Goal: Task Accomplishment & Management: Manage account settings

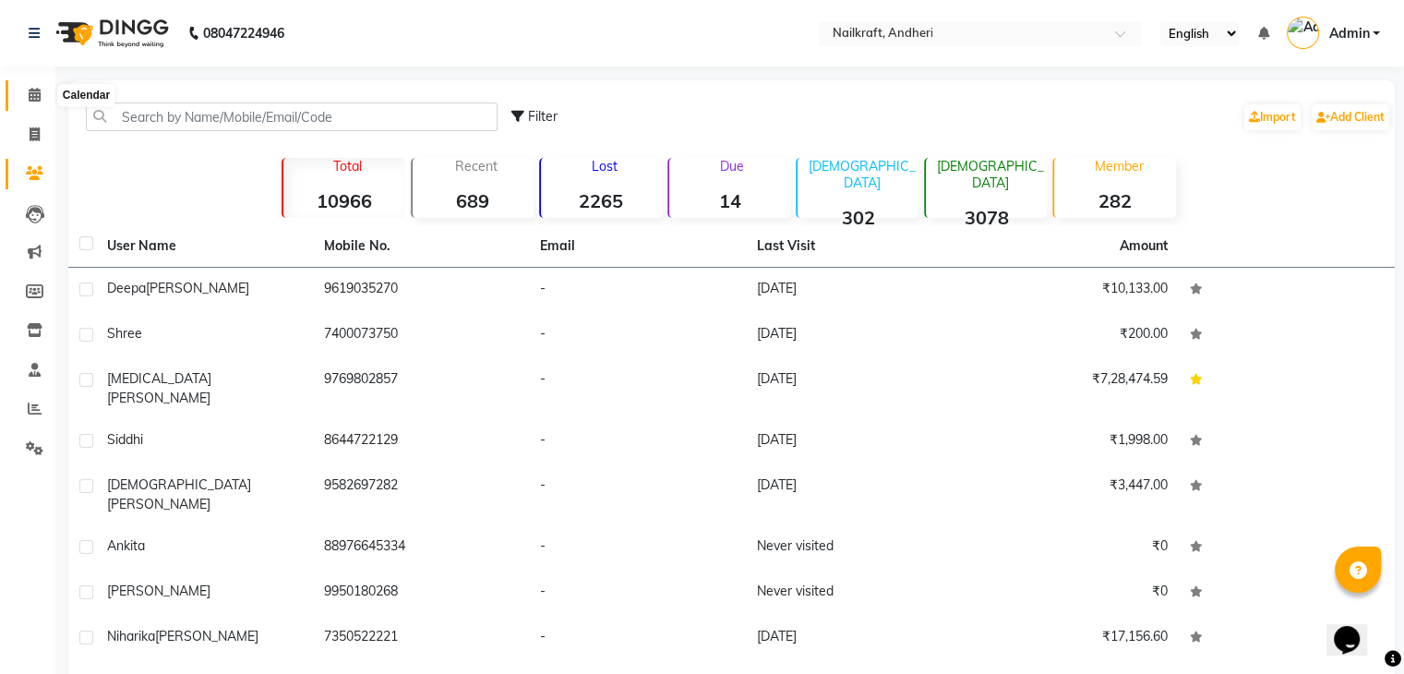
click at [30, 89] on icon at bounding box center [35, 95] width 12 height 14
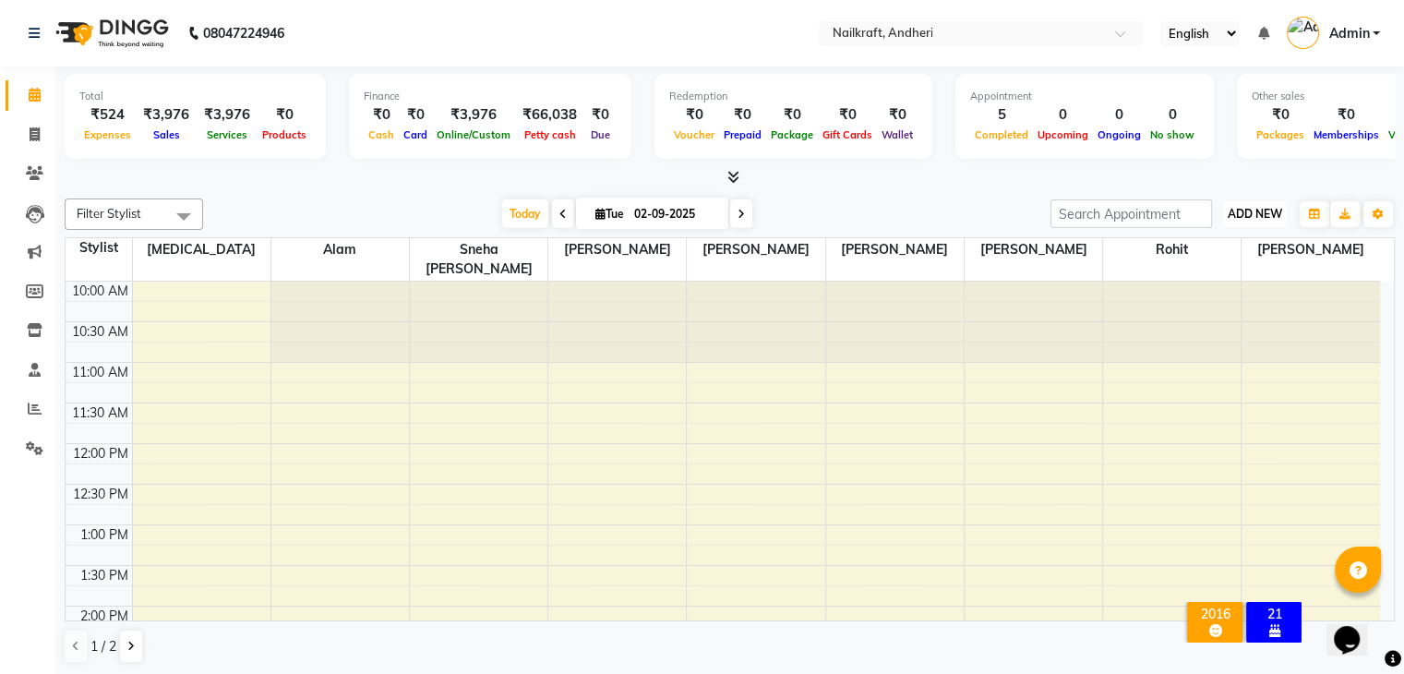
click at [1237, 208] on span "ADD NEW" at bounding box center [1254, 214] width 54 height 14
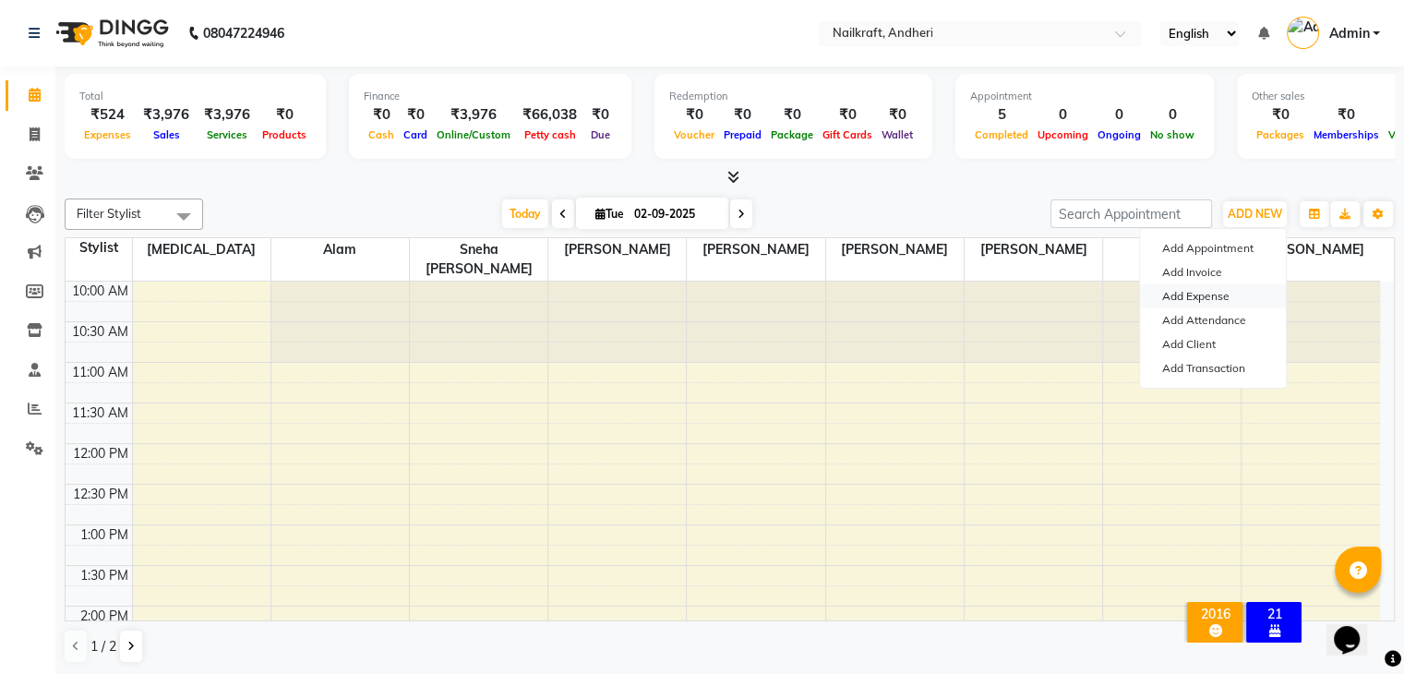
click at [1202, 300] on link "Add Expense" at bounding box center [1213, 296] width 146 height 24
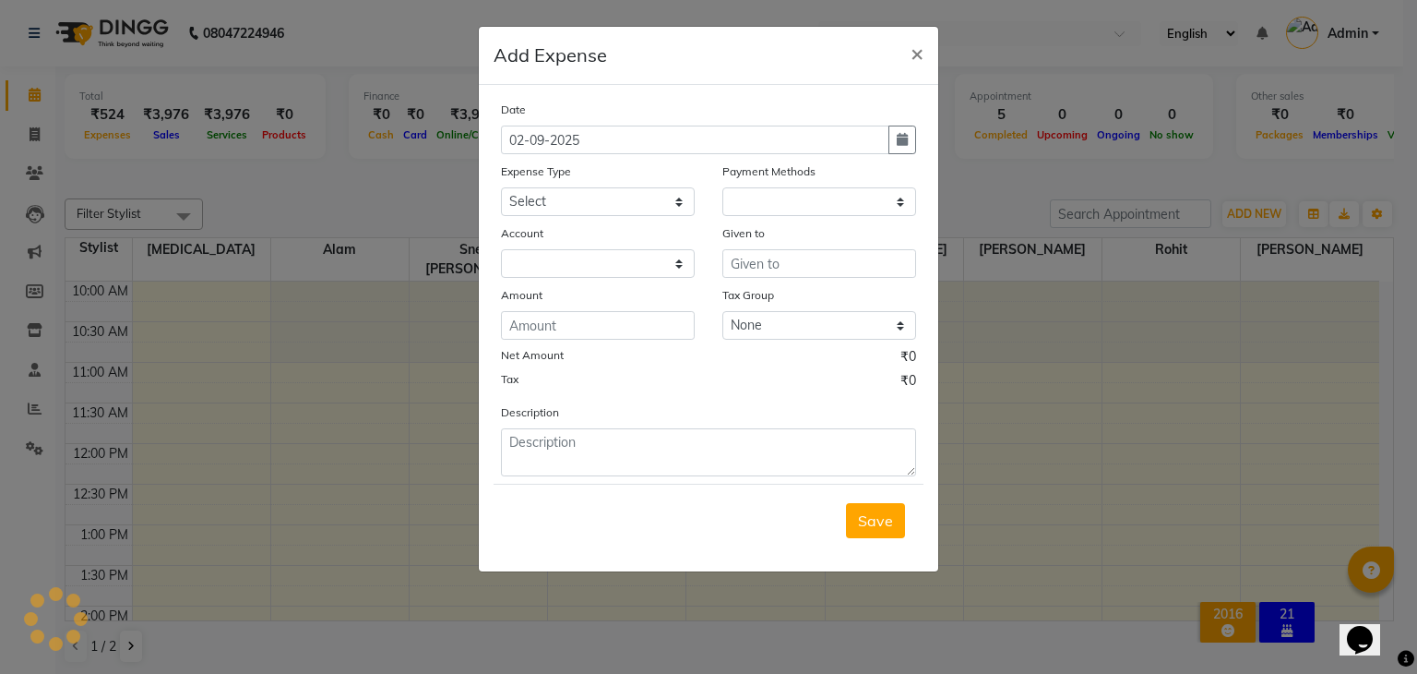
select select "1"
select select "5067"
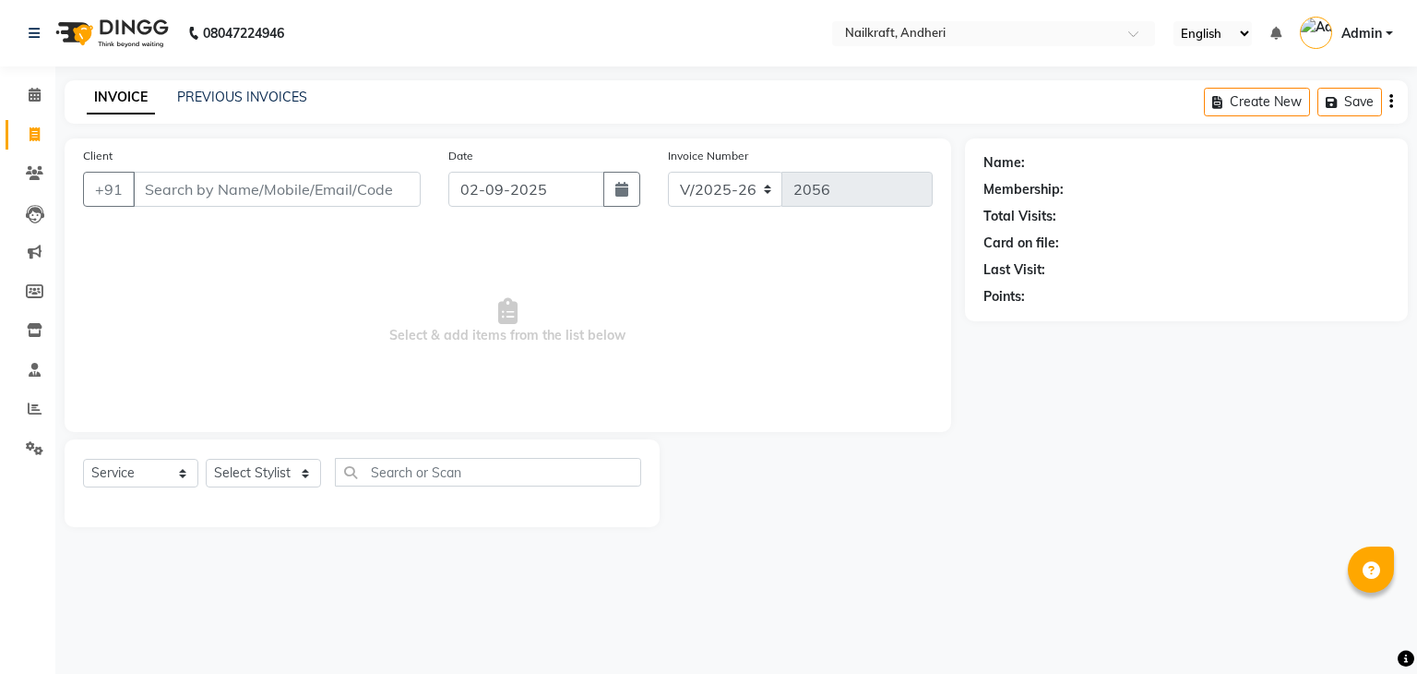
select select "6081"
select select "service"
click at [202, 101] on link "PREVIOUS INVOICES" at bounding box center [242, 97] width 130 height 17
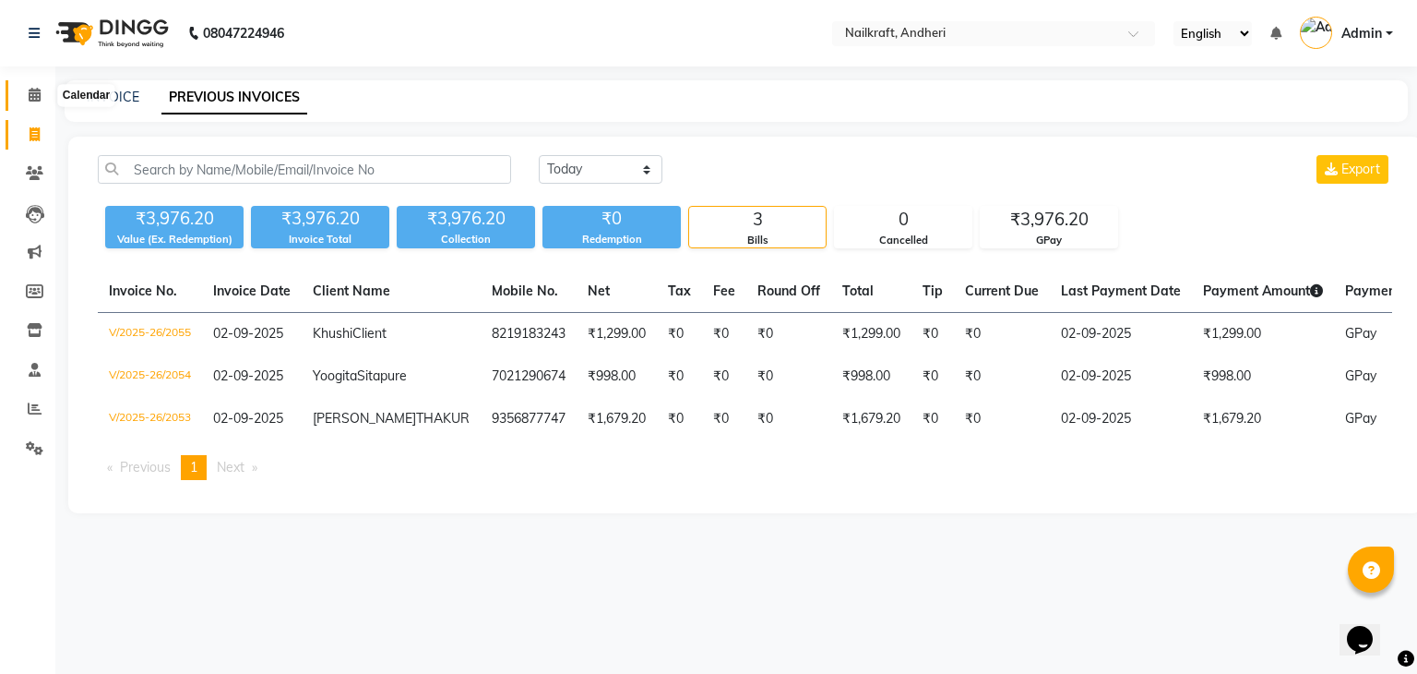
click at [37, 90] on icon at bounding box center [35, 95] width 12 height 14
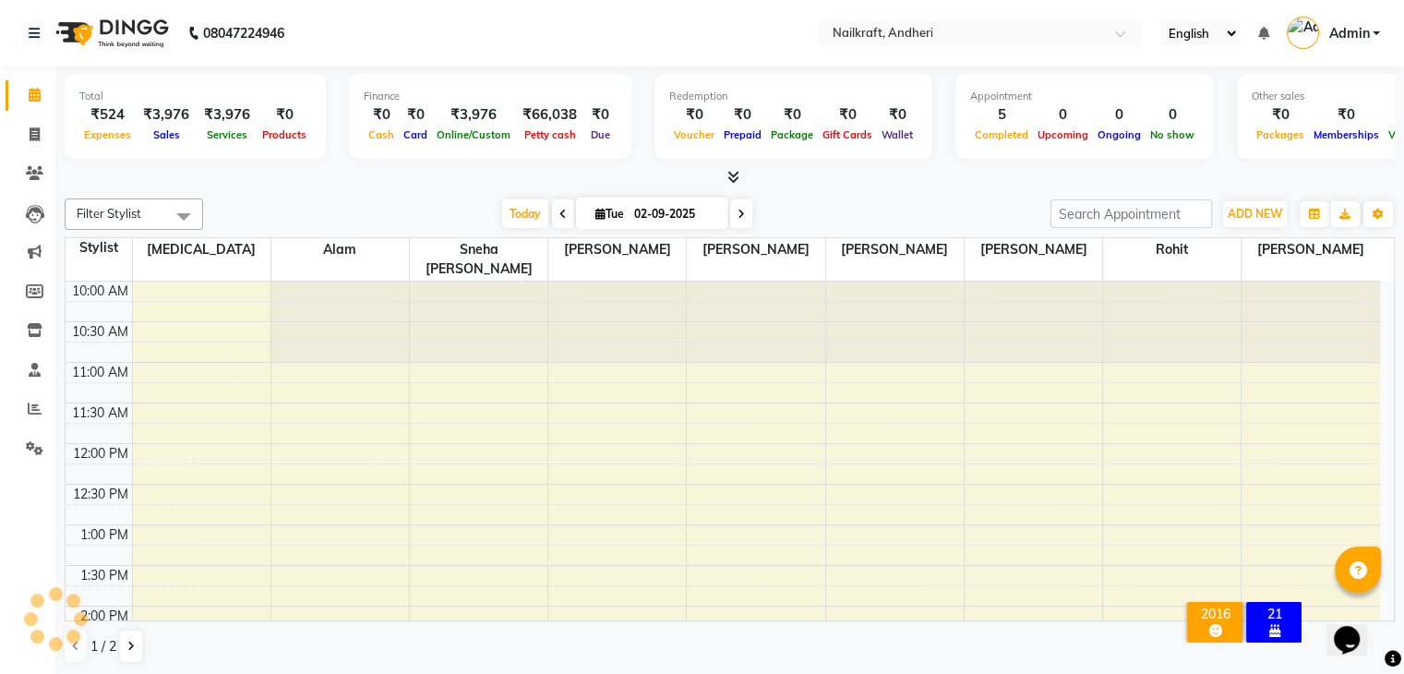
click at [384, 193] on div "Filter Stylist Select All Alam Arshad shaikh Deepali Deepu Chatry Nikita Rita R…" at bounding box center [730, 431] width 1330 height 480
click at [334, 185] on div at bounding box center [730, 177] width 1330 height 19
click at [46, 146] on link "Invoice" at bounding box center [28, 135] width 44 height 30
select select "service"
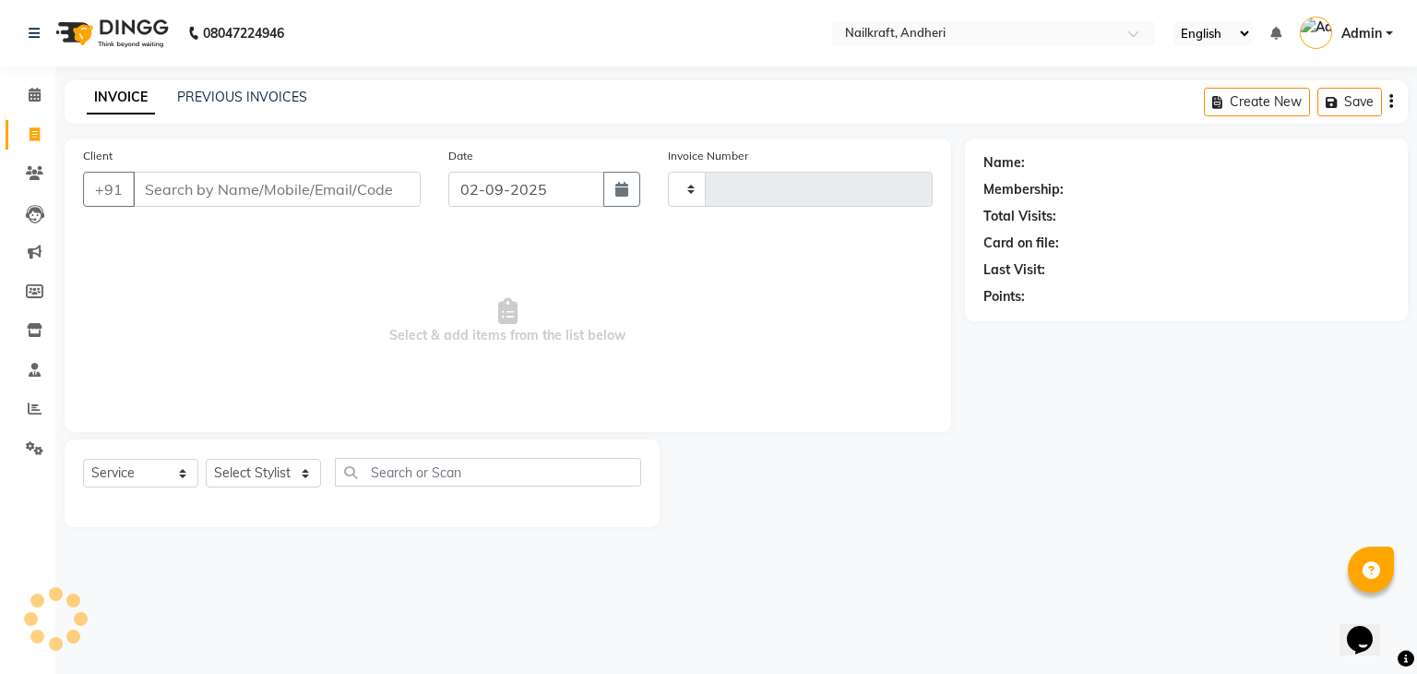
type input "2056"
select select "6081"
click at [217, 101] on link "PREVIOUS INVOICES" at bounding box center [242, 97] width 130 height 17
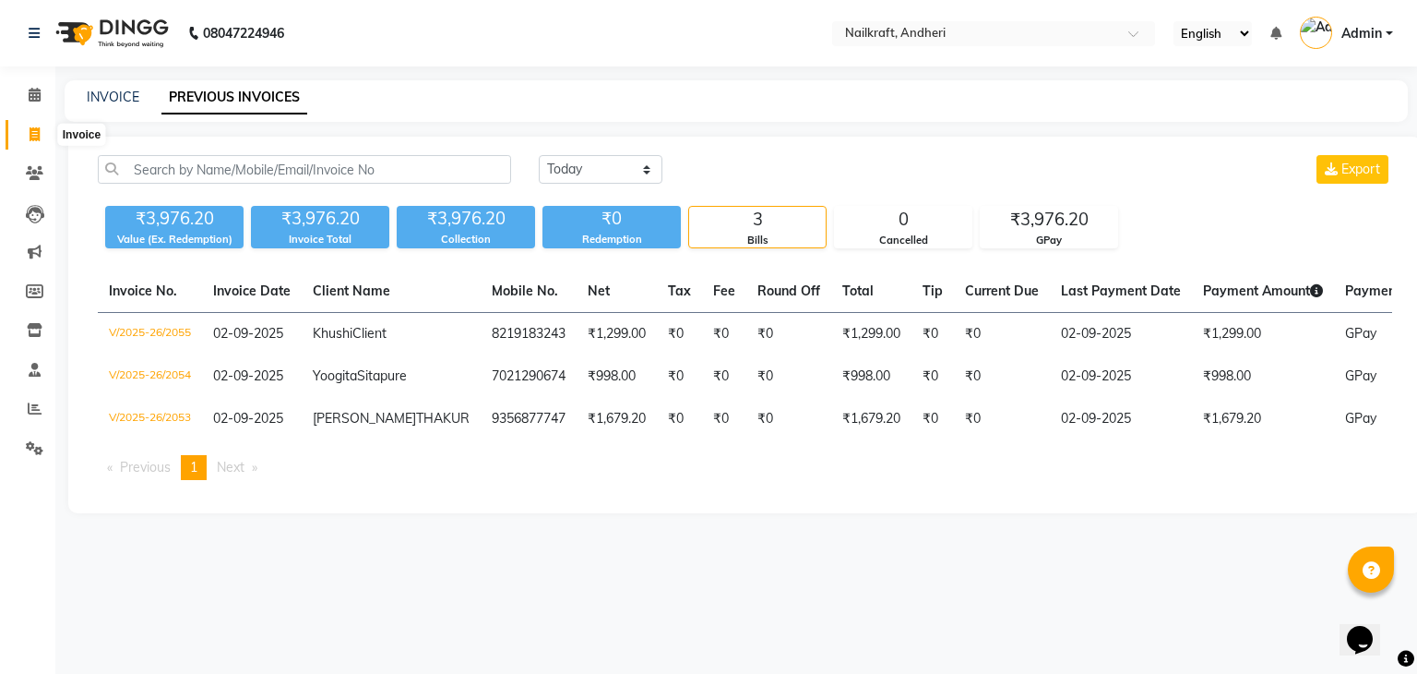
click at [36, 130] on icon at bounding box center [35, 134] width 10 height 14
select select "service"
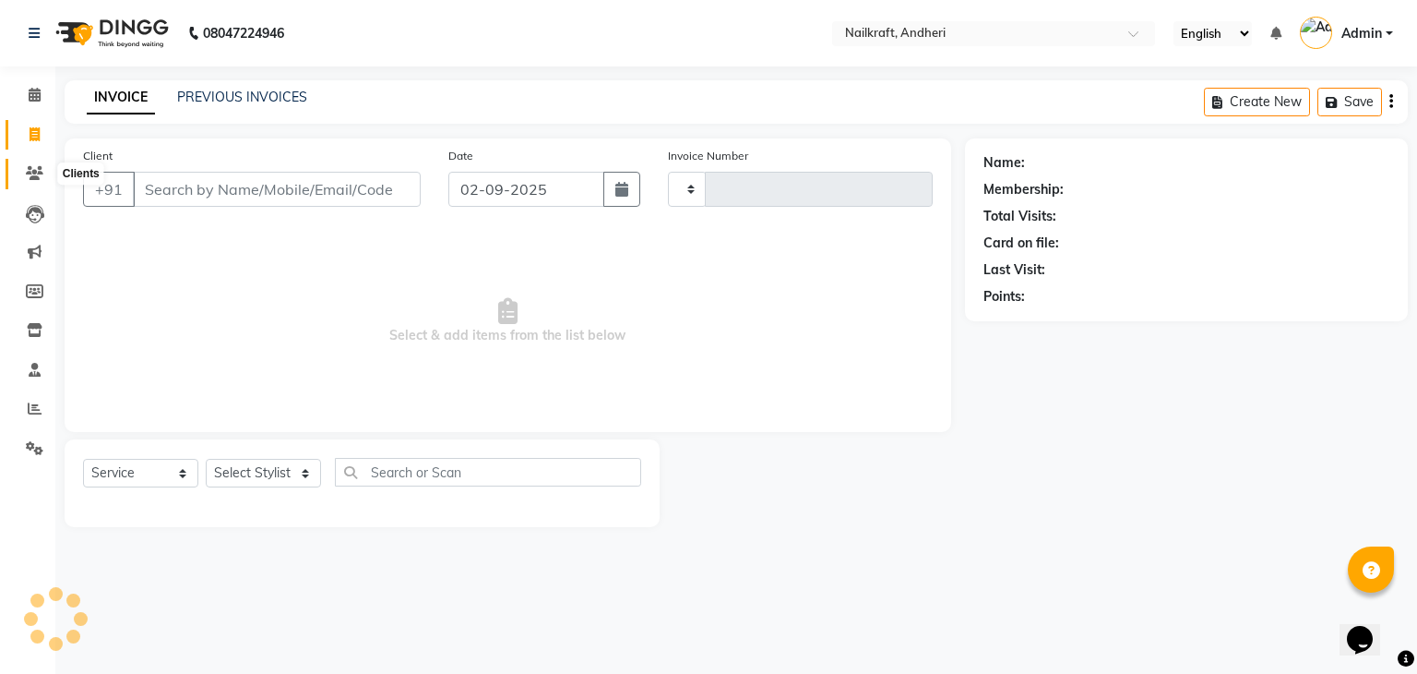
type input "2056"
select select "6081"
click at [37, 174] on icon at bounding box center [35, 173] width 18 height 14
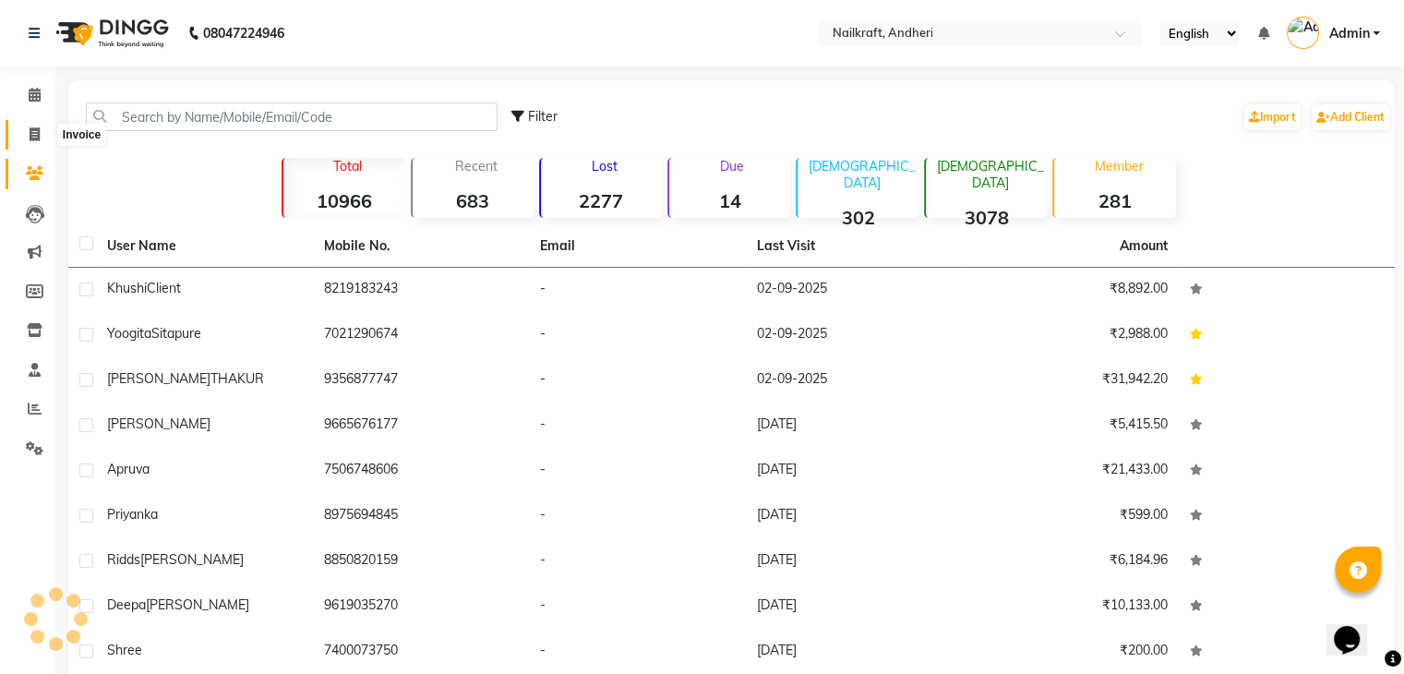
click at [31, 135] on icon at bounding box center [35, 134] width 10 height 14
select select "6081"
select select "service"
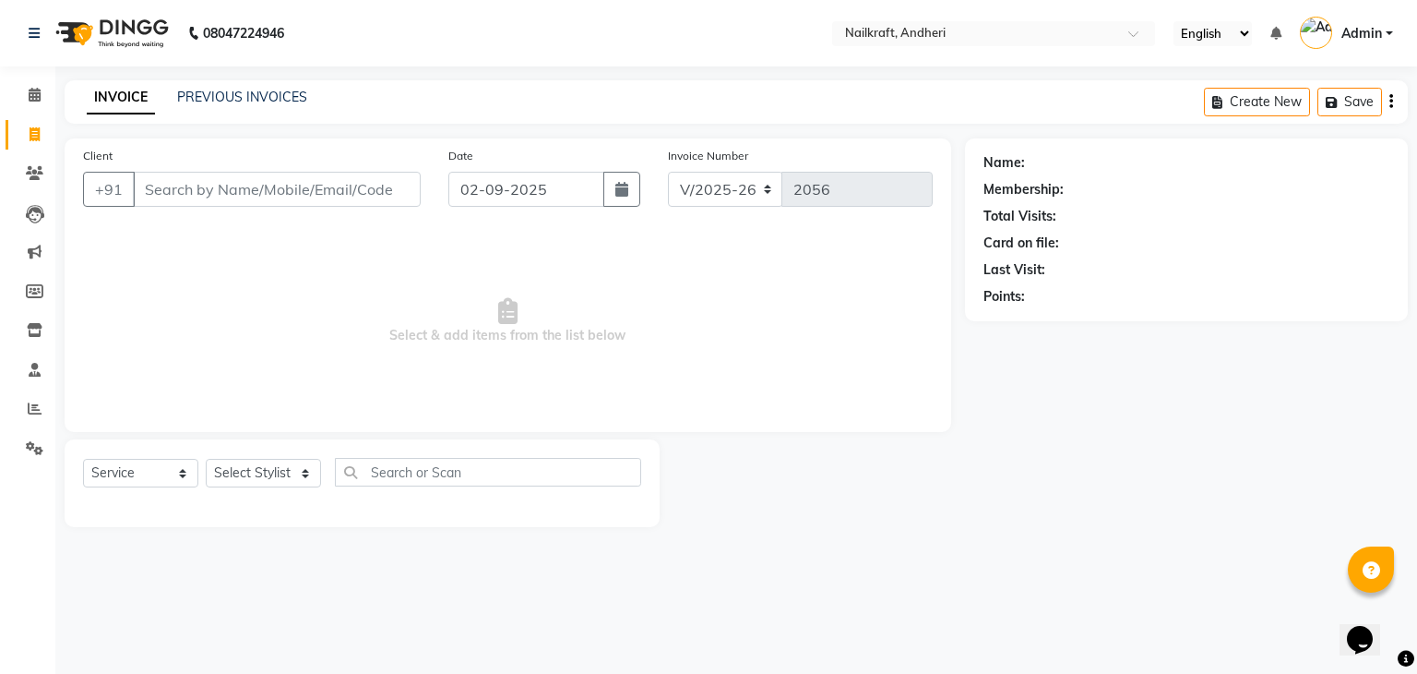
click at [210, 185] on input "Client" at bounding box center [277, 189] width 288 height 35
type input "9"
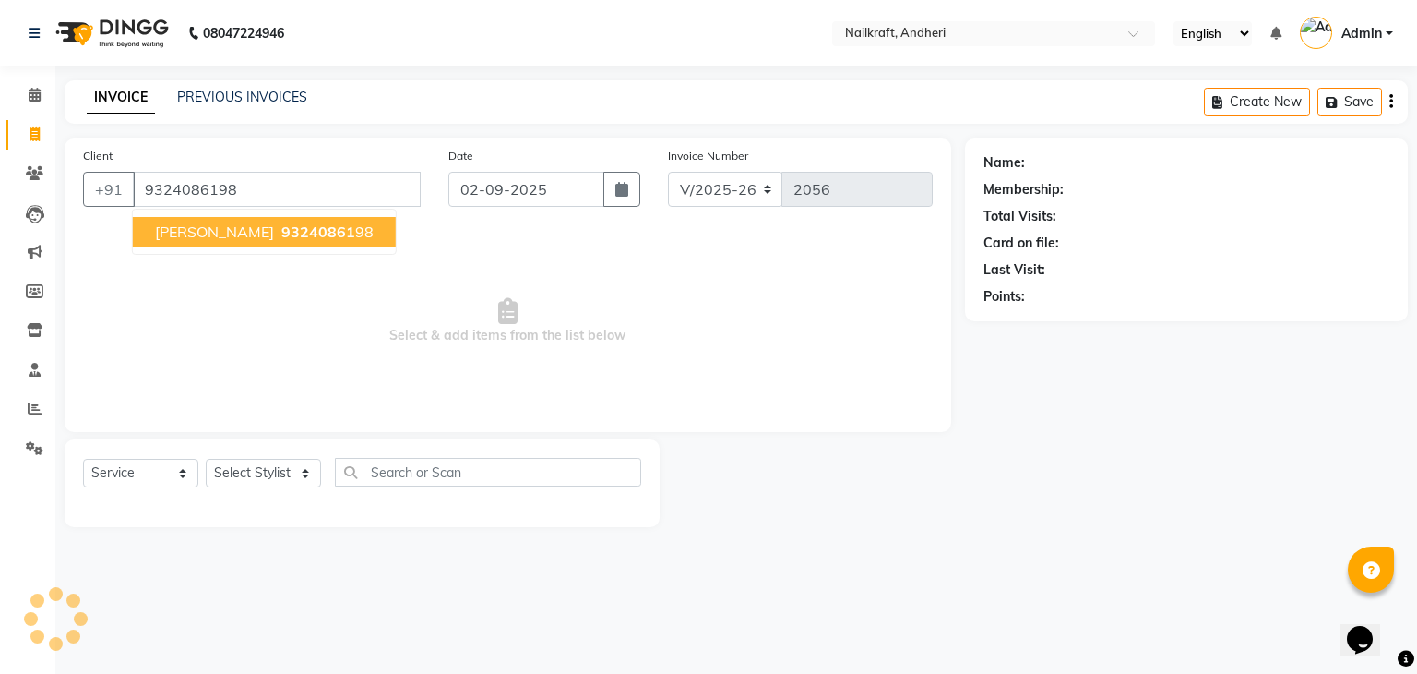
type input "9324086198"
select select "1: Object"
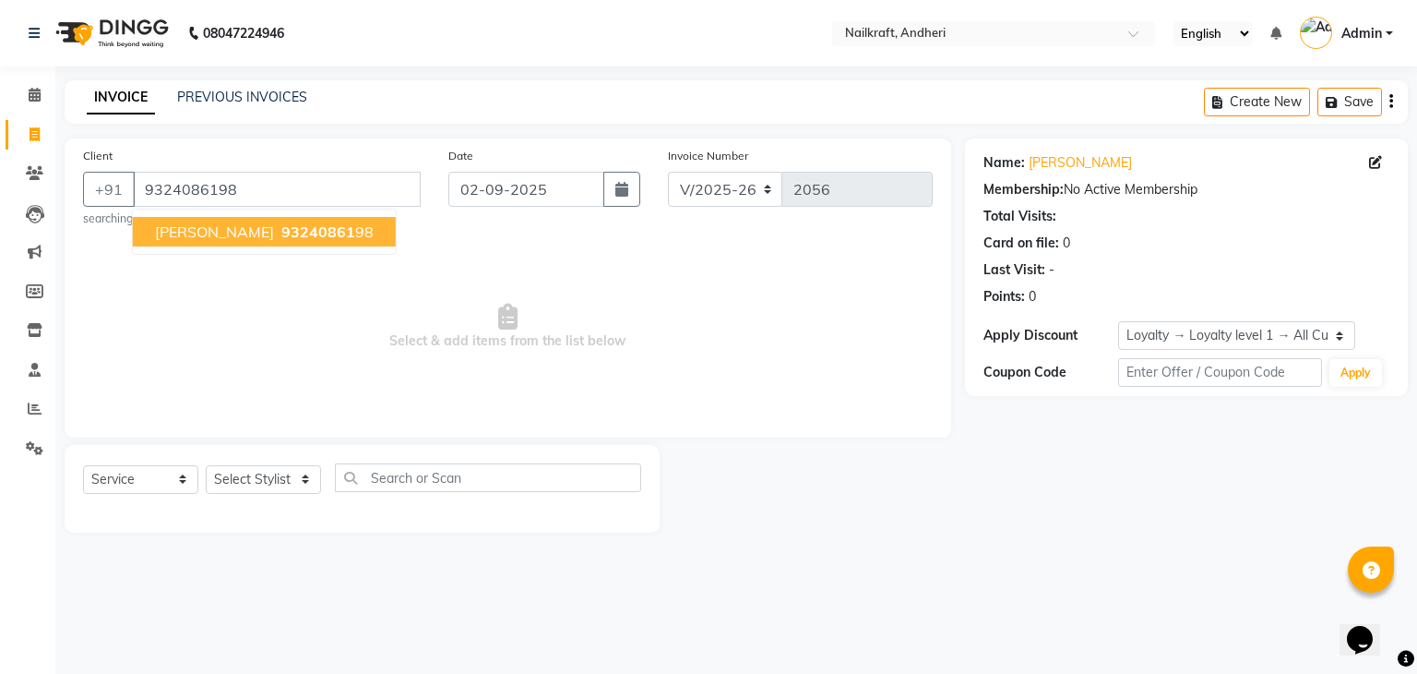
click at [216, 221] on button "Bharti Agrawal 93240861 98" at bounding box center [264, 232] width 263 height 30
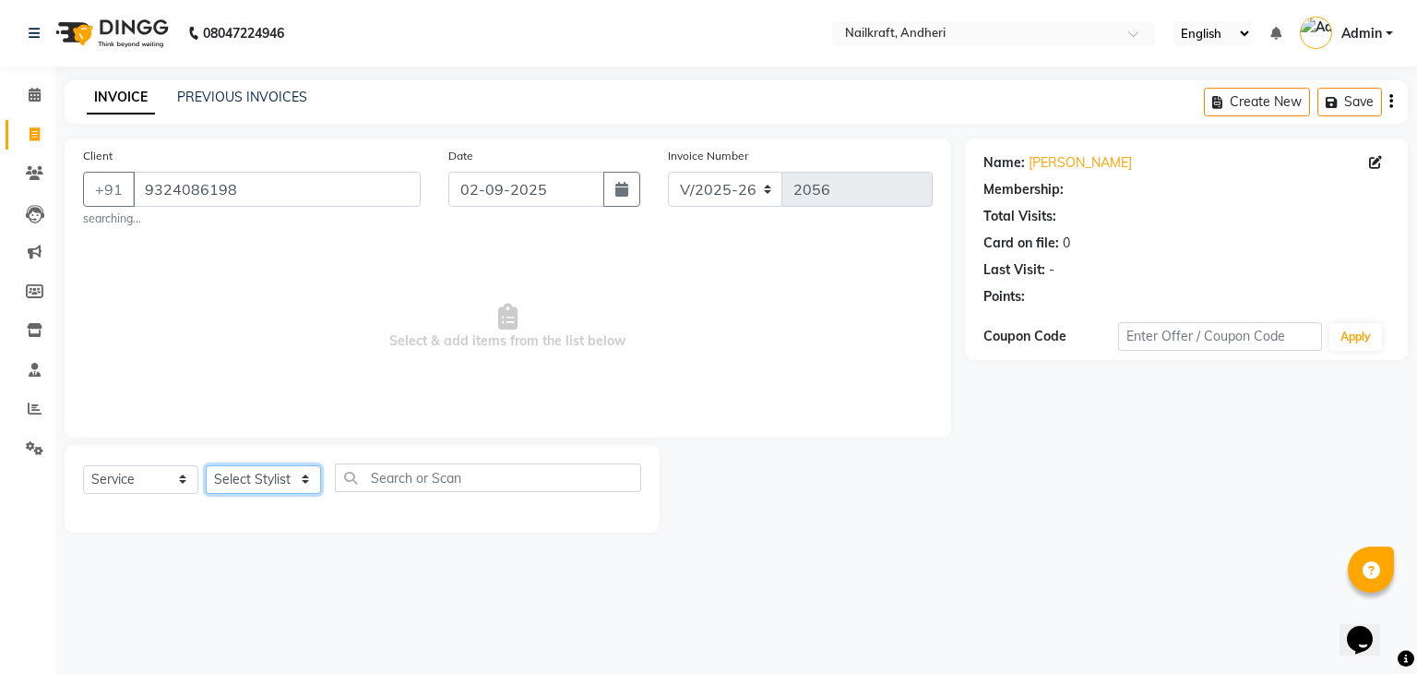
click at [263, 489] on select "Select Stylist Alam Arshad shaikh Deepali Deepu Chatry NailKraft Nikita Rita Ro…" at bounding box center [263, 479] width 115 height 29
select select "1: Object"
select select "90555"
click at [206, 466] on select "Select Stylist Alam Arshad shaikh Deepali Deepu Chatry NailKraft Nikita Rita Ro…" at bounding box center [263, 479] width 115 height 29
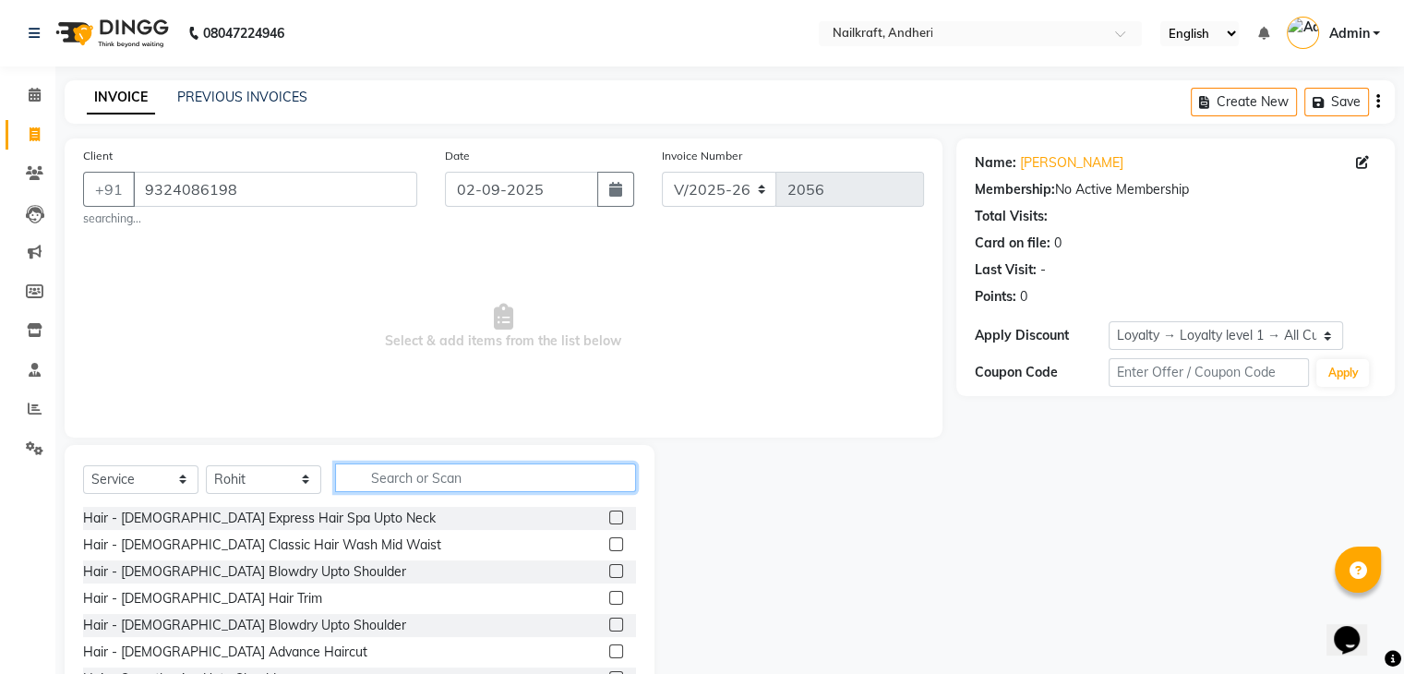
click at [432, 475] on input "text" at bounding box center [485, 477] width 301 height 29
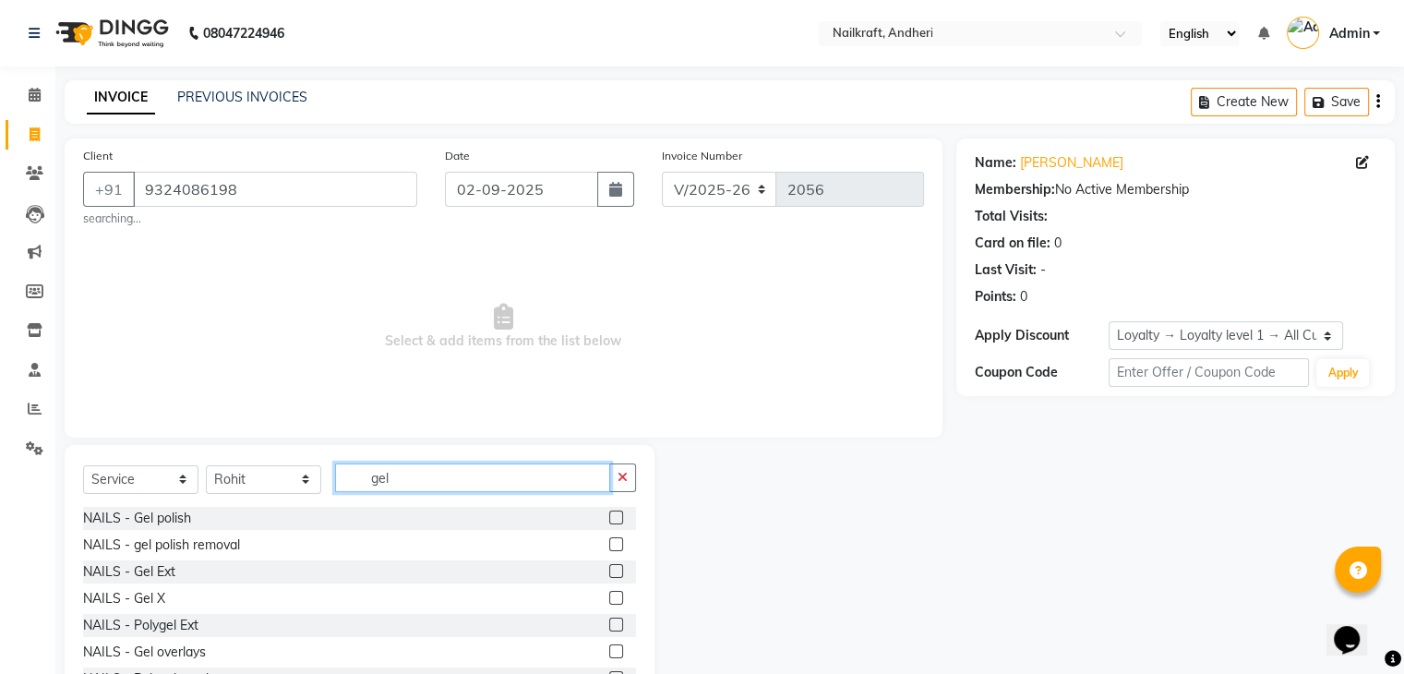
type input "gel"
click at [609, 513] on label at bounding box center [616, 517] width 14 height 14
click at [609, 513] on input "checkbox" at bounding box center [615, 518] width 12 height 12
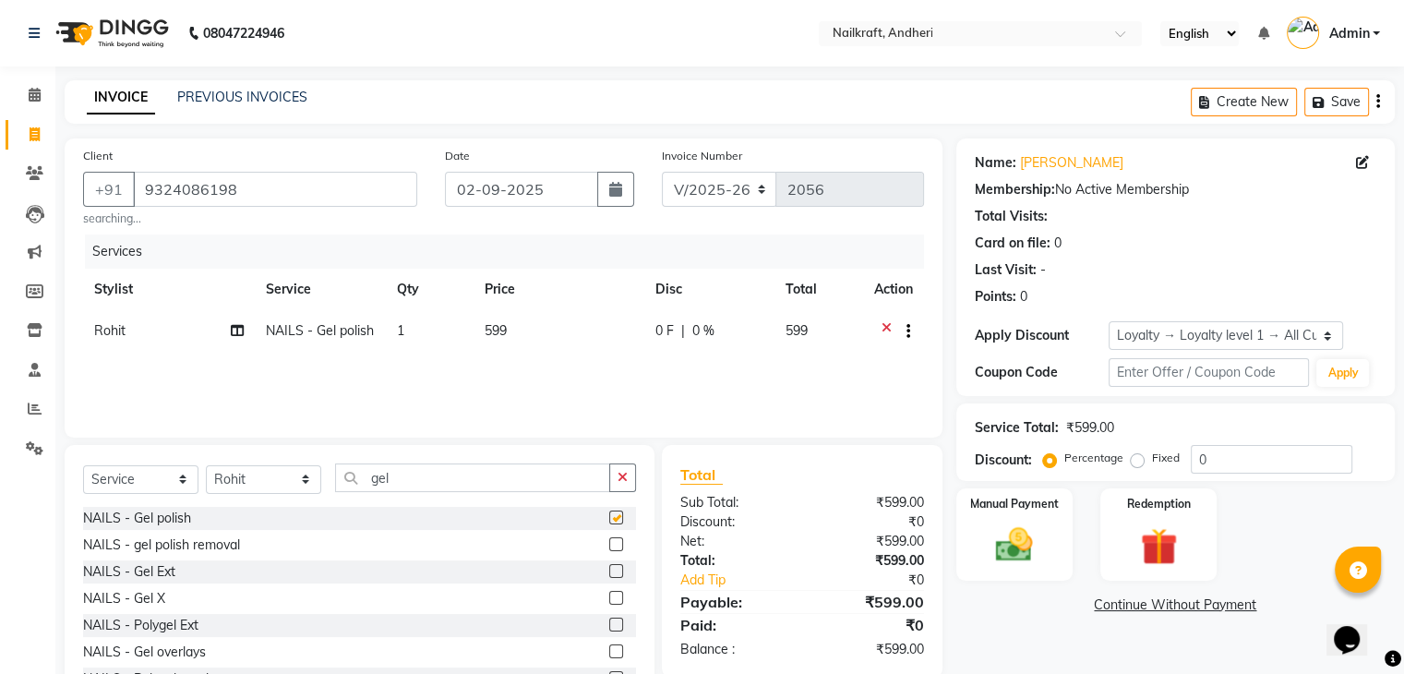
checkbox input "false"
click at [539, 333] on td "599" at bounding box center [558, 332] width 171 height 45
select select "90555"
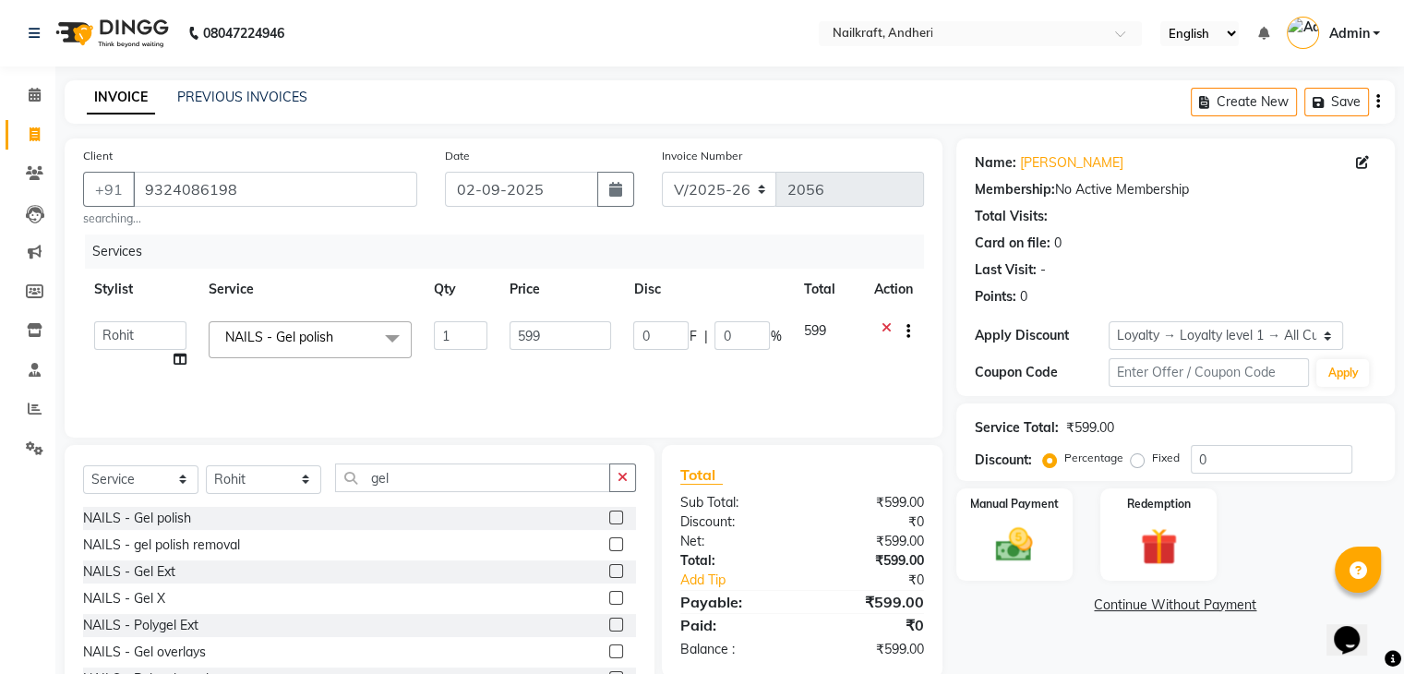
click at [539, 333] on input "599" at bounding box center [560, 335] width 102 height 29
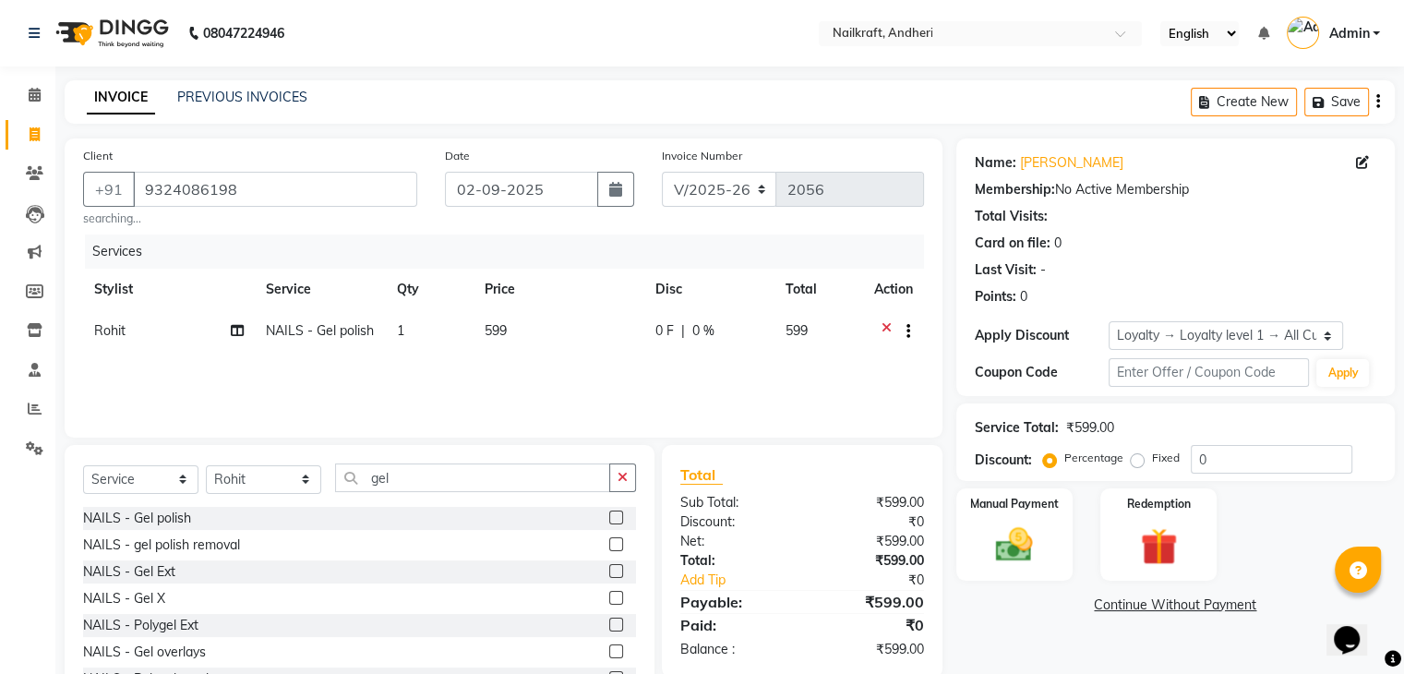
click at [377, 329] on td "NAILS - Gel polish" at bounding box center [320, 332] width 131 height 45
select select "90555"
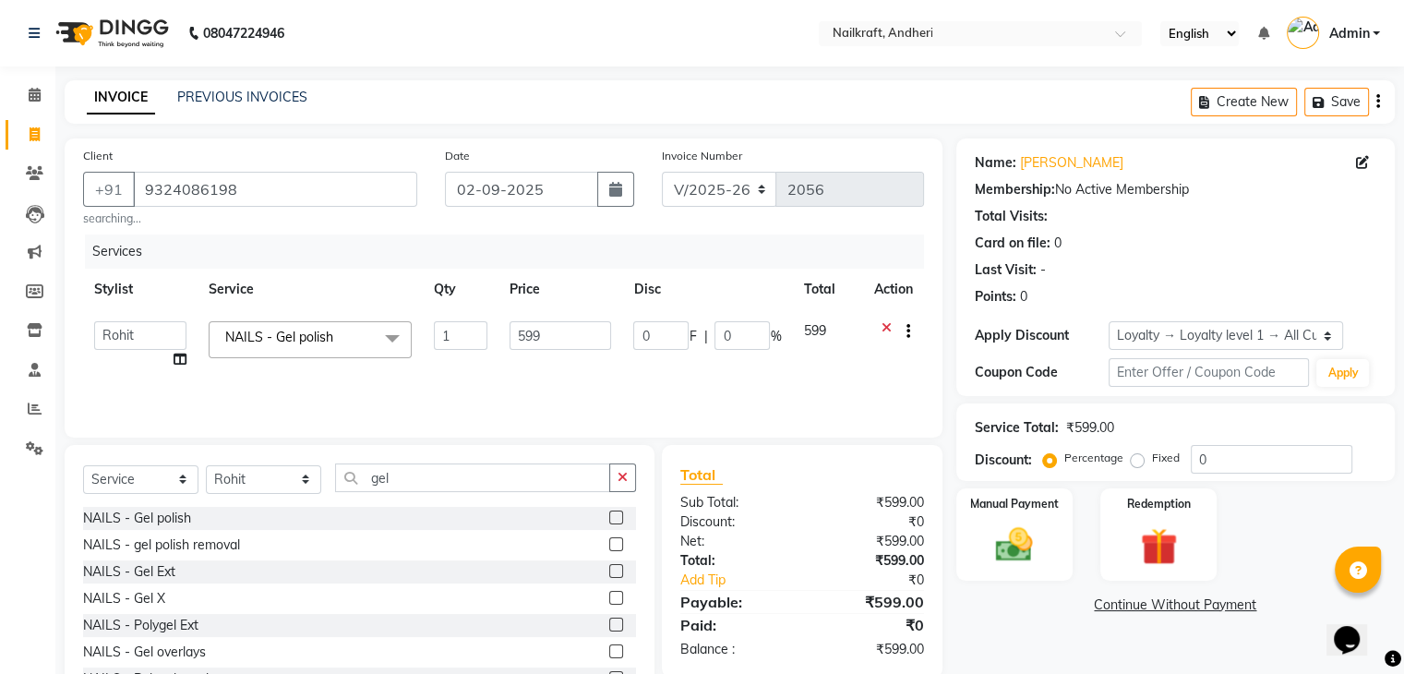
click at [385, 334] on span at bounding box center [392, 338] width 37 height 35
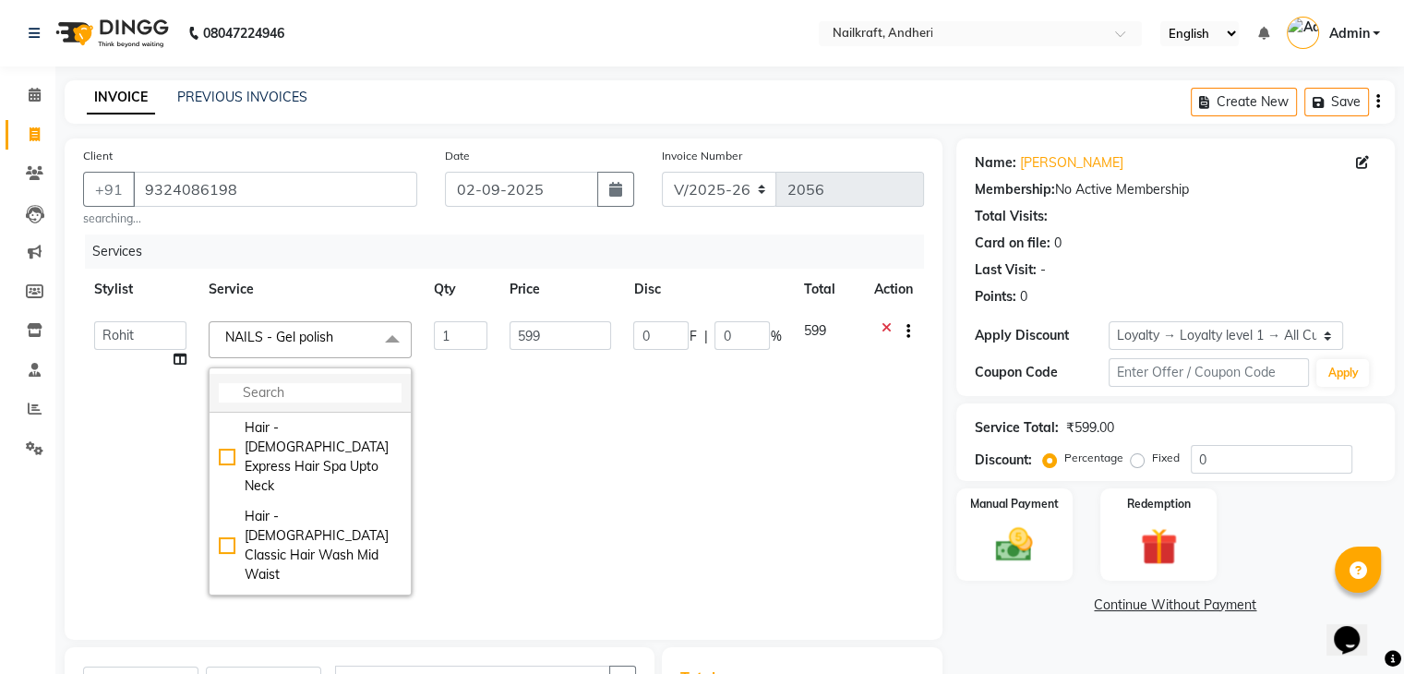
click at [353, 389] on input "multiselect-search" at bounding box center [310, 392] width 183 height 19
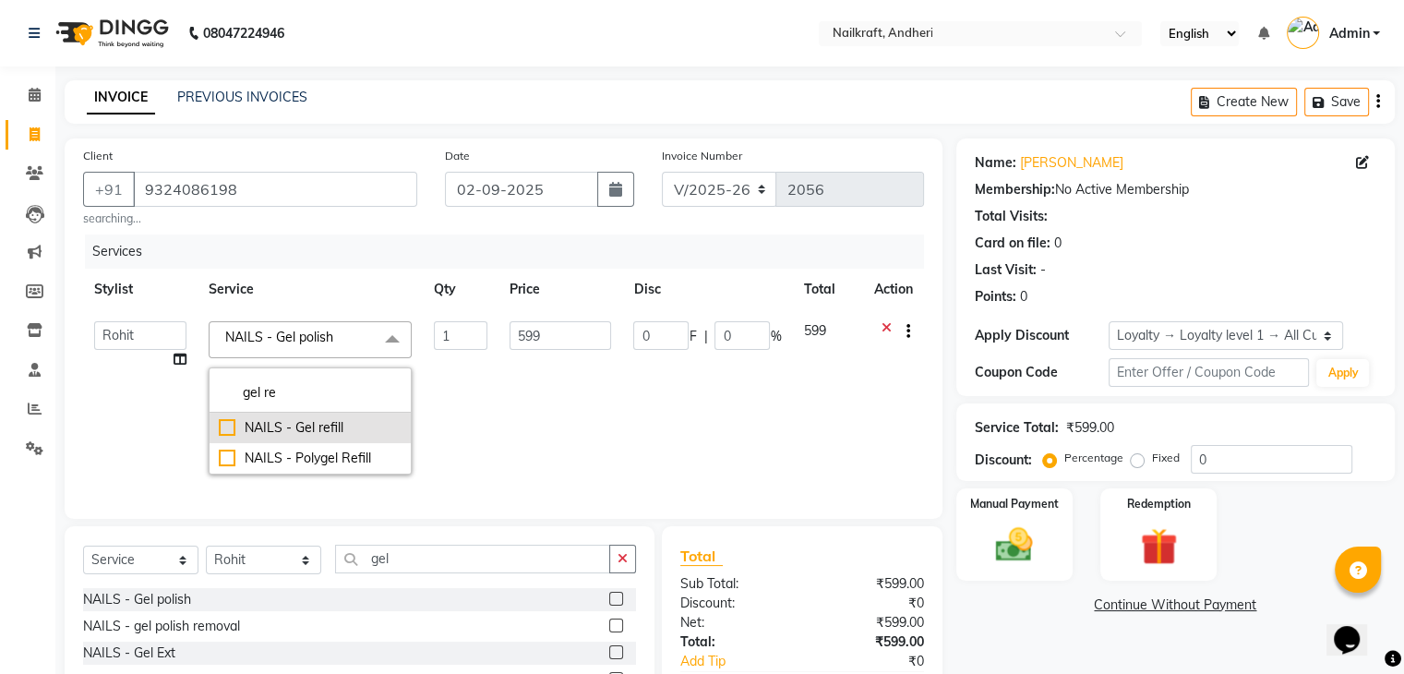
type input "gel re"
click at [226, 422] on div "NAILS - Gel refill" at bounding box center [310, 427] width 183 height 19
checkbox input "true"
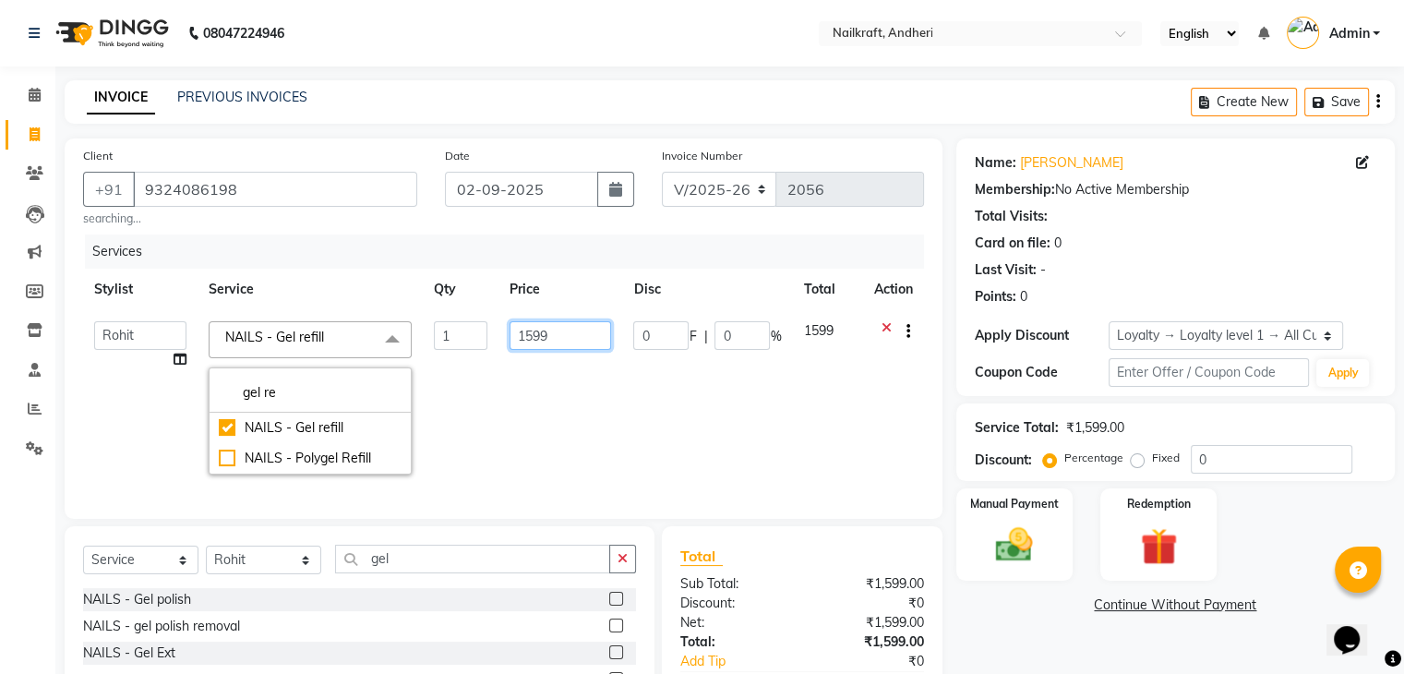
click at [568, 341] on input "1599" at bounding box center [560, 335] width 102 height 29
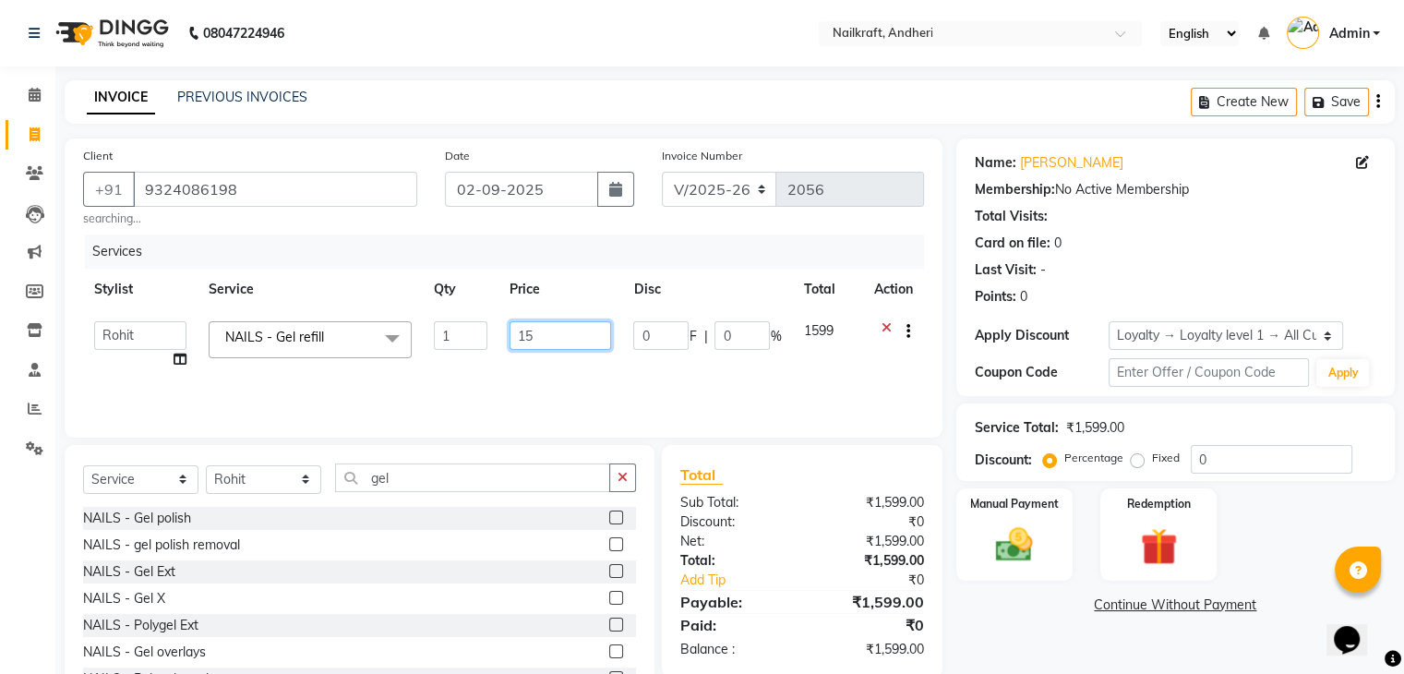
type input "1"
type input "1249"
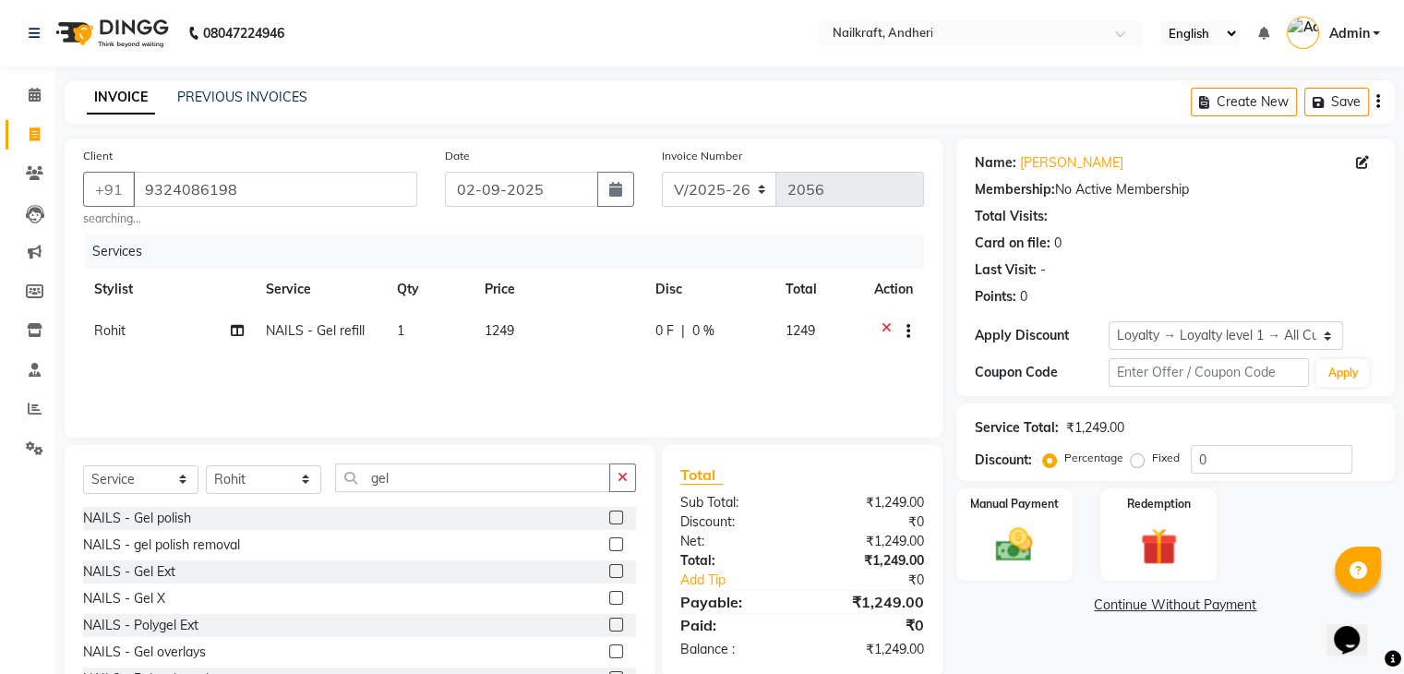
click at [1041, 628] on div "Name: Bharti Agrawal Membership: No Active Membership Total Visits: Card on fil…" at bounding box center [1182, 427] width 452 height 579
click at [440, 477] on input "gel" at bounding box center [472, 477] width 275 height 29
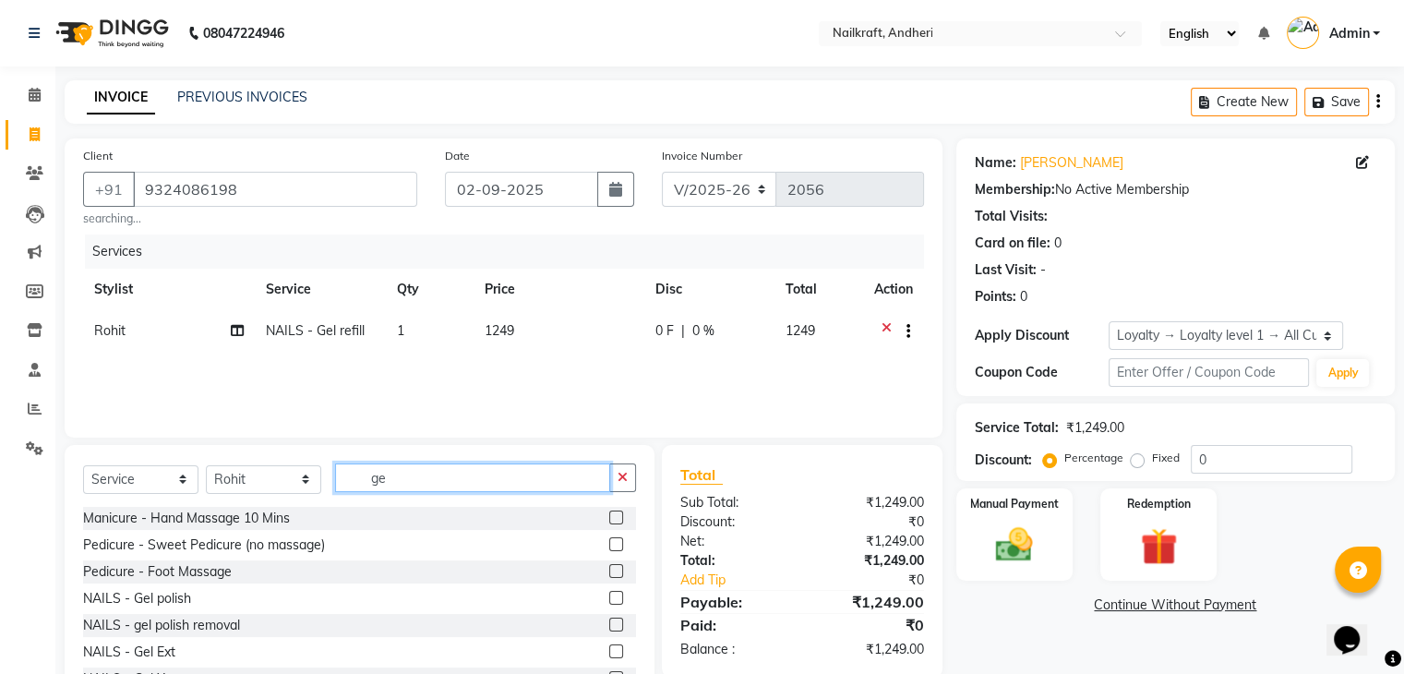
type input "g"
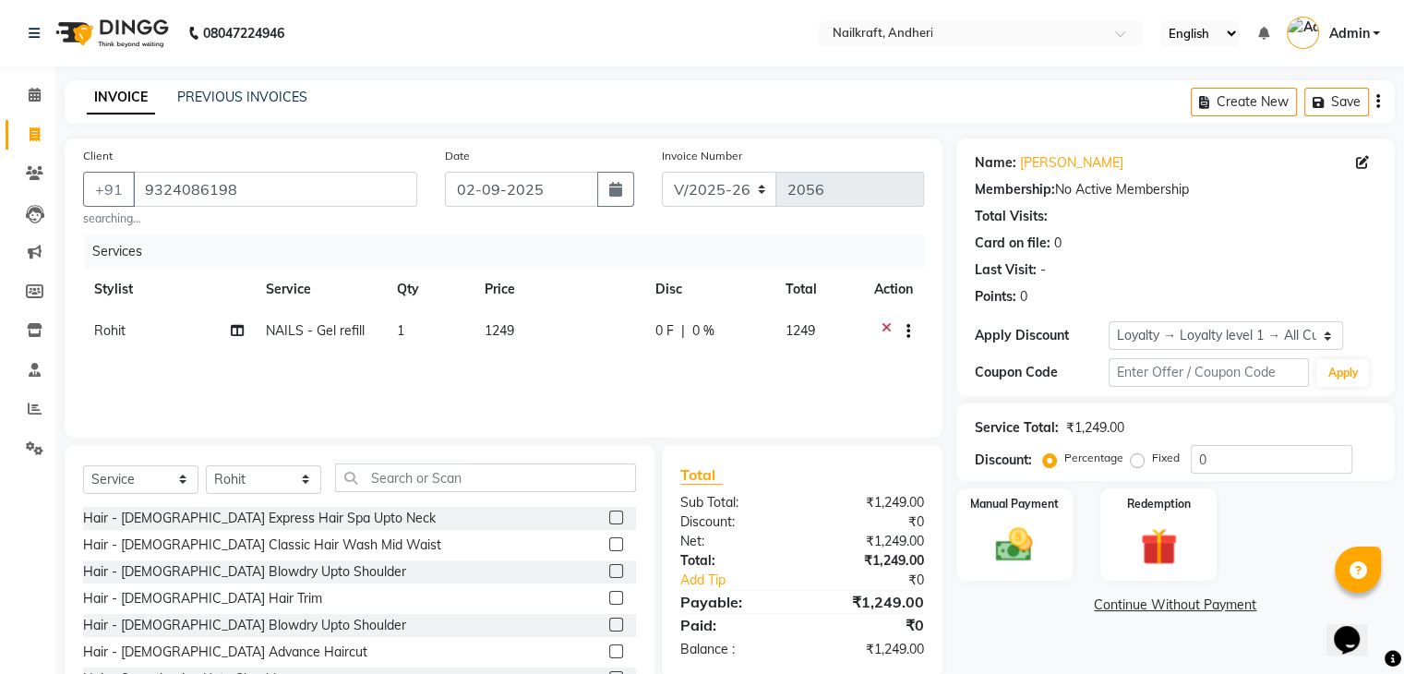
click at [515, 337] on td "1249" at bounding box center [558, 332] width 171 height 45
select select "90555"
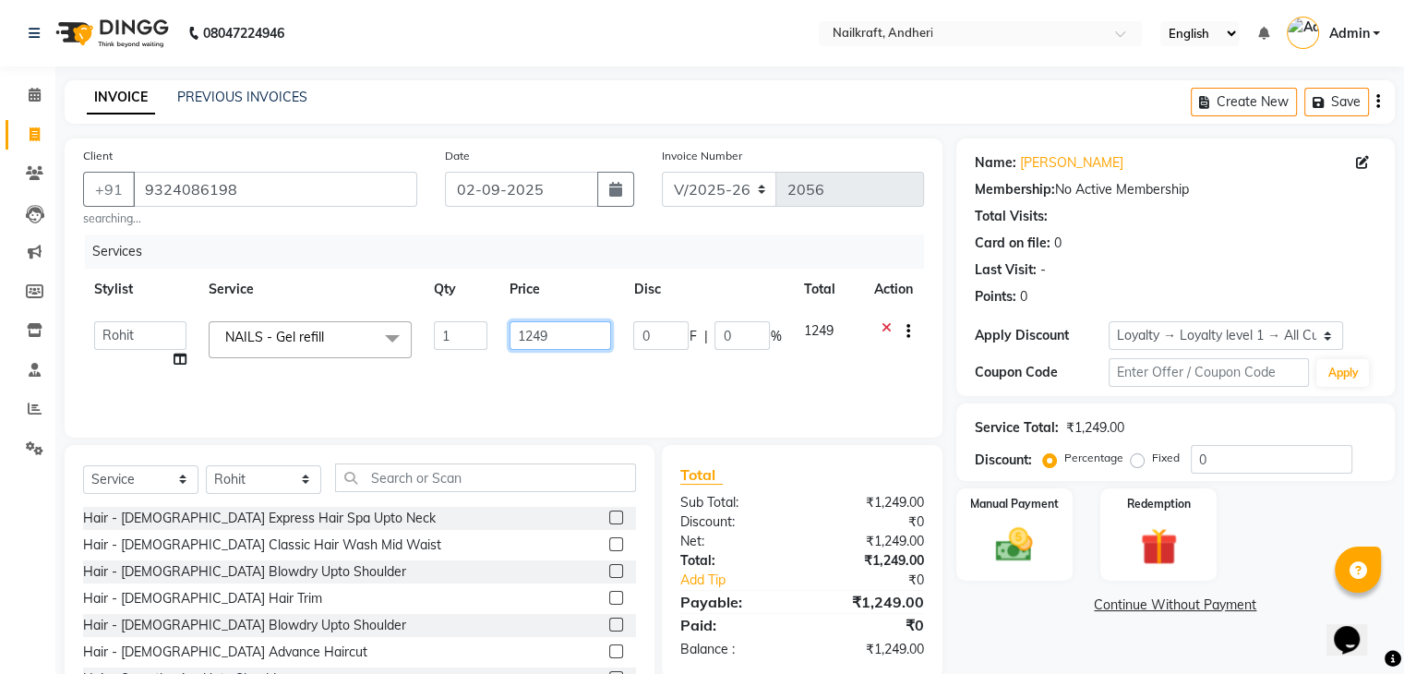
drag, startPoint x: 515, startPoint y: 337, endPoint x: 577, endPoint y: 337, distance: 61.8
click at [577, 337] on input "1249" at bounding box center [560, 335] width 102 height 29
type input "1279"
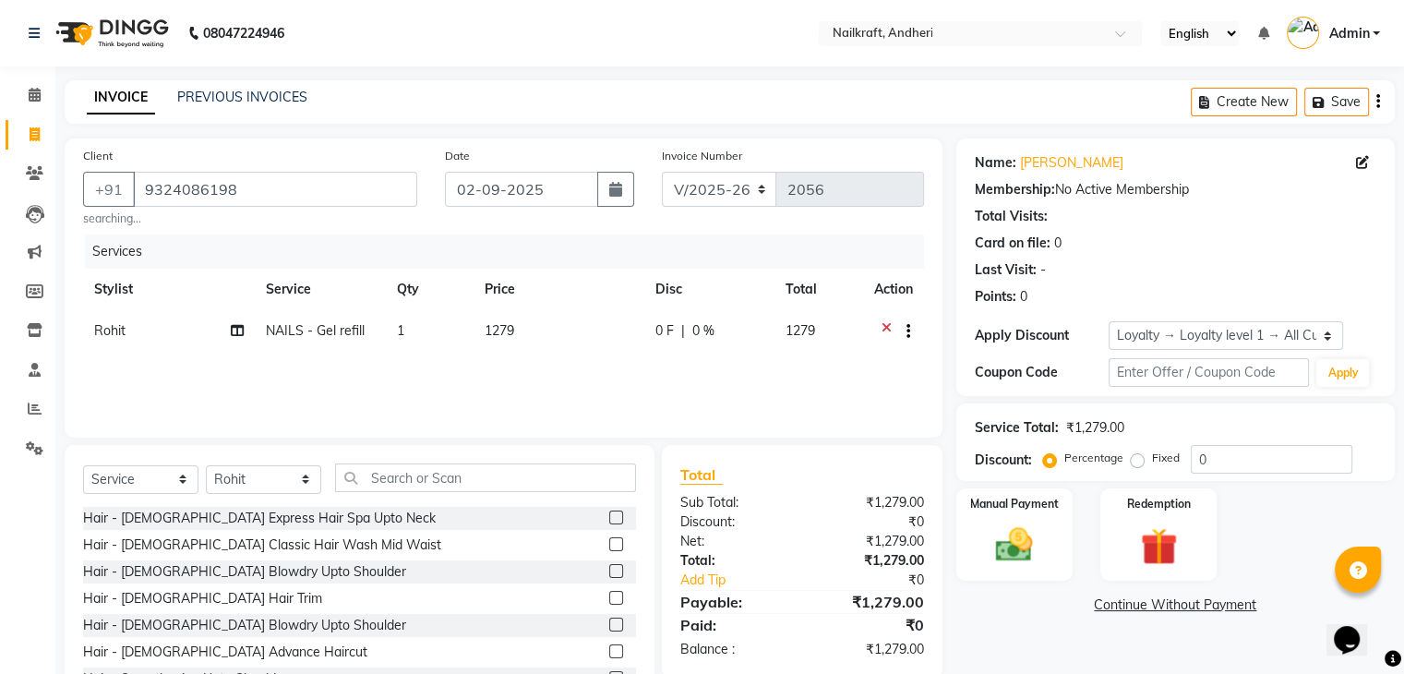
click at [1012, 636] on div "Name: Bharti Agrawal Membership: No Active Membership Total Visits: Card on fil…" at bounding box center [1182, 427] width 452 height 579
click at [165, 484] on select "Select Service Product Membership Package Voucher Prepaid Gift Card" at bounding box center [140, 479] width 115 height 29
select select "membership"
click at [83, 466] on select "Select Service Product Membership Package Voucher Prepaid Gift Card" at bounding box center [140, 479] width 115 height 29
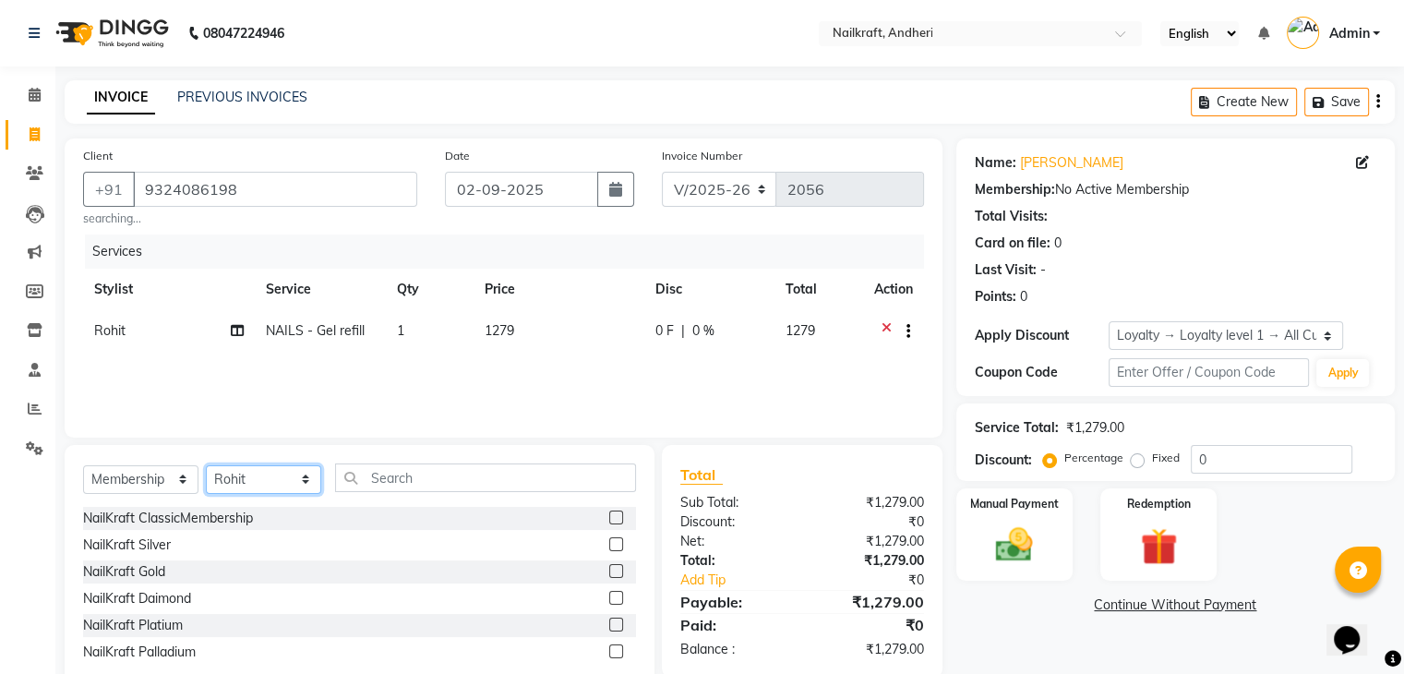
click at [262, 484] on select "Select Stylist Alam Arshad shaikh Deepali Deepu Chatry NailKraft Nikita Rita Ro…" at bounding box center [263, 479] width 115 height 29
select select "76415"
click at [206, 466] on select "Select Stylist Alam Arshad shaikh Deepali Deepu Chatry NailKraft Nikita Rita Ro…" at bounding box center [263, 479] width 115 height 29
click at [615, 519] on label at bounding box center [616, 517] width 14 height 14
click at [615, 519] on input "checkbox" at bounding box center [615, 518] width 12 height 12
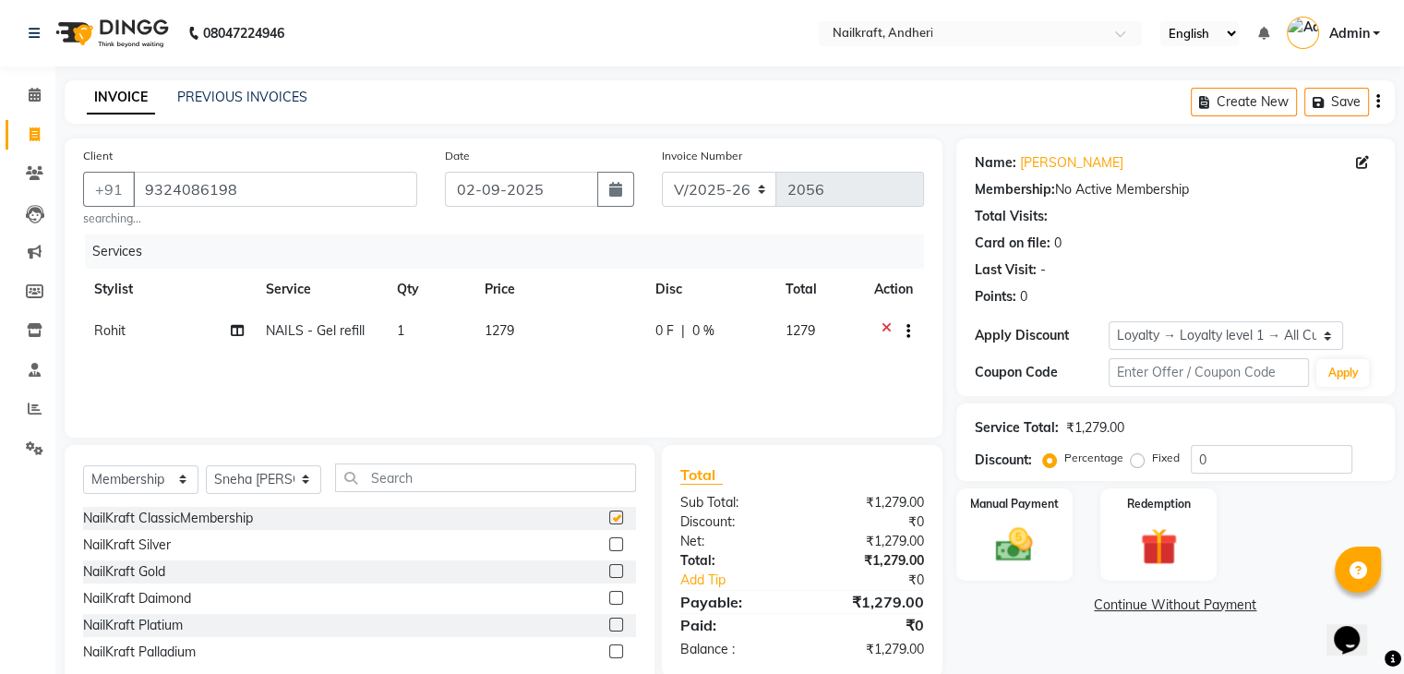
select select "select"
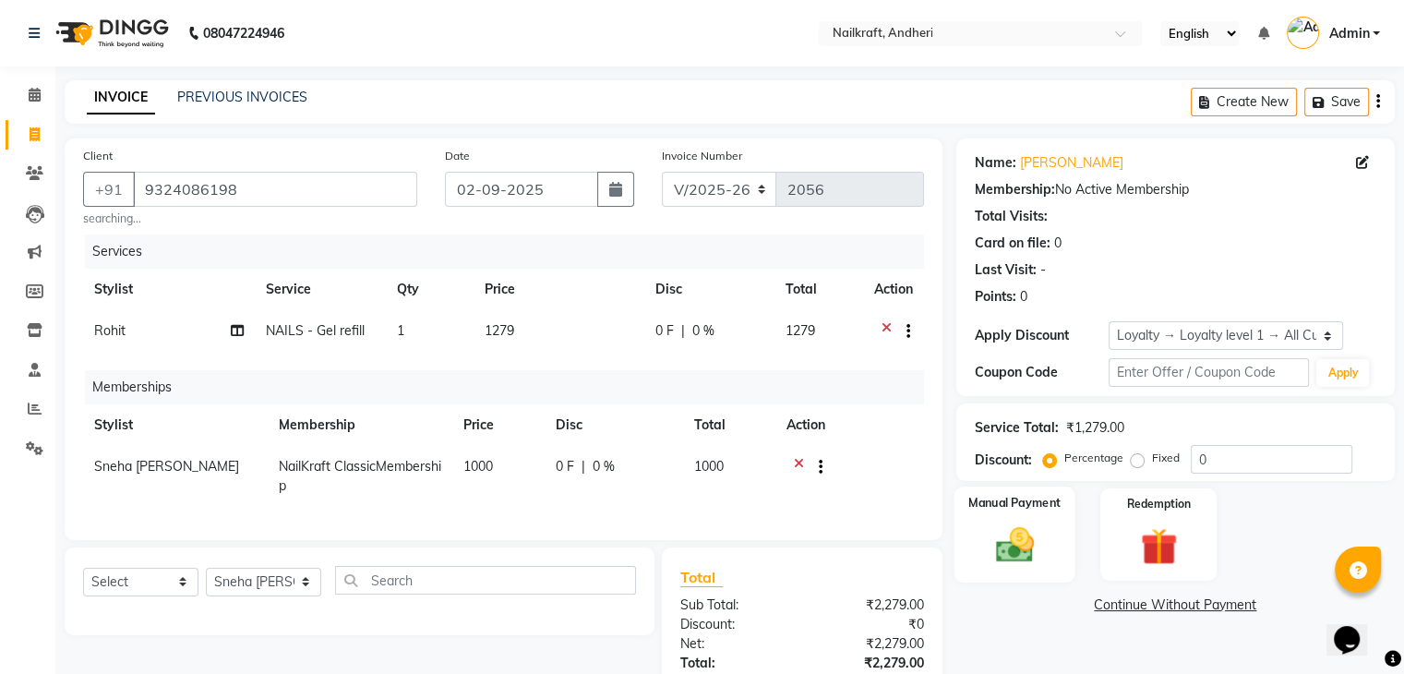
click at [1048, 520] on div "Manual Payment" at bounding box center [1013, 533] width 121 height 95
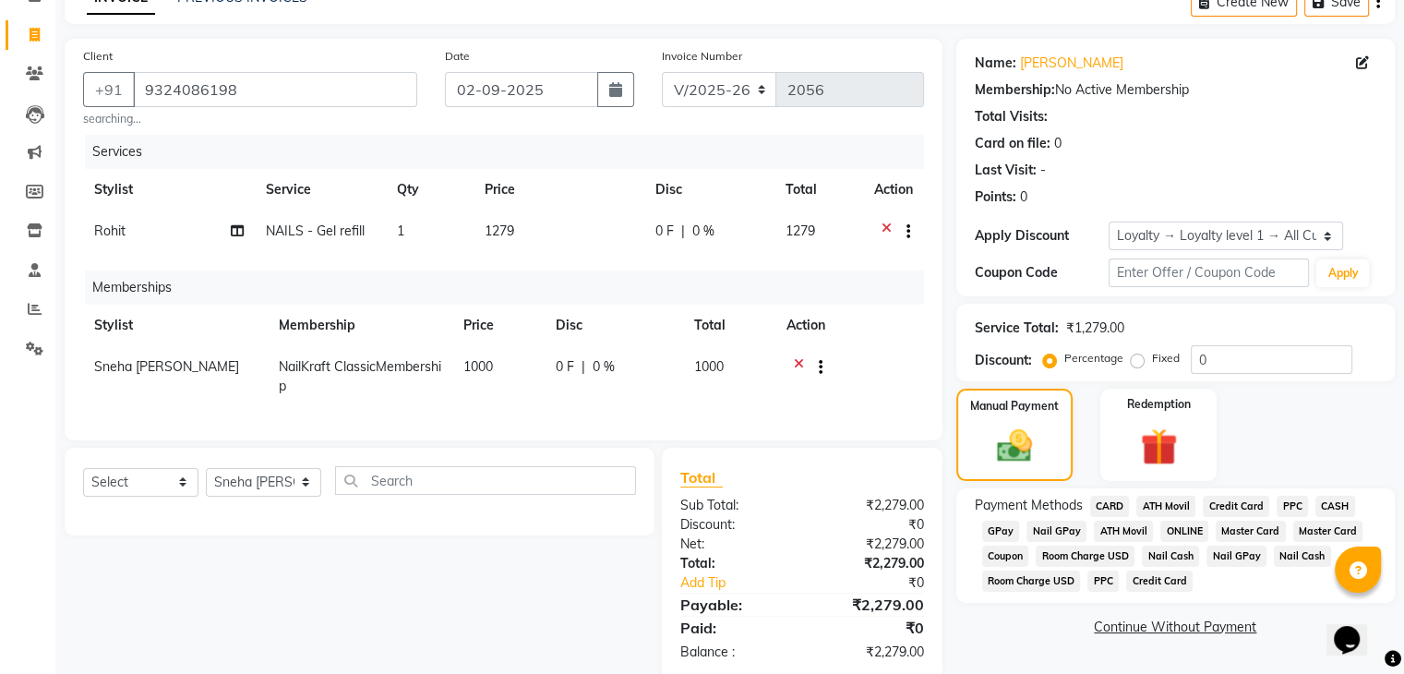
scroll to position [149, 0]
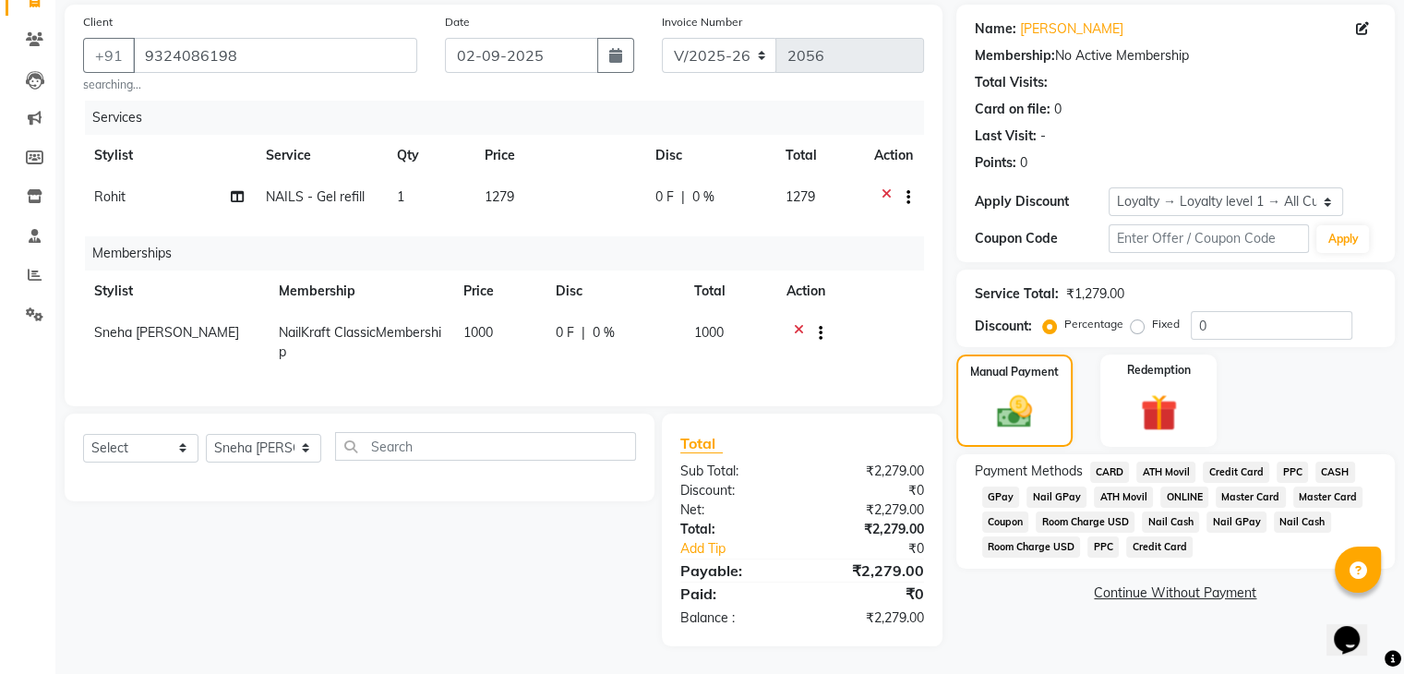
click at [1340, 461] on span "CASH" at bounding box center [1335, 471] width 40 height 21
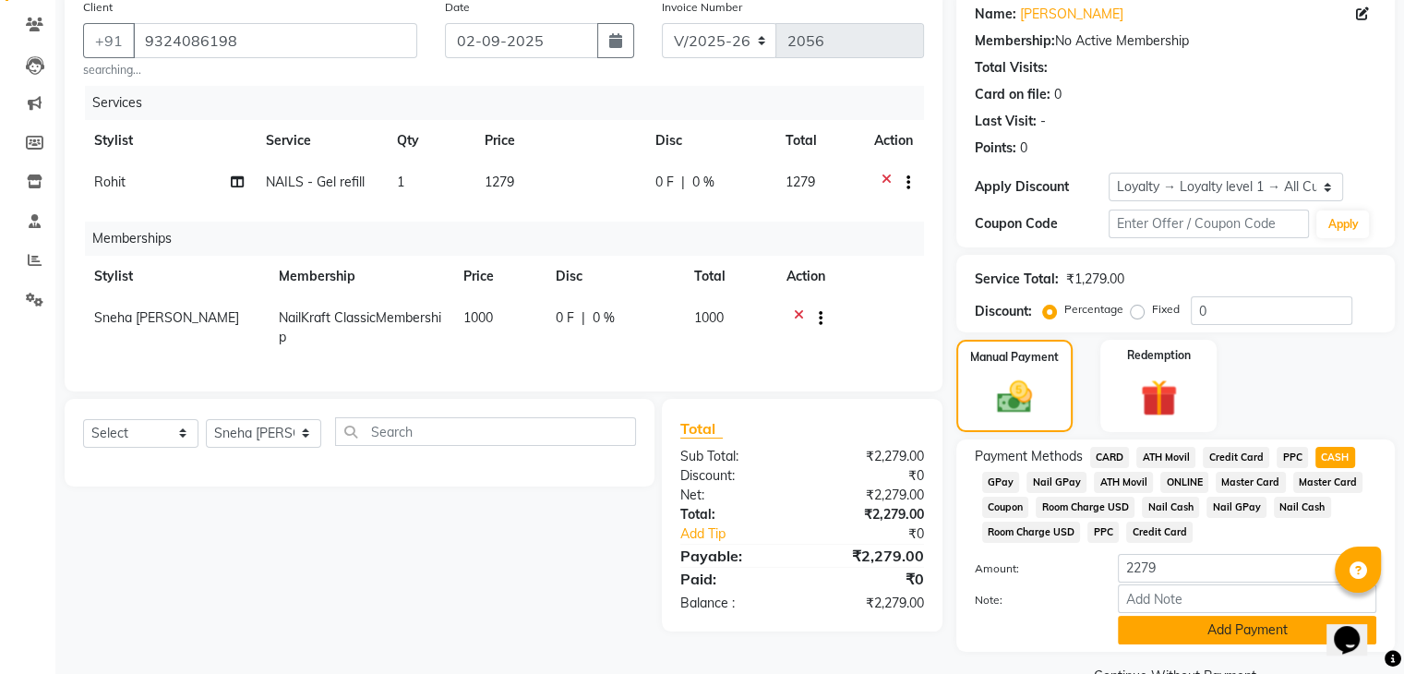
click at [1180, 643] on button "Add Payment" at bounding box center [1247, 630] width 258 height 29
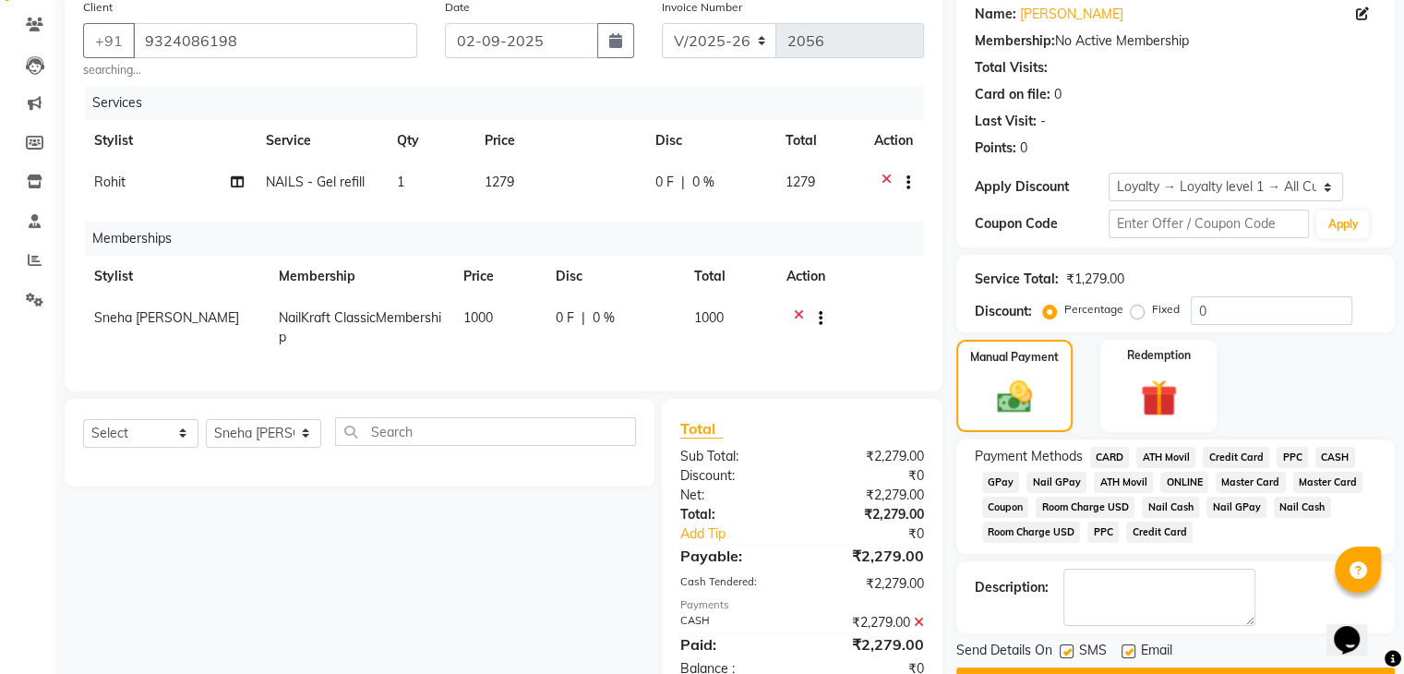
scroll to position [306, 0]
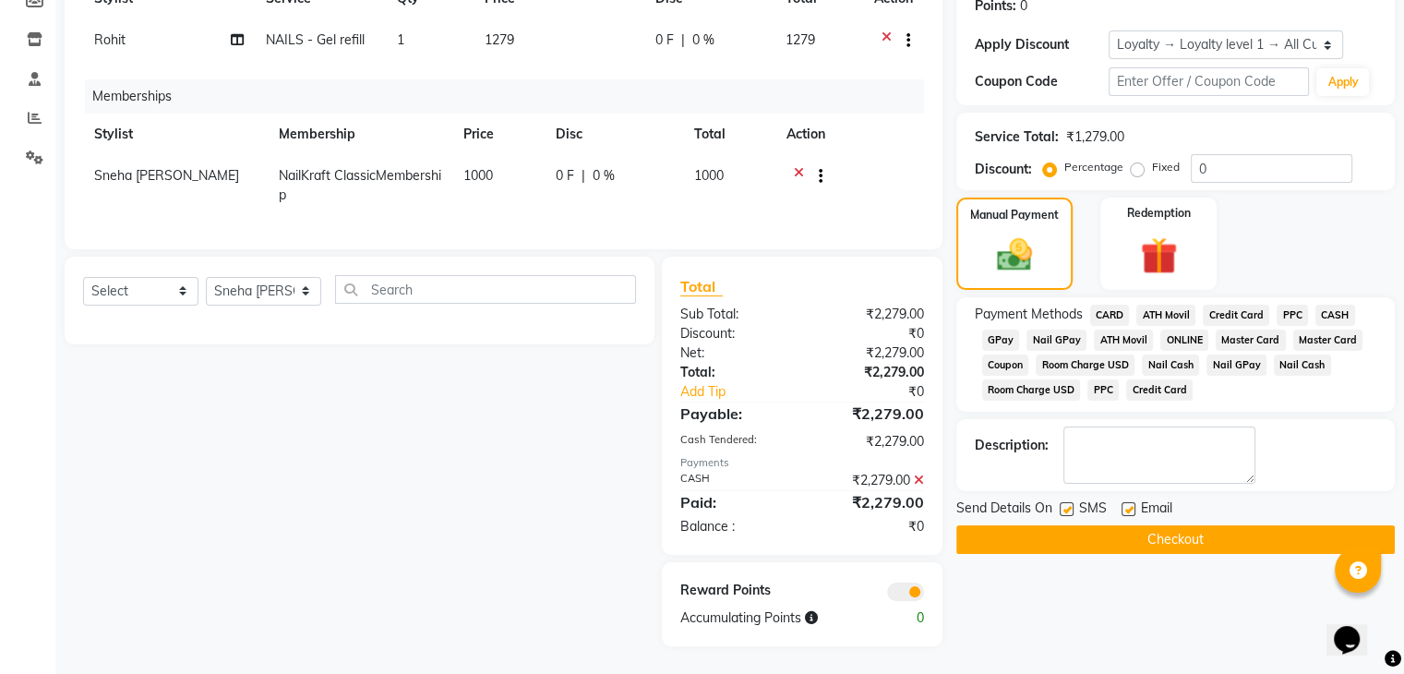
click at [1104, 525] on button "Checkout" at bounding box center [1175, 539] width 438 height 29
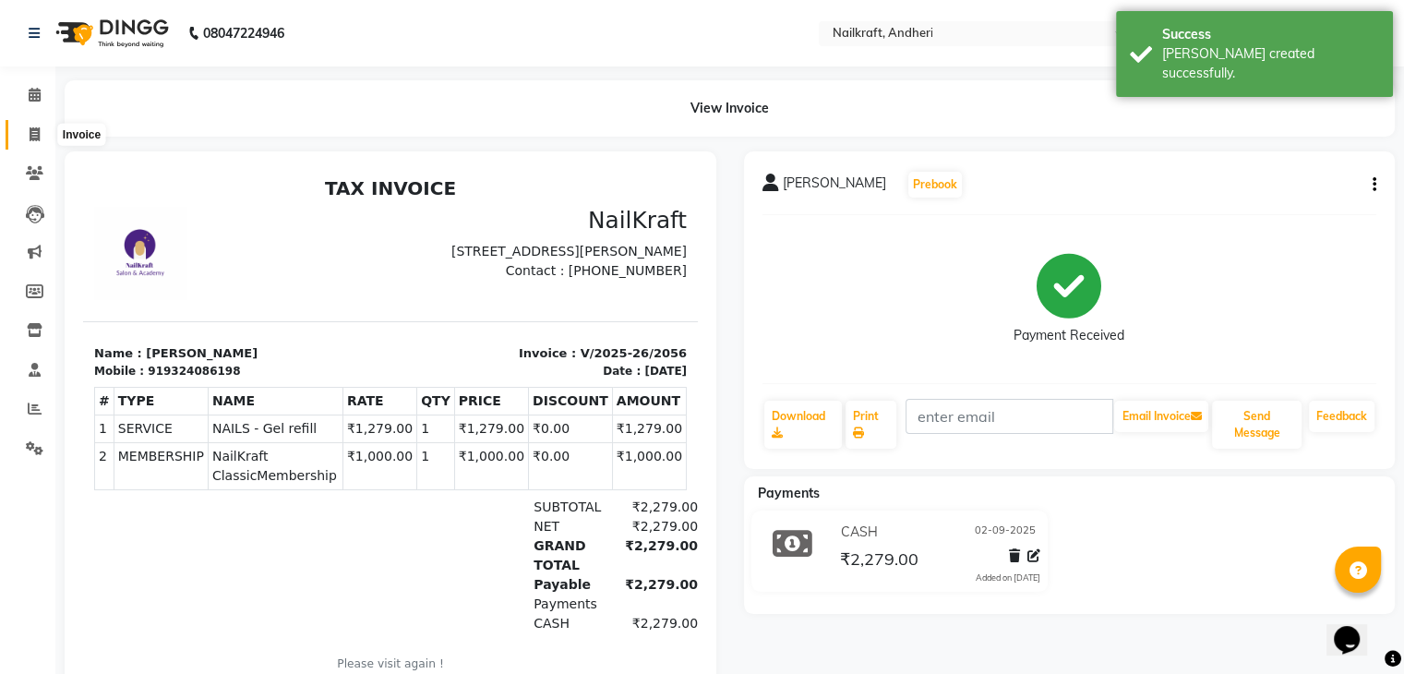
click at [31, 136] on icon at bounding box center [35, 134] width 10 height 14
select select "service"
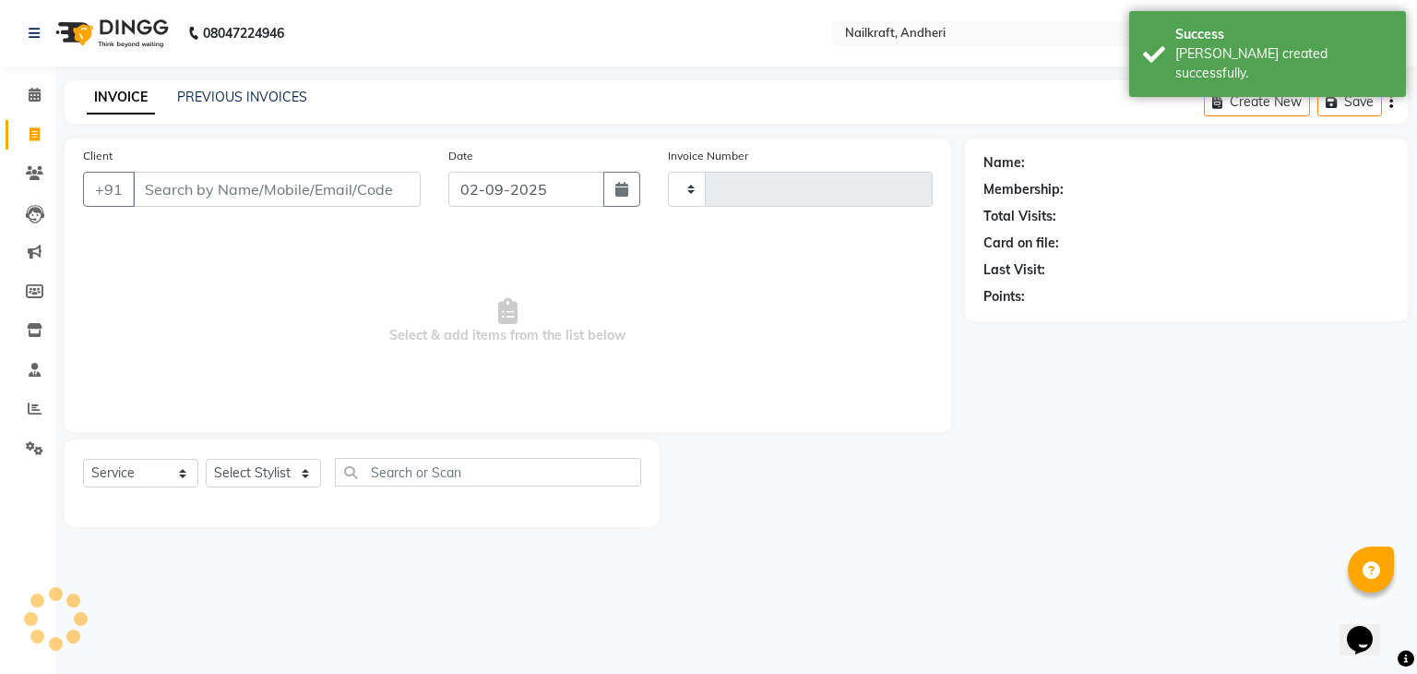
type input "2057"
select select "6081"
click at [197, 186] on input "Client" at bounding box center [277, 189] width 288 height 35
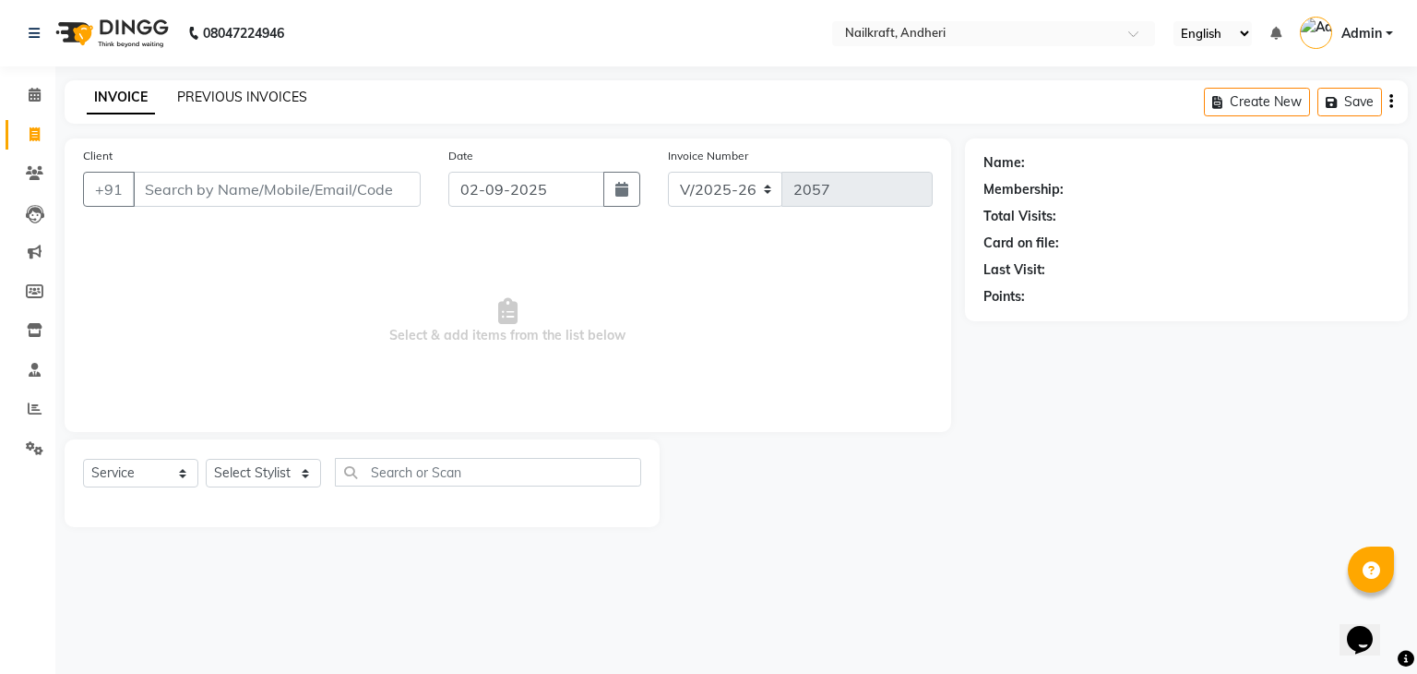
click at [247, 97] on link "PREVIOUS INVOICES" at bounding box center [242, 97] width 130 height 17
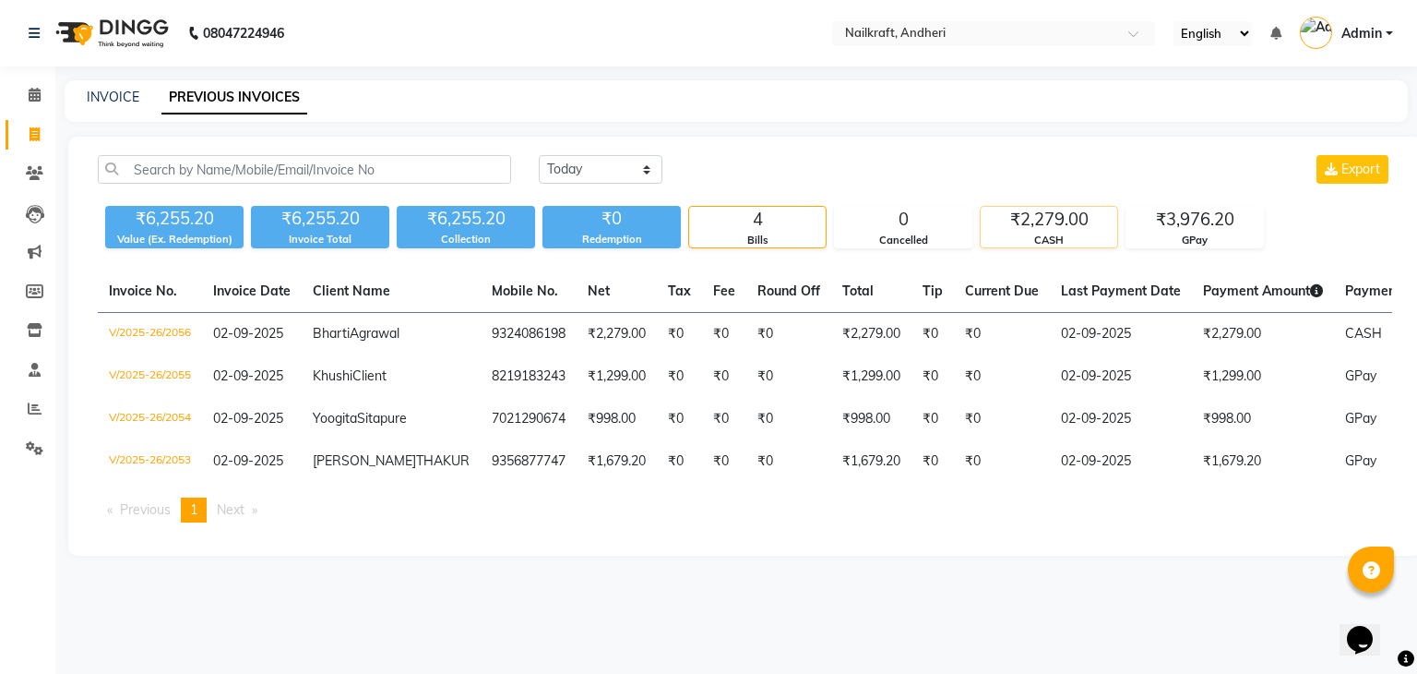
click at [1075, 237] on div "CASH" at bounding box center [1049, 241] width 137 height 16
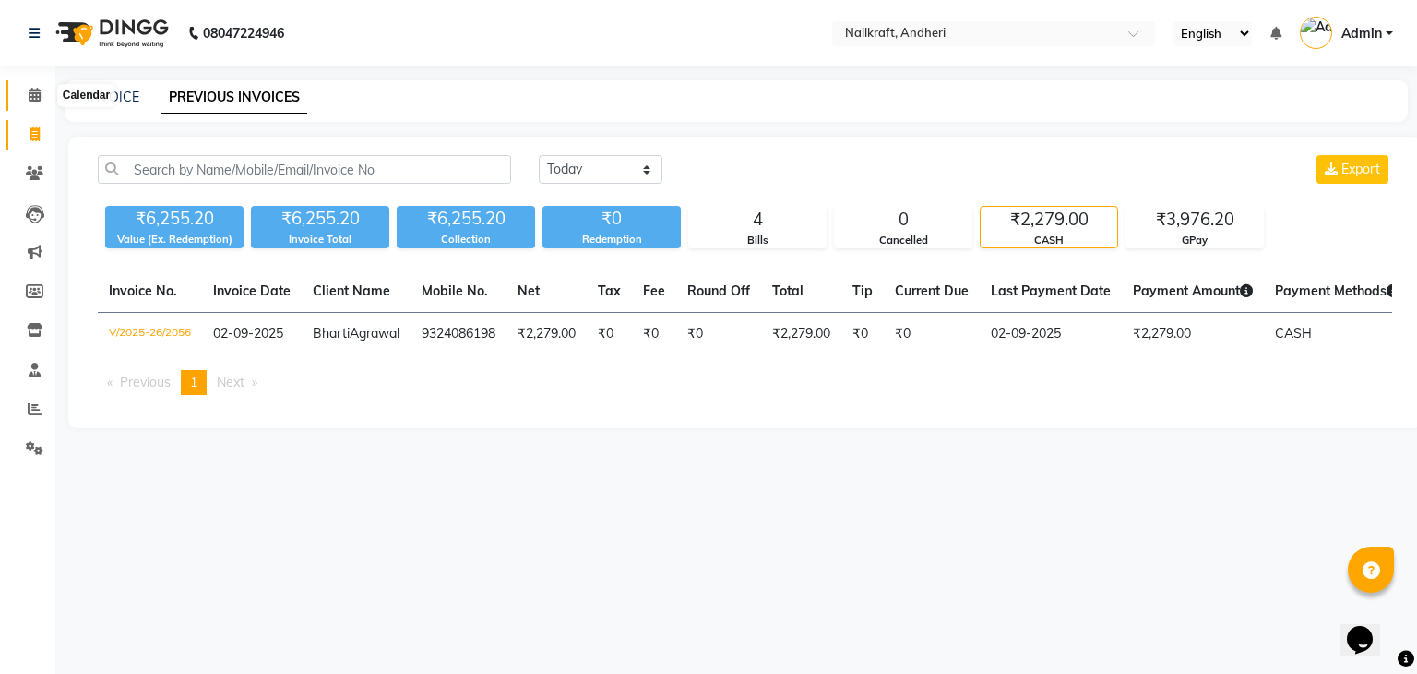
click at [44, 94] on span at bounding box center [34, 95] width 32 height 21
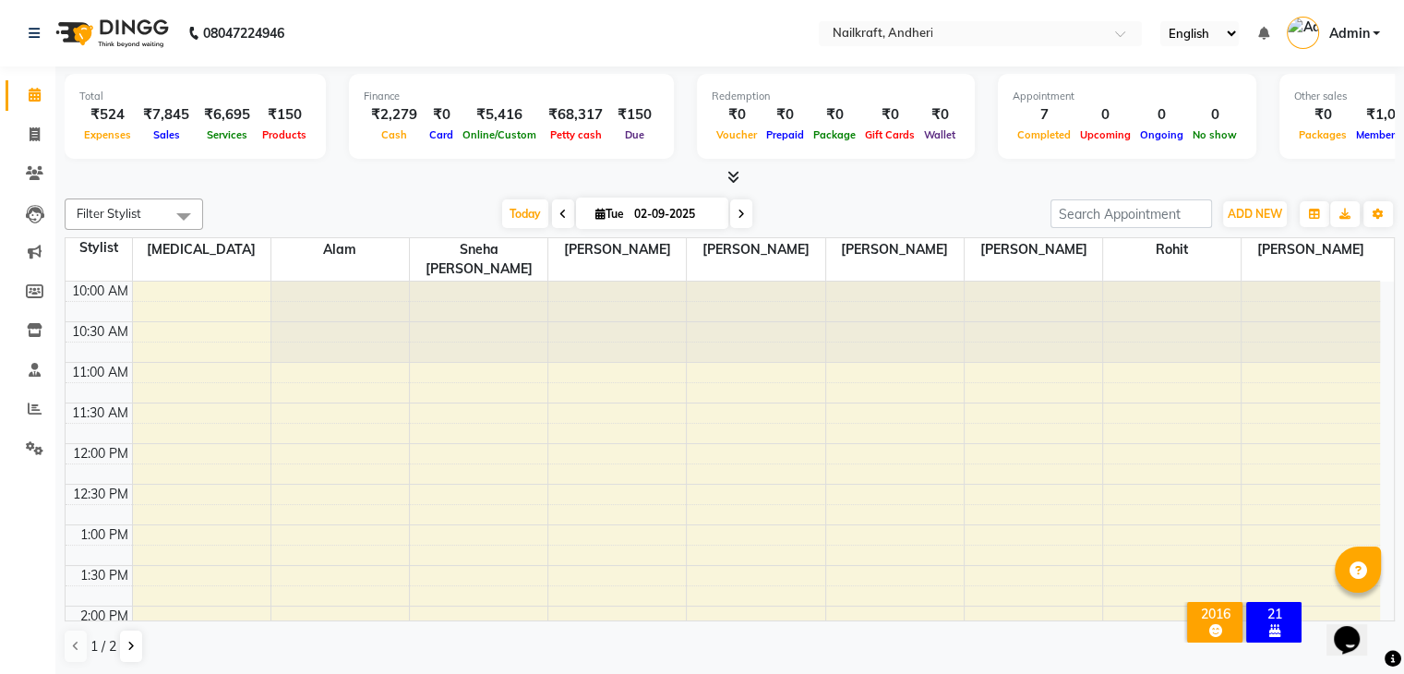
click at [297, 178] on div at bounding box center [730, 177] width 1330 height 19
click at [380, 178] on div at bounding box center [730, 177] width 1330 height 19
click at [381, 178] on div at bounding box center [730, 177] width 1330 height 19
click at [400, 183] on div at bounding box center [730, 177] width 1330 height 19
click at [398, 109] on div "₹2,279" at bounding box center [394, 114] width 61 height 21
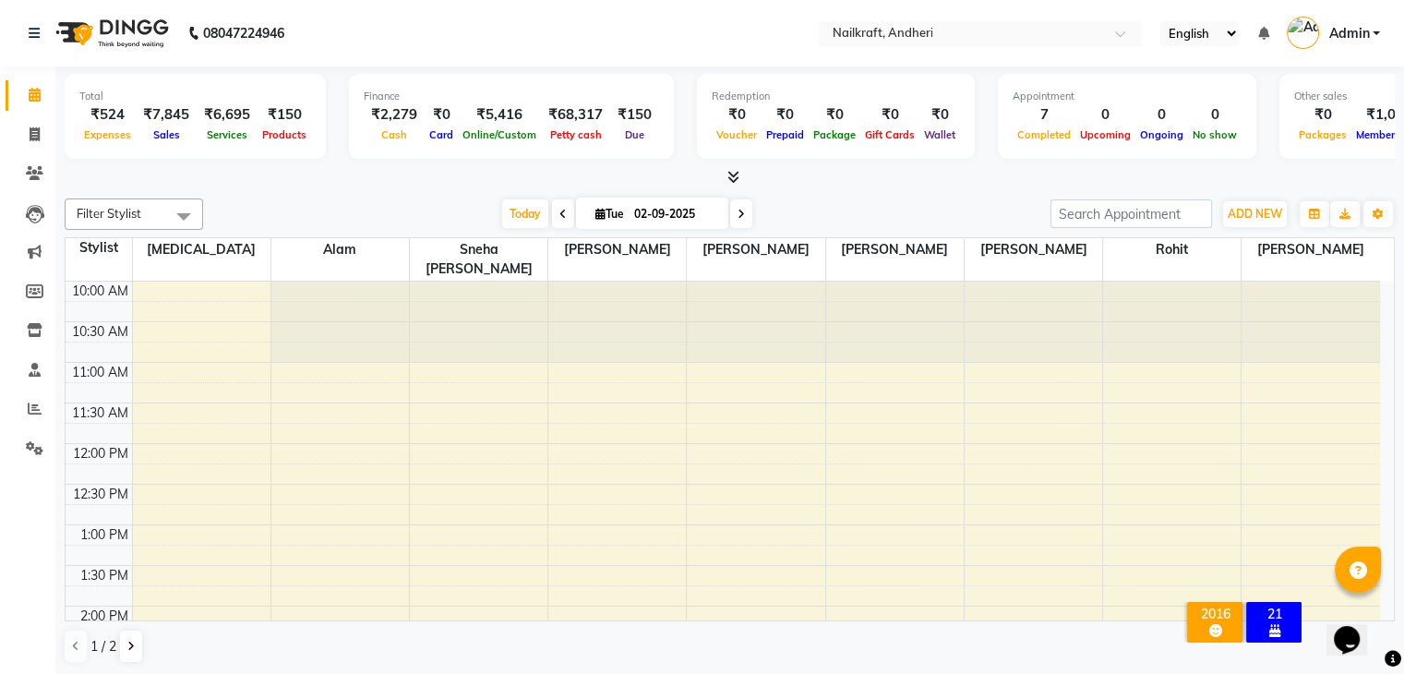
click at [411, 200] on div "Today Tue 02-09-2025" at bounding box center [626, 214] width 829 height 28
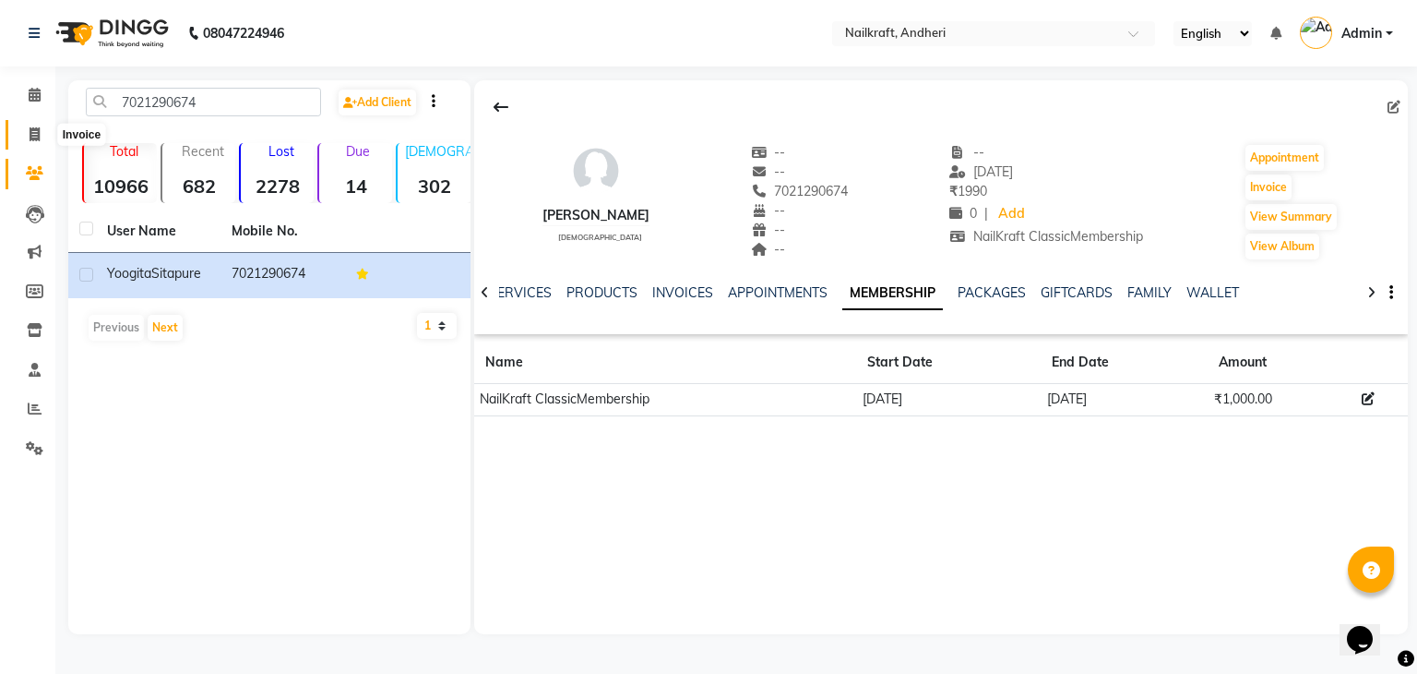
click at [26, 134] on span at bounding box center [34, 135] width 32 height 21
select select "service"
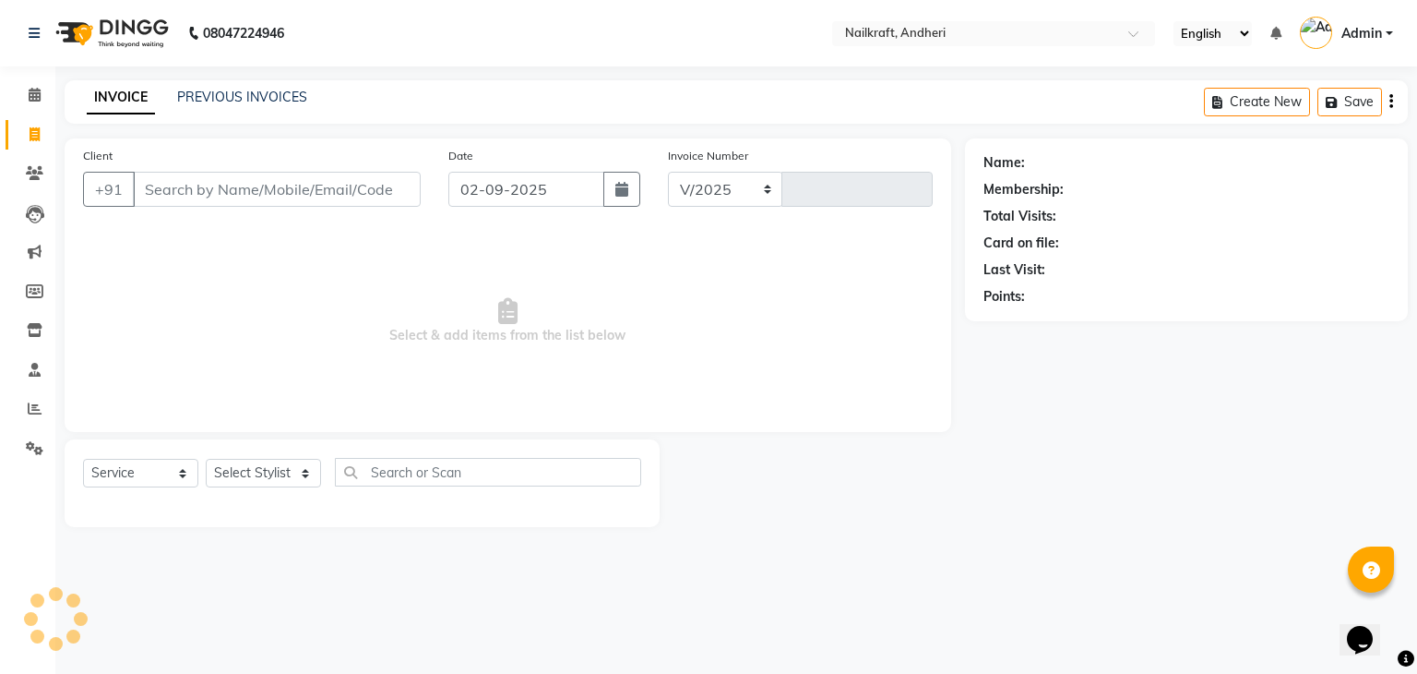
select select "6081"
type input "2057"
click at [168, 186] on input "Client" at bounding box center [277, 189] width 288 height 35
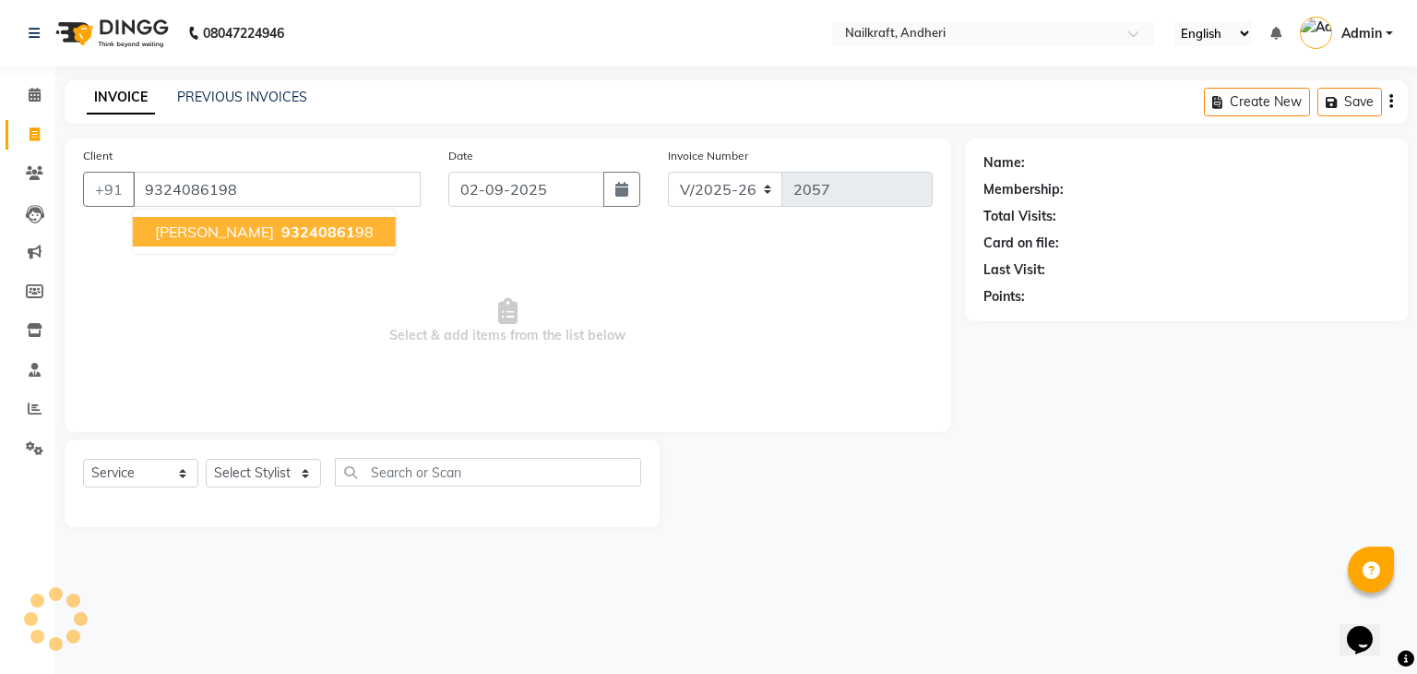
type input "9324086198"
select select "2: Object"
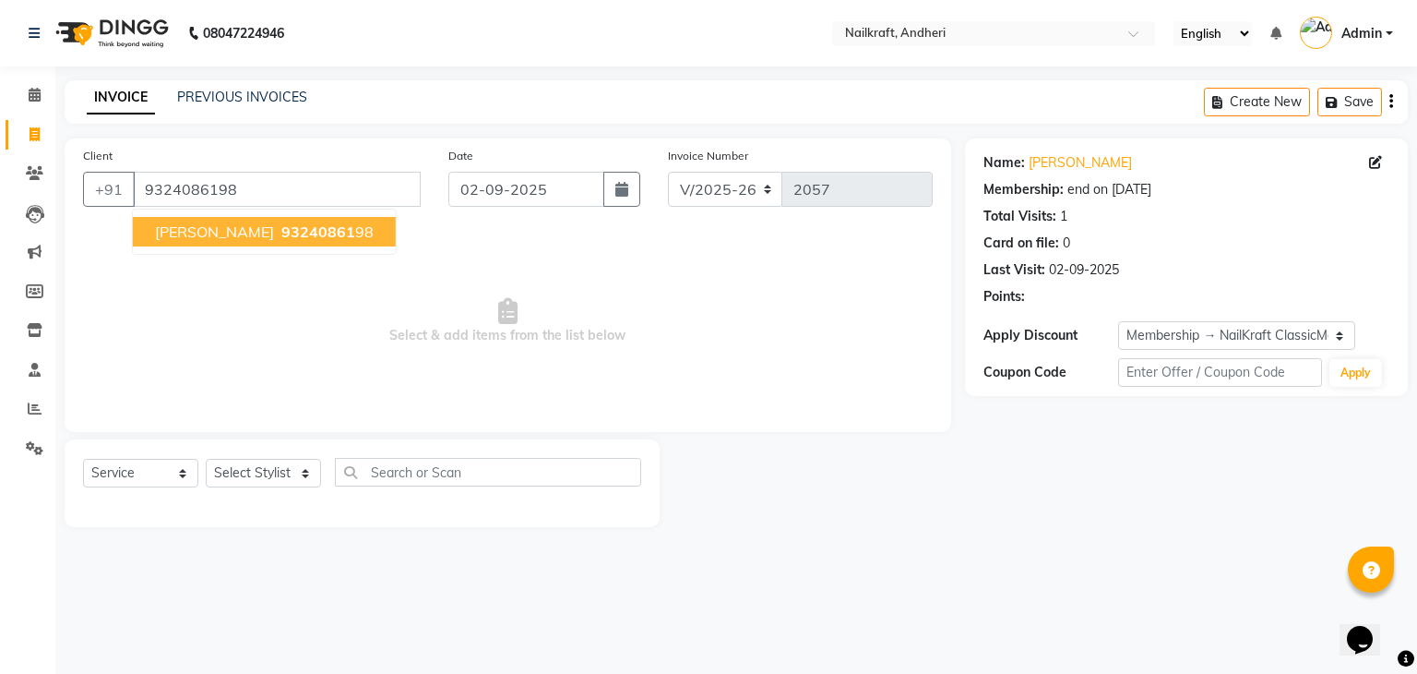
click at [210, 230] on span "[PERSON_NAME]" at bounding box center [214, 231] width 119 height 18
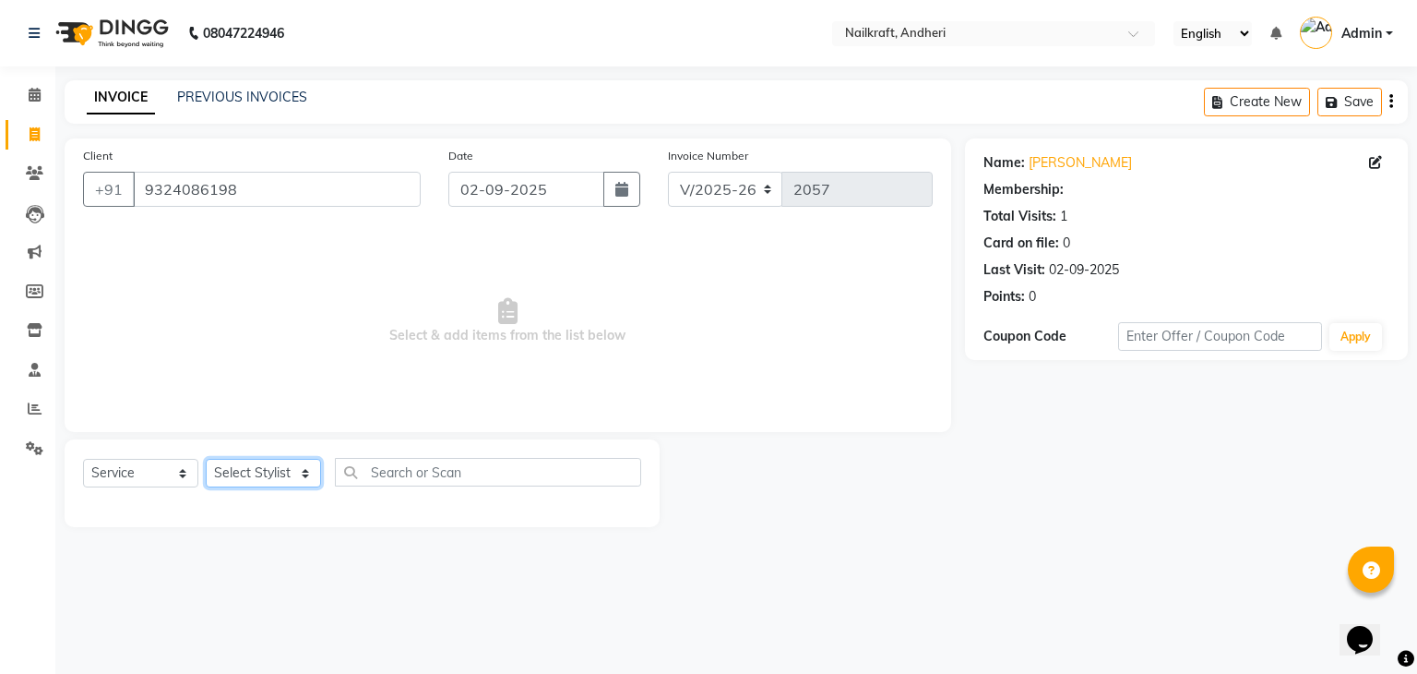
select select "2: Object"
click at [251, 472] on select "Select Stylist [PERSON_NAME] [PERSON_NAME] [PERSON_NAME] [MEDICAL_DATA] [PERSON…" at bounding box center [263, 473] width 115 height 29
select select "90555"
click at [206, 460] on select "Select Stylist [PERSON_NAME] [PERSON_NAME] [PERSON_NAME] [MEDICAL_DATA] [PERSON…" at bounding box center [263, 473] width 115 height 29
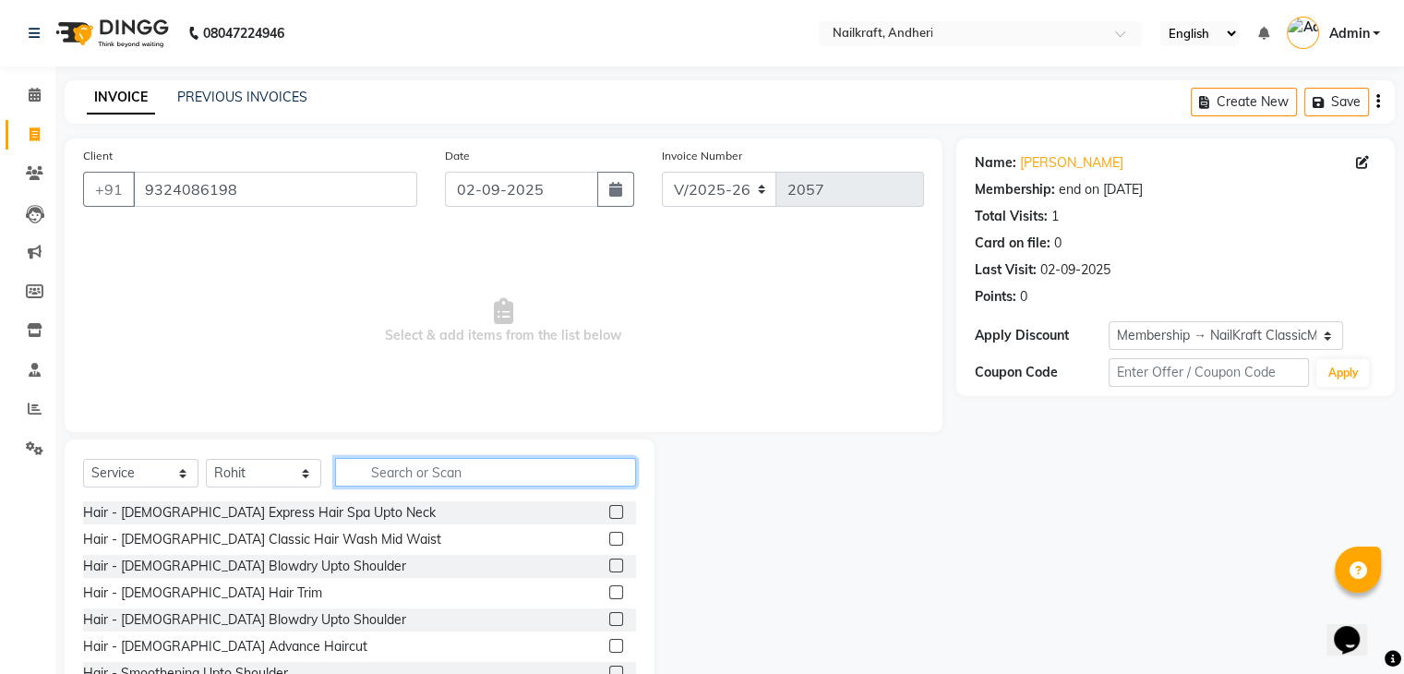
click at [431, 460] on input "text" at bounding box center [485, 472] width 301 height 29
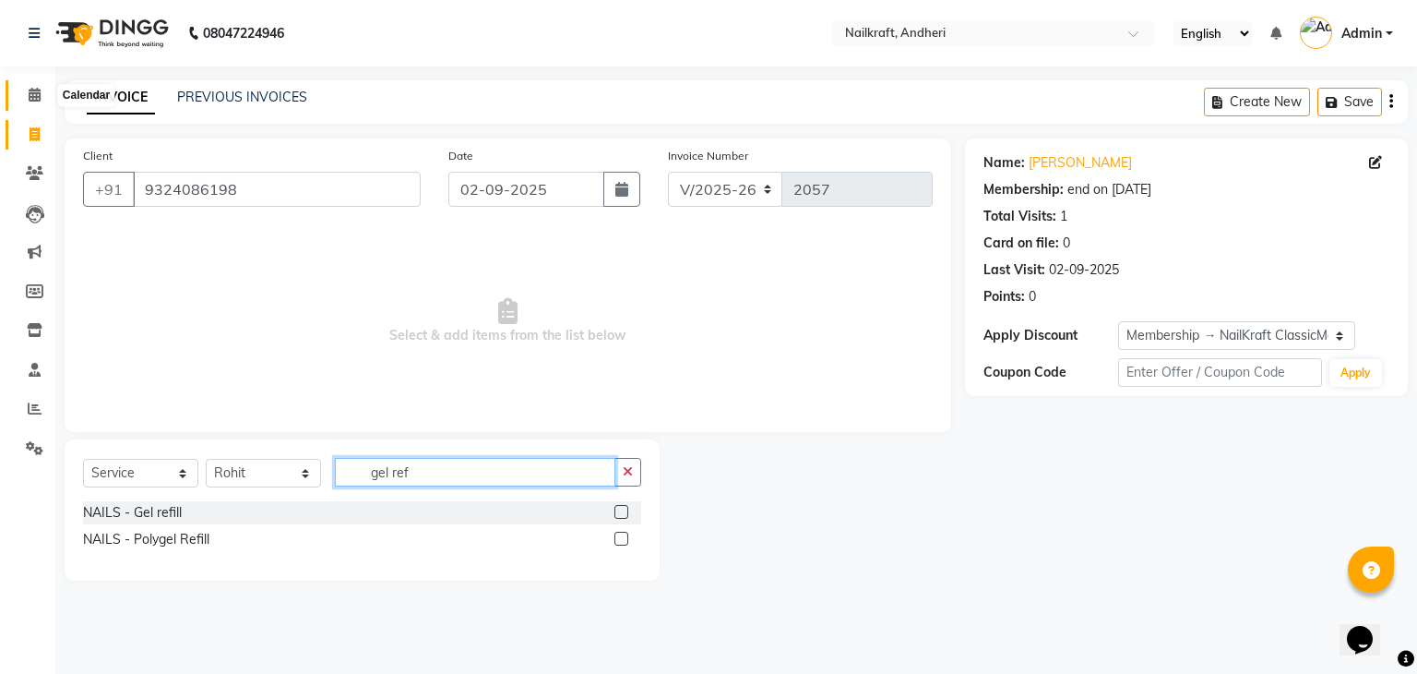
type input "gel ref"
click at [43, 93] on span at bounding box center [34, 95] width 32 height 21
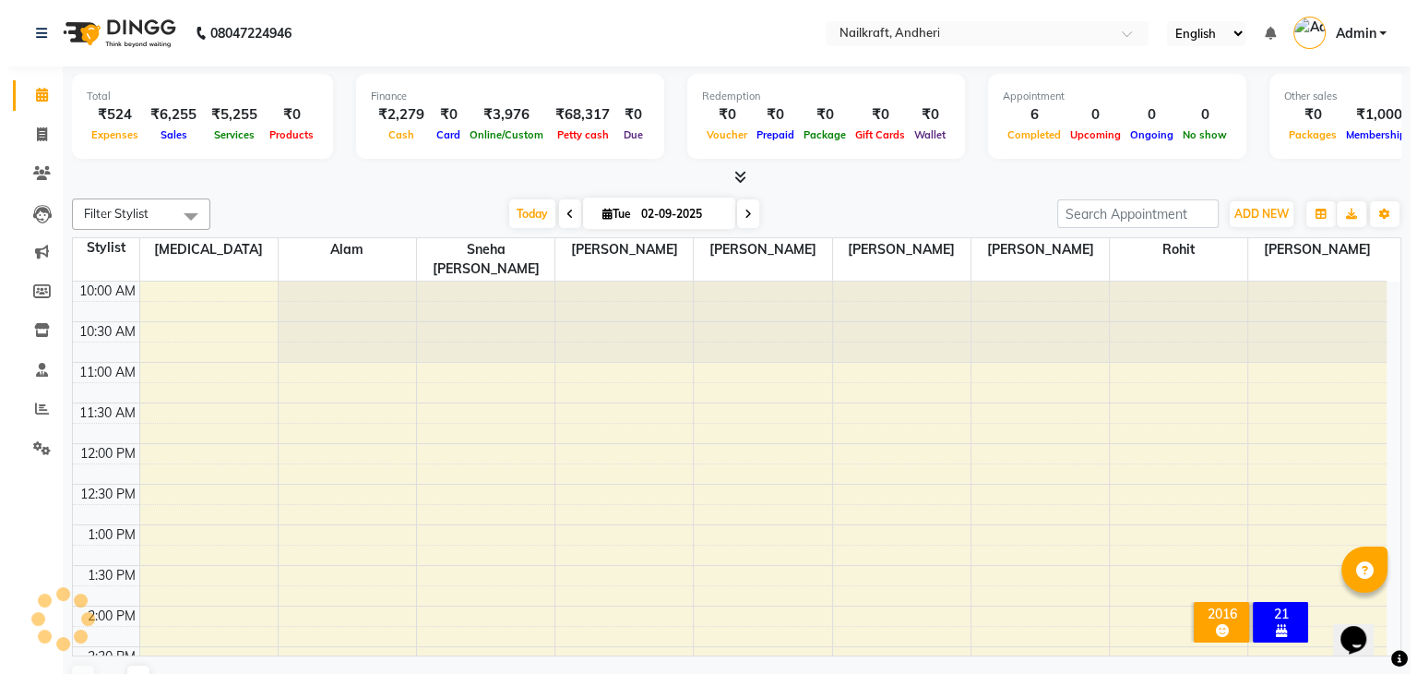
scroll to position [564, 0]
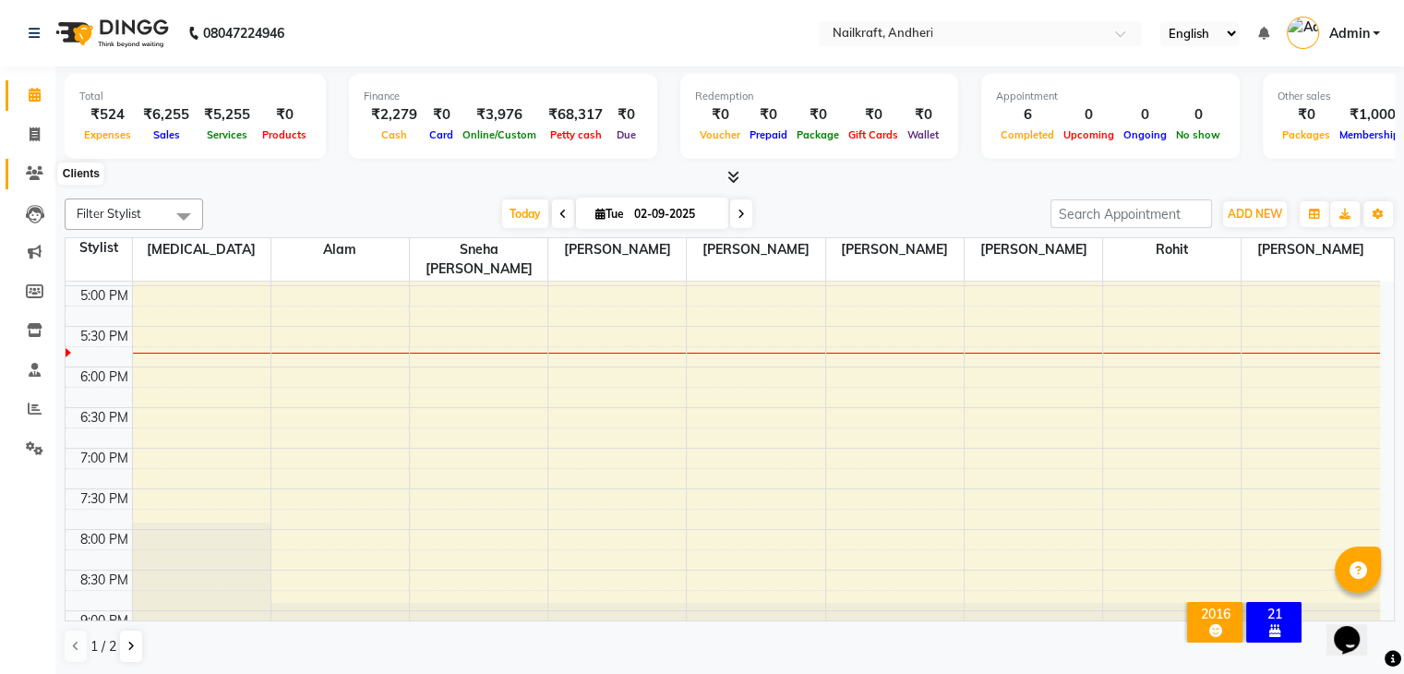
click at [30, 171] on icon at bounding box center [35, 173] width 18 height 14
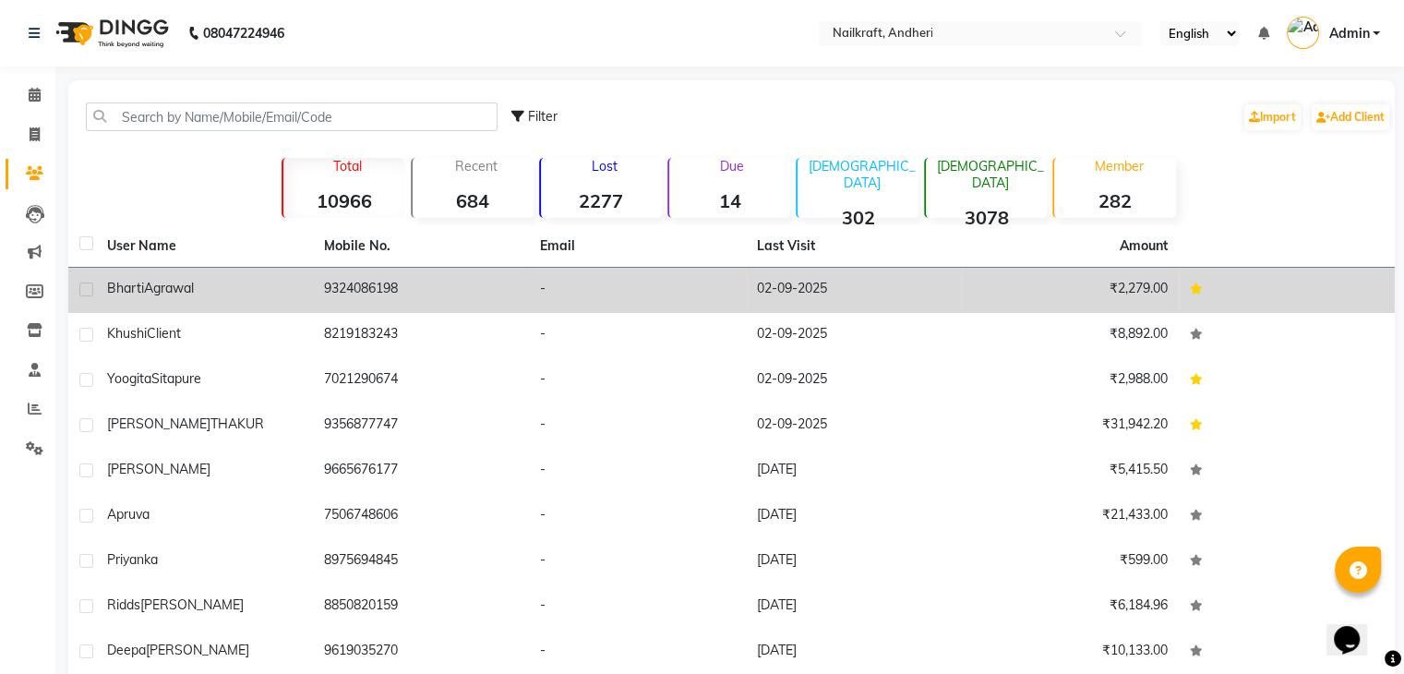
click at [1113, 290] on td "₹2,279.00" at bounding box center [1070, 290] width 217 height 45
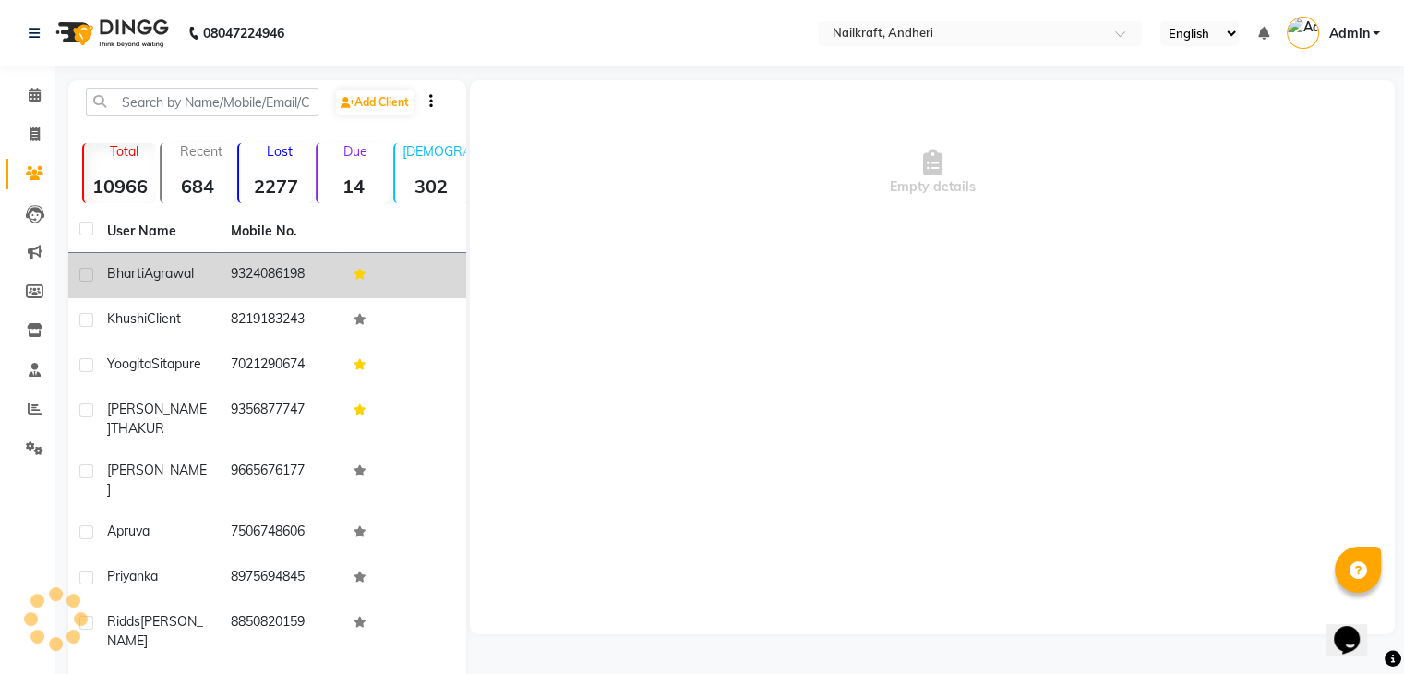
click at [1113, 290] on div "Empty details" at bounding box center [932, 357] width 925 height 554
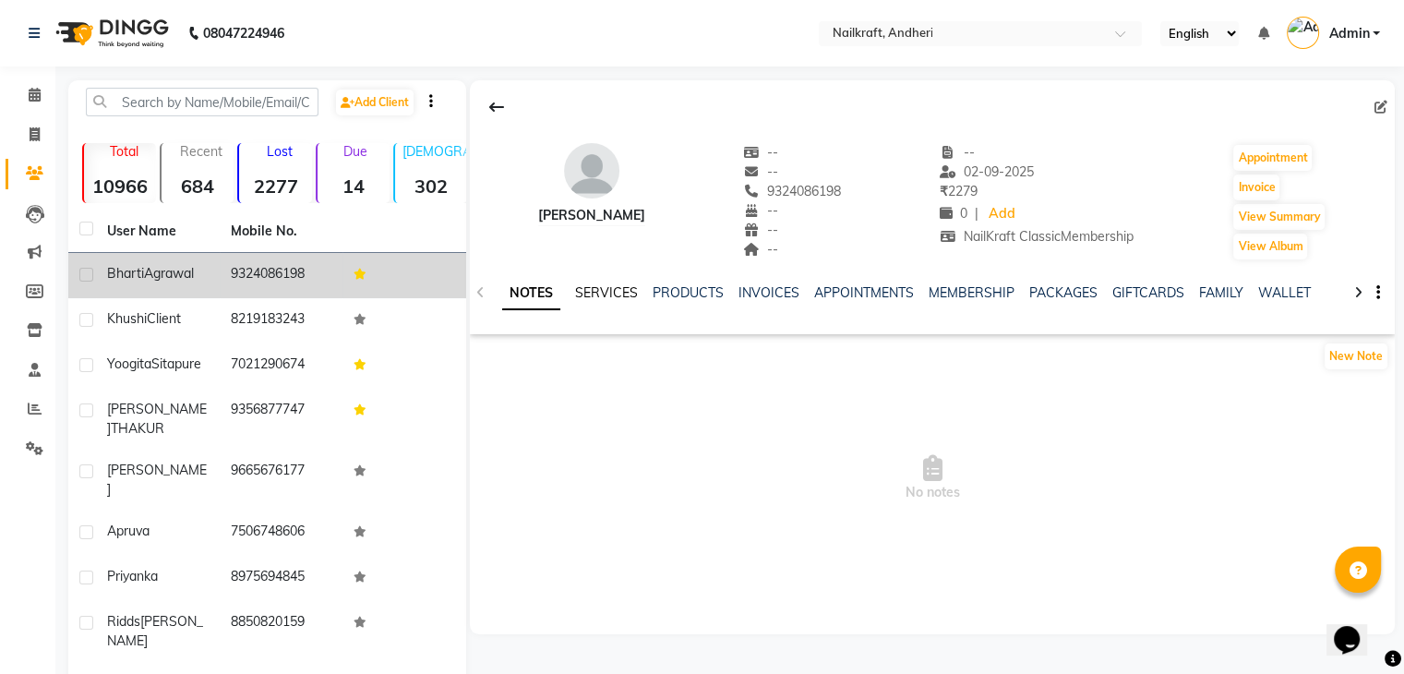
click at [597, 296] on link "SERVICES" at bounding box center [606, 292] width 63 height 17
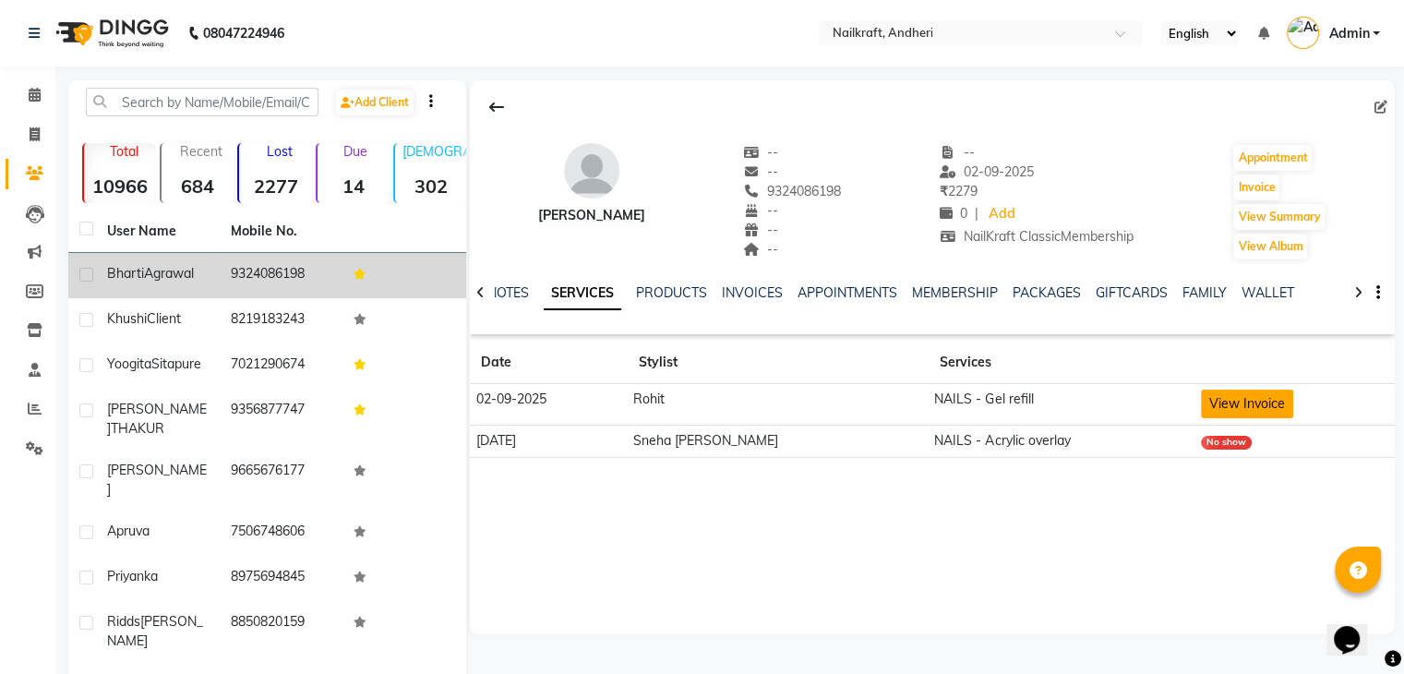
click at [1266, 395] on button "View Invoice" at bounding box center [1247, 403] width 92 height 29
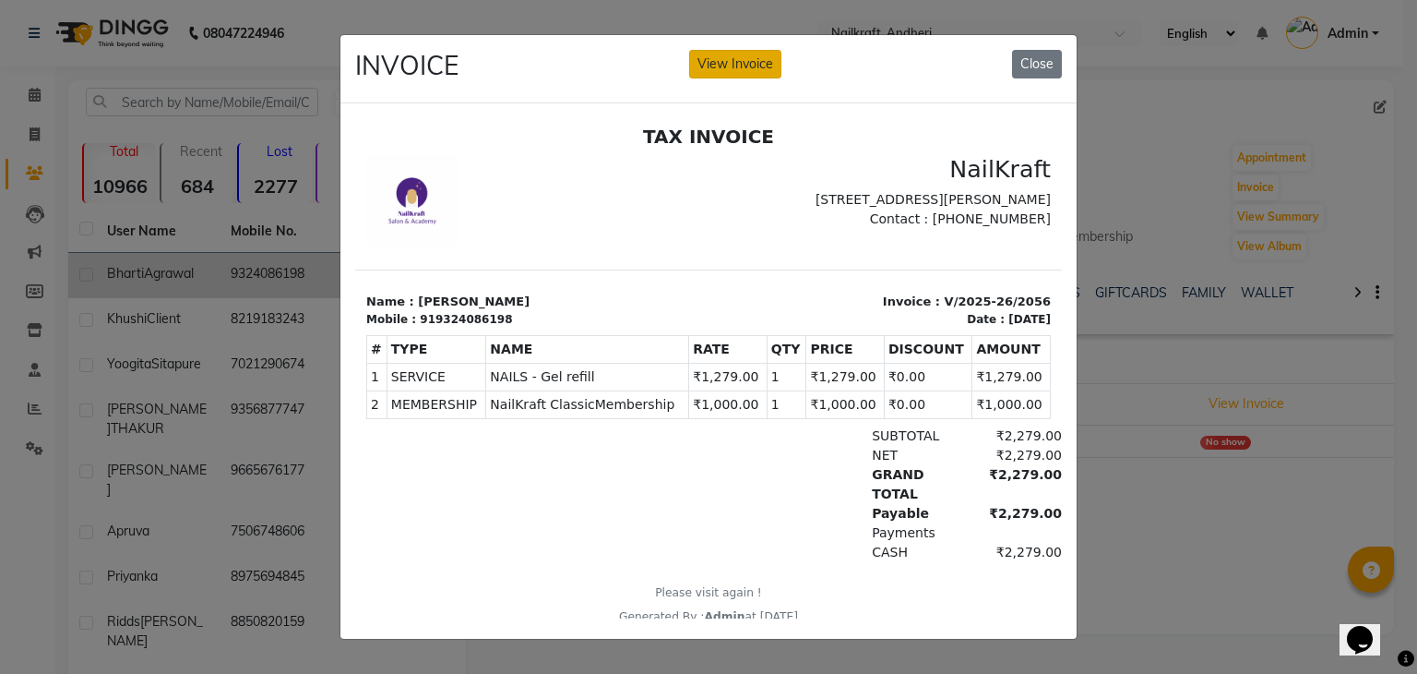
click at [742, 50] on button "View Invoice" at bounding box center [735, 64] width 92 height 29
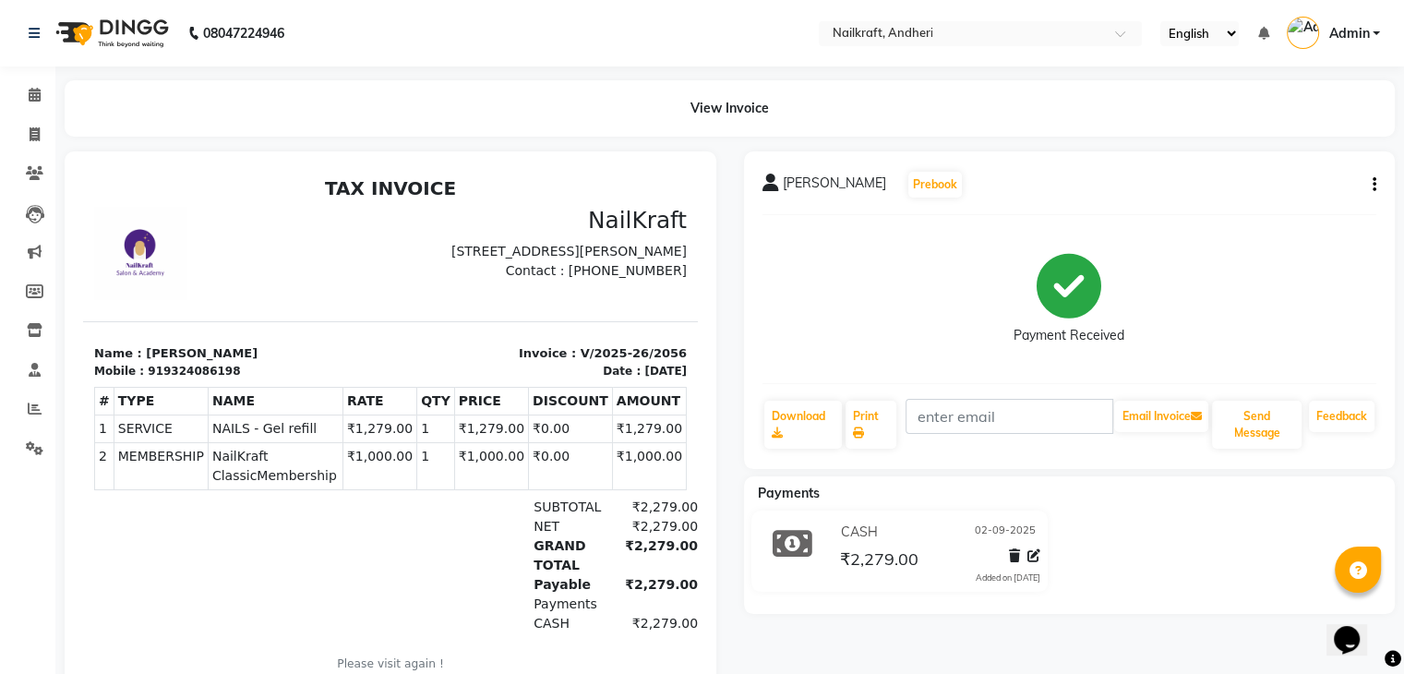
click at [1369, 186] on button "button" at bounding box center [1370, 184] width 11 height 19
click at [1213, 210] on div "Edit Invoice" at bounding box center [1250, 208] width 189 height 23
select select "service"
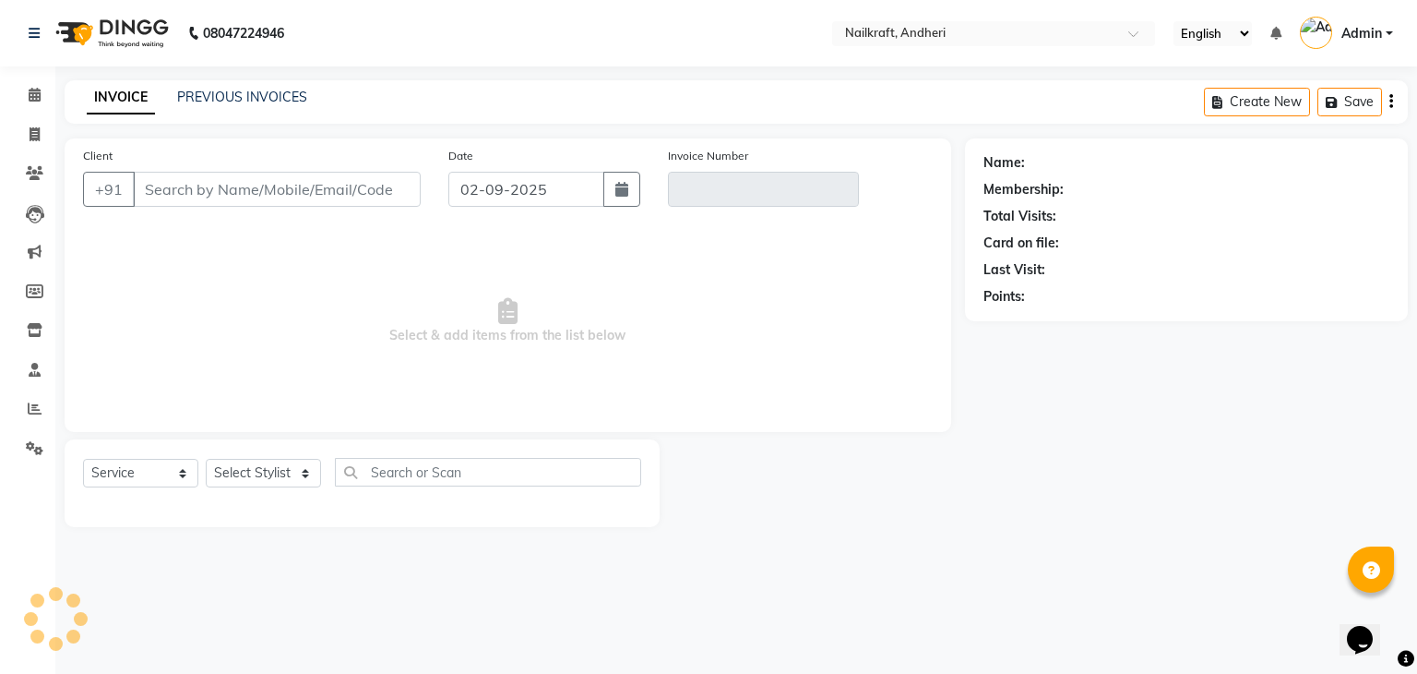
type input "9324086198"
type input "V/2025-26/2056"
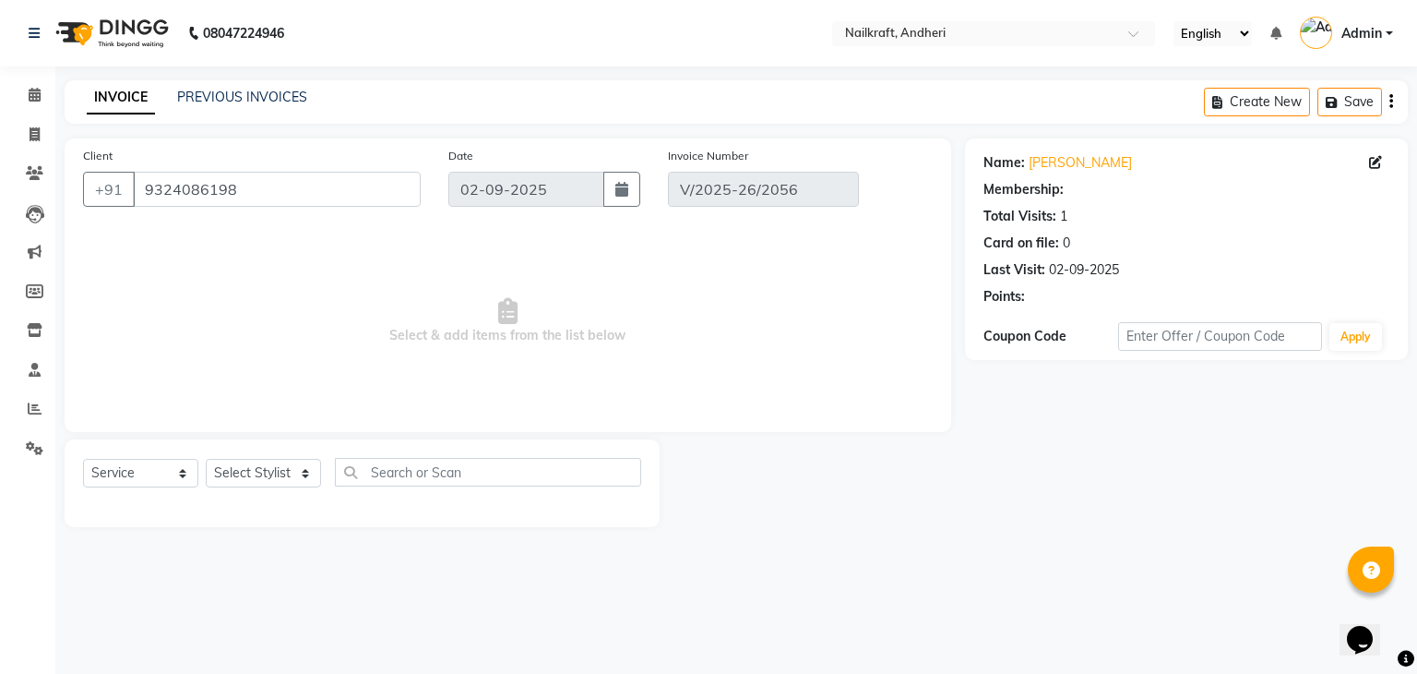
select select "2: Object"
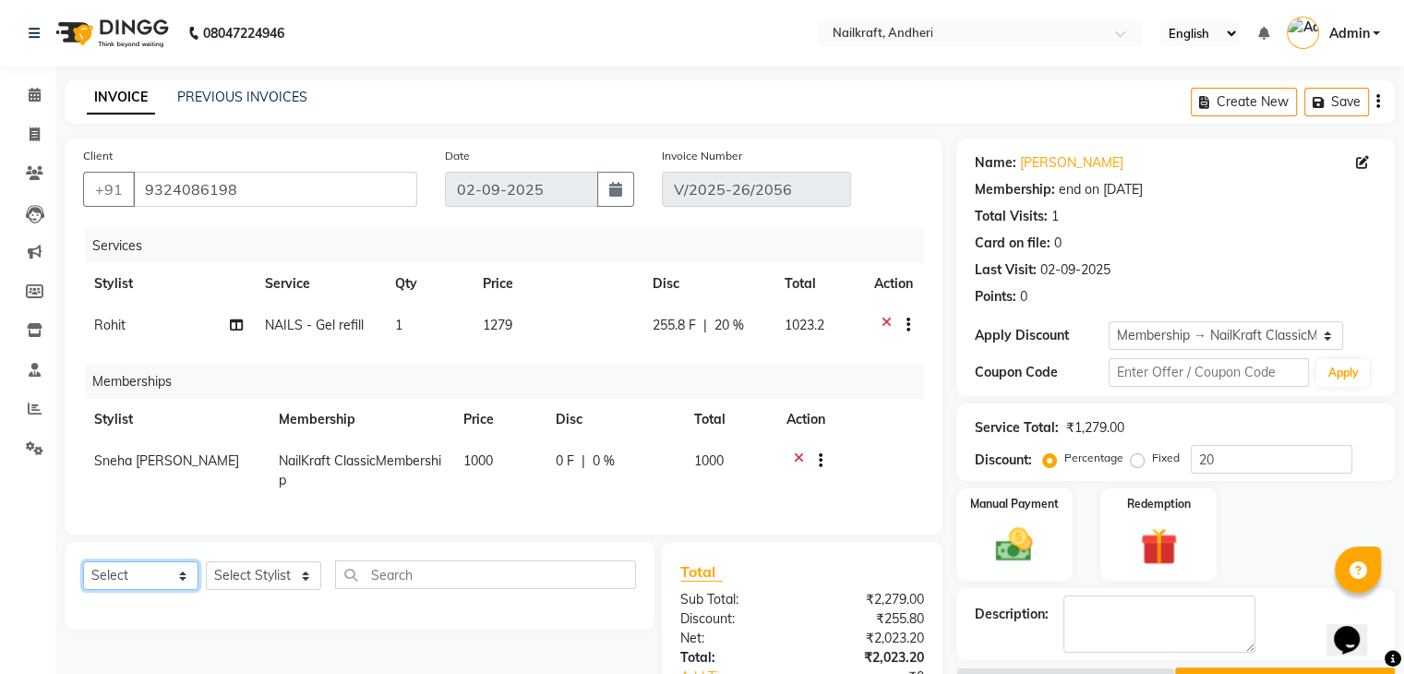
click at [147, 590] on select "Select Service Product Package Voucher Prepaid Gift Card" at bounding box center [140, 575] width 115 height 29
select select "product"
click at [83, 577] on select "Select Service Product Package Voucher Prepaid Gift Card" at bounding box center [140, 575] width 115 height 29
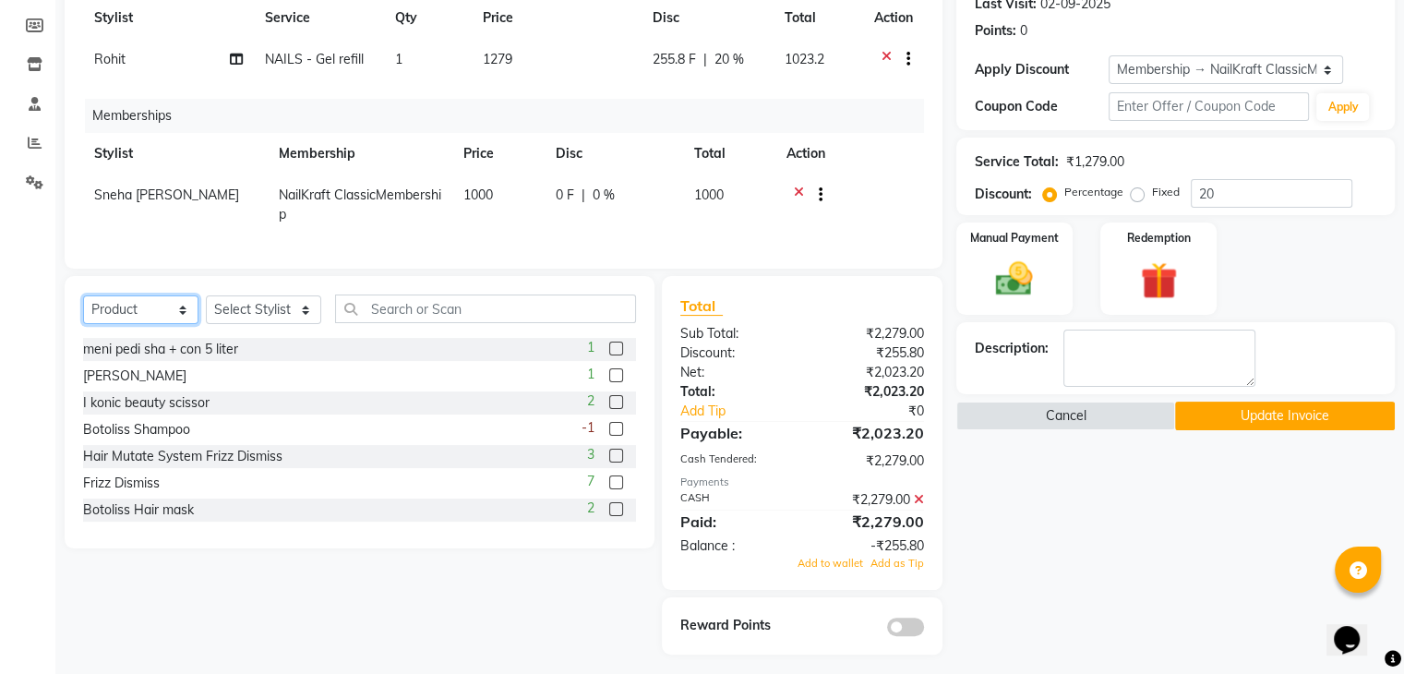
scroll to position [266, 0]
click at [438, 323] on input "text" at bounding box center [485, 308] width 301 height 29
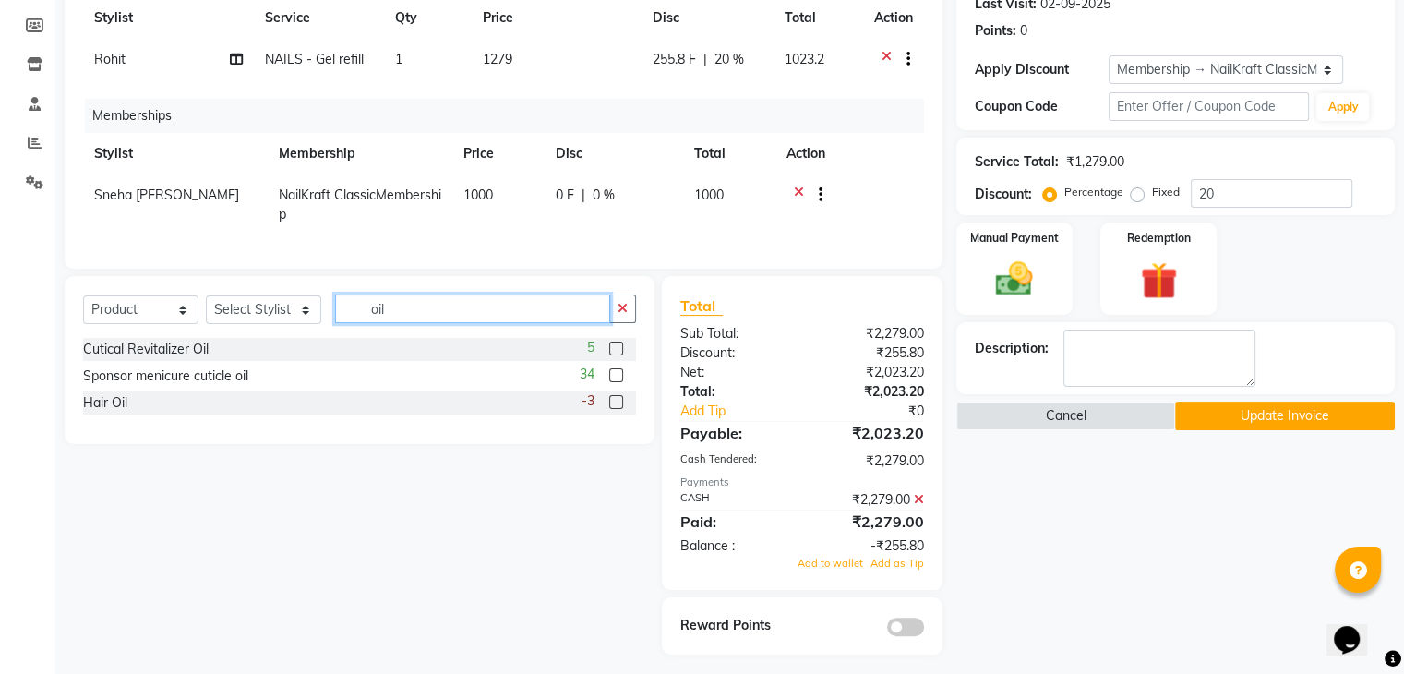
type input "oil"
click at [614, 355] on label at bounding box center [616, 348] width 14 height 14
click at [614, 355] on input "checkbox" at bounding box center [615, 349] width 12 height 12
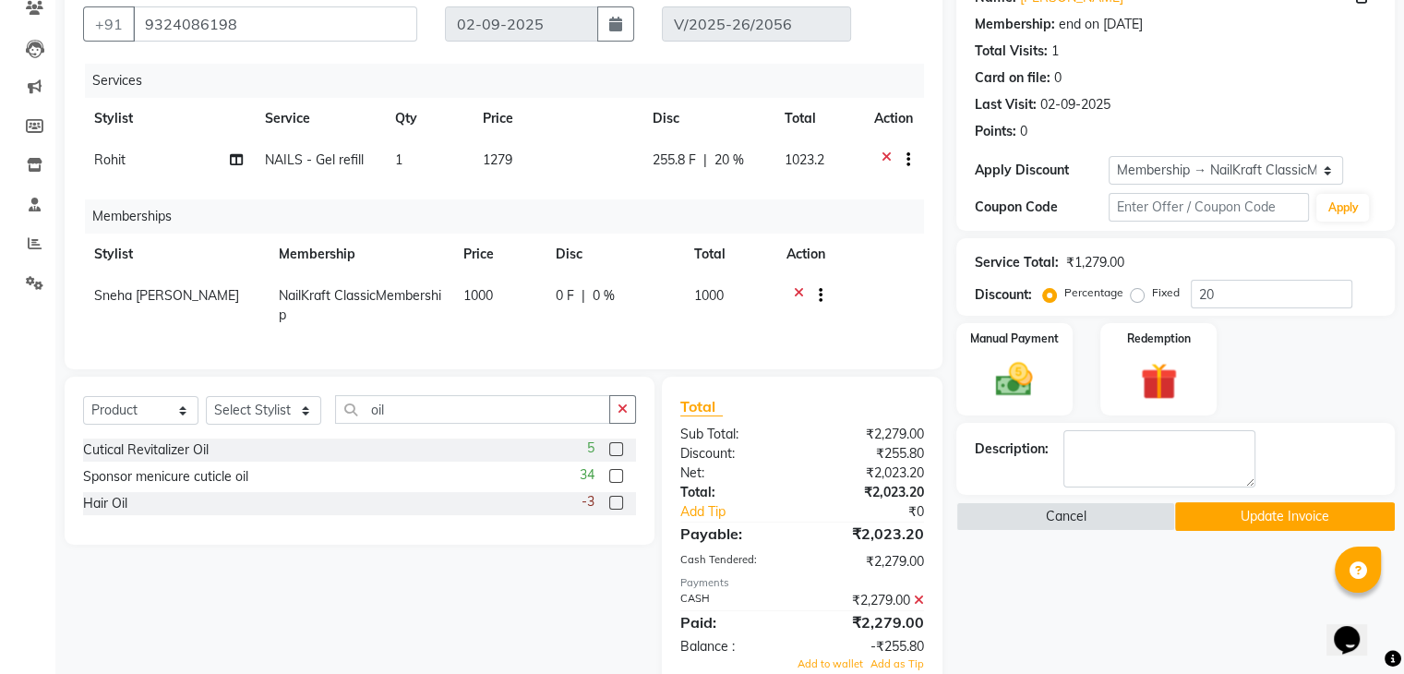
scroll to position [163, 0]
click at [617, 458] on label at bounding box center [616, 451] width 14 height 14
click at [617, 458] on input "checkbox" at bounding box center [615, 452] width 12 height 12
checkbox input "false"
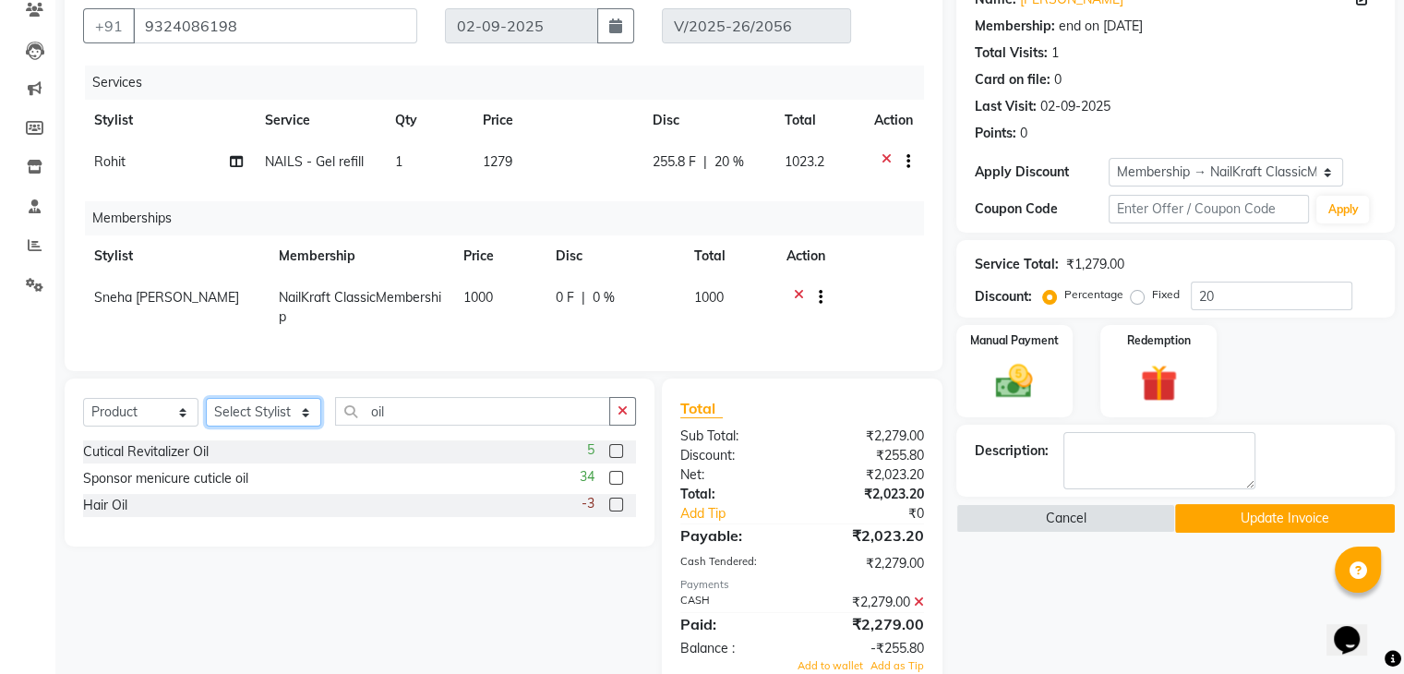
click at [295, 426] on select "Select Stylist Alam Arshad shaikh Deepali Deepu Chatry NailKraft Nikita Rita Ro…" at bounding box center [263, 412] width 115 height 29
select select "90555"
click at [206, 413] on select "Select Stylist Alam Arshad shaikh Deepali Deepu Chatry NailKraft Nikita Rita Ro…" at bounding box center [263, 412] width 115 height 29
click at [616, 458] on label at bounding box center [616, 451] width 14 height 14
click at [616, 458] on input "checkbox" at bounding box center [615, 452] width 12 height 12
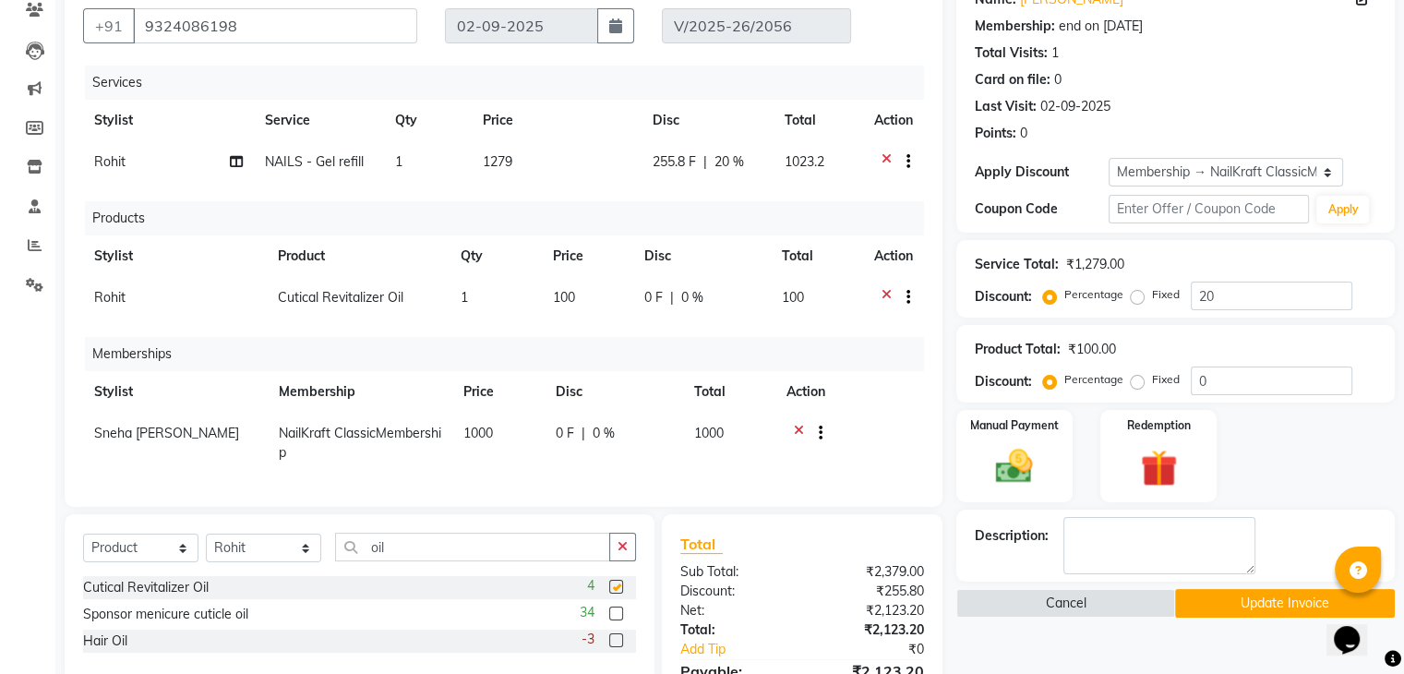
checkbox input "false"
click at [588, 293] on td "100" at bounding box center [588, 299] width 92 height 45
select select "90555"
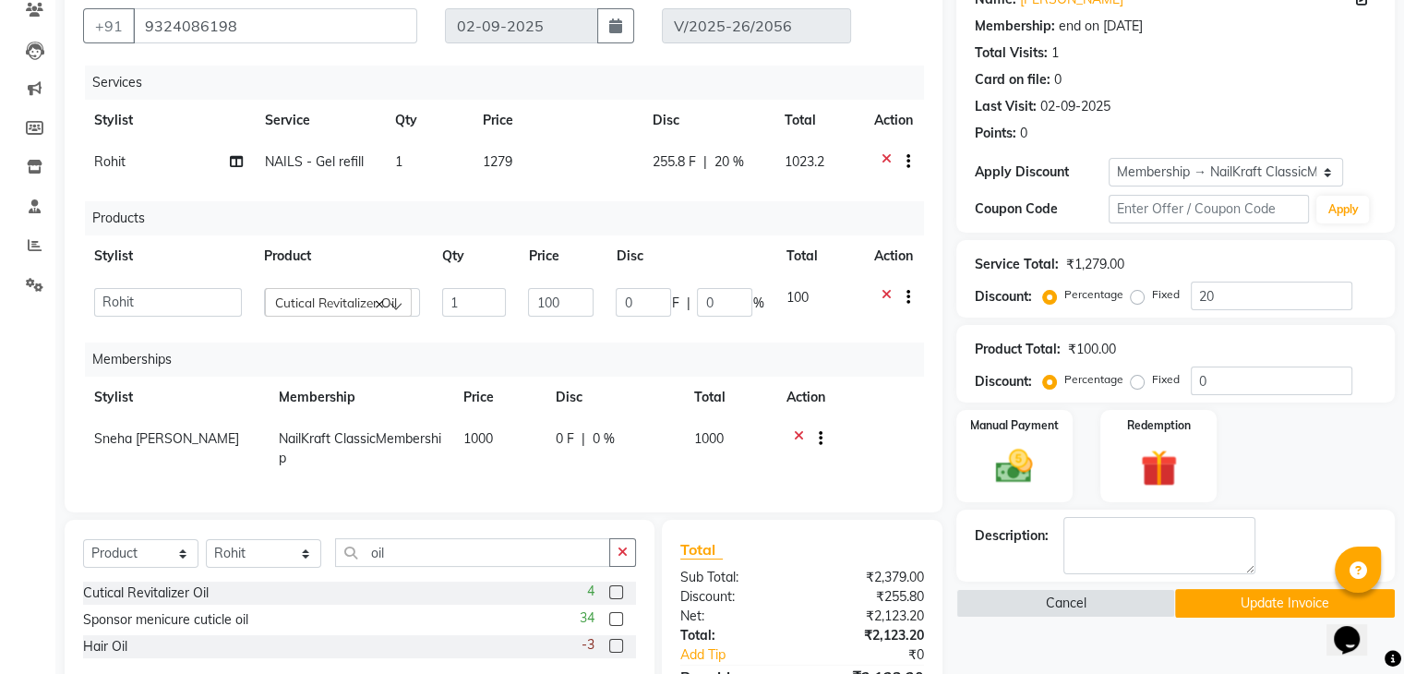
click at [588, 293] on input "100" at bounding box center [561, 302] width 66 height 29
type input "150"
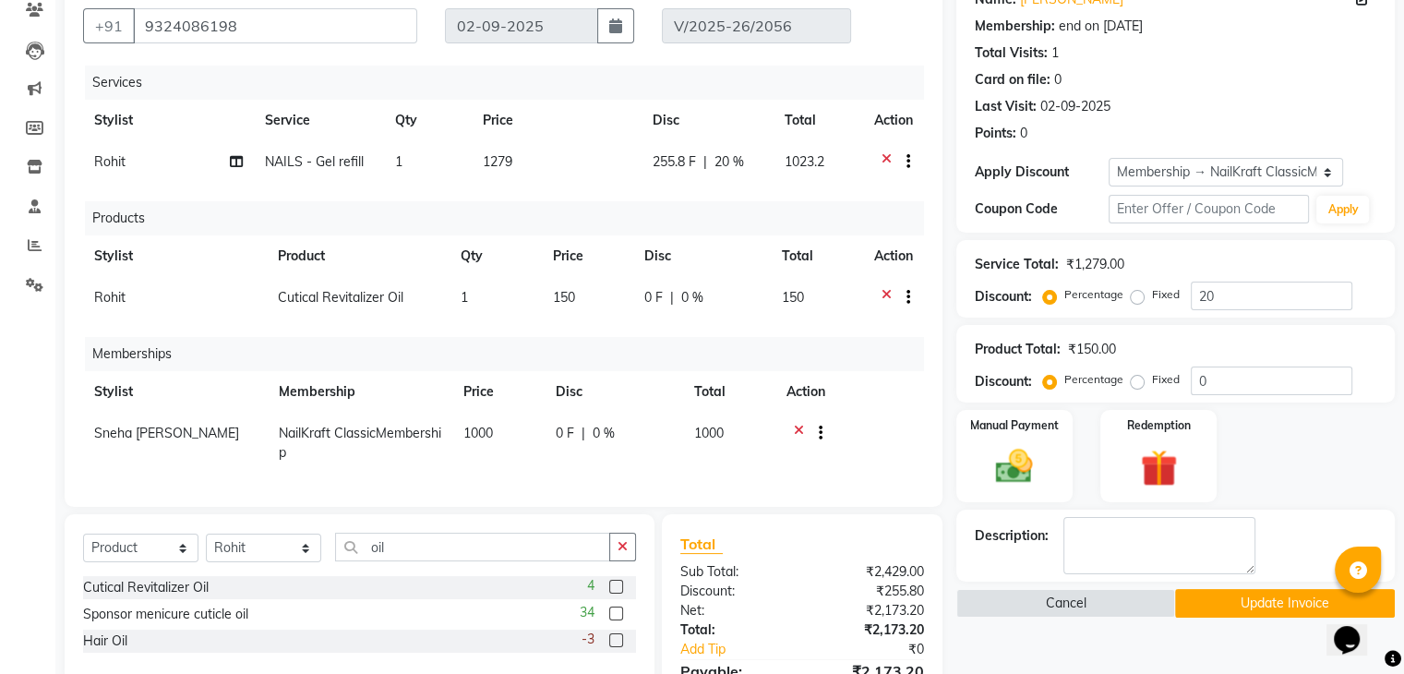
click at [1351, 510] on div "Description:" at bounding box center [1175, 545] width 438 height 72
click at [1231, 295] on input "20" at bounding box center [1270, 295] width 161 height 29
type input "2"
click at [1248, 609] on button "Update Invoice" at bounding box center [1285, 603] width 220 height 29
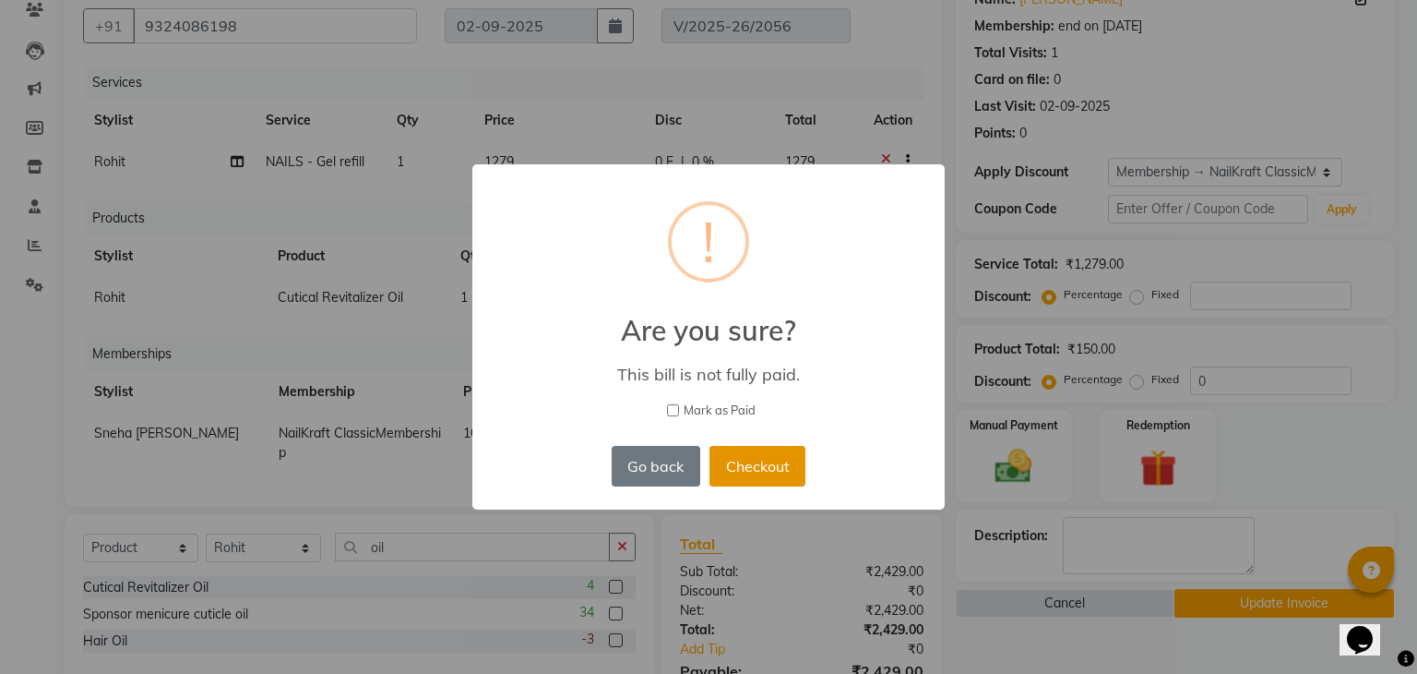
click at [765, 451] on button "Checkout" at bounding box center [758, 466] width 96 height 41
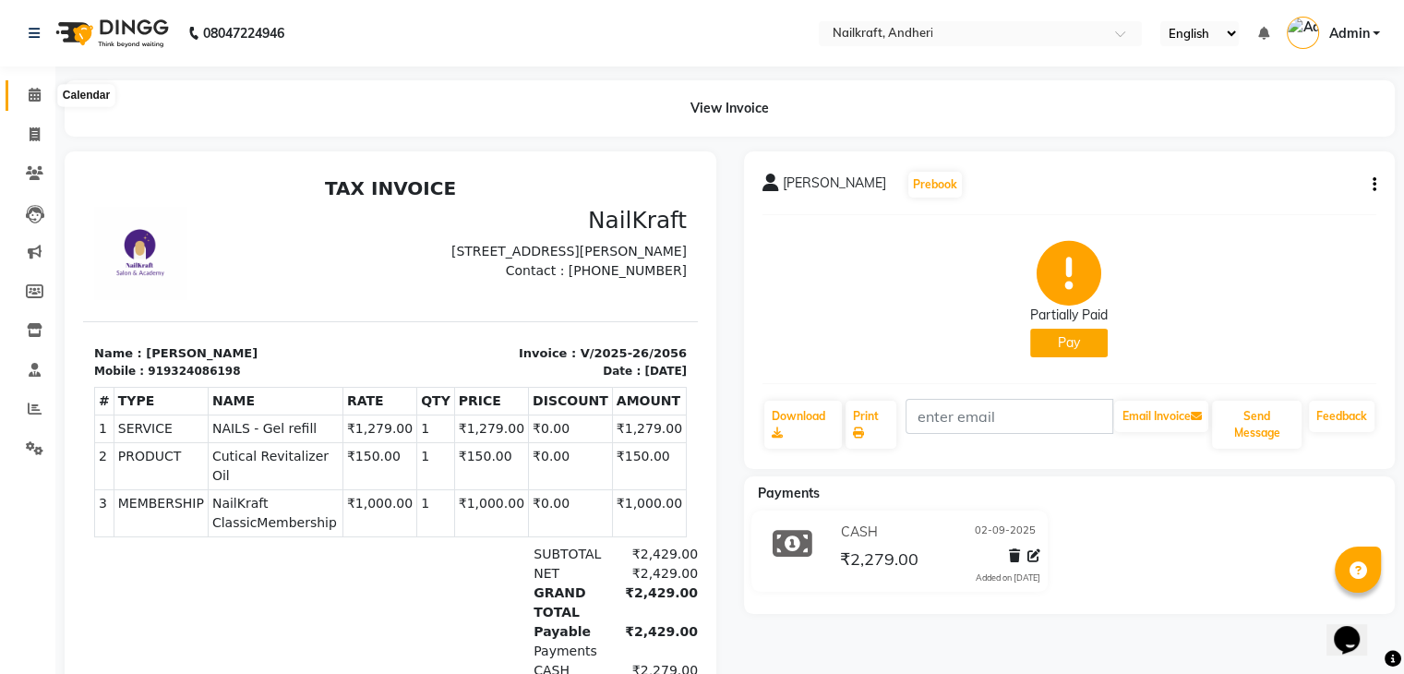
click at [35, 99] on icon at bounding box center [35, 95] width 12 height 14
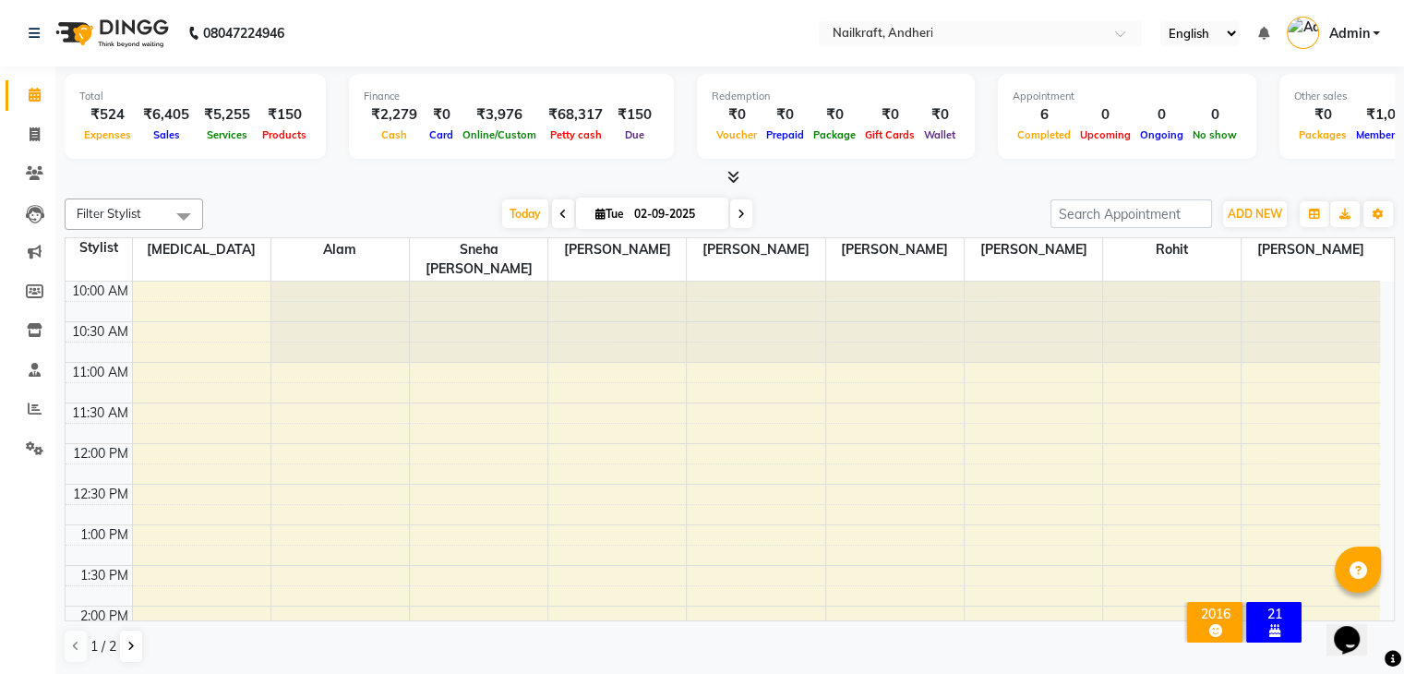
click at [353, 189] on div "Total ₹524 Expenses ₹6,405 Sales ₹5,255 Services ₹150 Products Finance ₹2,279 C…" at bounding box center [729, 370] width 1348 height 609
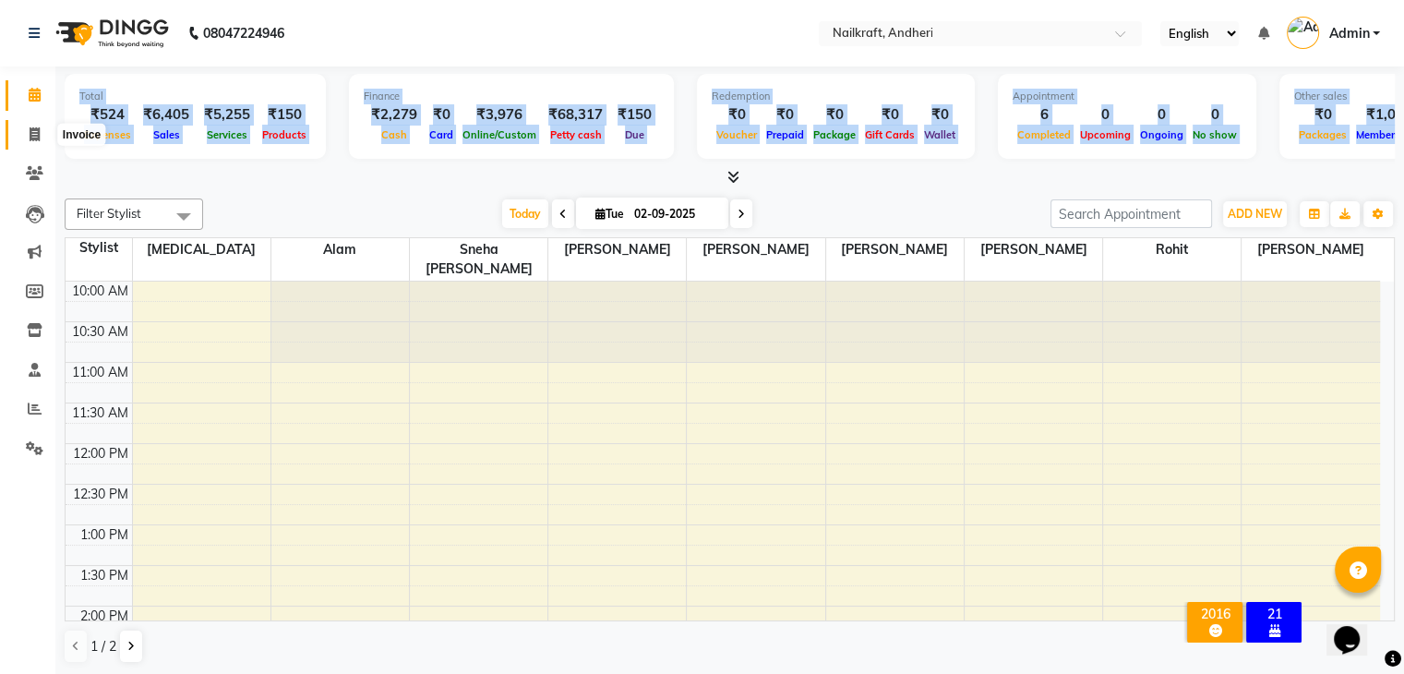
drag, startPoint x: 281, startPoint y: 179, endPoint x: 45, endPoint y: 134, distance: 239.6
click at [45, 134] on app-home "08047224946 Select Location × Nailkraft, Andheri English ENGLISH Español العربي…" at bounding box center [702, 338] width 1404 height 676
click at [45, 134] on span at bounding box center [34, 135] width 32 height 21
select select "service"
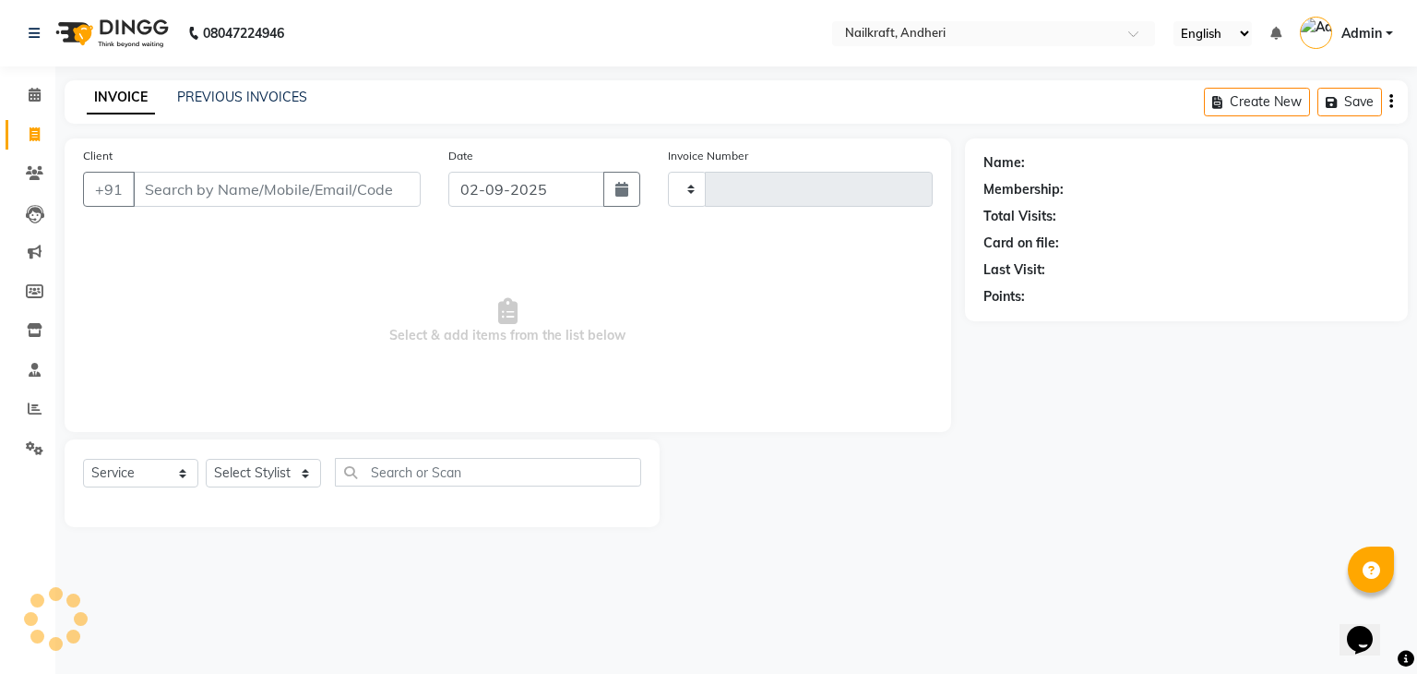
type input "2057"
select select "6081"
click at [282, 91] on link "PREVIOUS INVOICES" at bounding box center [242, 97] width 130 height 17
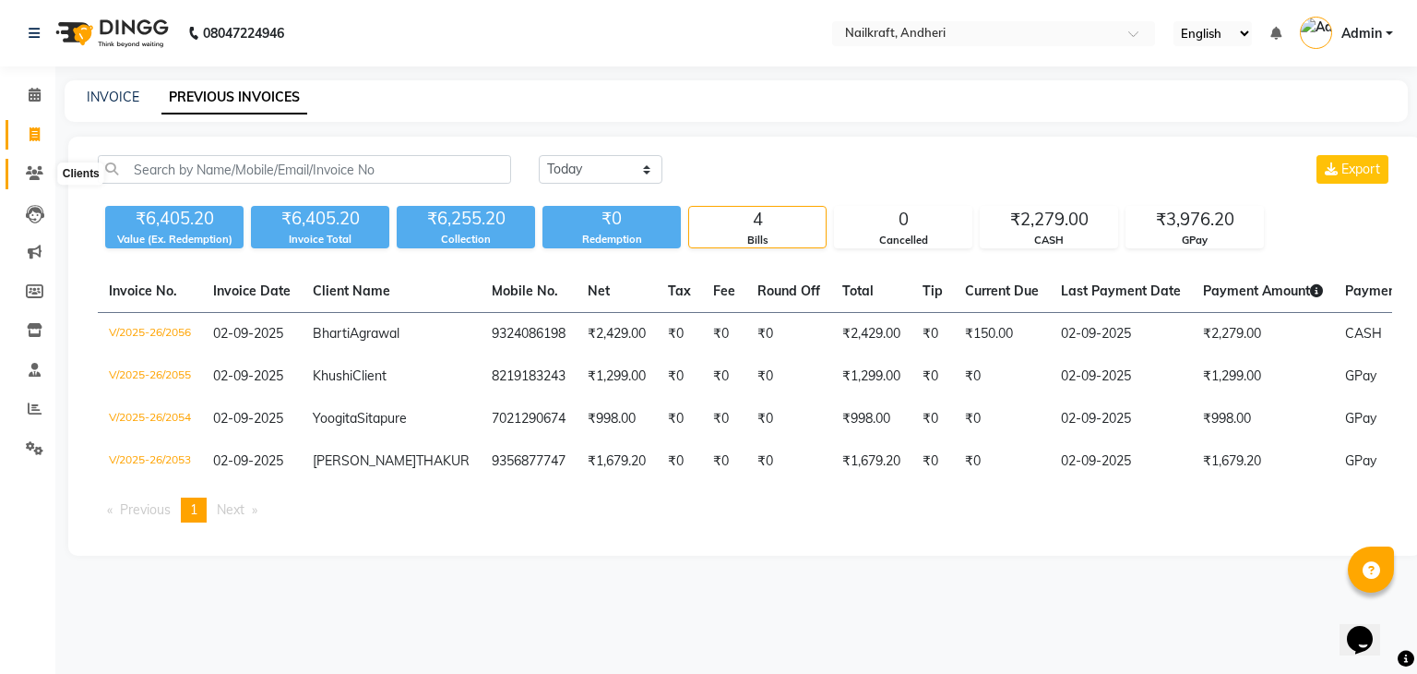
click at [37, 178] on icon at bounding box center [35, 173] width 18 height 14
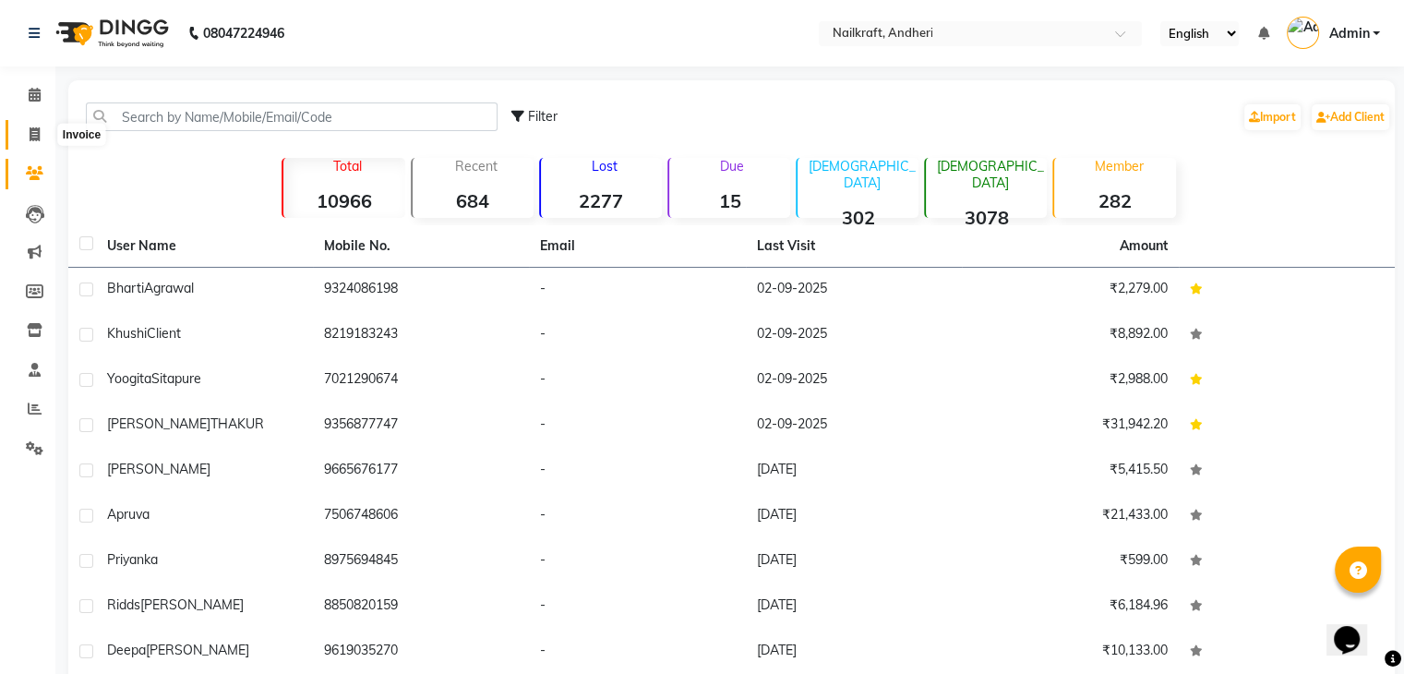
click at [32, 134] on icon at bounding box center [35, 134] width 10 height 14
select select "service"
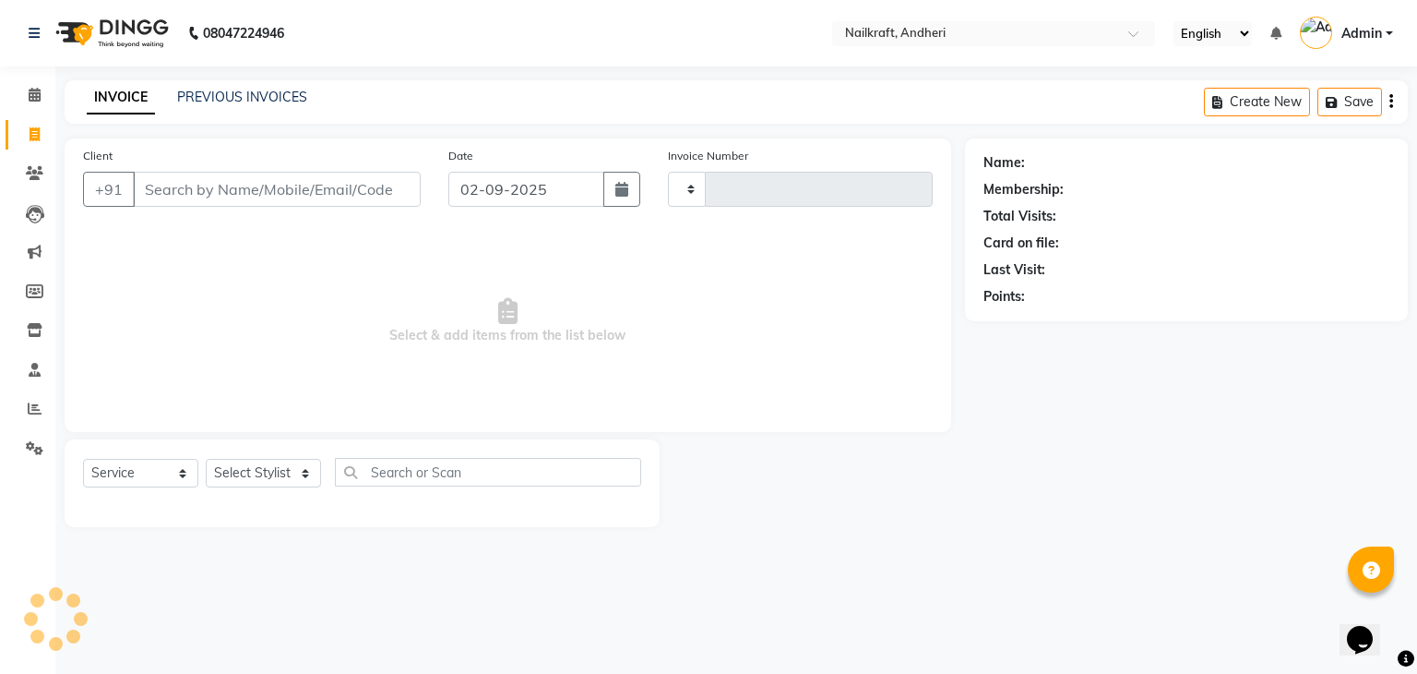
type input "2057"
select select "6081"
click at [231, 185] on input "Client" at bounding box center [277, 189] width 288 height 35
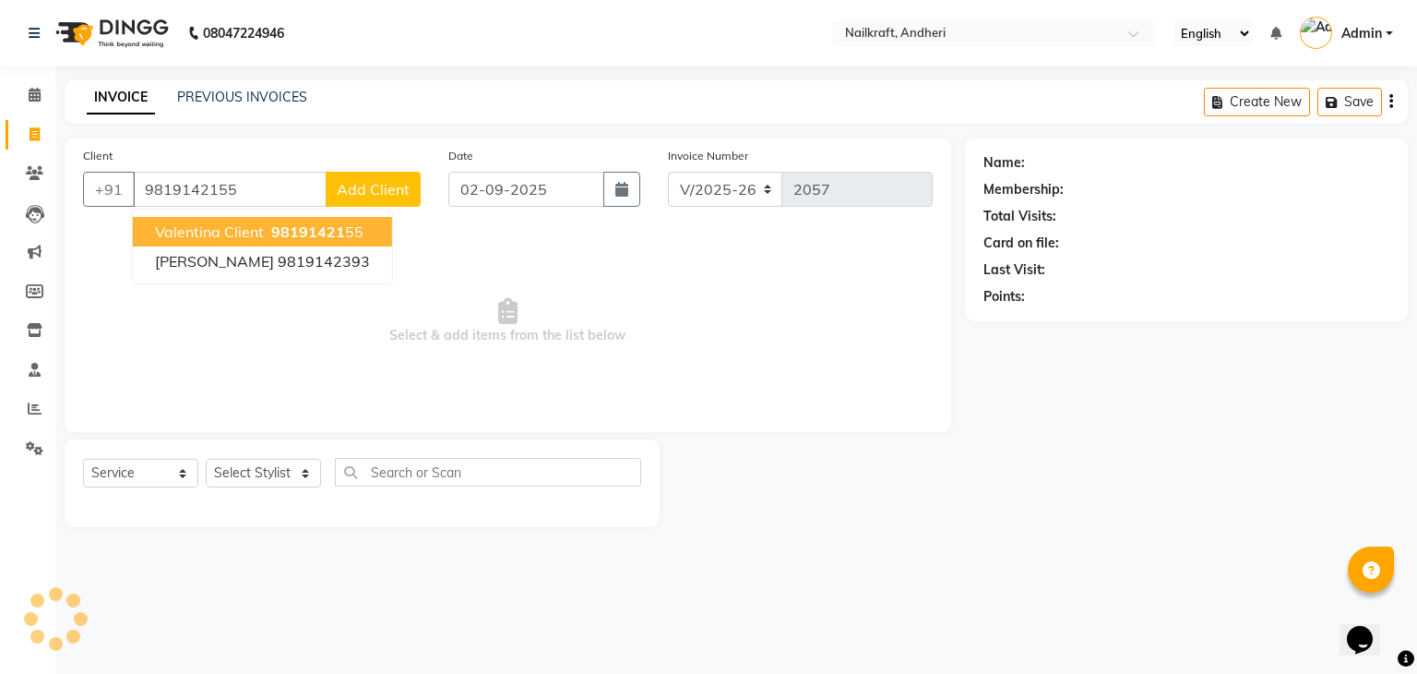
type input "9819142155"
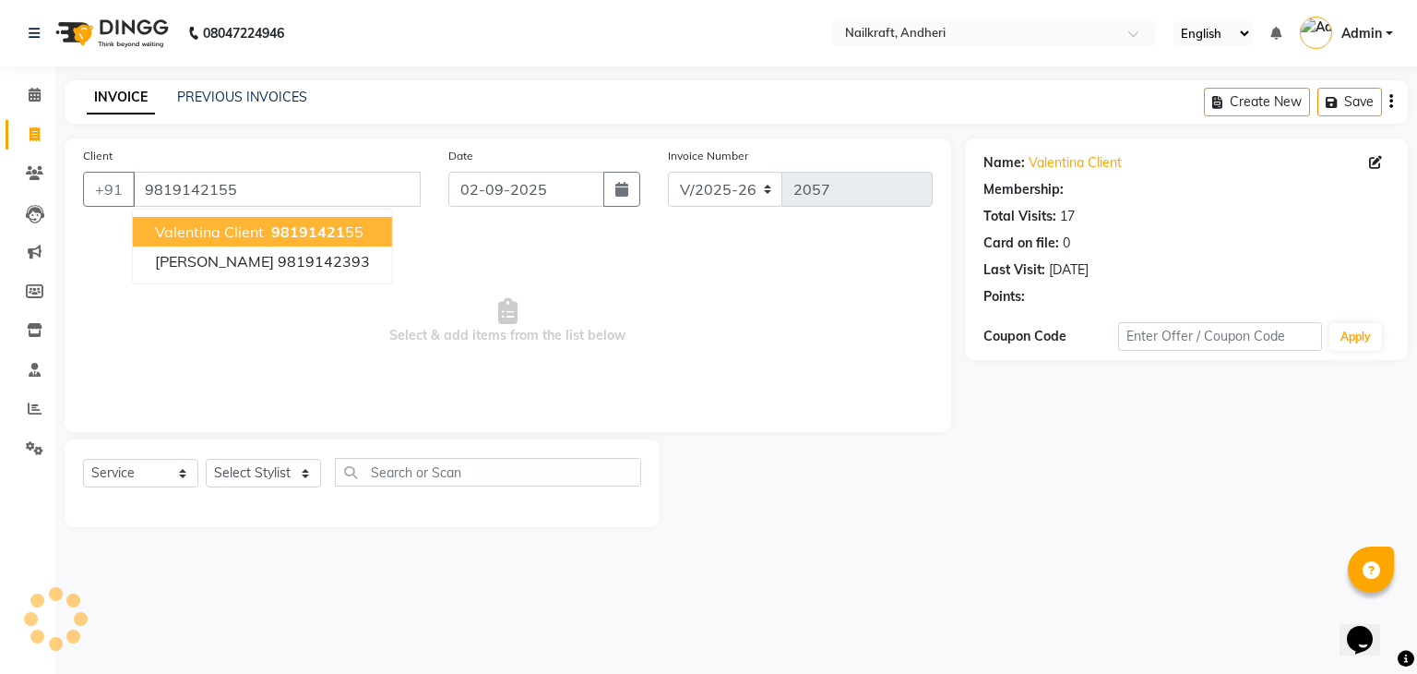
select select "2: Object"
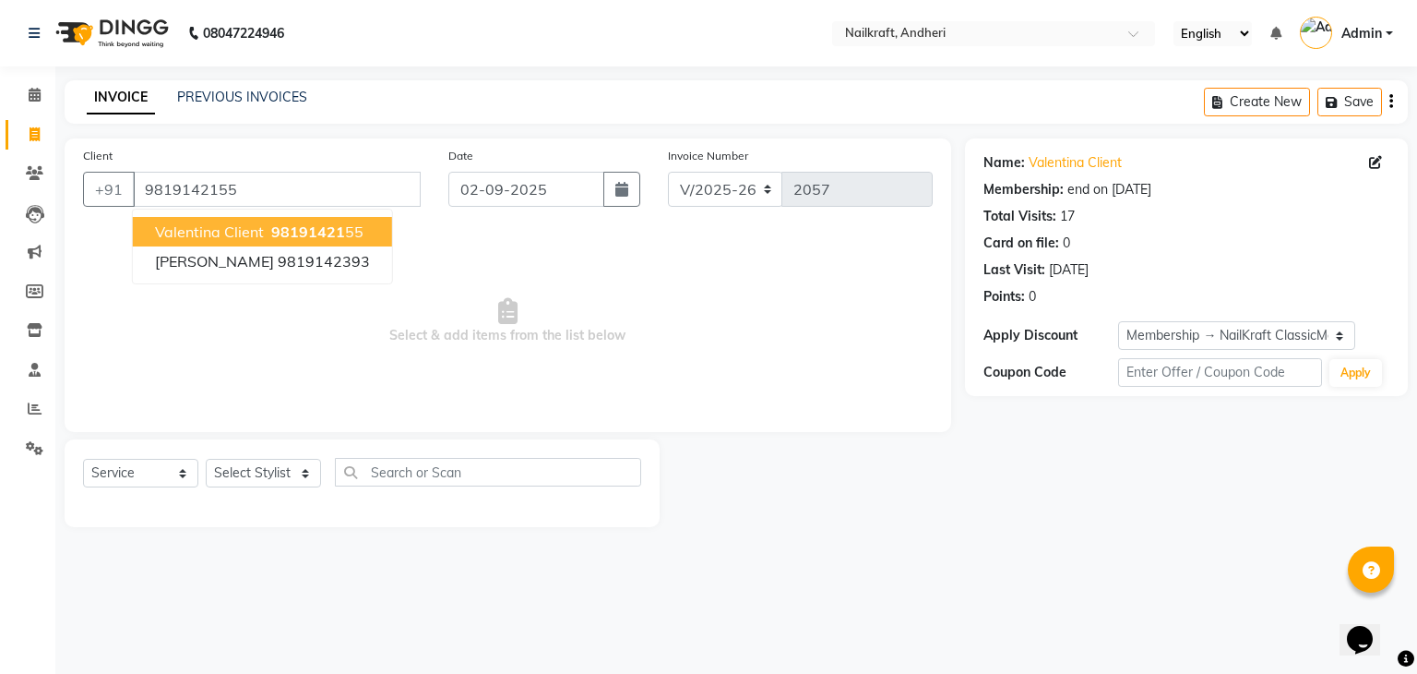
click at [229, 233] on span "Valentina Client" at bounding box center [209, 231] width 109 height 18
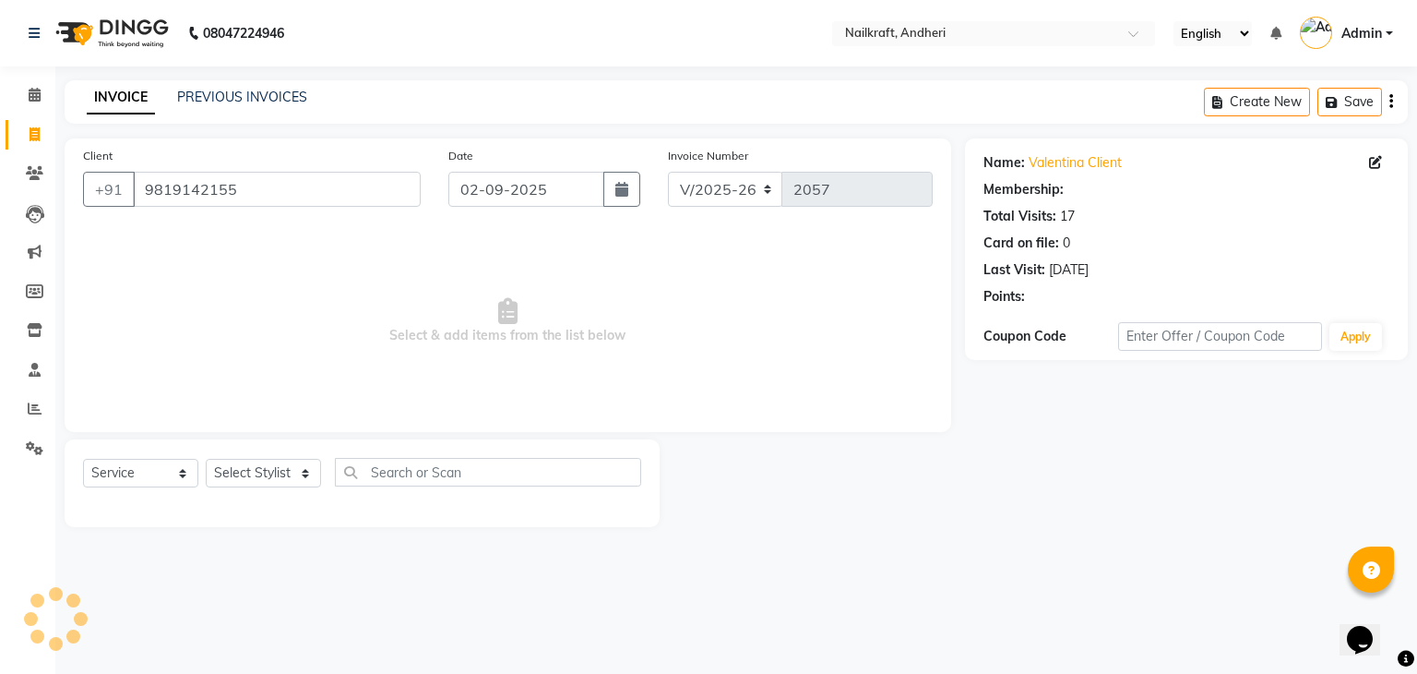
select select "2: Object"
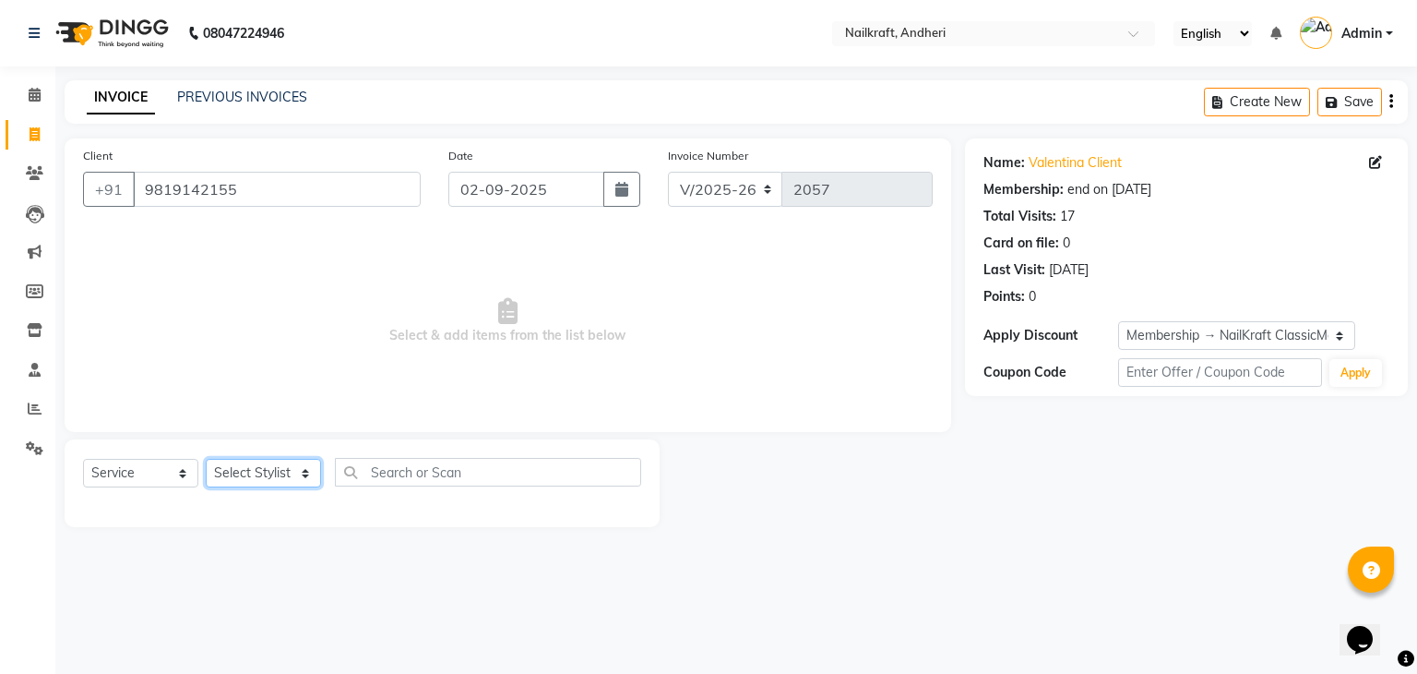
click at [277, 474] on select "Select Stylist Alam Arshad shaikh Deepali Deepu Chatry NailKraft Nikita Rita Ro…" at bounding box center [263, 473] width 115 height 29
select select "88727"
click at [206, 460] on select "Select Stylist Alam Arshad shaikh Deepali Deepu Chatry NailKraft Nikita Rita Ro…" at bounding box center [263, 473] width 115 height 29
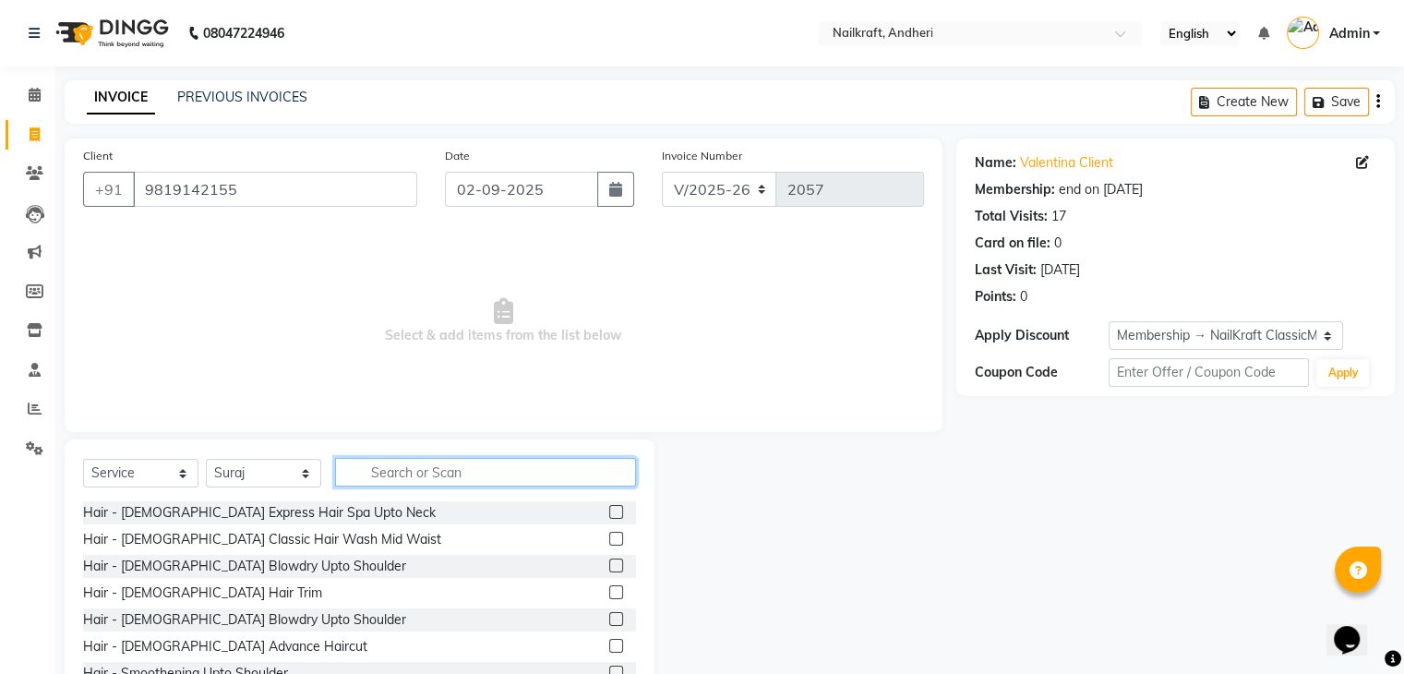
click at [435, 471] on input "text" at bounding box center [485, 472] width 301 height 29
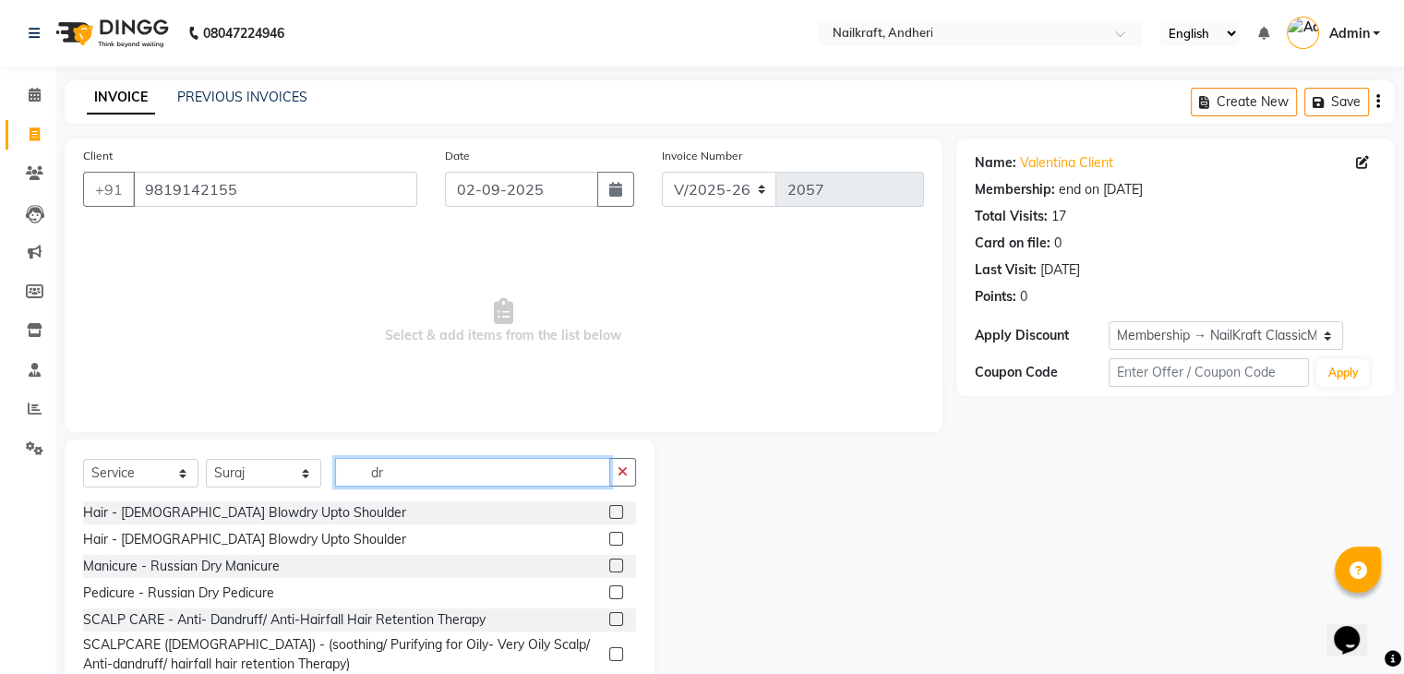
type input "dr"
click at [609, 613] on label at bounding box center [616, 619] width 14 height 14
click at [609, 614] on input "checkbox" at bounding box center [615, 620] width 12 height 12
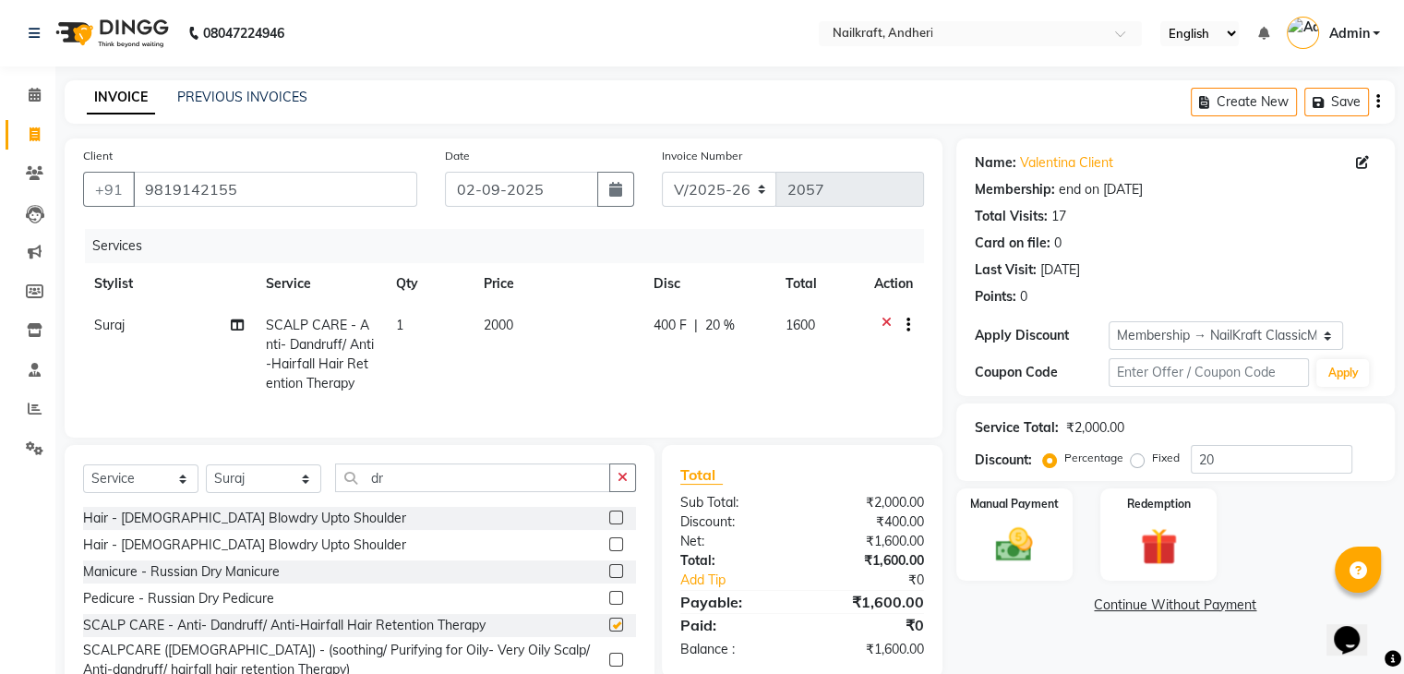
checkbox input "false"
click at [523, 315] on td "2000" at bounding box center [557, 355] width 171 height 100
select select "88727"
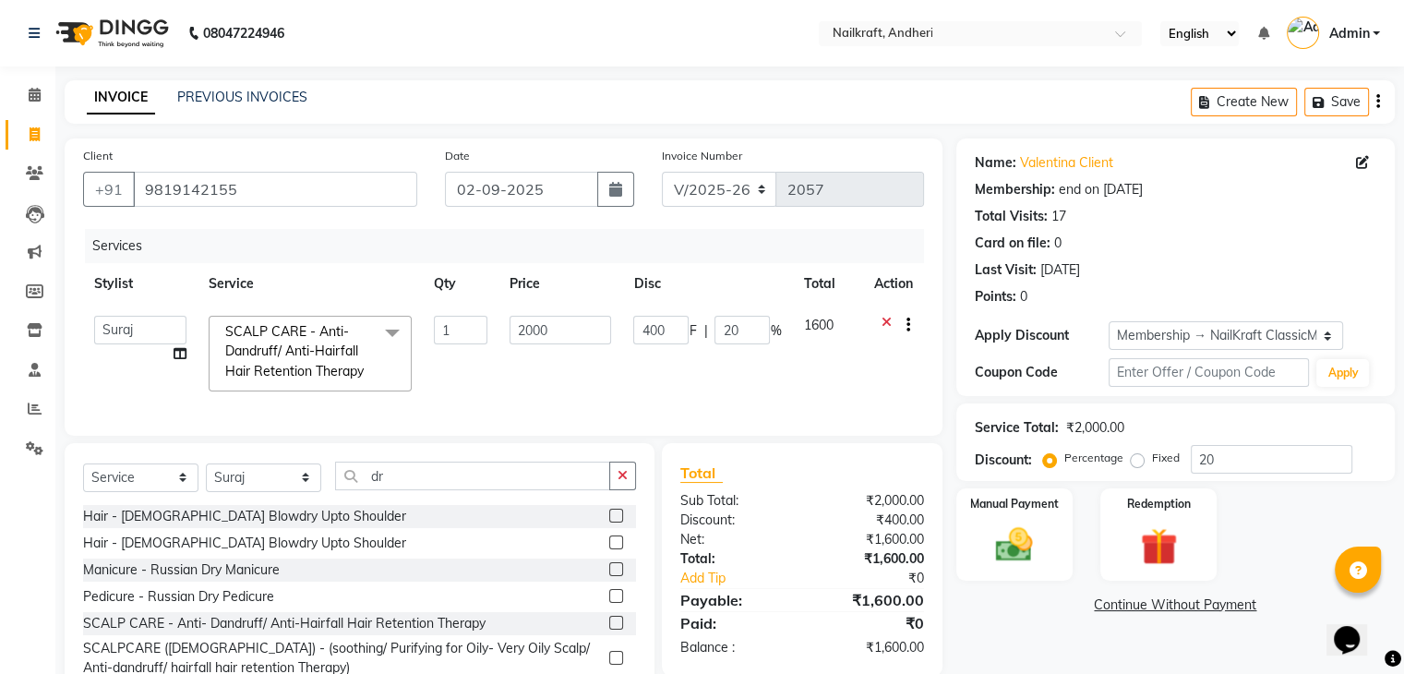
click at [523, 315] on td "2000" at bounding box center [560, 354] width 124 height 98
click at [577, 323] on input "2000" at bounding box center [560, 330] width 102 height 29
type input "2"
type input "1800"
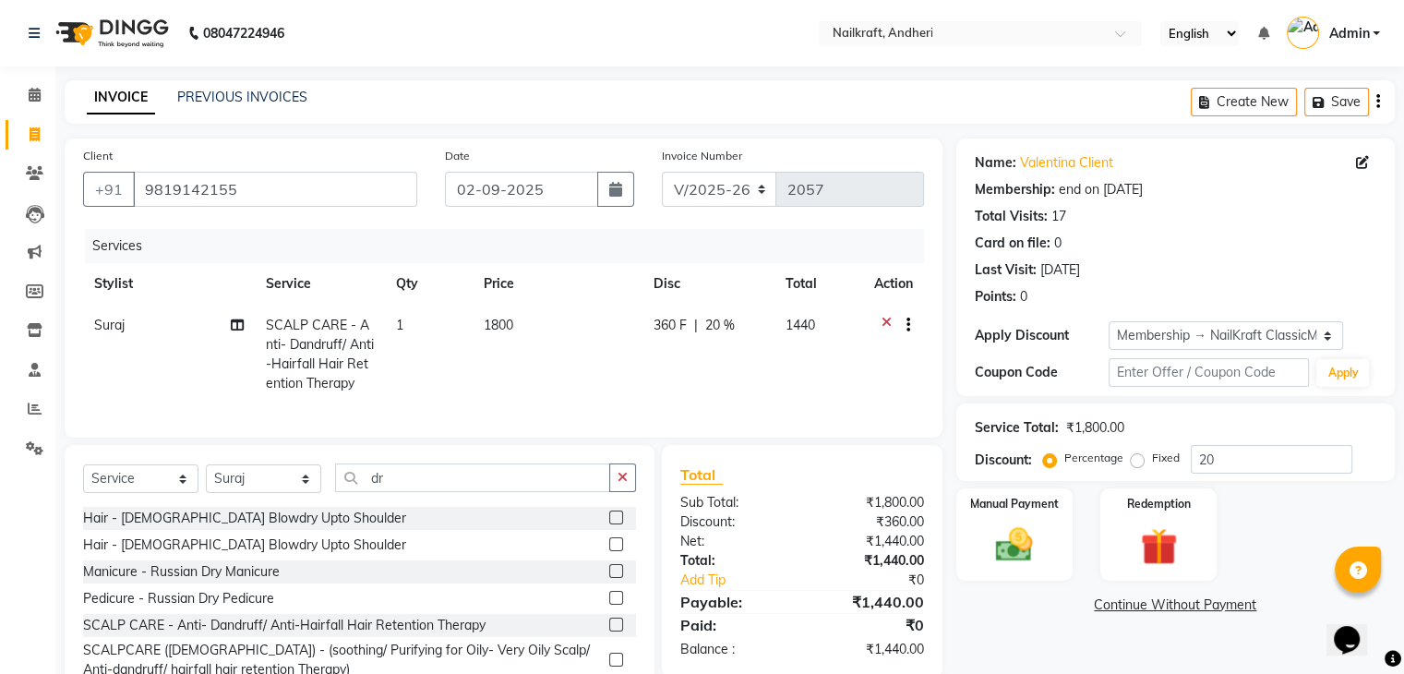
click at [1041, 649] on div "Name: Valentina Client Membership: end on 30-12-2025 Total Visits: 17 Card on f…" at bounding box center [1182, 427] width 452 height 579
click at [1026, 558] on img at bounding box center [1014, 545] width 62 height 44
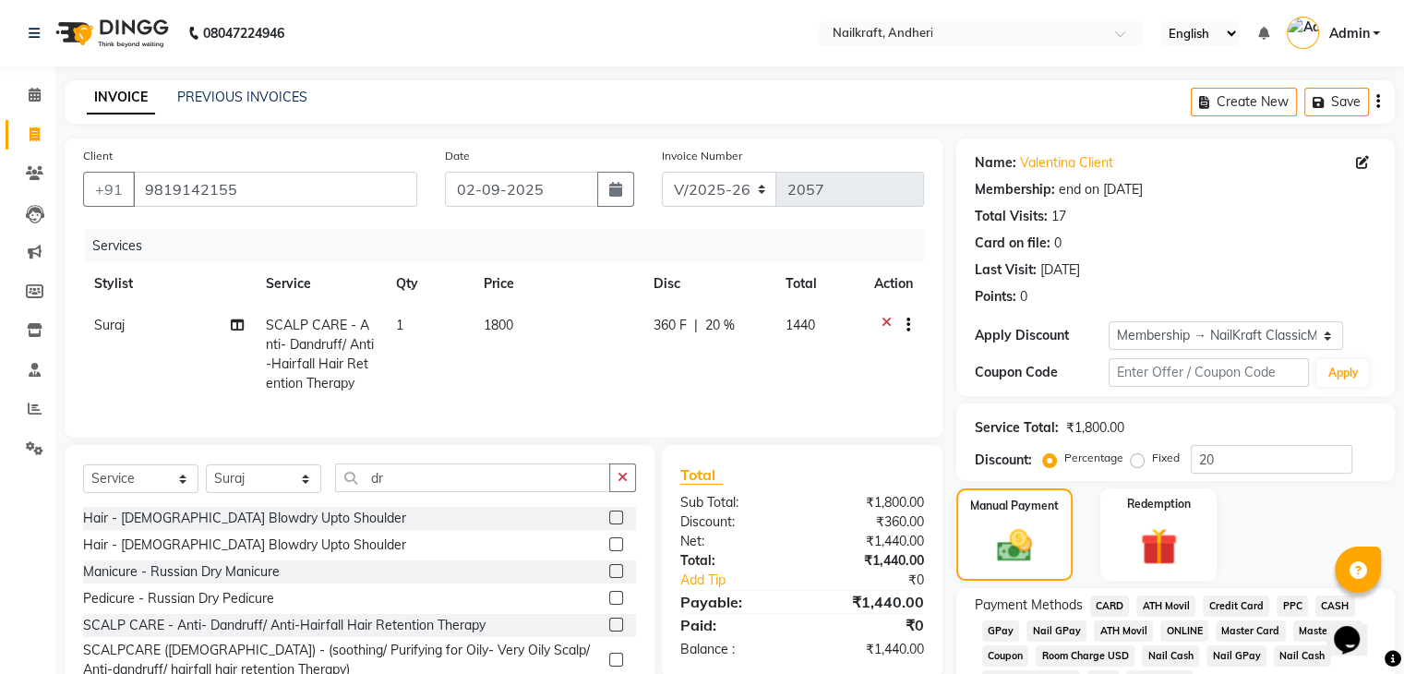
scroll to position [96, 0]
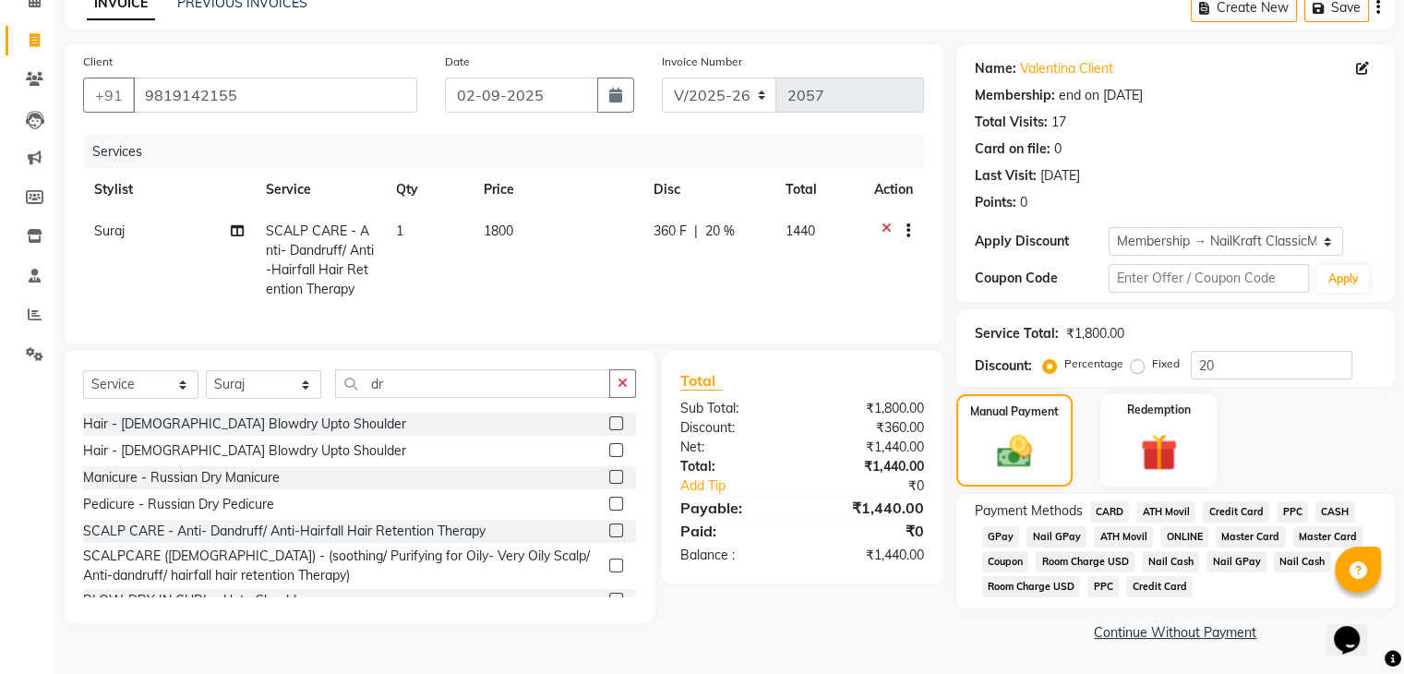
click at [998, 543] on span "GPay" at bounding box center [1001, 536] width 38 height 21
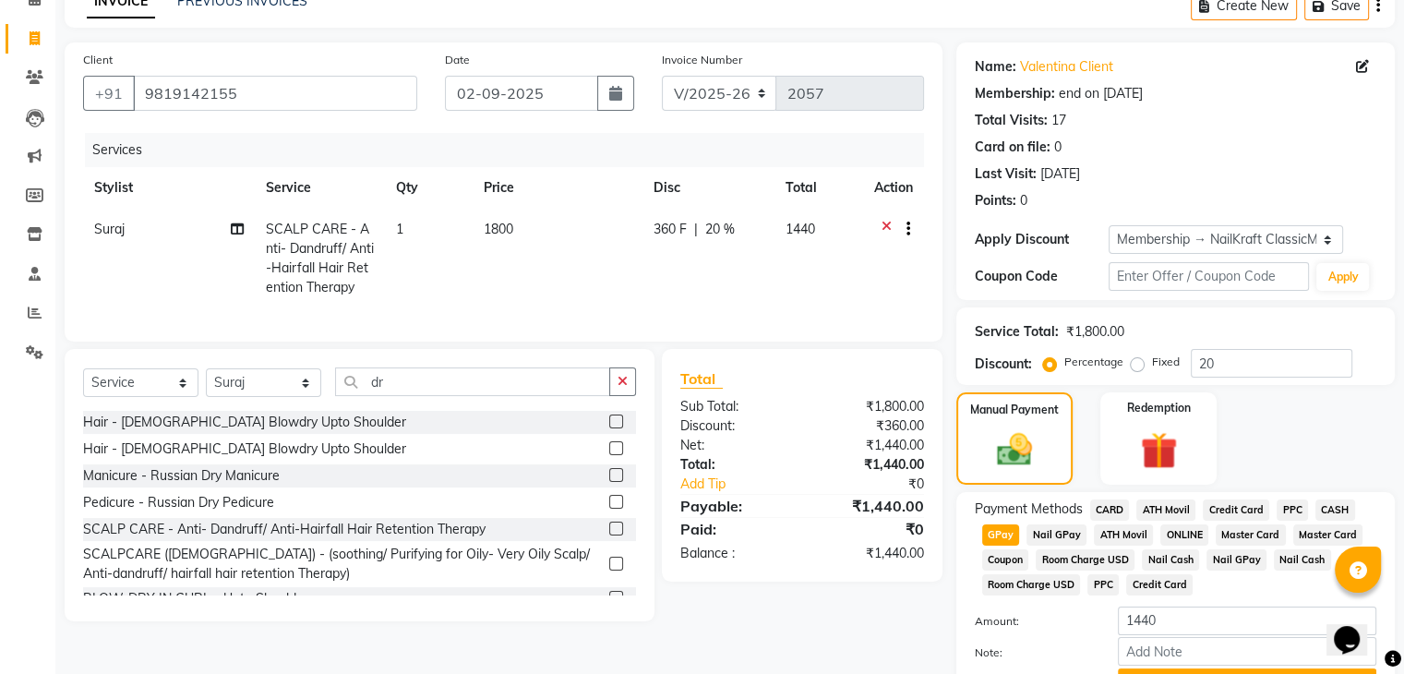
click at [998, 543] on span "GPay" at bounding box center [1001, 534] width 38 height 21
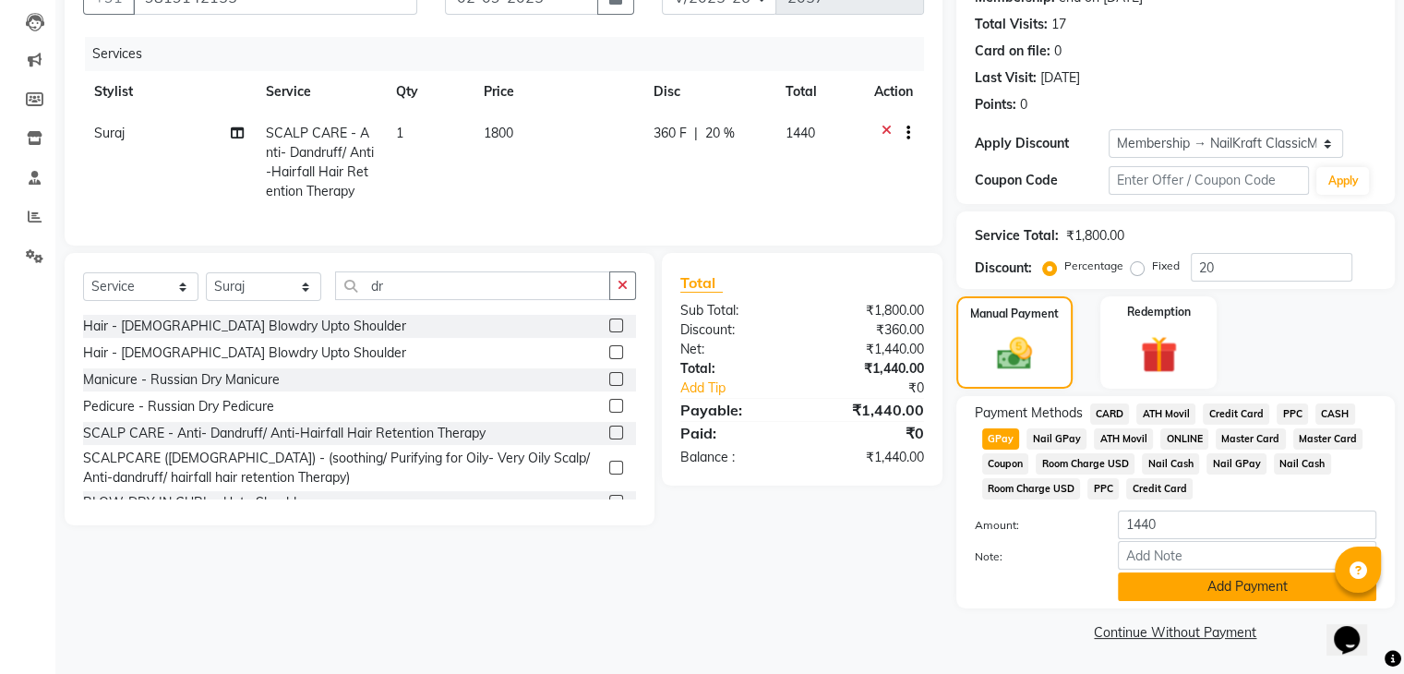
click at [1265, 593] on button "Add Payment" at bounding box center [1247, 586] width 258 height 29
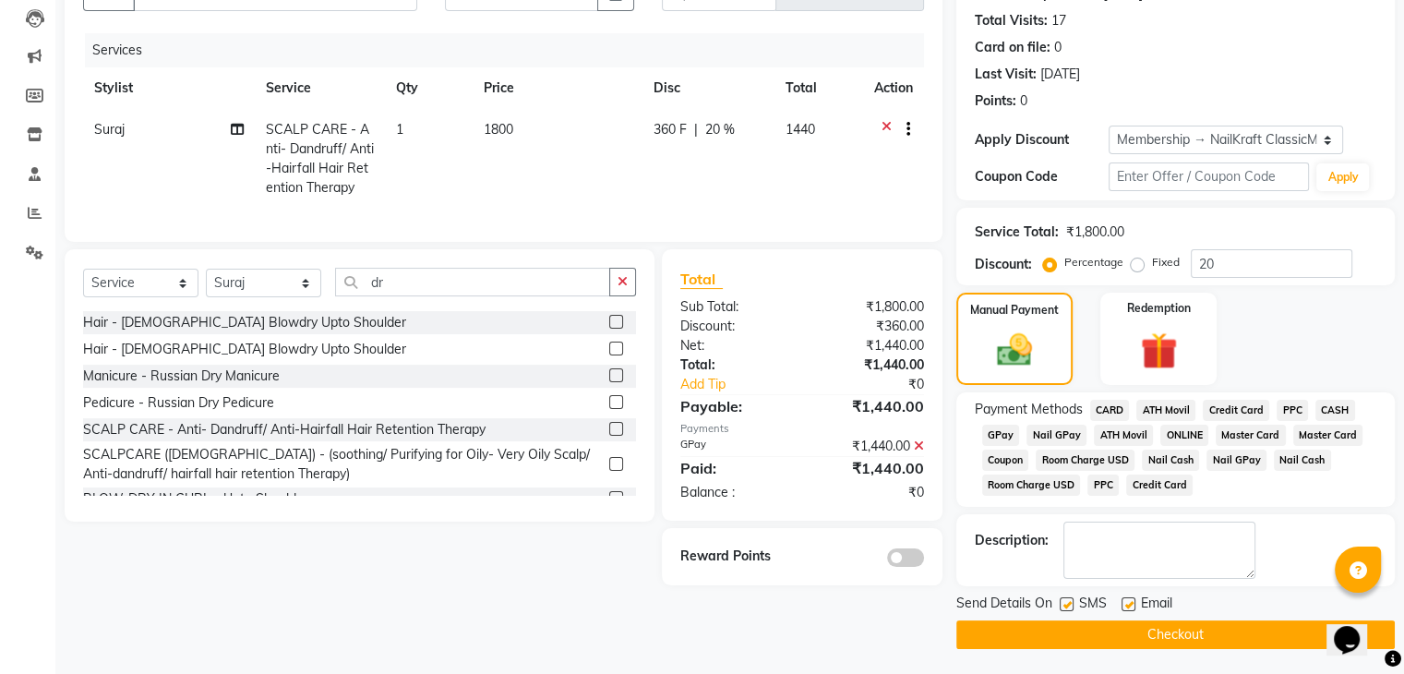
click at [1182, 648] on button "Checkout" at bounding box center [1175, 634] width 438 height 29
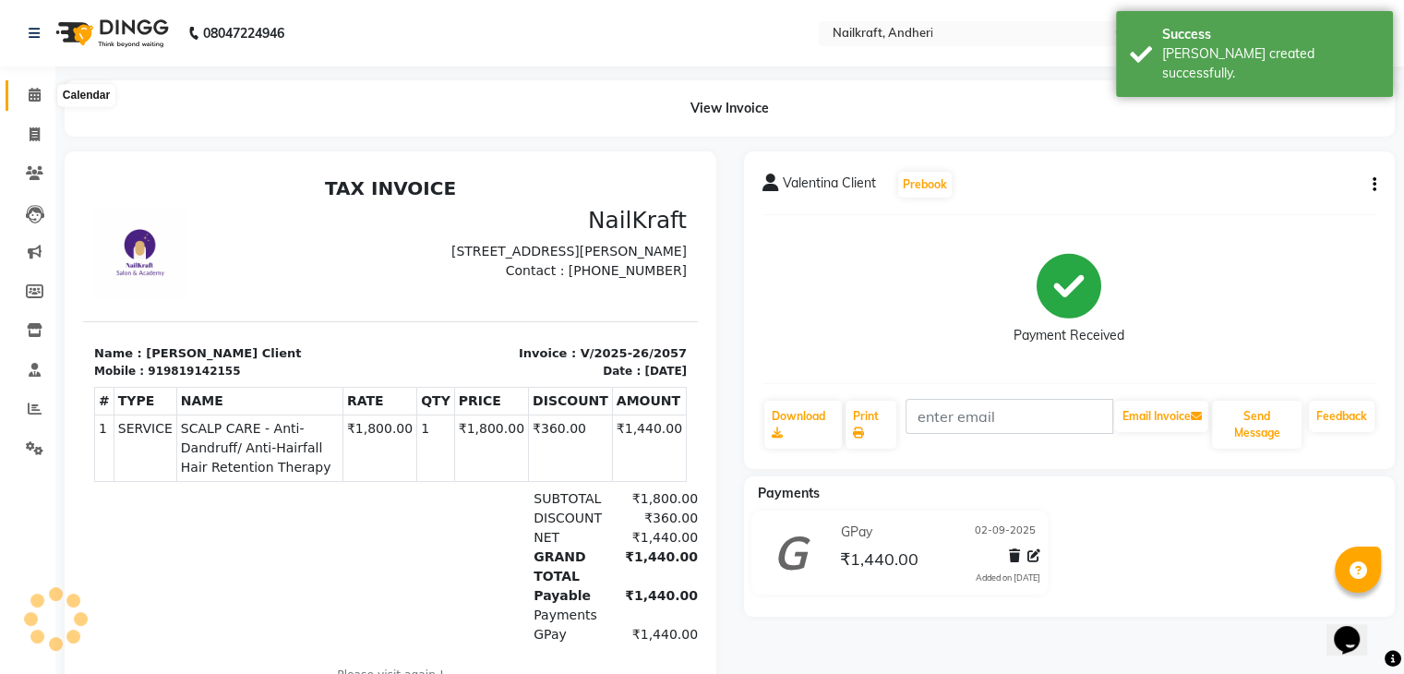
click at [34, 96] on icon at bounding box center [35, 95] width 12 height 14
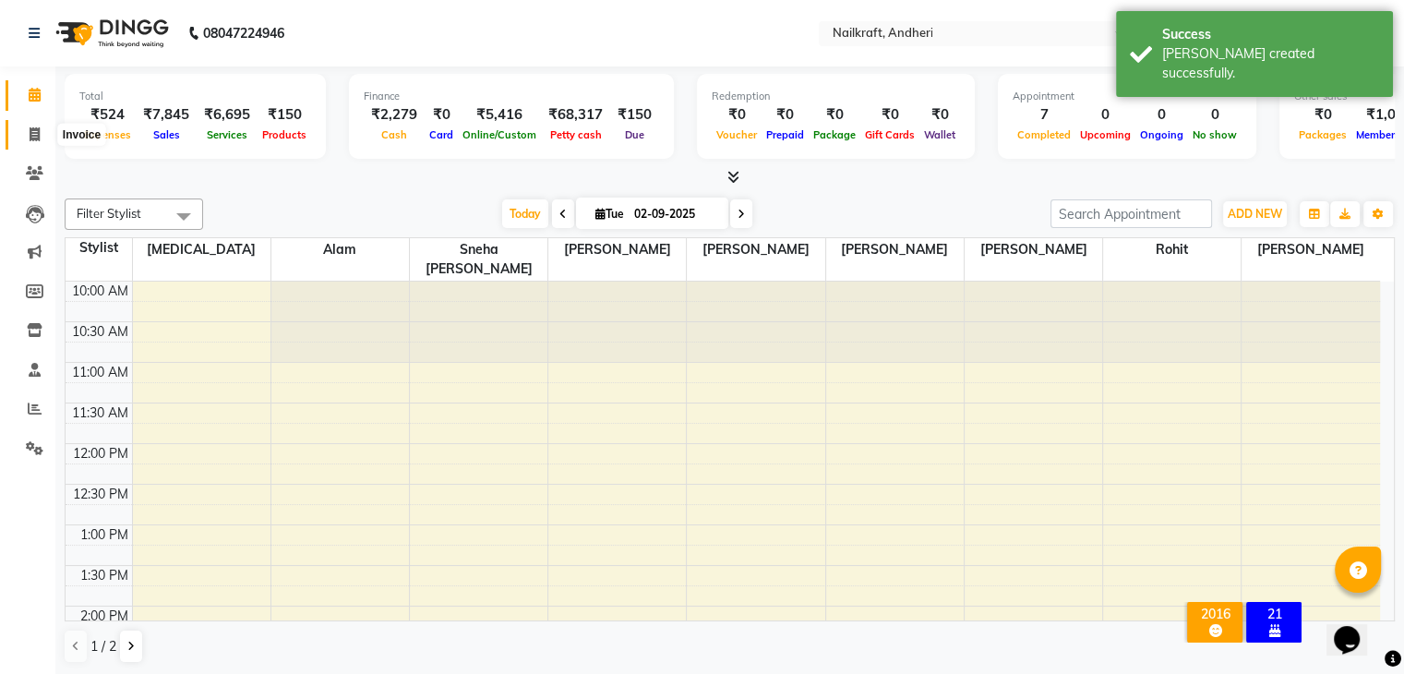
click at [39, 138] on icon at bounding box center [35, 134] width 10 height 14
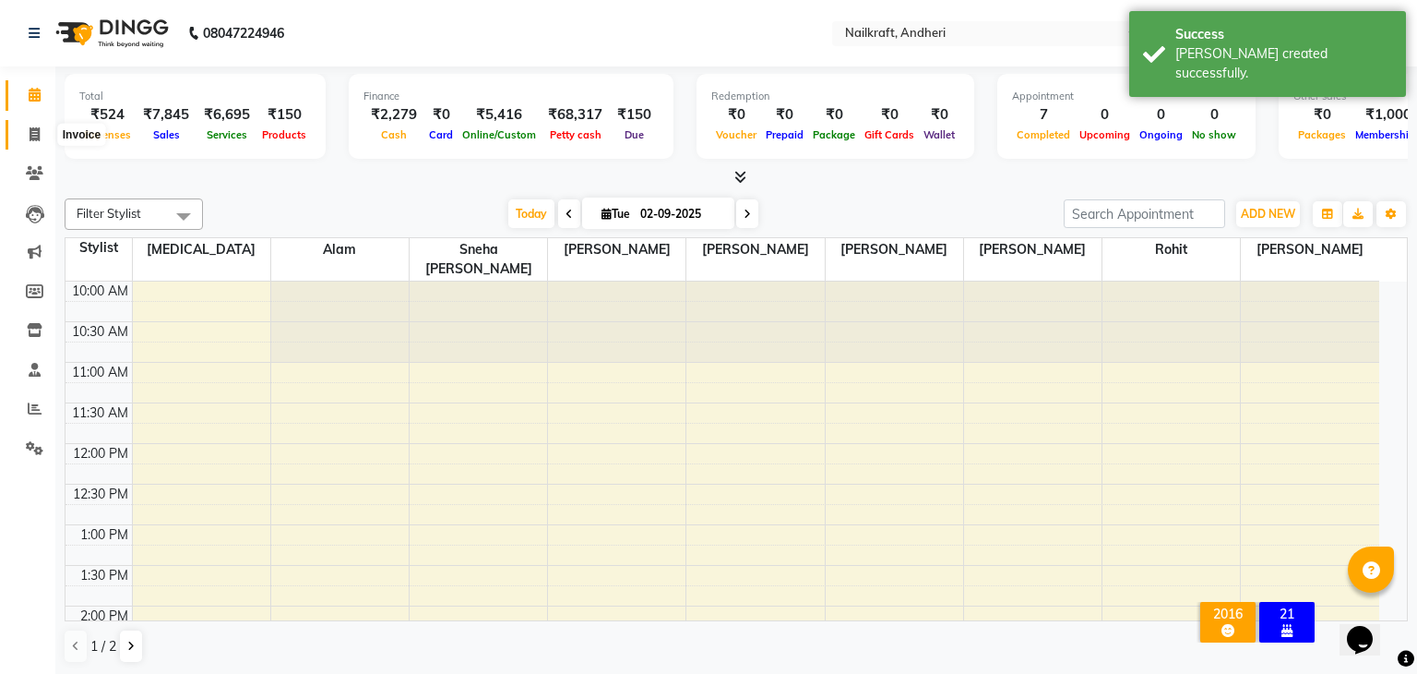
select select "service"
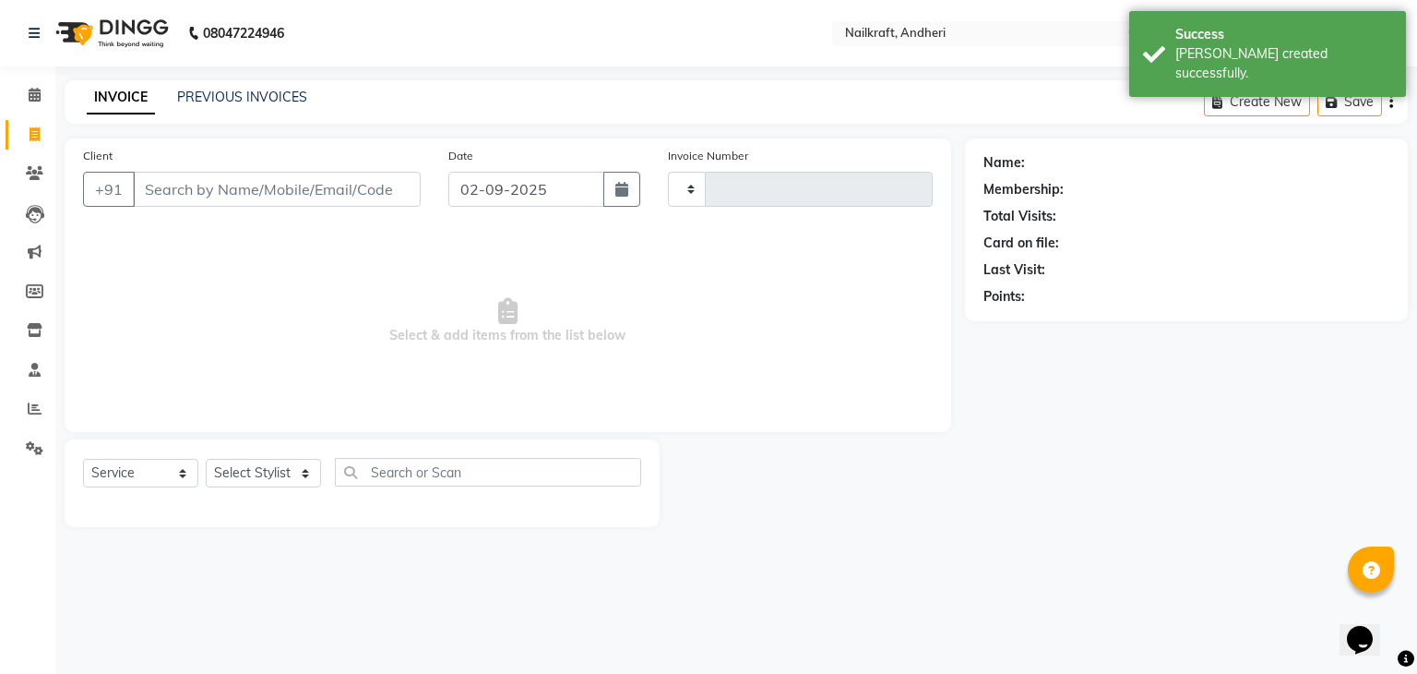
type input "2058"
select select "6081"
click at [39, 91] on icon at bounding box center [35, 95] width 12 height 14
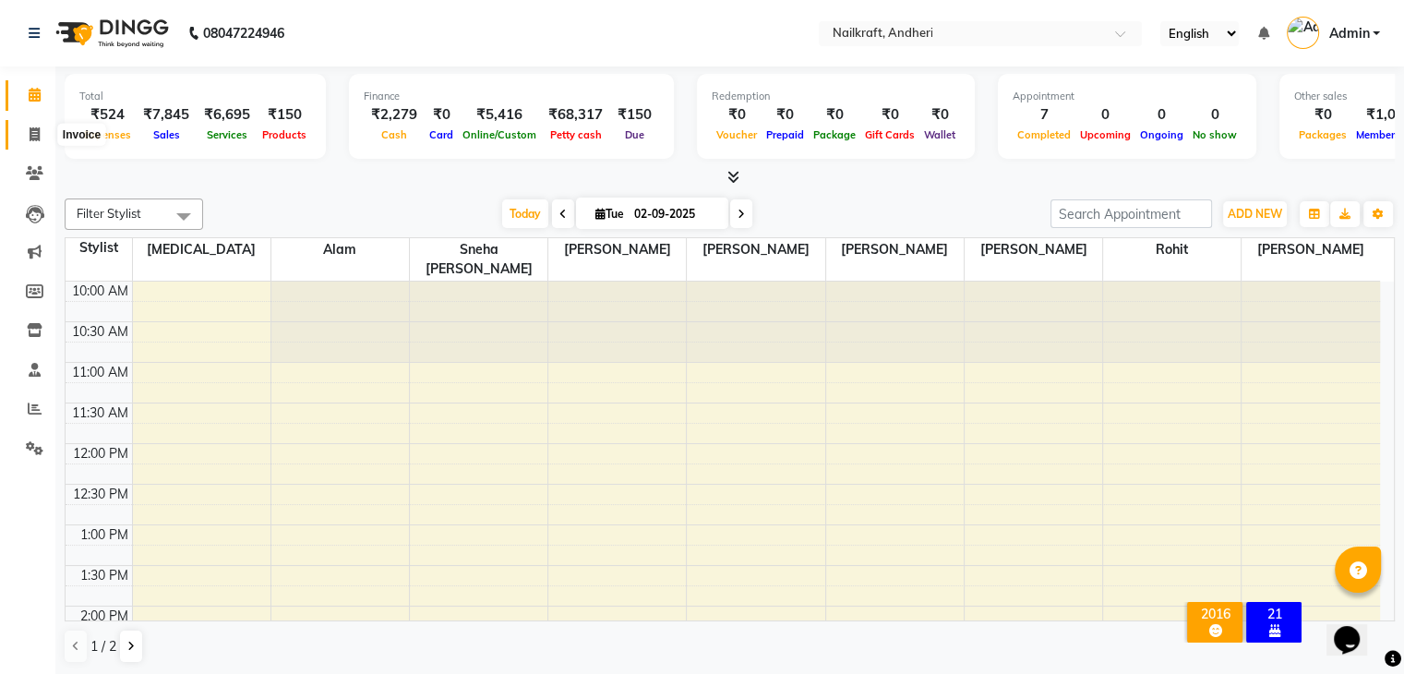
click at [34, 132] on icon at bounding box center [35, 134] width 10 height 14
select select "service"
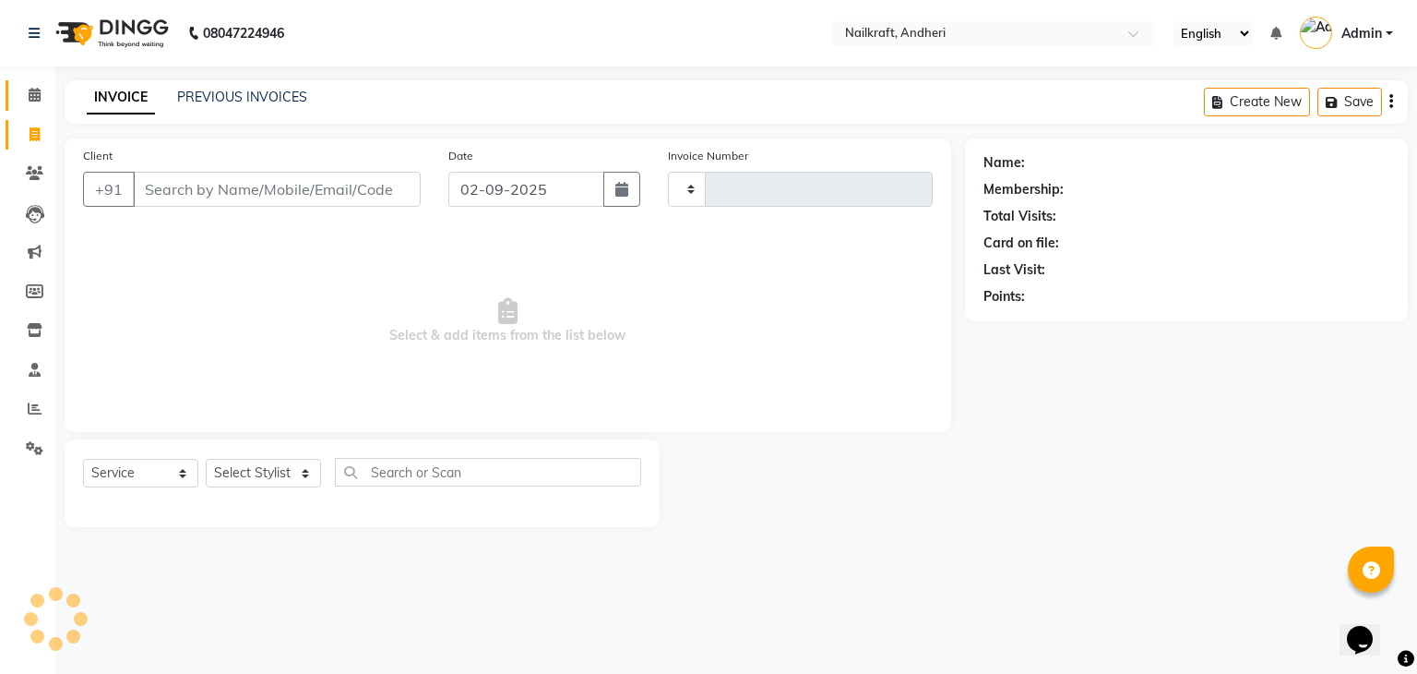
type input "2058"
select select "6081"
click at [33, 171] on icon at bounding box center [35, 173] width 18 height 14
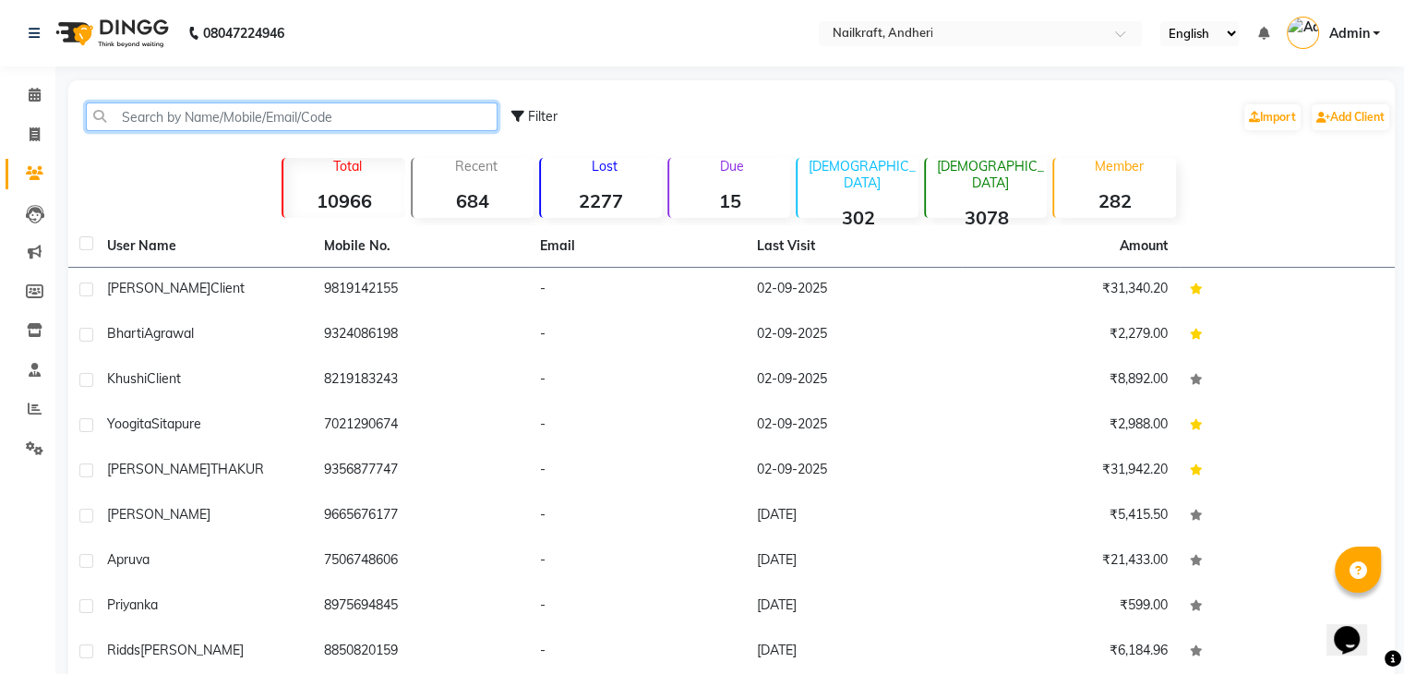
click at [217, 119] on input "text" at bounding box center [292, 116] width 412 height 29
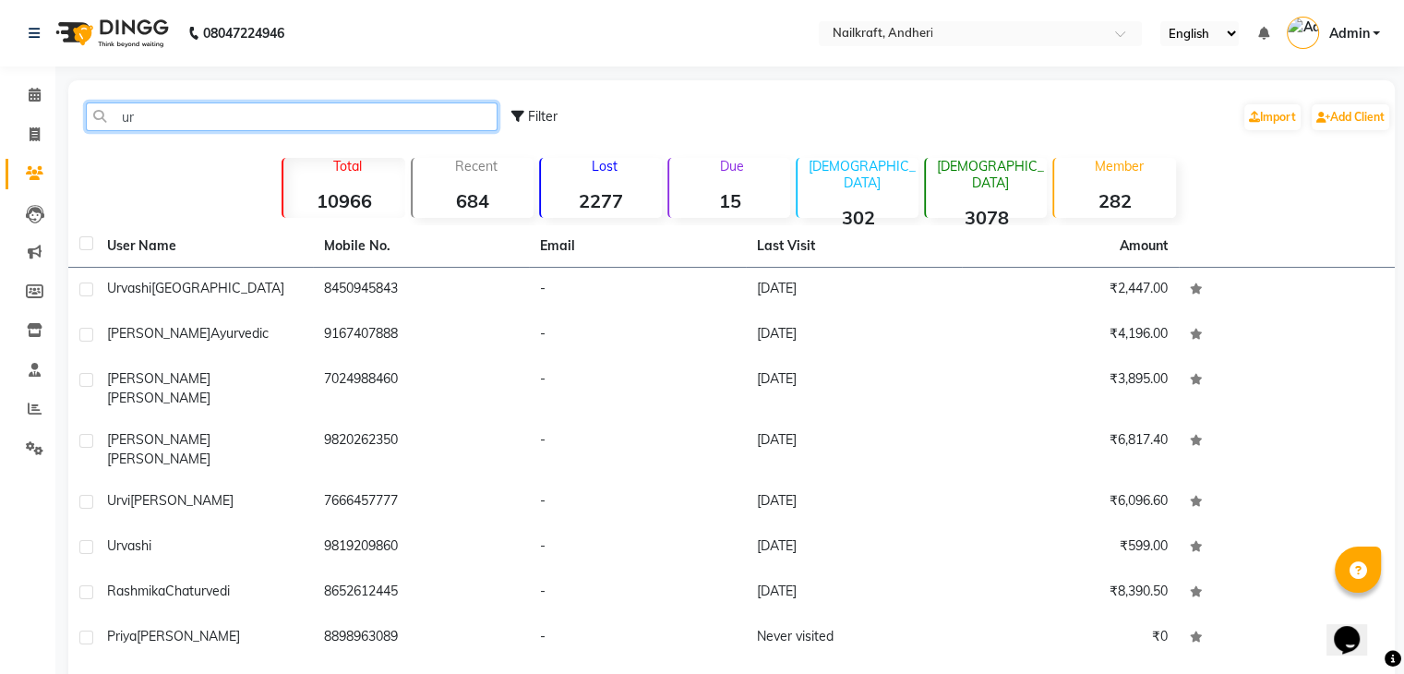
type input "u"
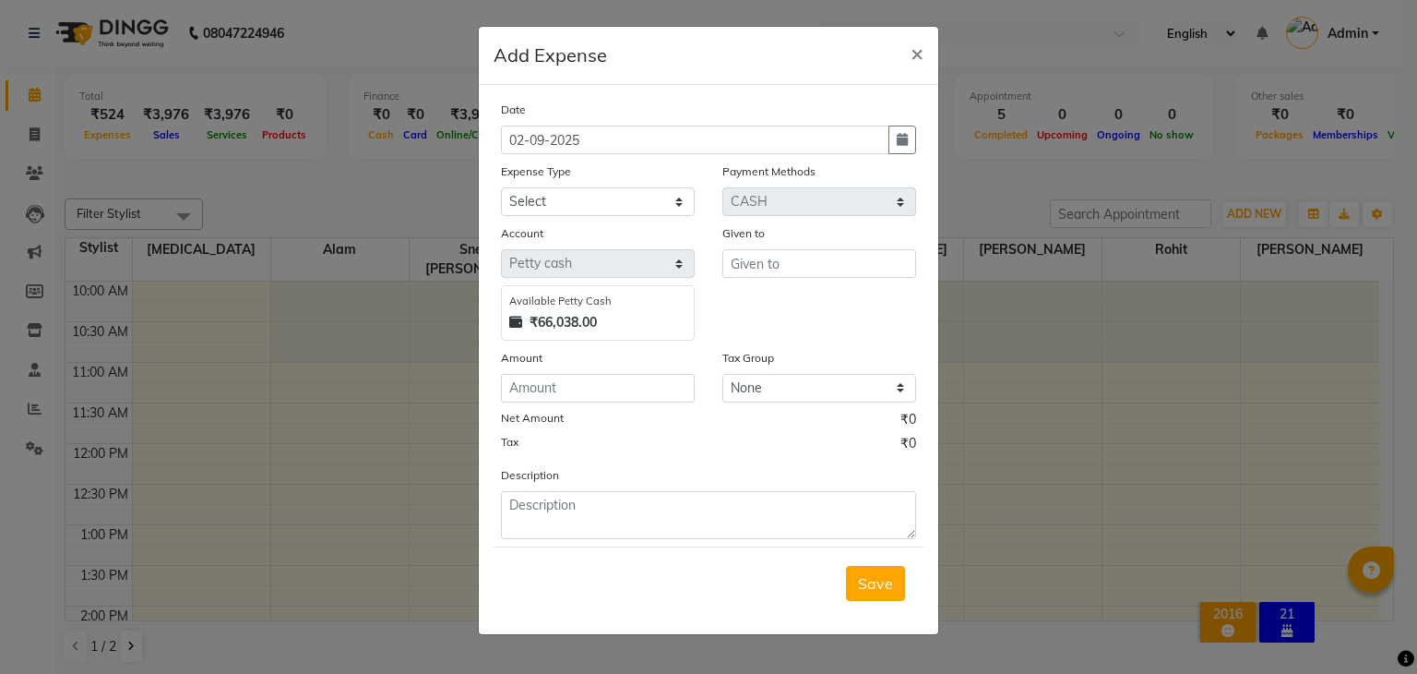
select select "1"
select select "5067"
click at [915, 53] on span "×" at bounding box center [917, 53] width 13 height 28
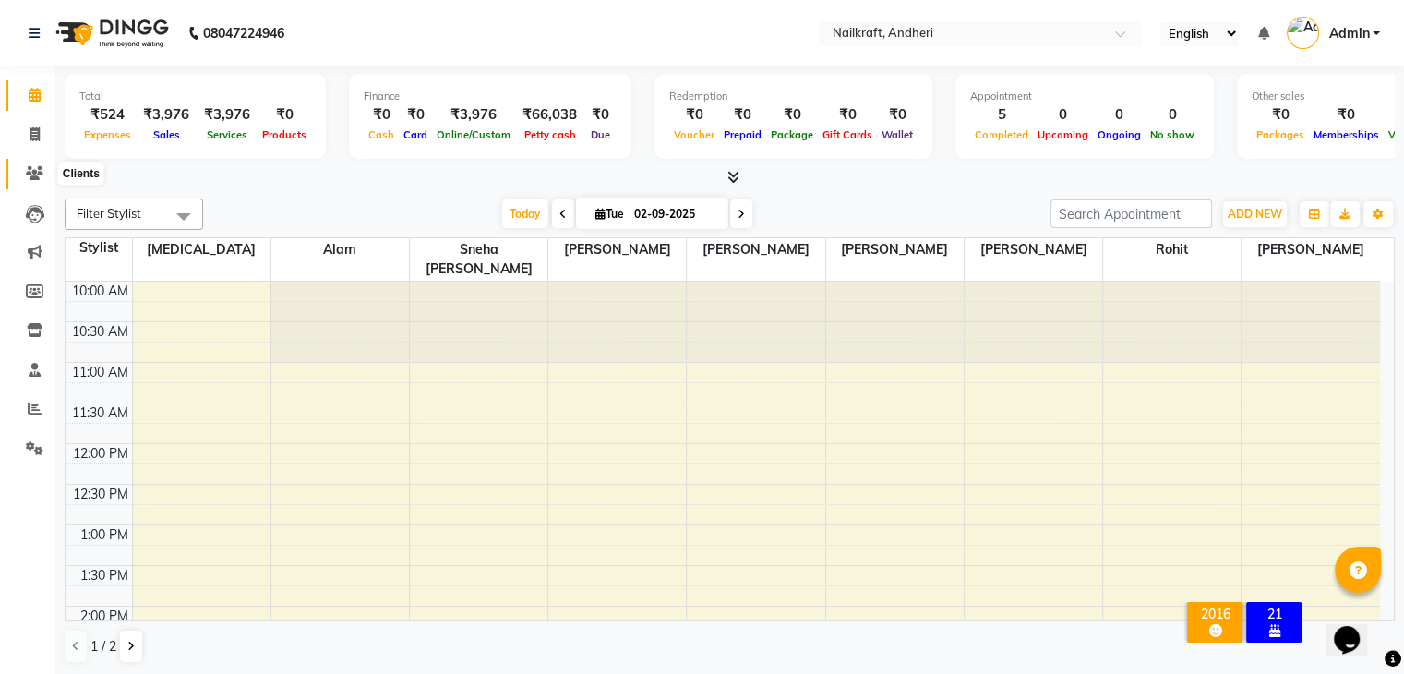
click at [30, 165] on span at bounding box center [34, 173] width 32 height 21
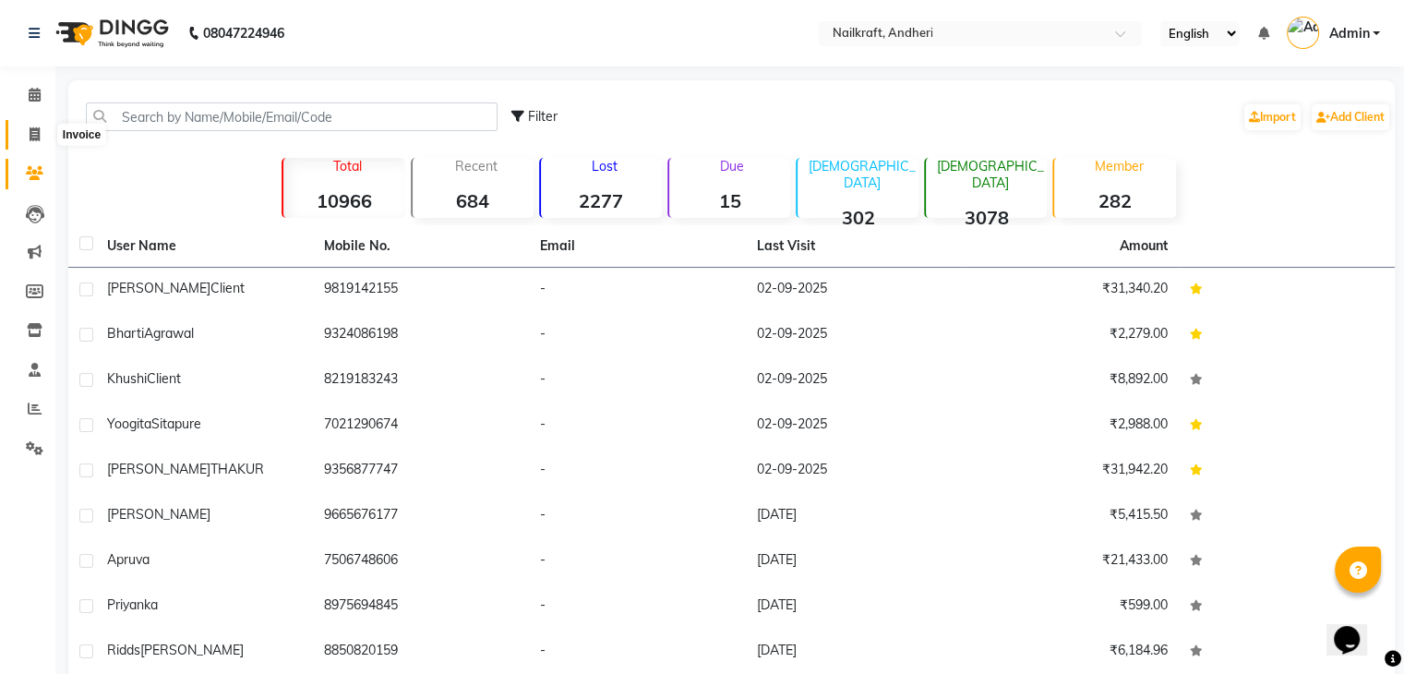
click at [33, 138] on icon at bounding box center [35, 134] width 10 height 14
select select "service"
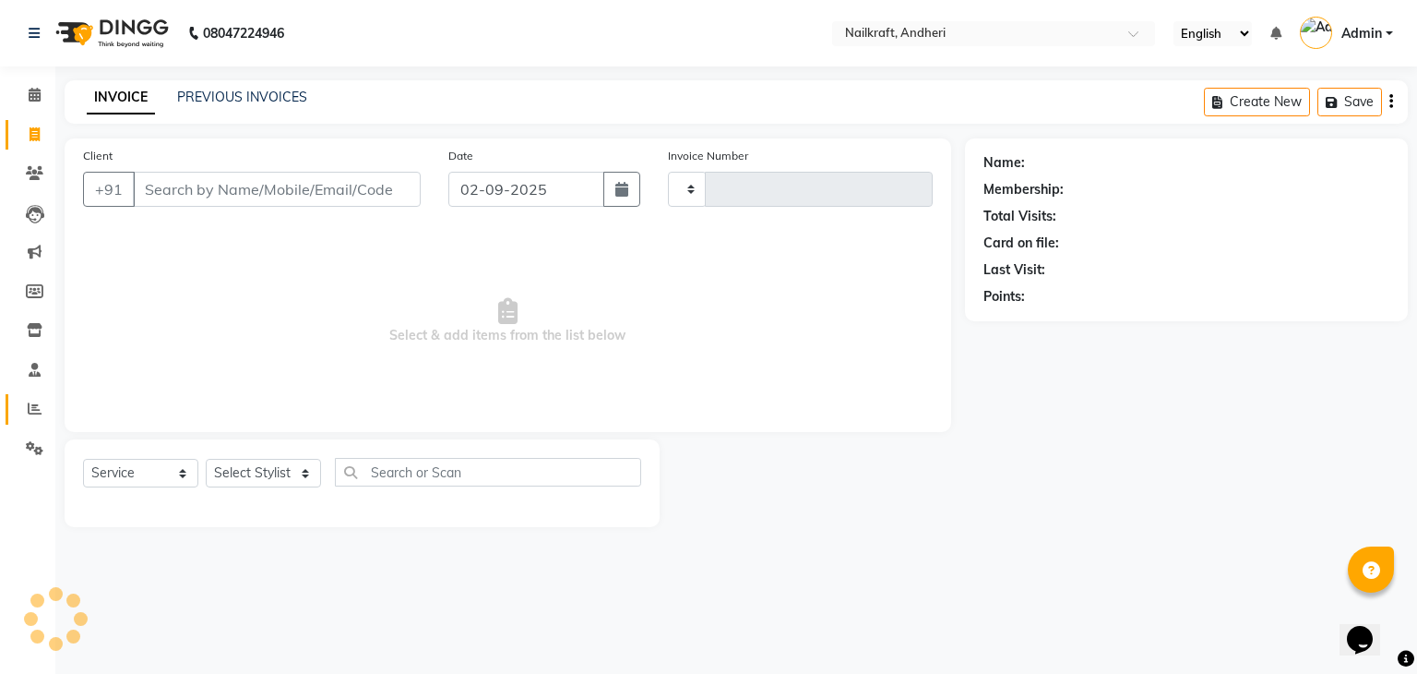
type input "2058"
select select "6081"
click at [30, 445] on icon at bounding box center [35, 448] width 18 height 14
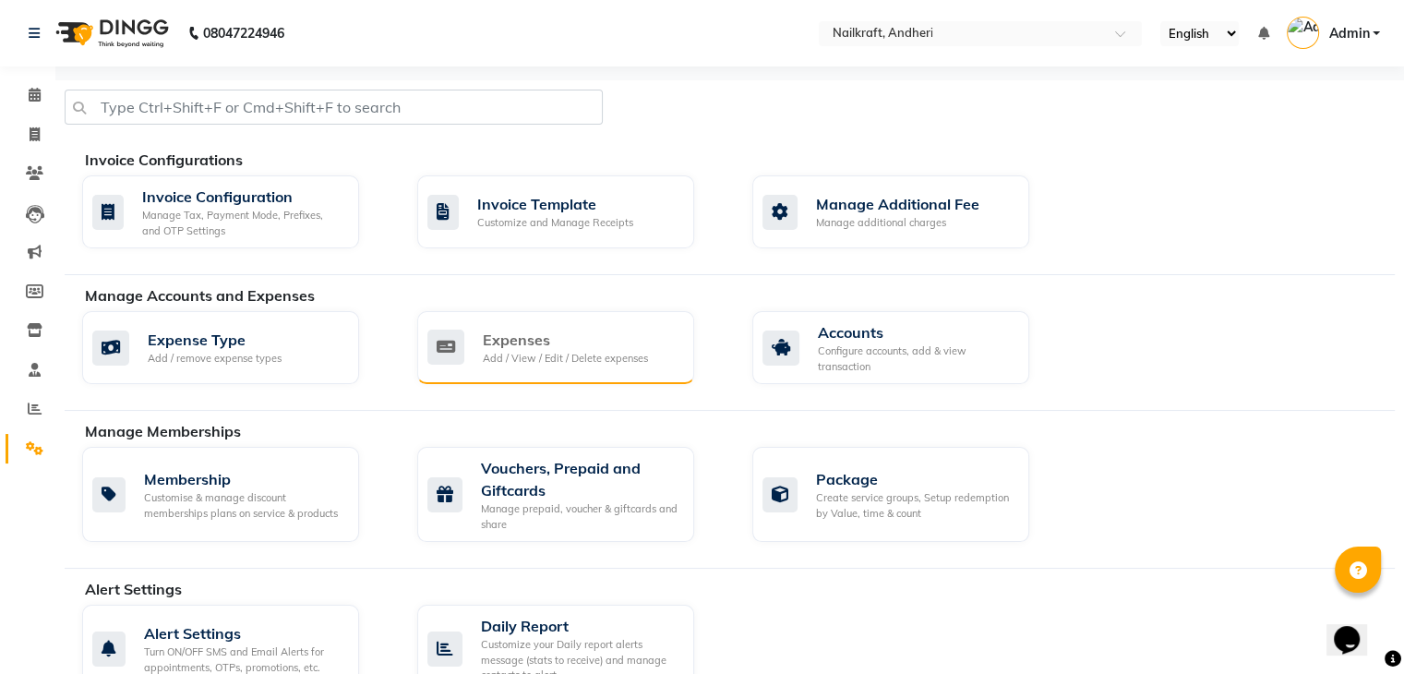
click at [555, 342] on div "Expenses" at bounding box center [565, 340] width 165 height 22
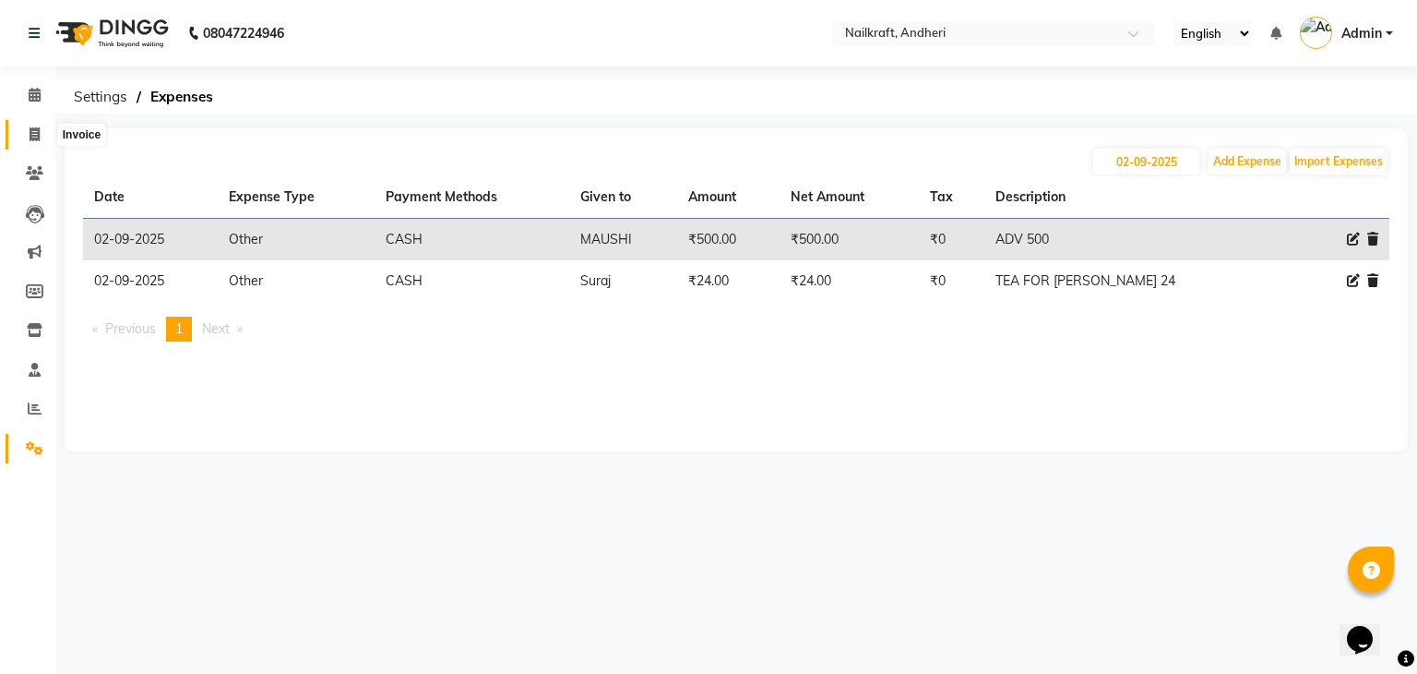
click at [37, 141] on span at bounding box center [34, 135] width 32 height 21
select select "service"
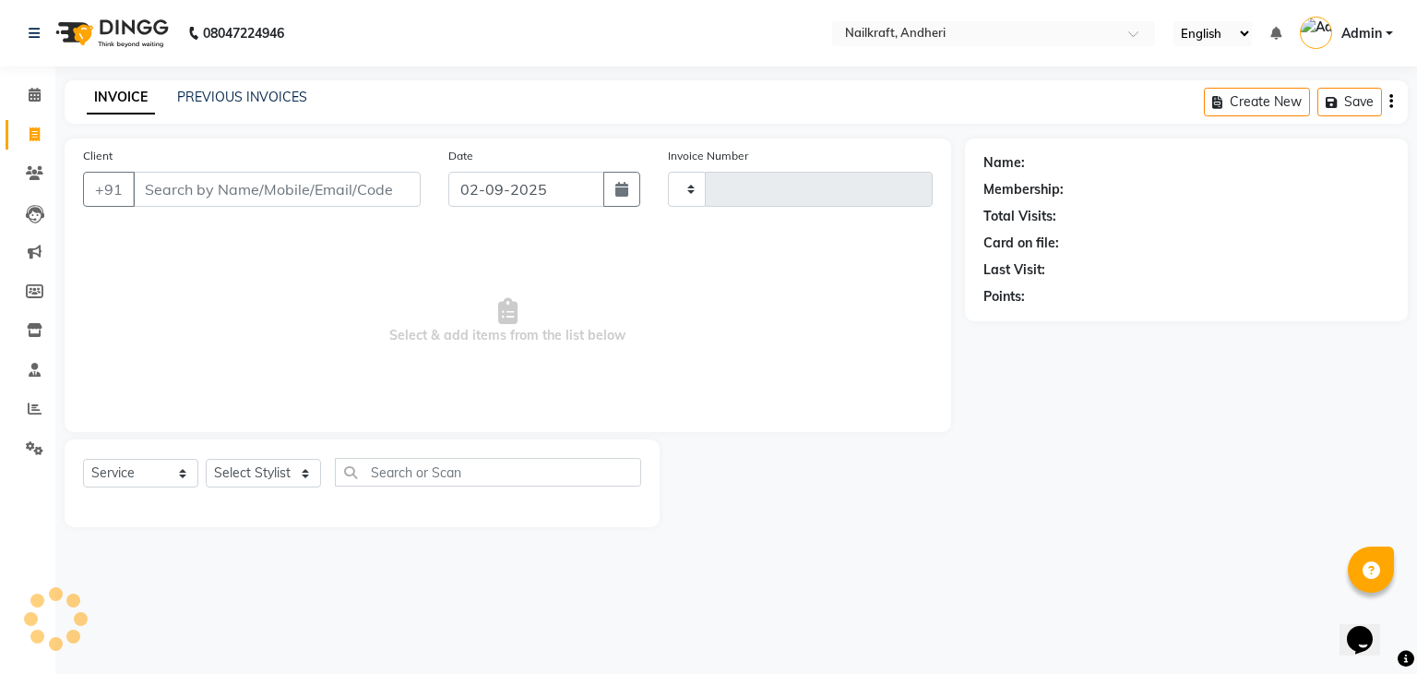
type input "2058"
select select "6081"
click at [32, 94] on icon at bounding box center [35, 95] width 12 height 14
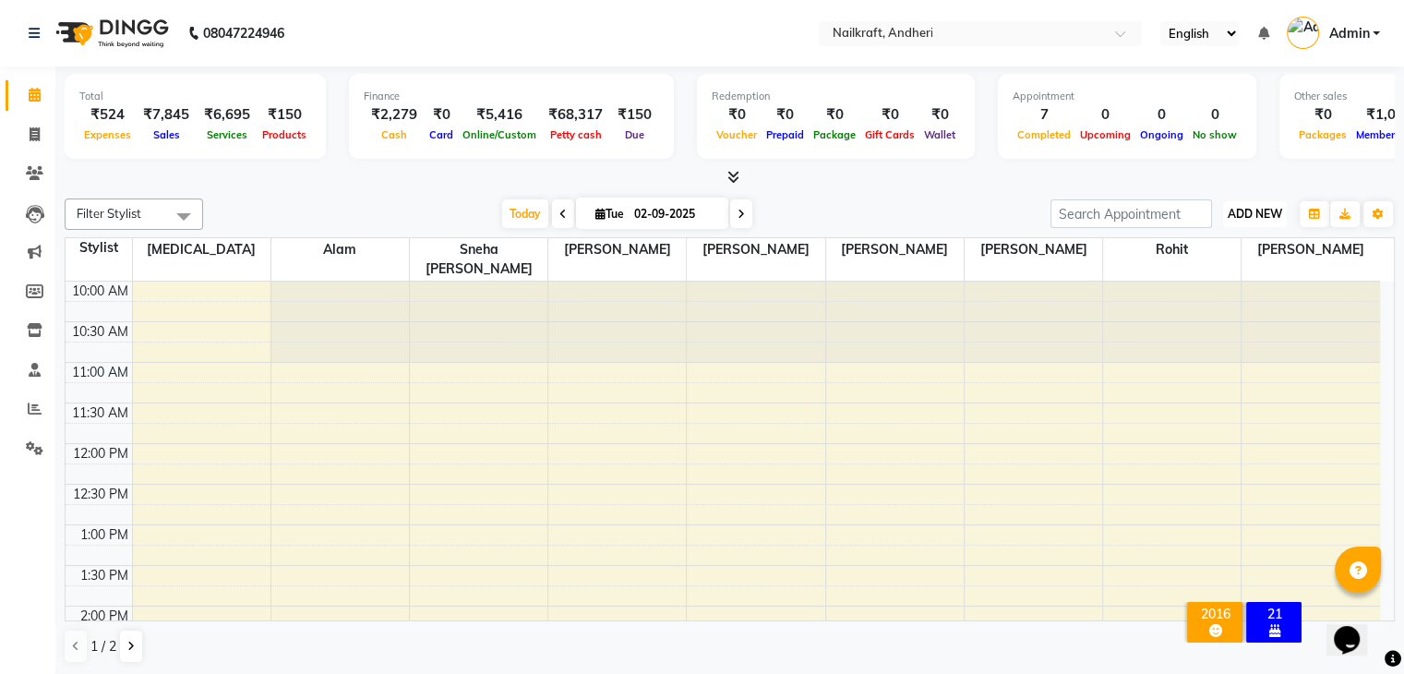
click at [1250, 221] on button "ADD NEW Toggle Dropdown" at bounding box center [1255, 214] width 64 height 26
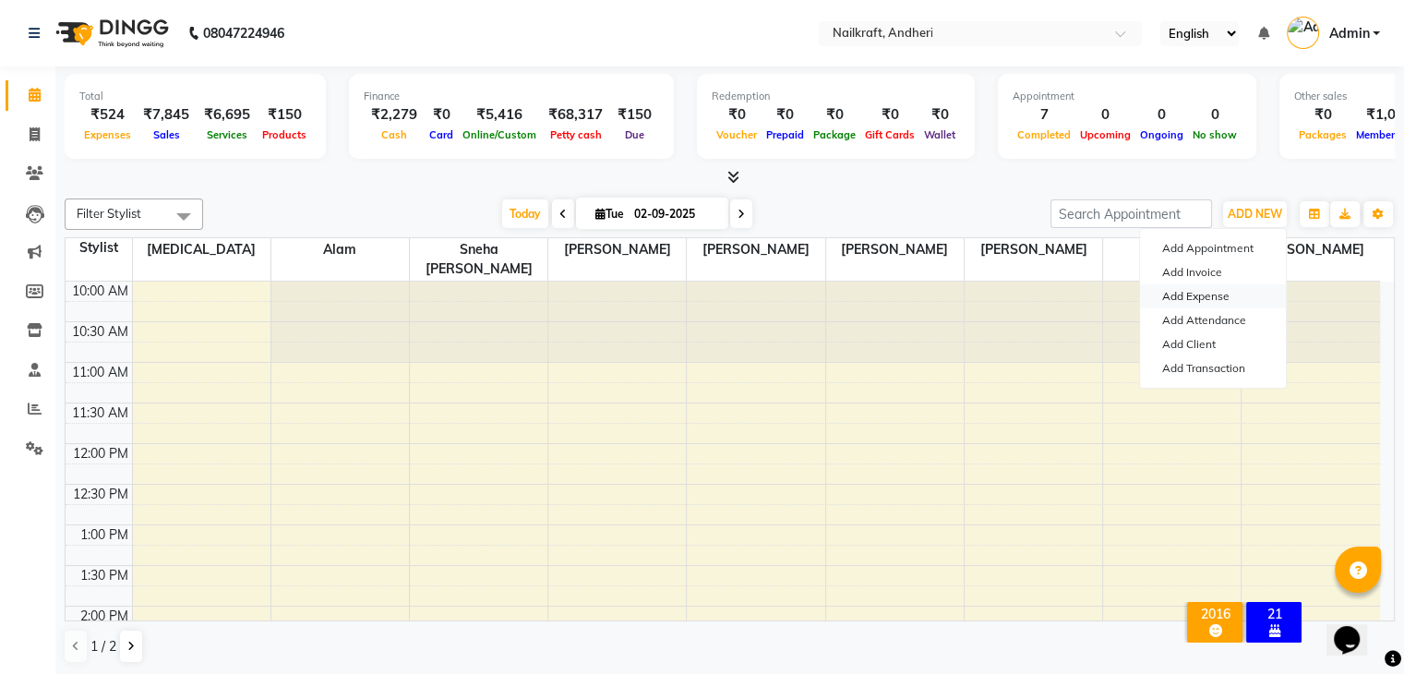
click at [1209, 300] on link "Add Expense" at bounding box center [1213, 296] width 146 height 24
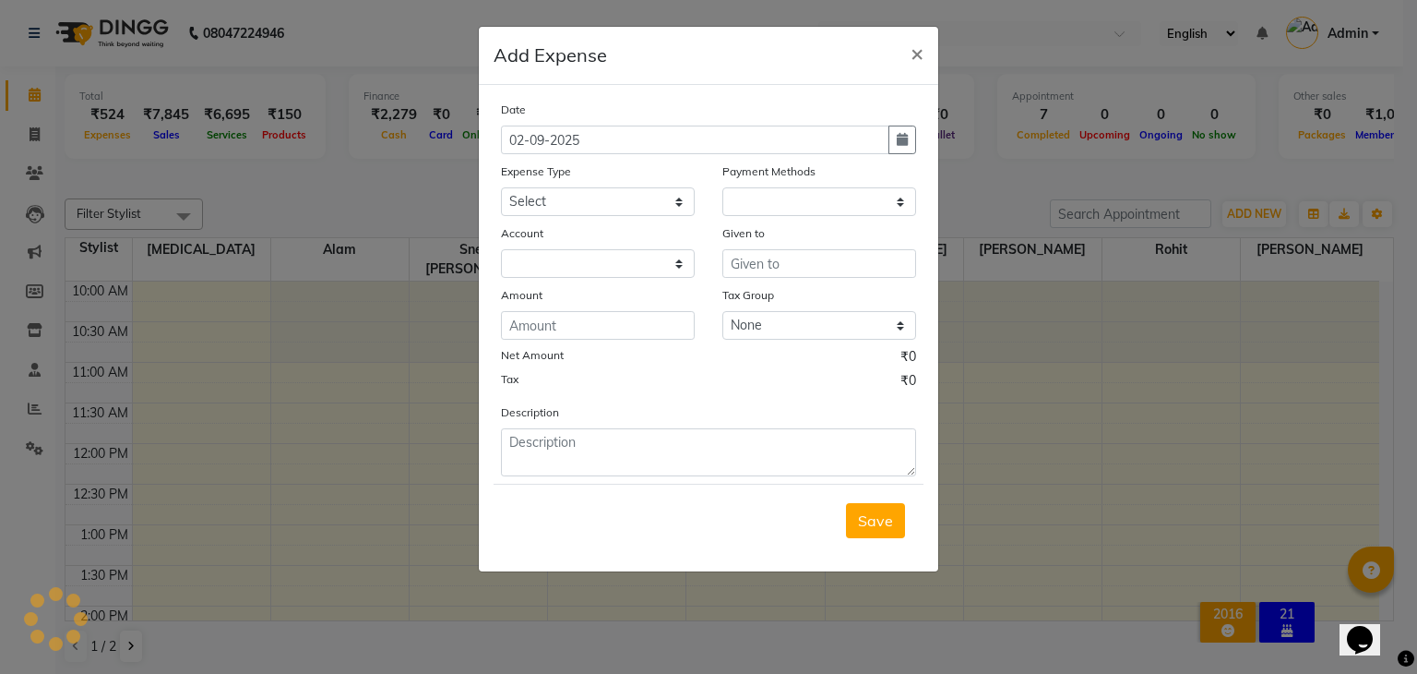
select select "1"
select select "5067"
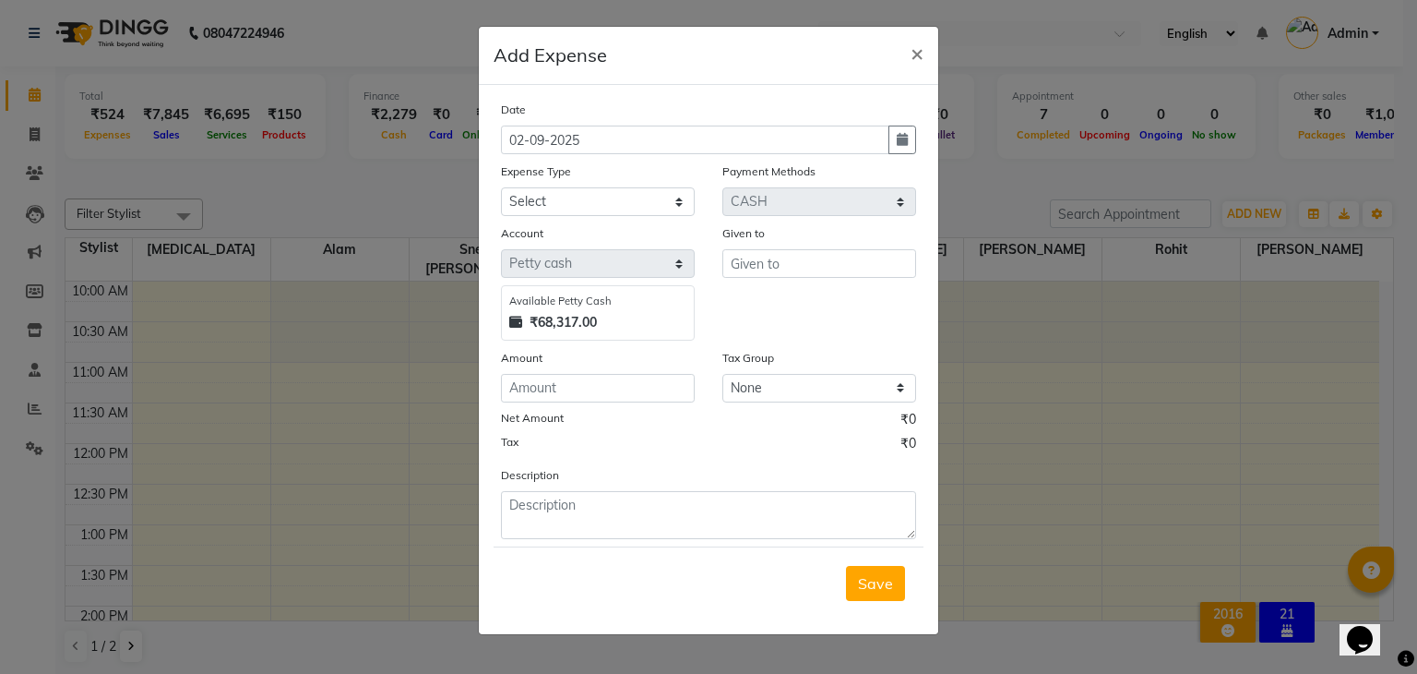
click at [616, 219] on div "Date [DATE] Expense Type Select Advance Salary Bank charges Car maintenance Cas…" at bounding box center [708, 319] width 415 height 439
click at [611, 190] on select "Select Advance Salary Bank charges Car maintenance Cash transfer to bank Cash t…" at bounding box center [598, 201] width 194 height 29
select select "15706"
click at [501, 189] on select "Select Advance Salary Bank charges Car maintenance Cash transfer to bank Cash t…" at bounding box center [598, 201] width 194 height 29
click at [781, 264] on input "text" at bounding box center [820, 263] width 194 height 29
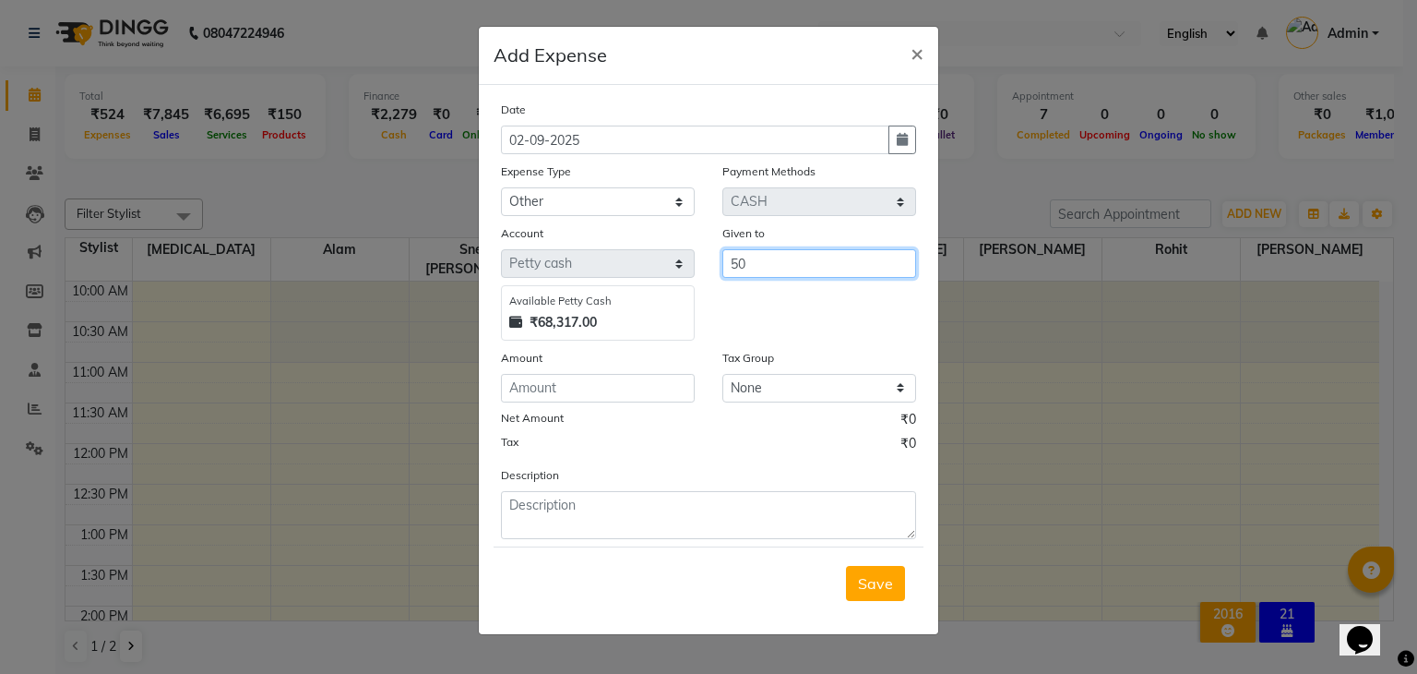
type input "5"
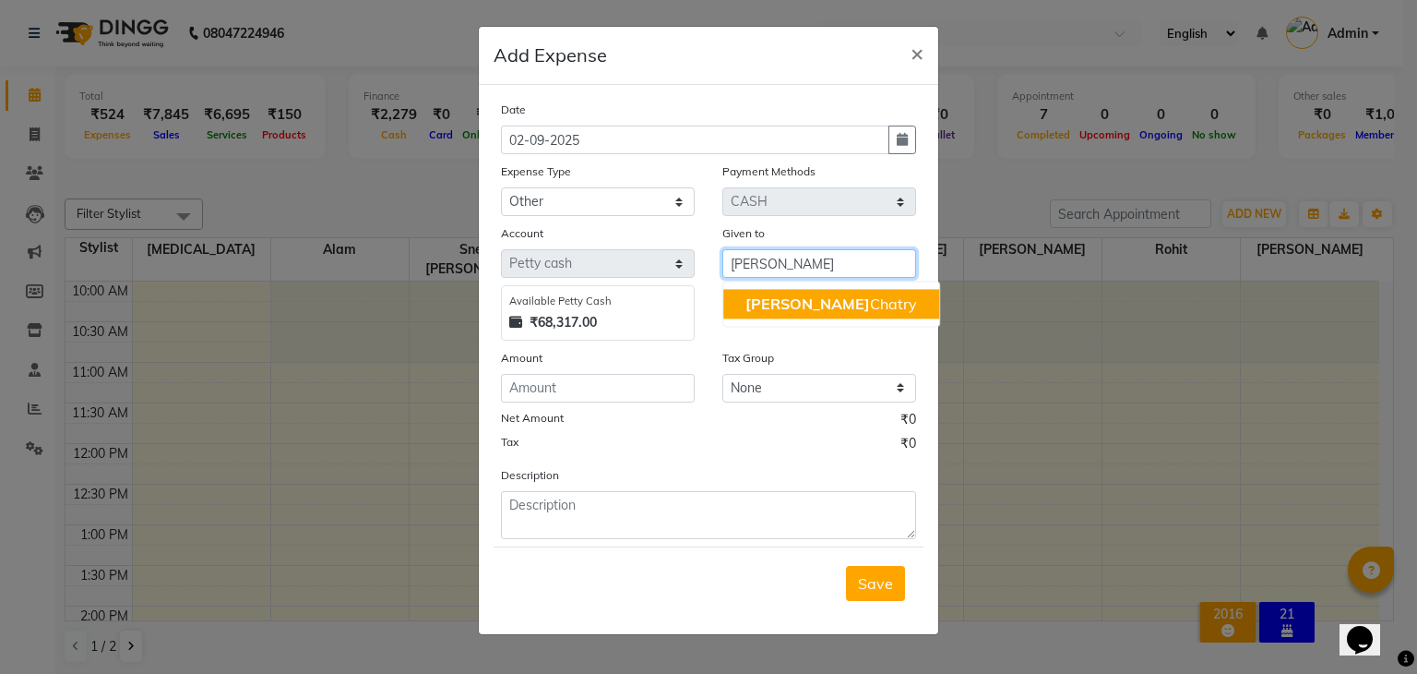
click at [781, 306] on span "Deepu" at bounding box center [808, 303] width 125 height 18
type input "[PERSON_NAME]"
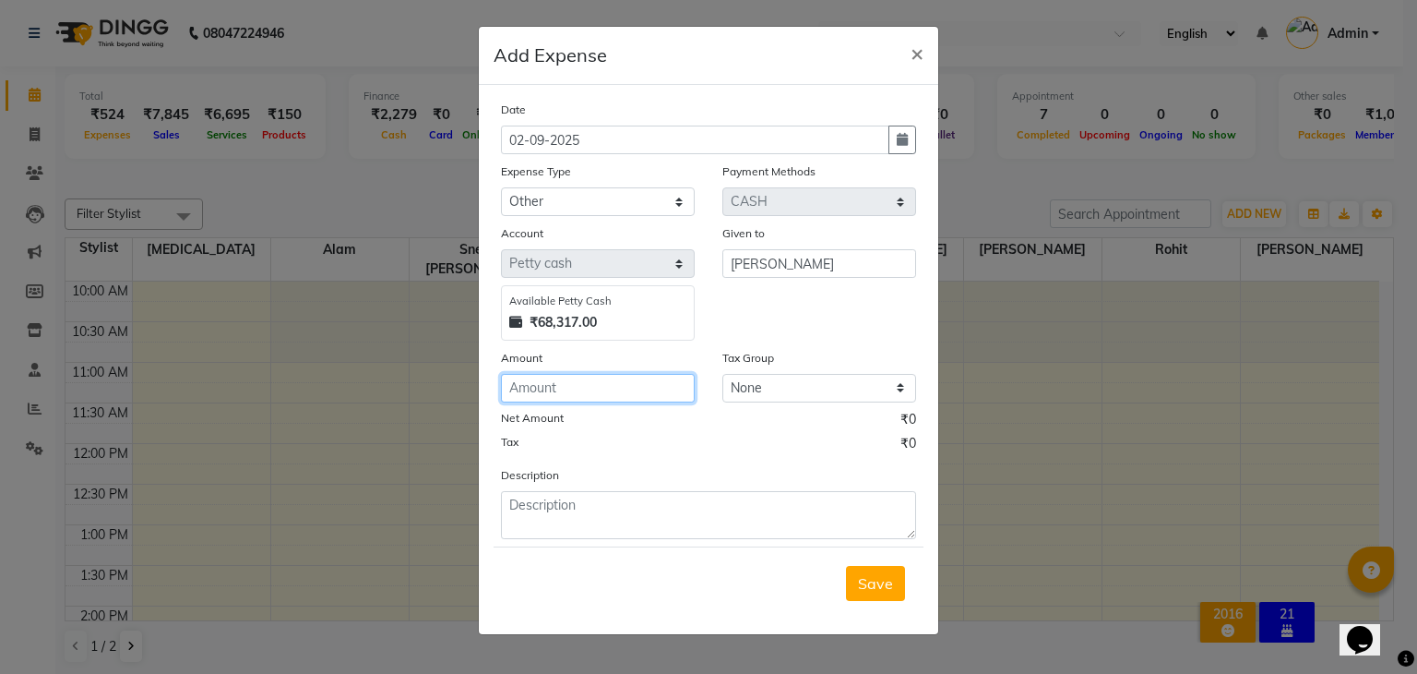
click at [653, 388] on input "number" at bounding box center [598, 388] width 194 height 29
type input "50"
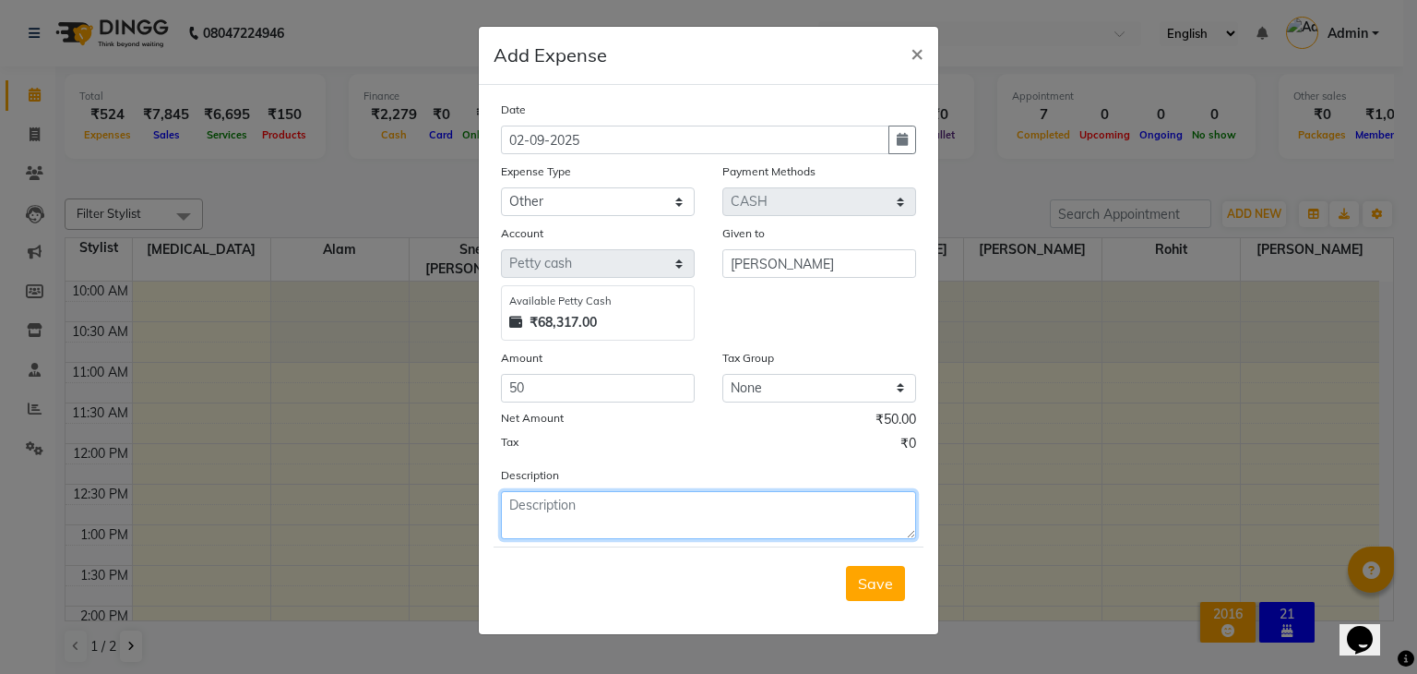
click at [609, 514] on textarea at bounding box center [708, 515] width 415 height 48
type textarea "Tea 50 for staff"
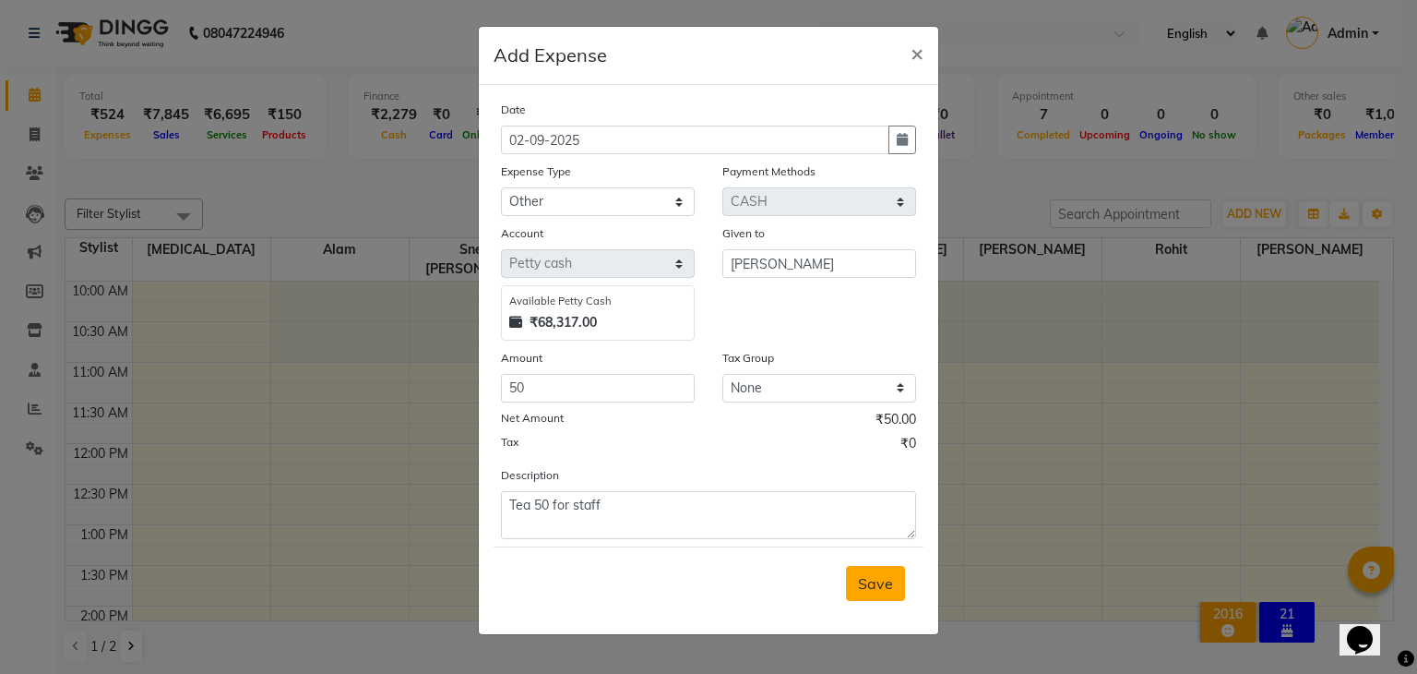
click at [879, 577] on span "Save" at bounding box center [875, 583] width 35 height 18
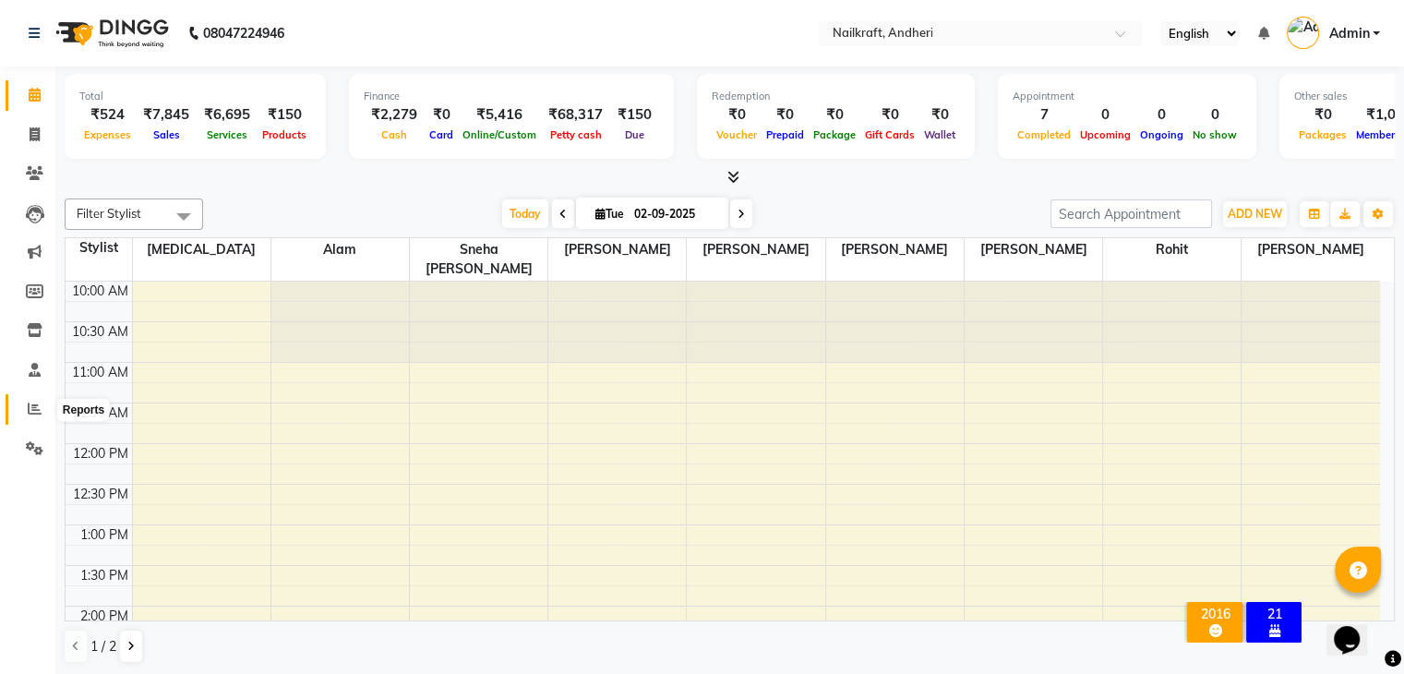
click at [35, 414] on icon at bounding box center [35, 408] width 14 height 14
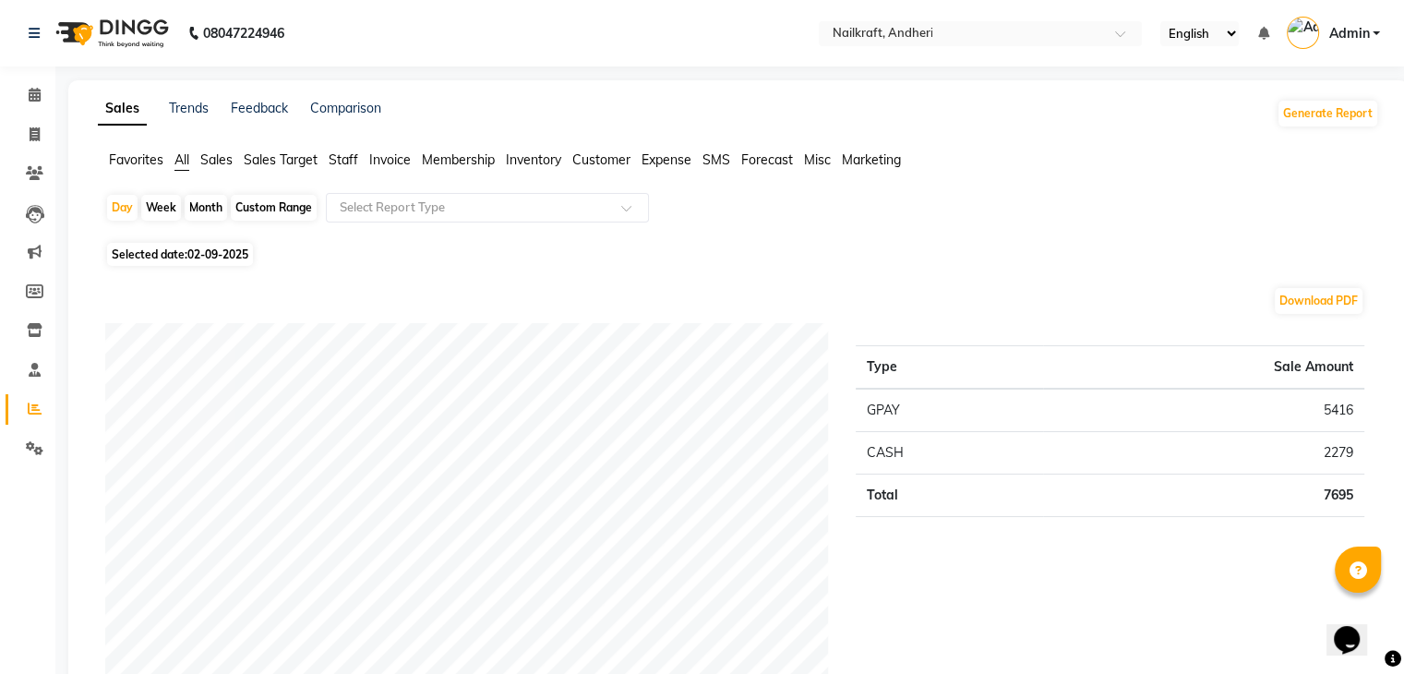
click at [269, 197] on div "Custom Range" at bounding box center [274, 208] width 86 height 26
select select "9"
select select "2025"
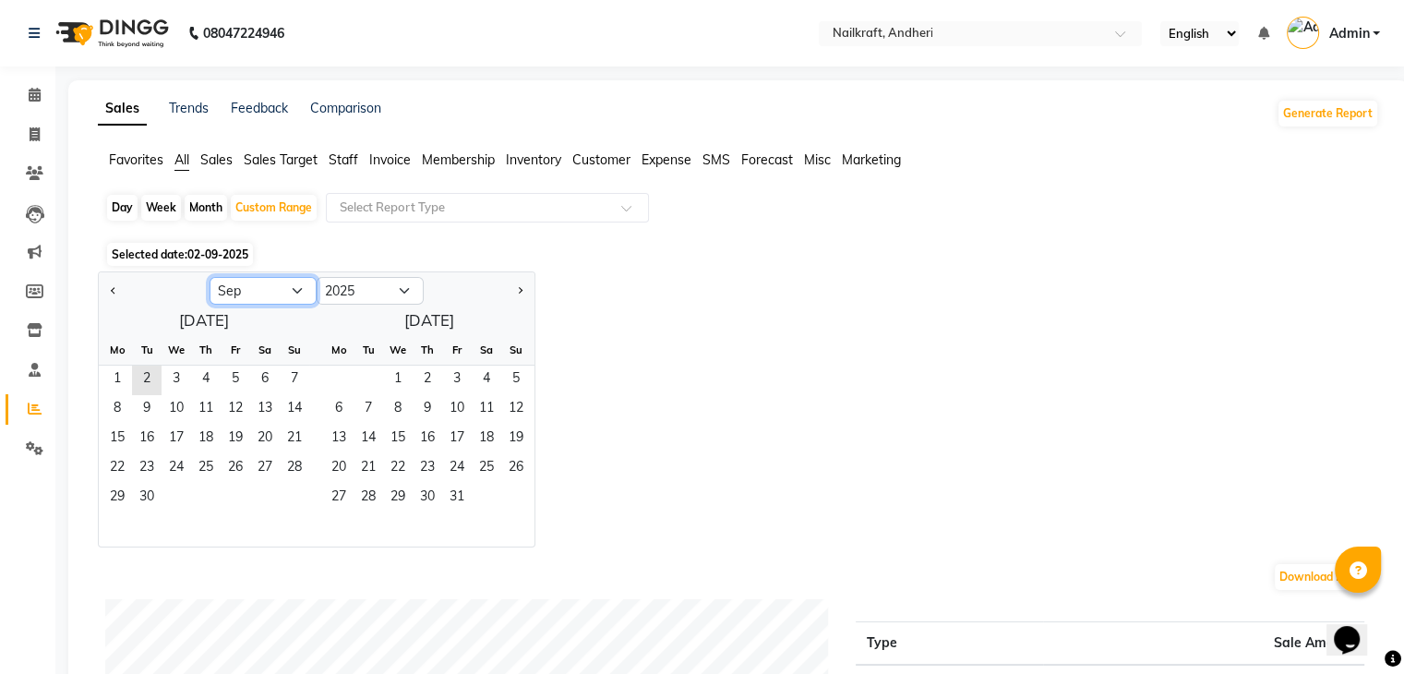
click at [289, 291] on select "Jan Feb Mar Apr May Jun Jul Aug Sep Oct Nov Dec" at bounding box center [262, 291] width 107 height 28
select select "8"
click at [209, 277] on select "Jan Feb Mar Apr May Jun Jul Aug Sep Oct Nov Dec" at bounding box center [262, 291] width 107 height 28
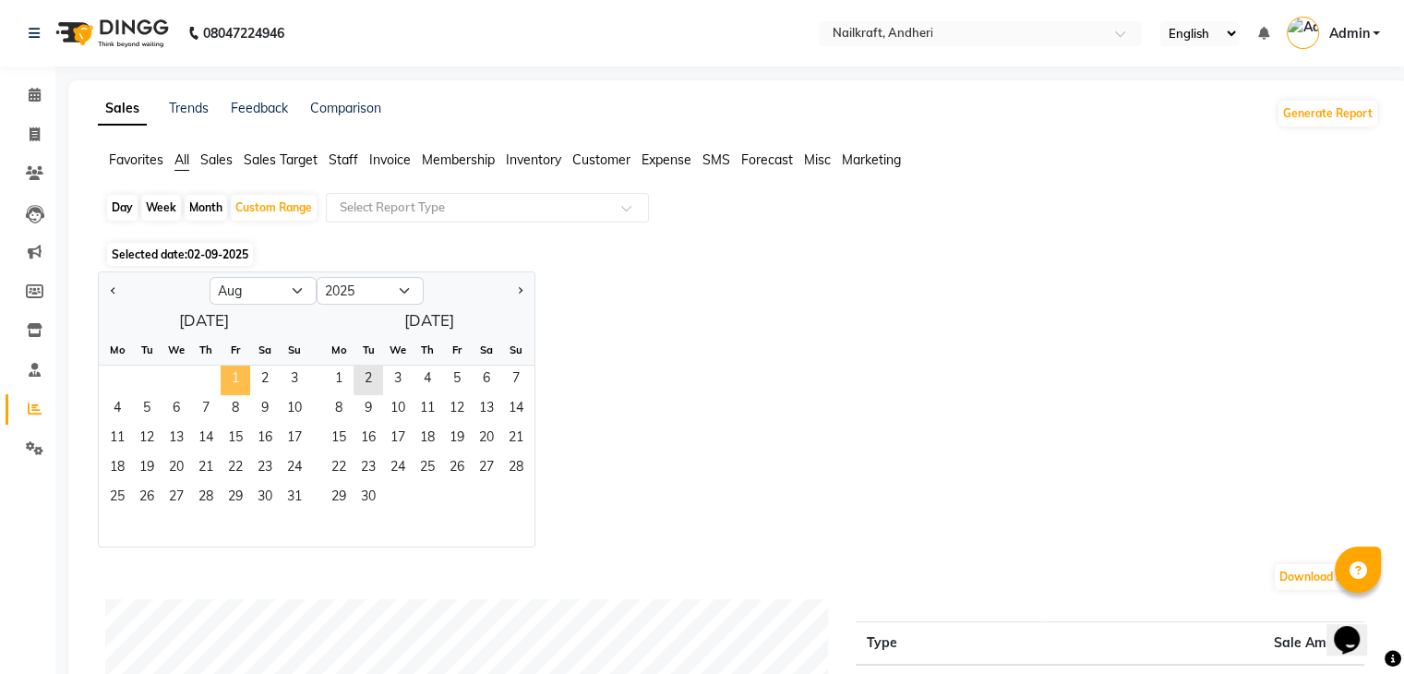
click at [232, 369] on span "1" at bounding box center [236, 380] width 30 height 30
click at [290, 498] on span "31" at bounding box center [295, 499] width 30 height 30
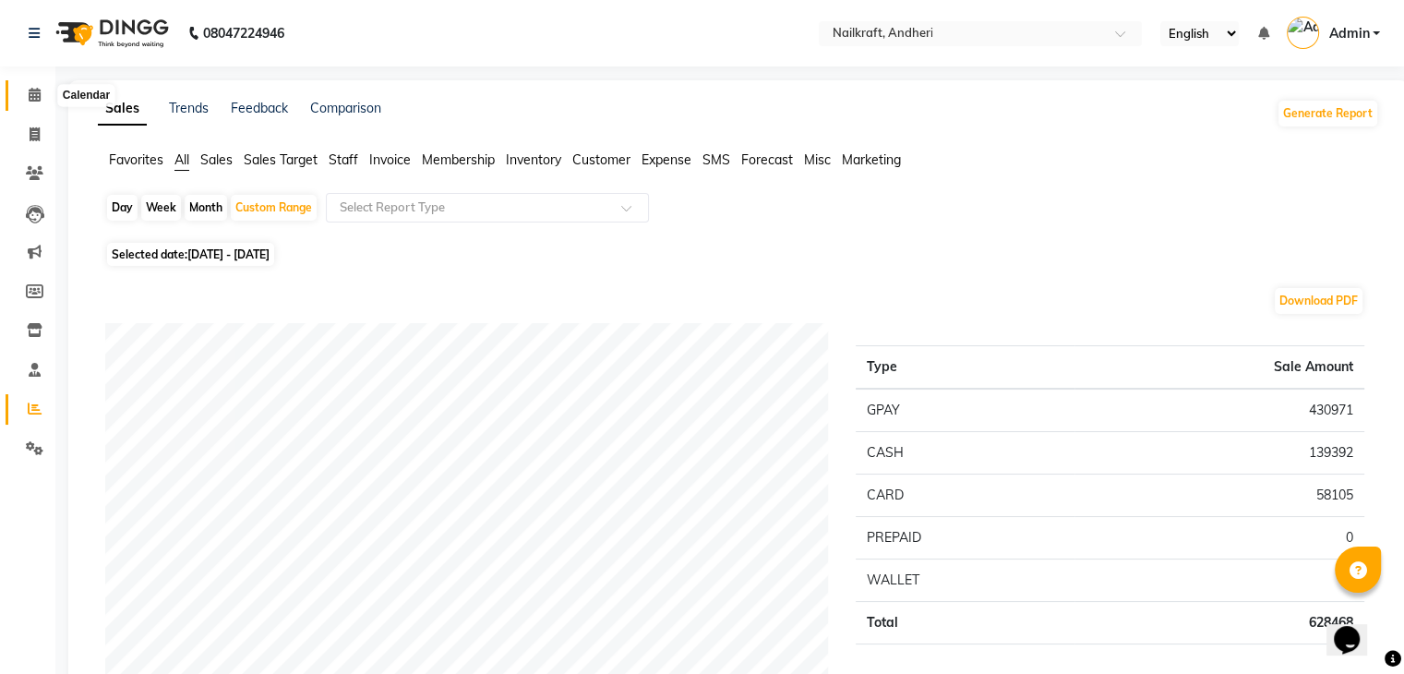
click at [41, 97] on span at bounding box center [34, 95] width 32 height 21
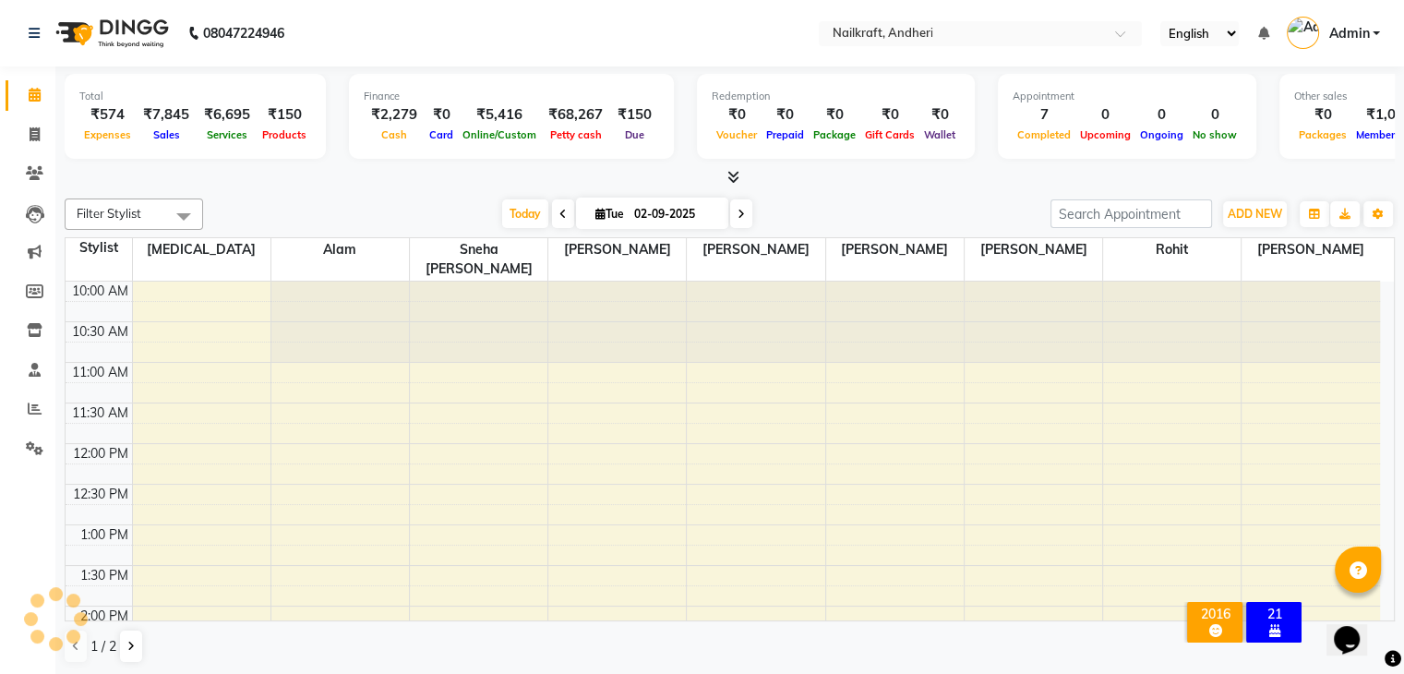
scroll to position [571, 0]
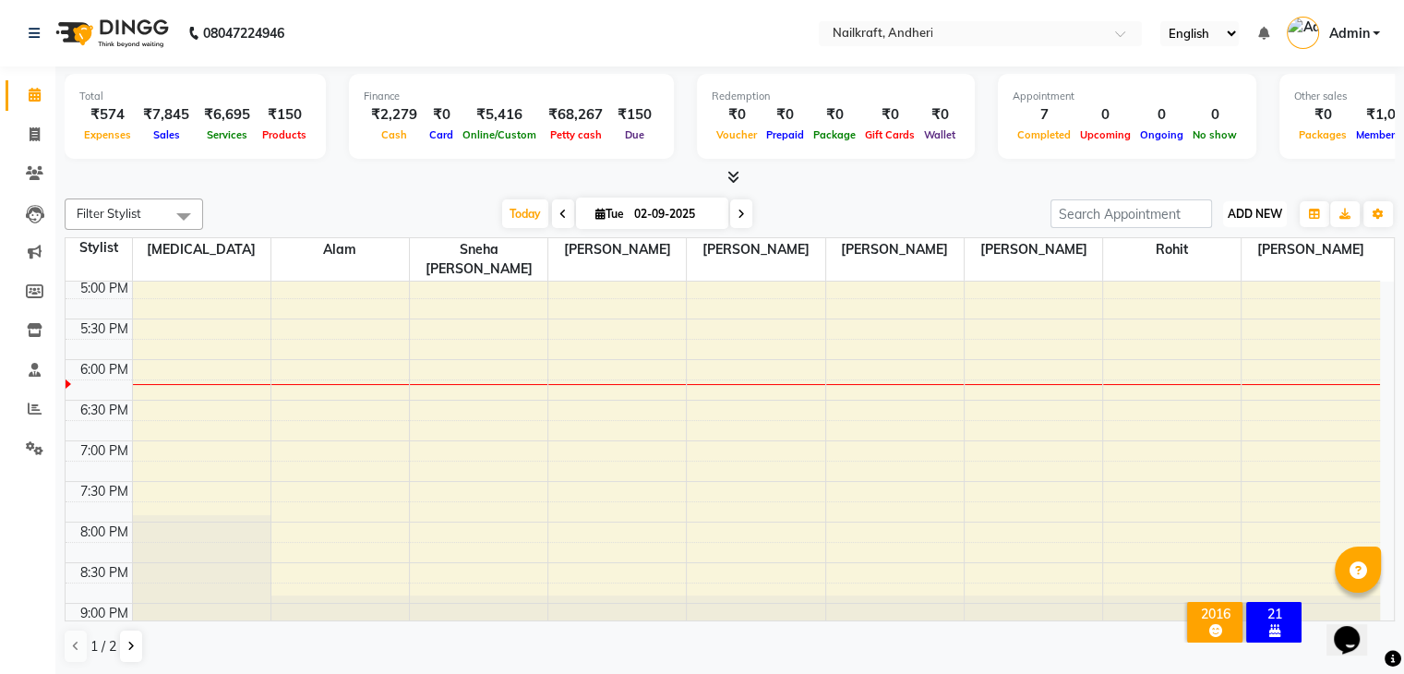
click at [1262, 203] on button "ADD NEW Toggle Dropdown" at bounding box center [1255, 214] width 64 height 26
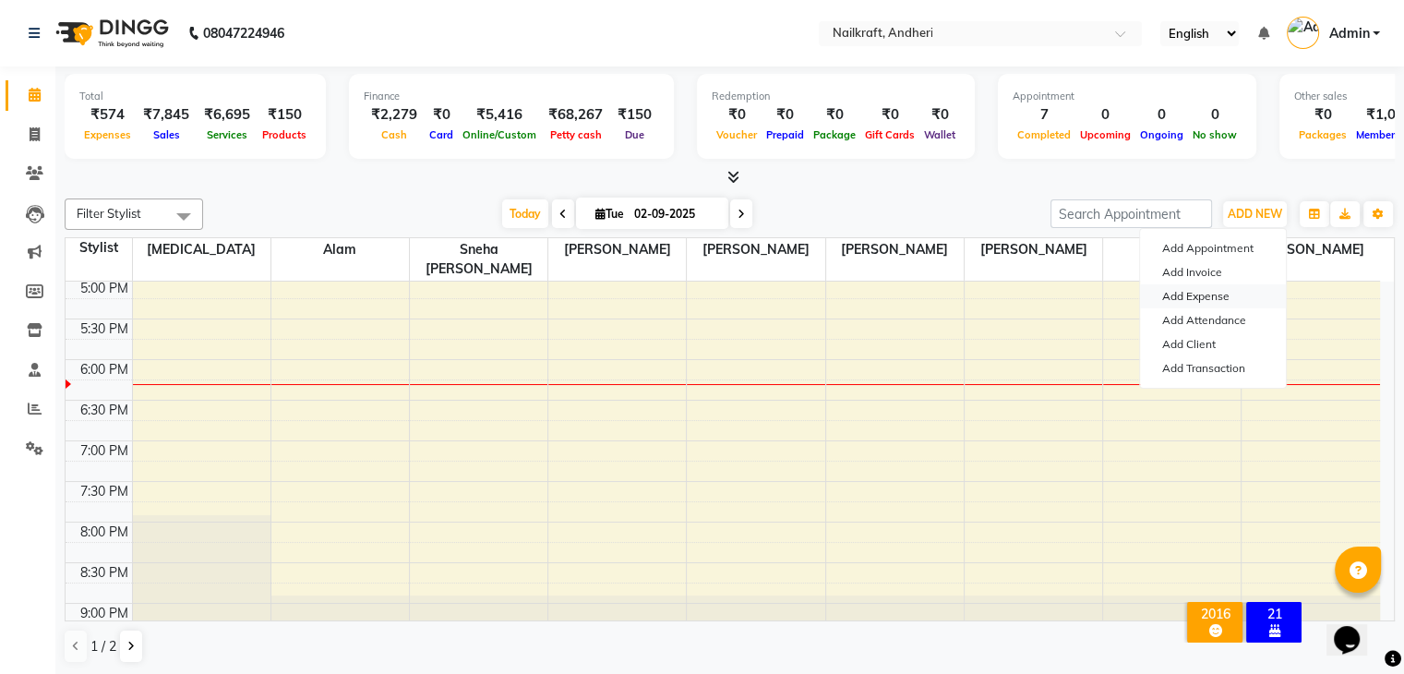
click at [1177, 298] on link "Add Expense" at bounding box center [1213, 296] width 146 height 24
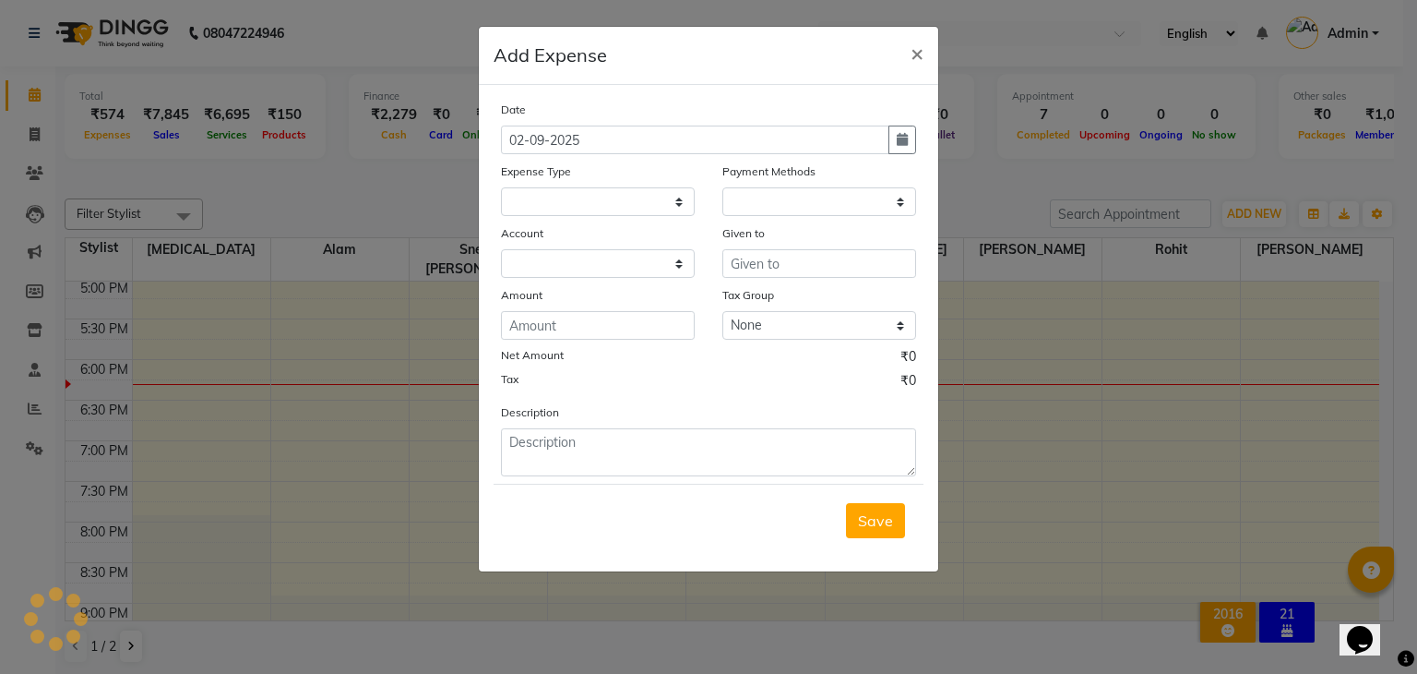
select select
select select "1"
select select "5067"
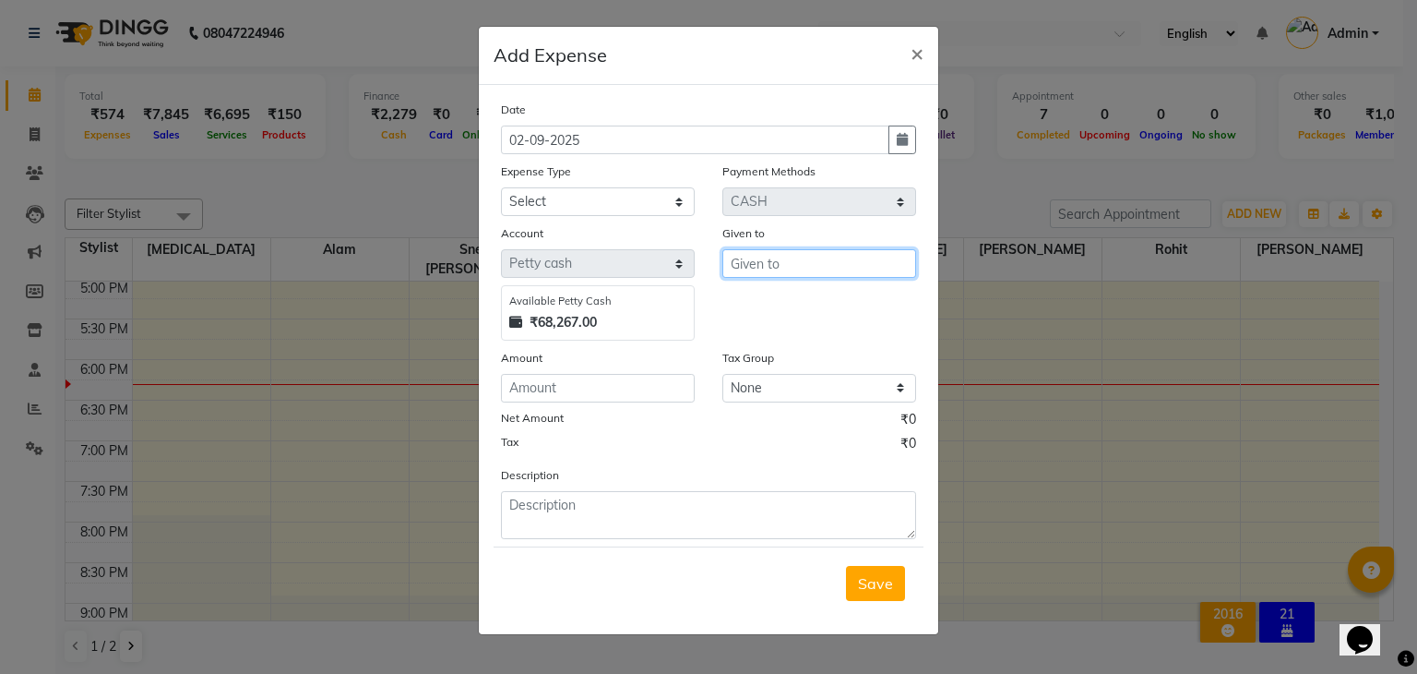
click at [802, 259] on input "text" at bounding box center [820, 263] width 194 height 29
type input "Chandrakant"
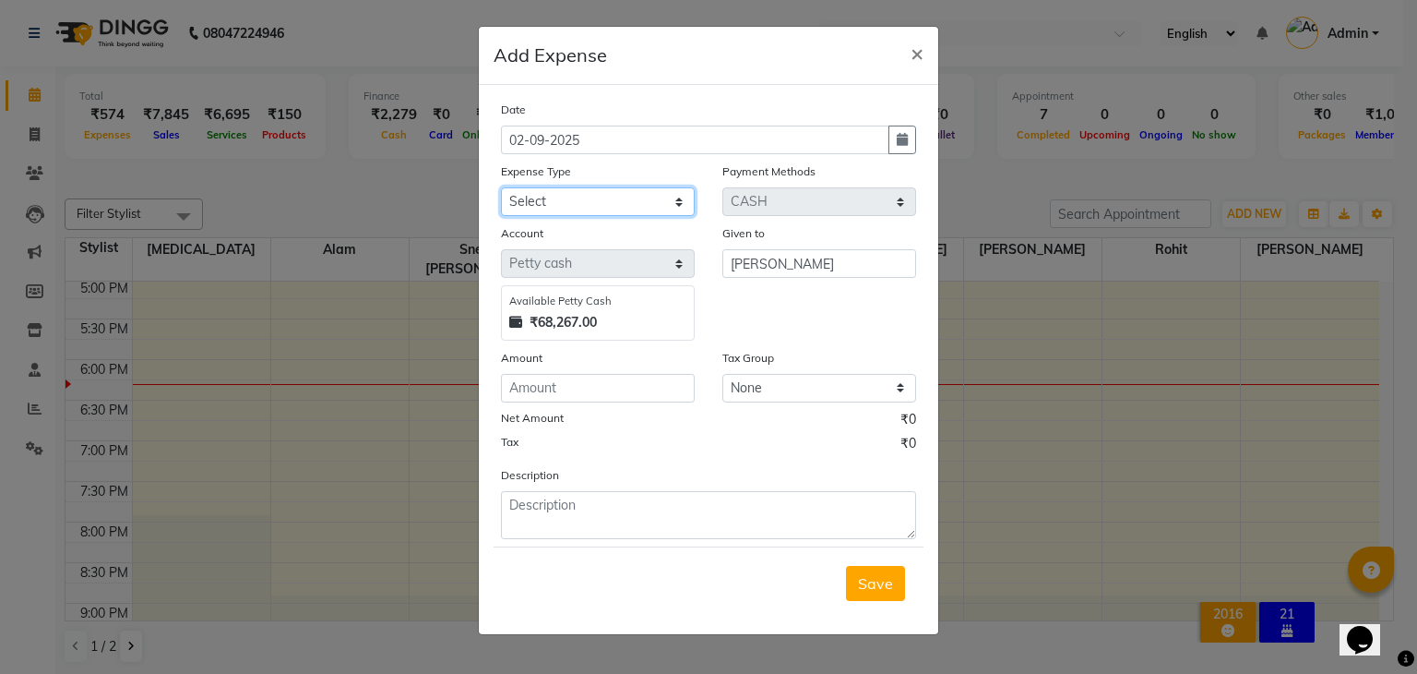
click at [575, 208] on select "Select Advance Salary Bank charges Car maintenance Cash transfer to bank Cash t…" at bounding box center [598, 201] width 194 height 29
select select "15706"
click at [501, 189] on select "Select Advance Salary Bank charges Car maintenance Cash transfer to bank Cash t…" at bounding box center [598, 201] width 194 height 29
click at [638, 395] on input "number" at bounding box center [598, 388] width 194 height 29
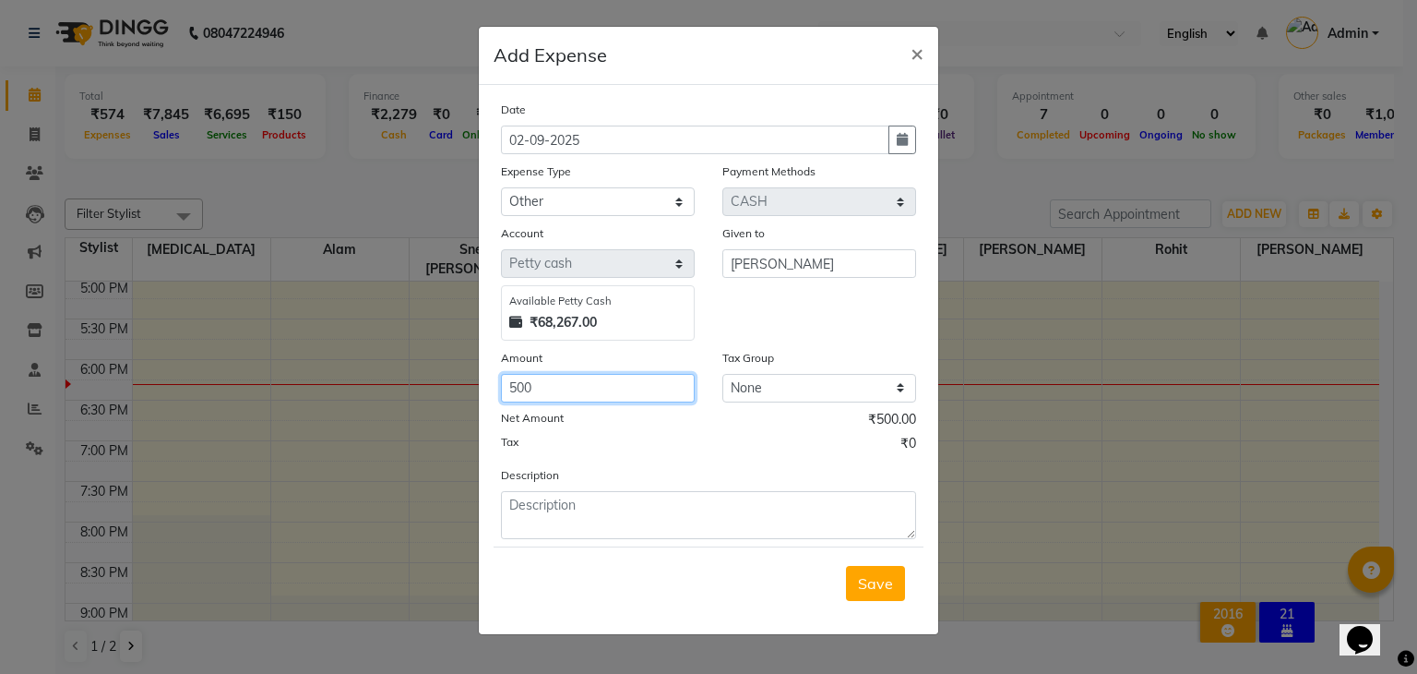
type input "500"
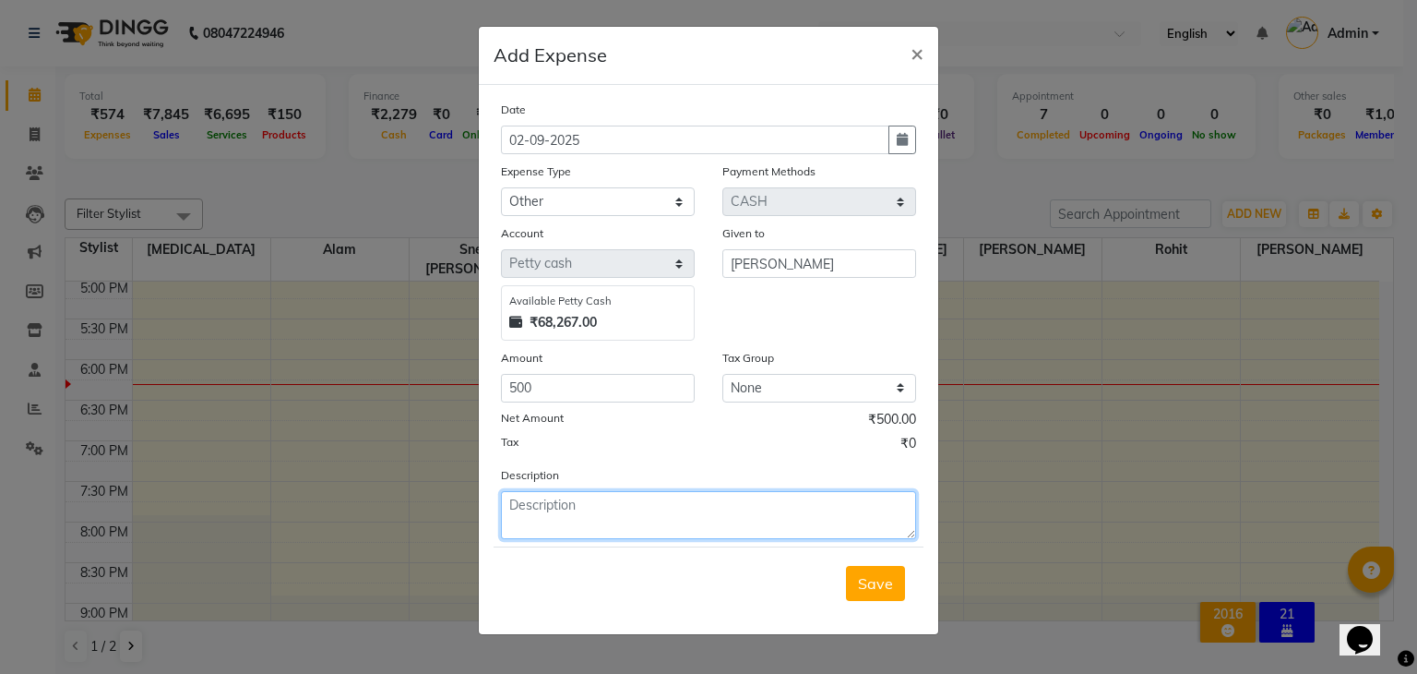
click at [619, 539] on textarea at bounding box center [708, 515] width 415 height 48
type textarea "water bill 500"
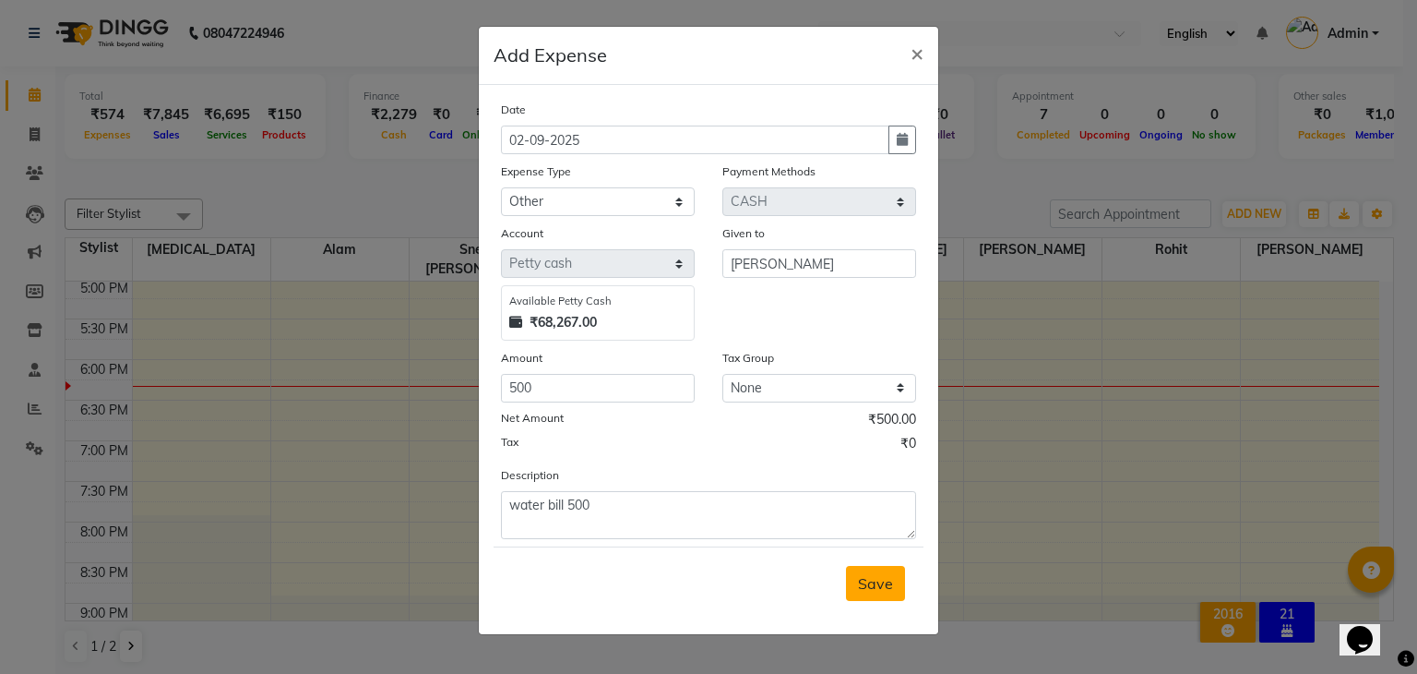
click at [890, 577] on span "Save" at bounding box center [875, 583] width 35 height 18
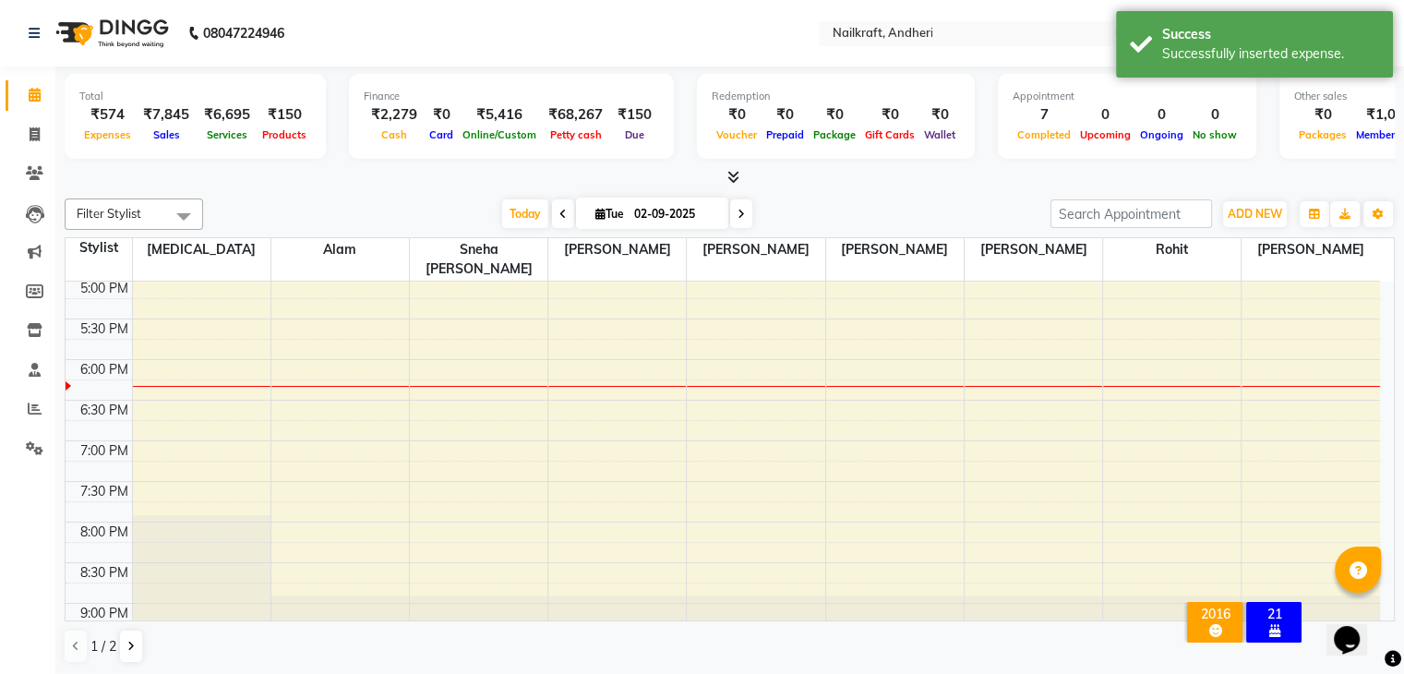
click at [225, 193] on div "Filter Stylist Select All Alam Arshad shaikh Deepali Deepu Chatry Nikita Rita R…" at bounding box center [730, 431] width 1330 height 480
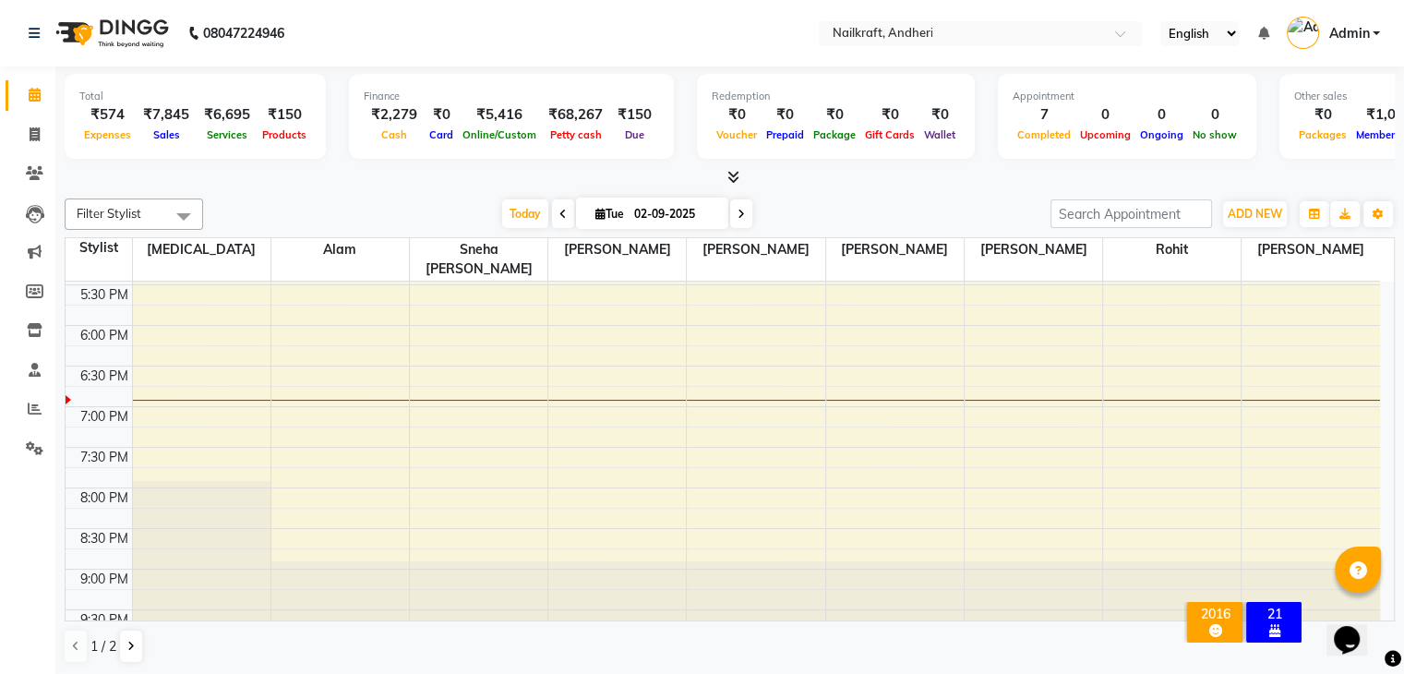
scroll to position [557, 0]
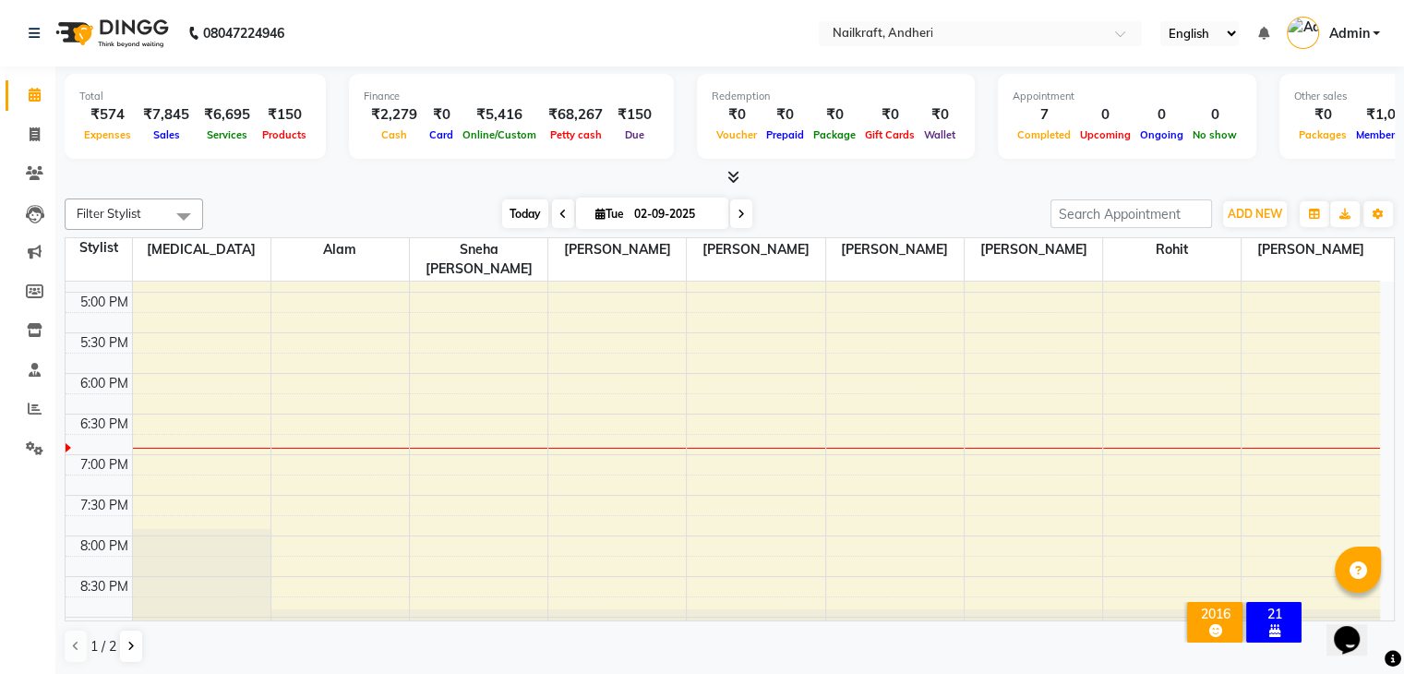
click at [511, 216] on span "Today" at bounding box center [525, 213] width 46 height 29
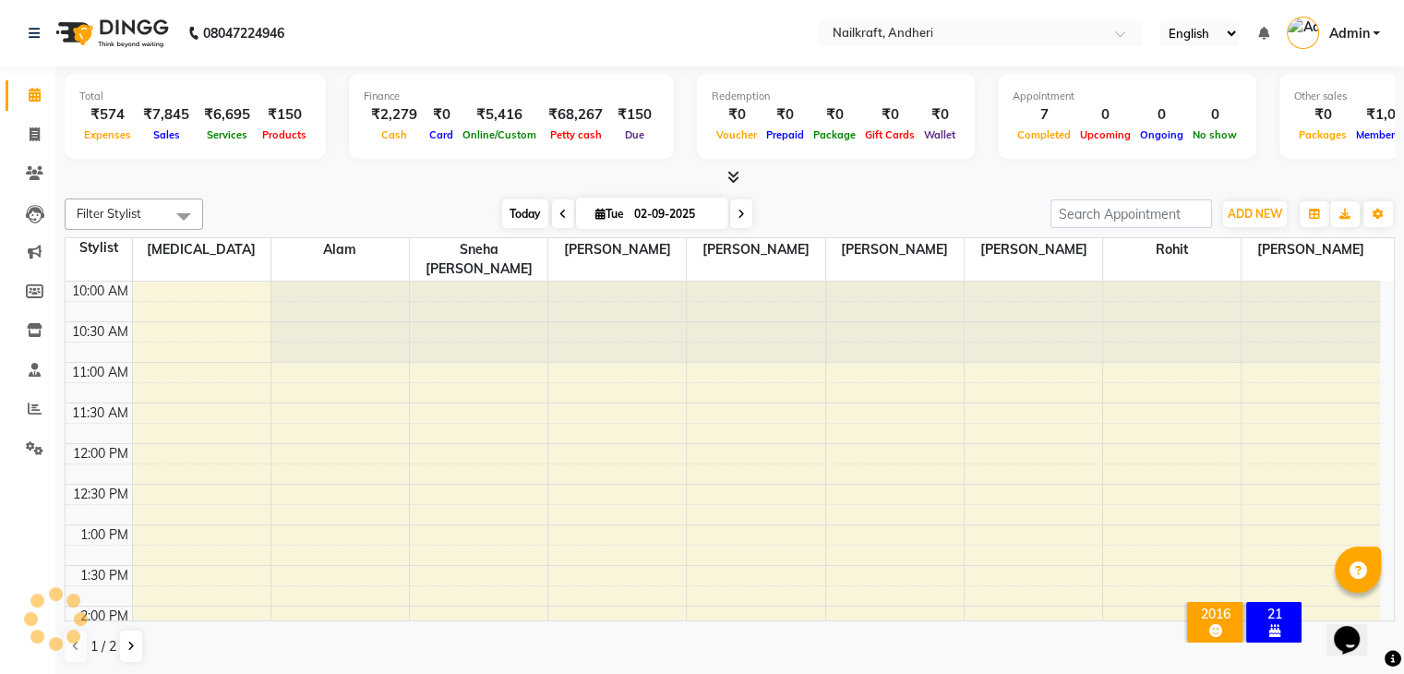
scroll to position [606, 0]
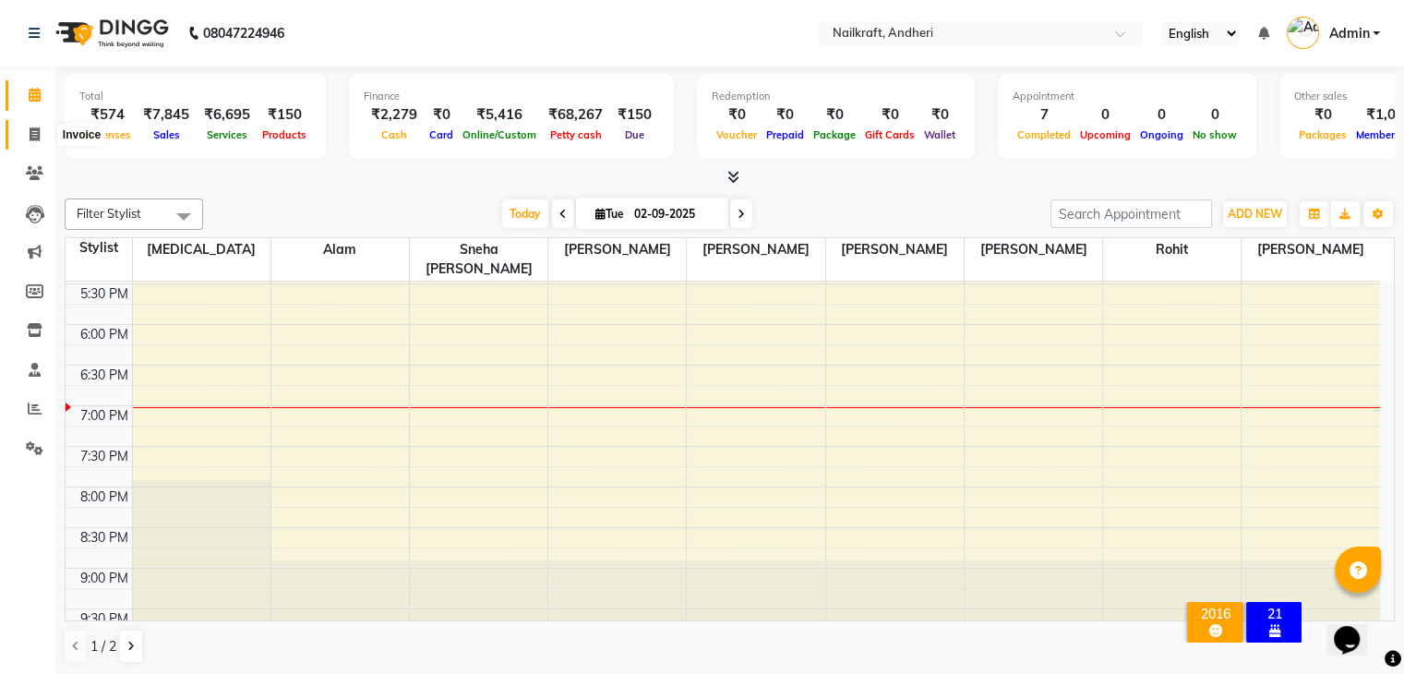
click at [30, 143] on span at bounding box center [34, 135] width 32 height 21
select select "service"
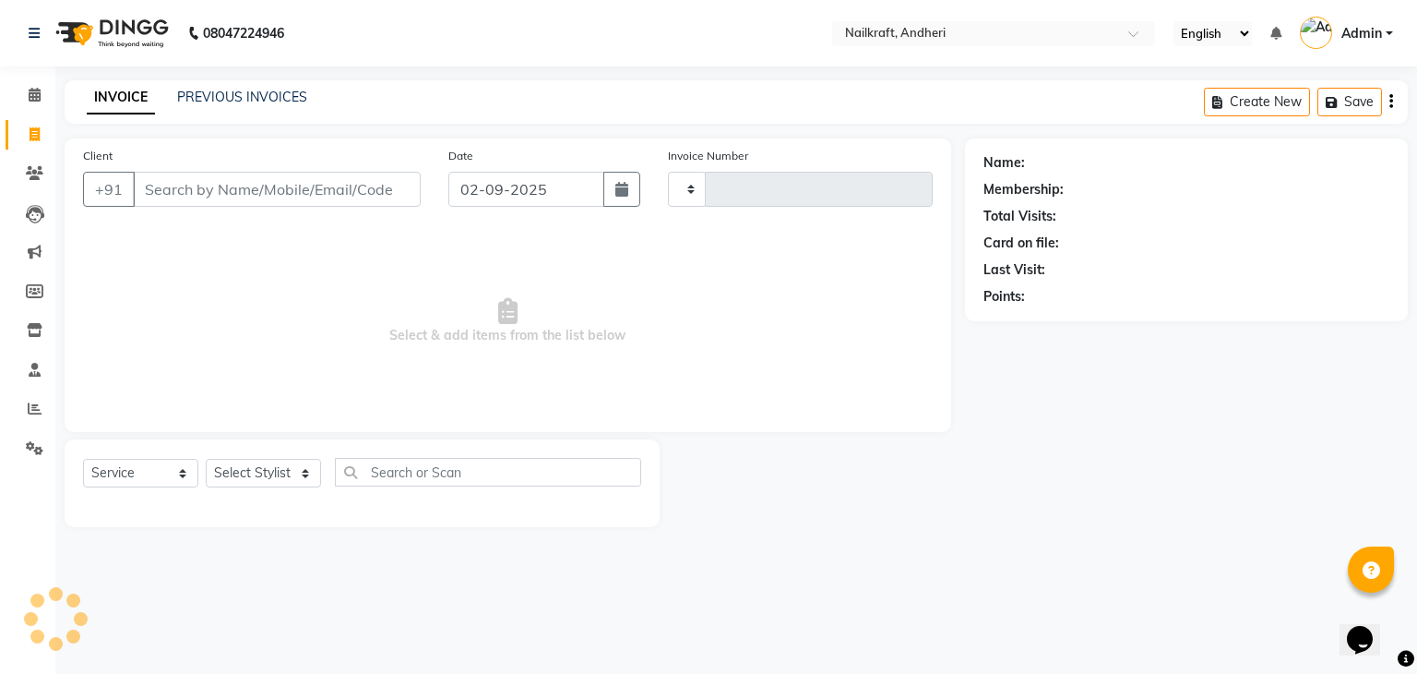
type input "2058"
select select "6081"
click at [37, 410] on icon at bounding box center [35, 408] width 14 height 14
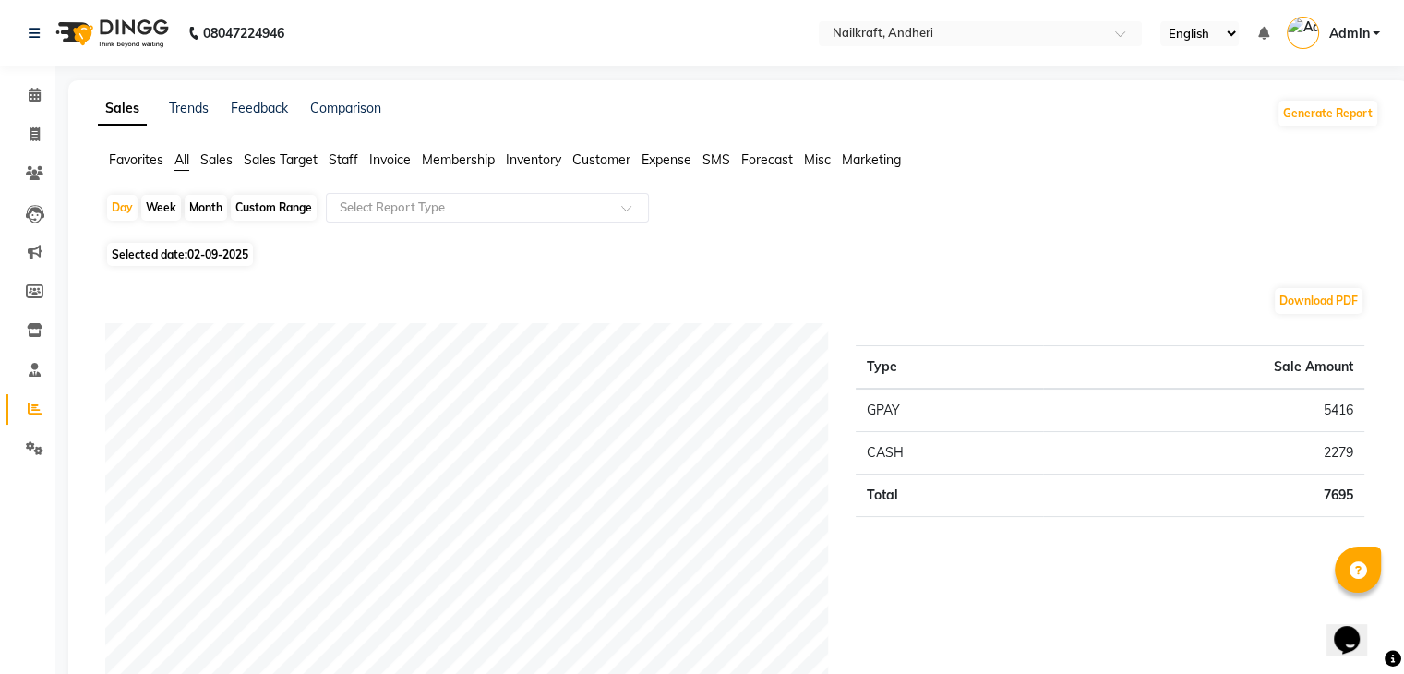
click at [664, 165] on span "Expense" at bounding box center [666, 159] width 50 height 17
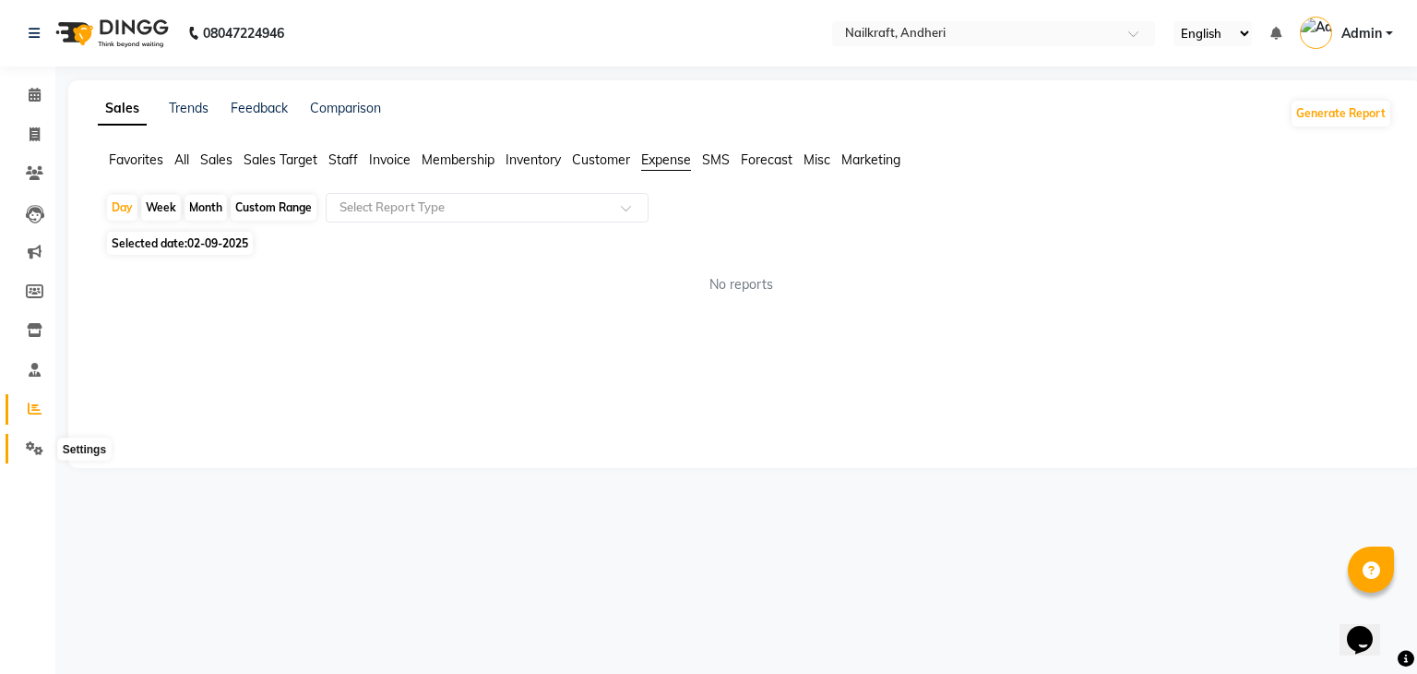
click at [27, 451] on icon at bounding box center [35, 448] width 18 height 14
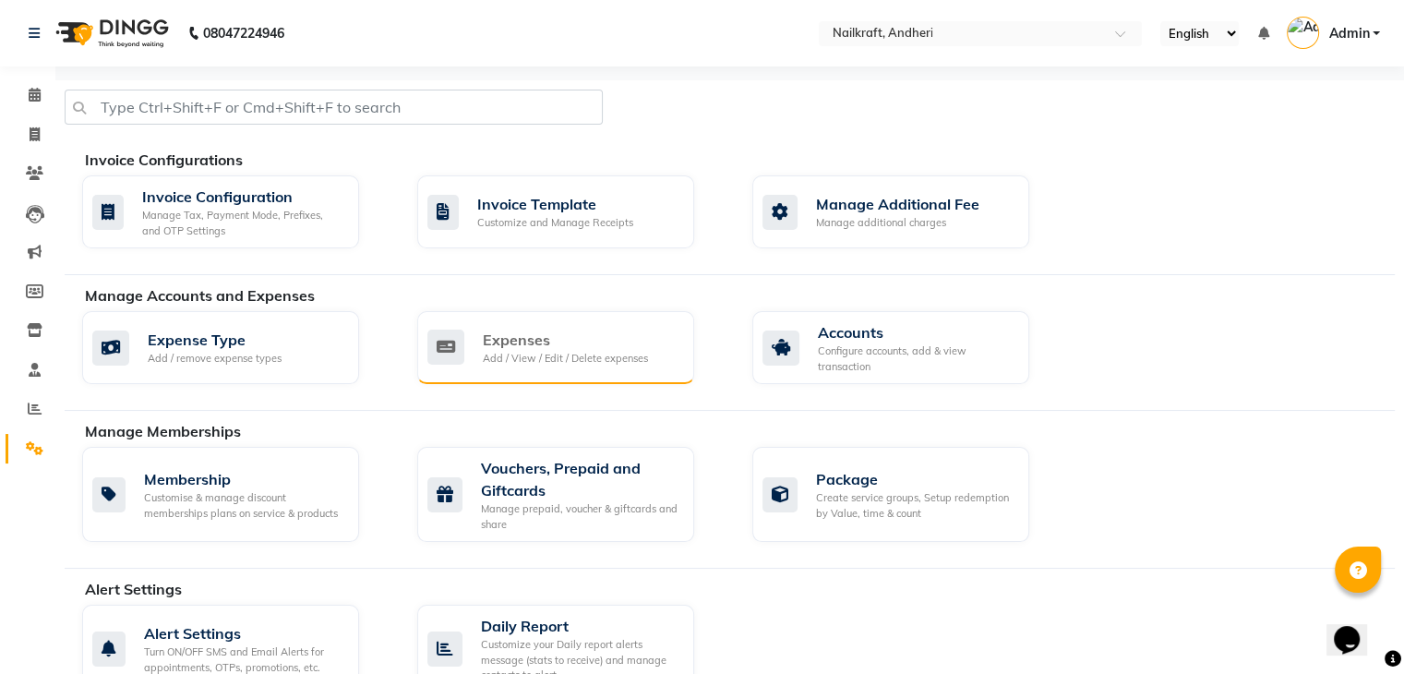
click at [508, 335] on div "Expenses" at bounding box center [565, 340] width 165 height 22
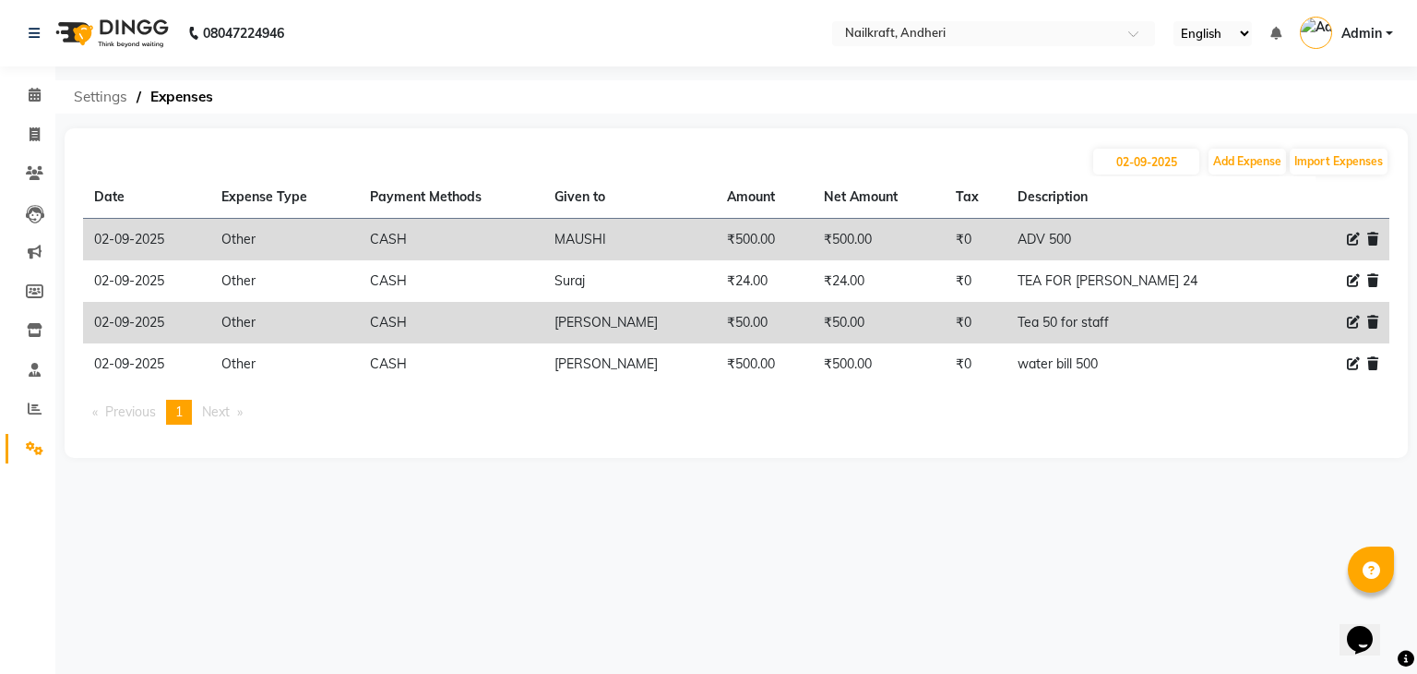
click at [113, 93] on span "Settings" at bounding box center [101, 96] width 72 height 33
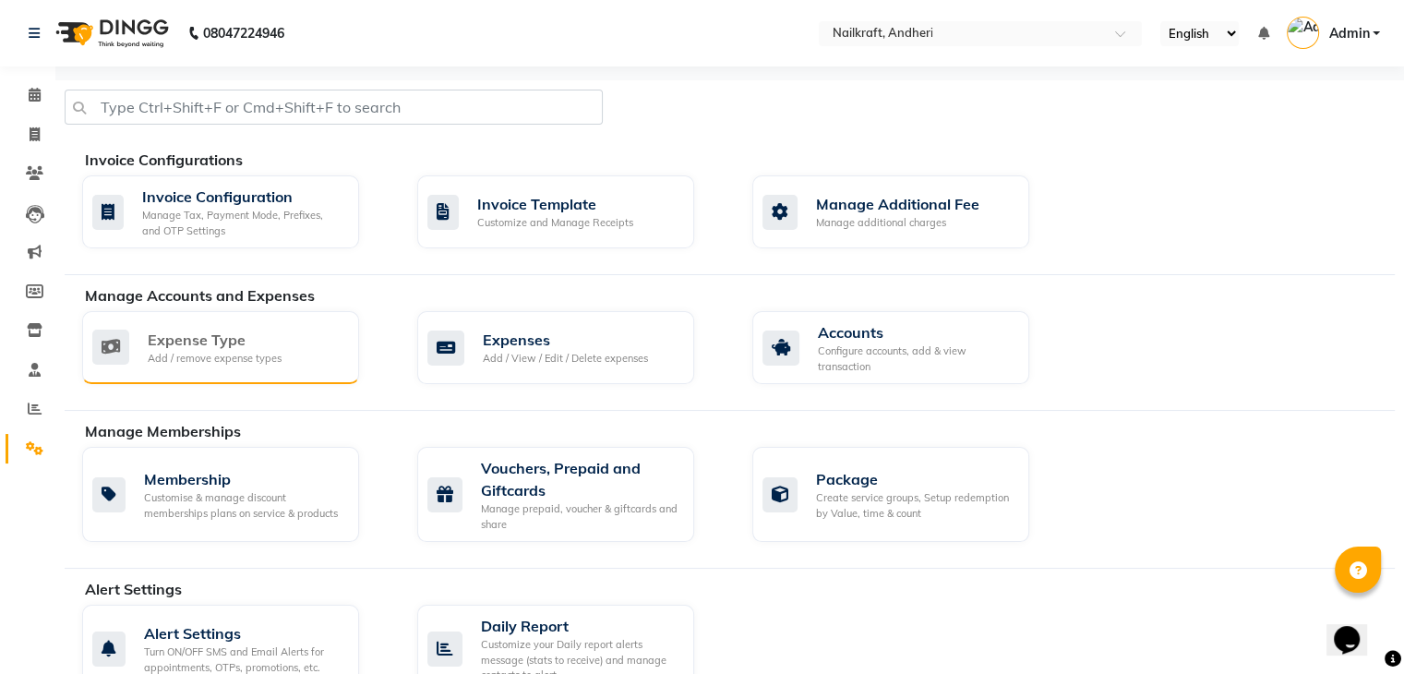
click at [196, 343] on div "Expense Type" at bounding box center [215, 340] width 134 height 22
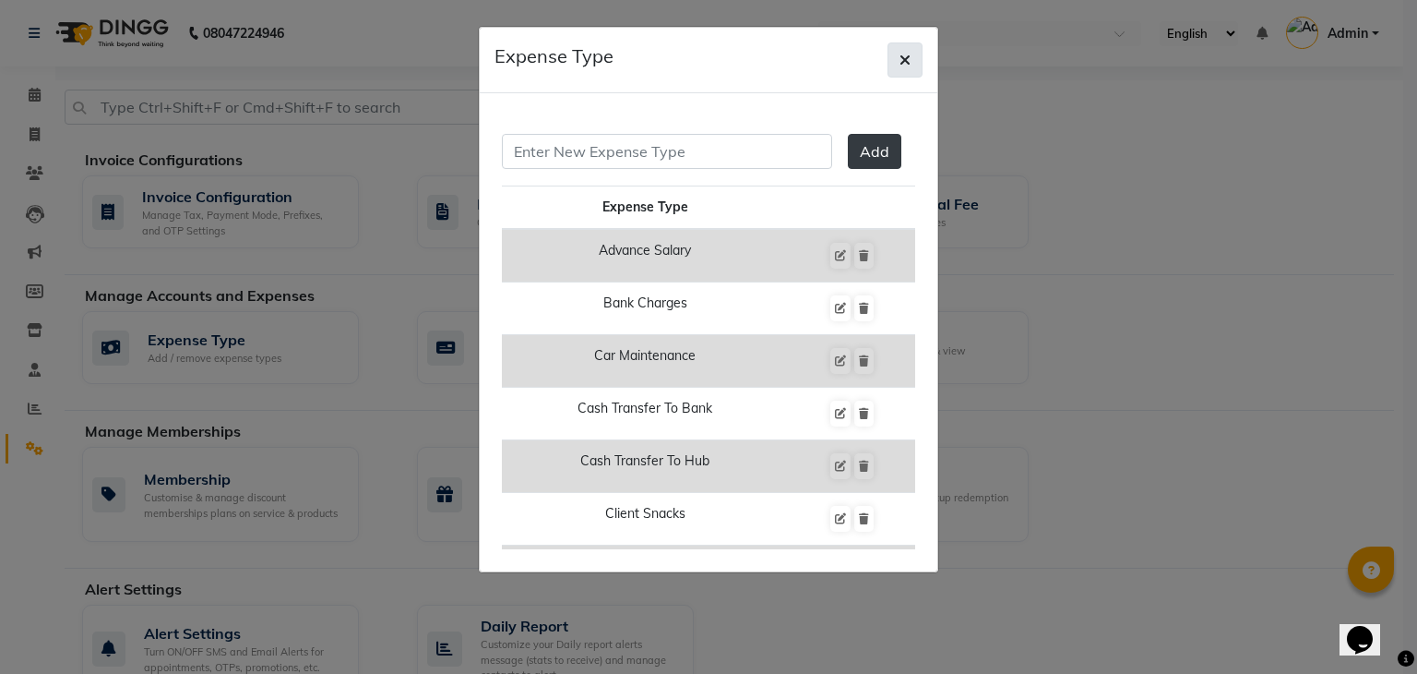
click at [915, 64] on button "button" at bounding box center [905, 59] width 35 height 35
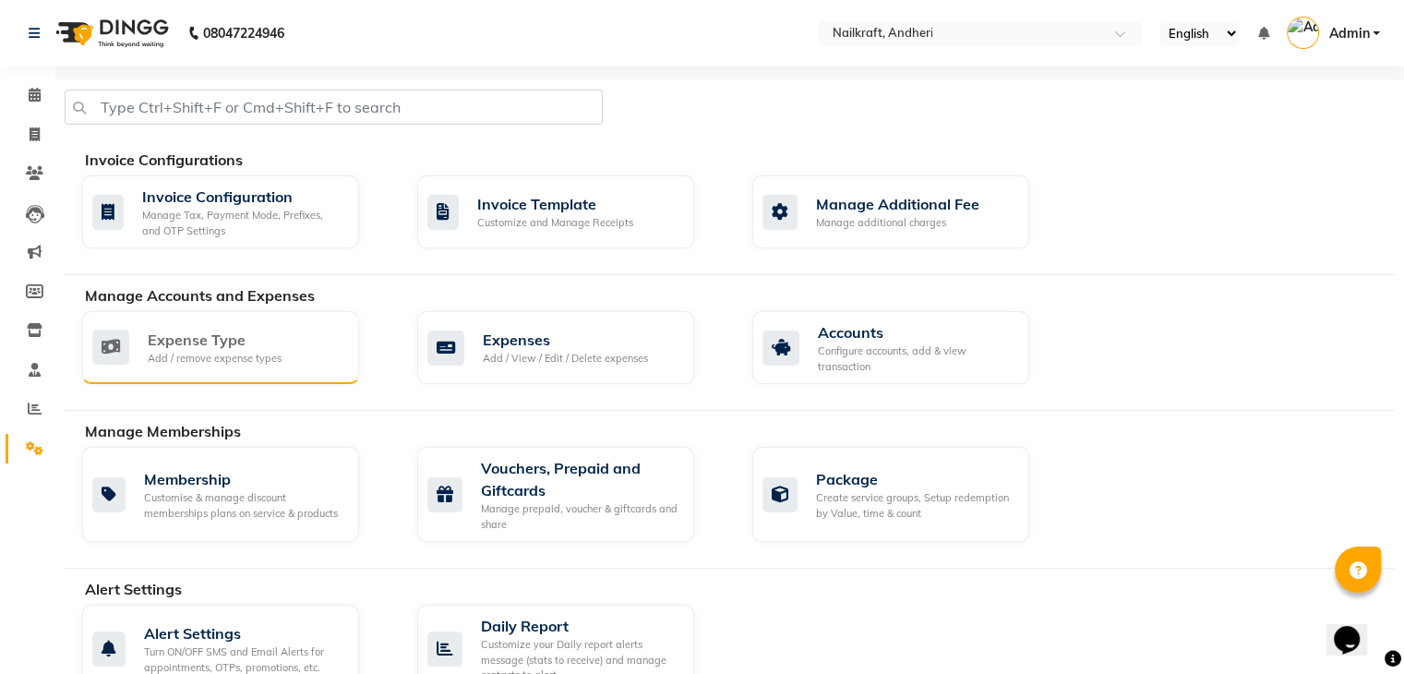
click at [235, 341] on div "Expense Type" at bounding box center [215, 340] width 134 height 22
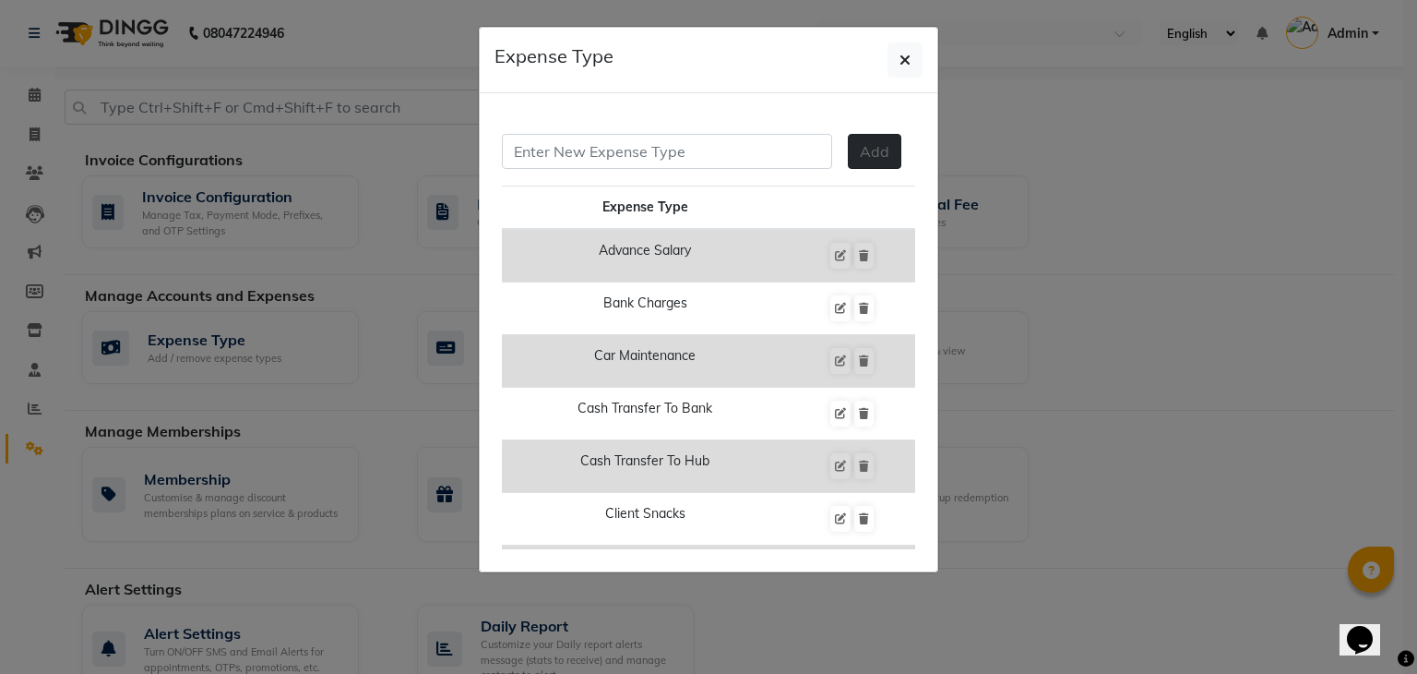
click at [861, 149] on span "Add" at bounding box center [875, 151] width 30 height 18
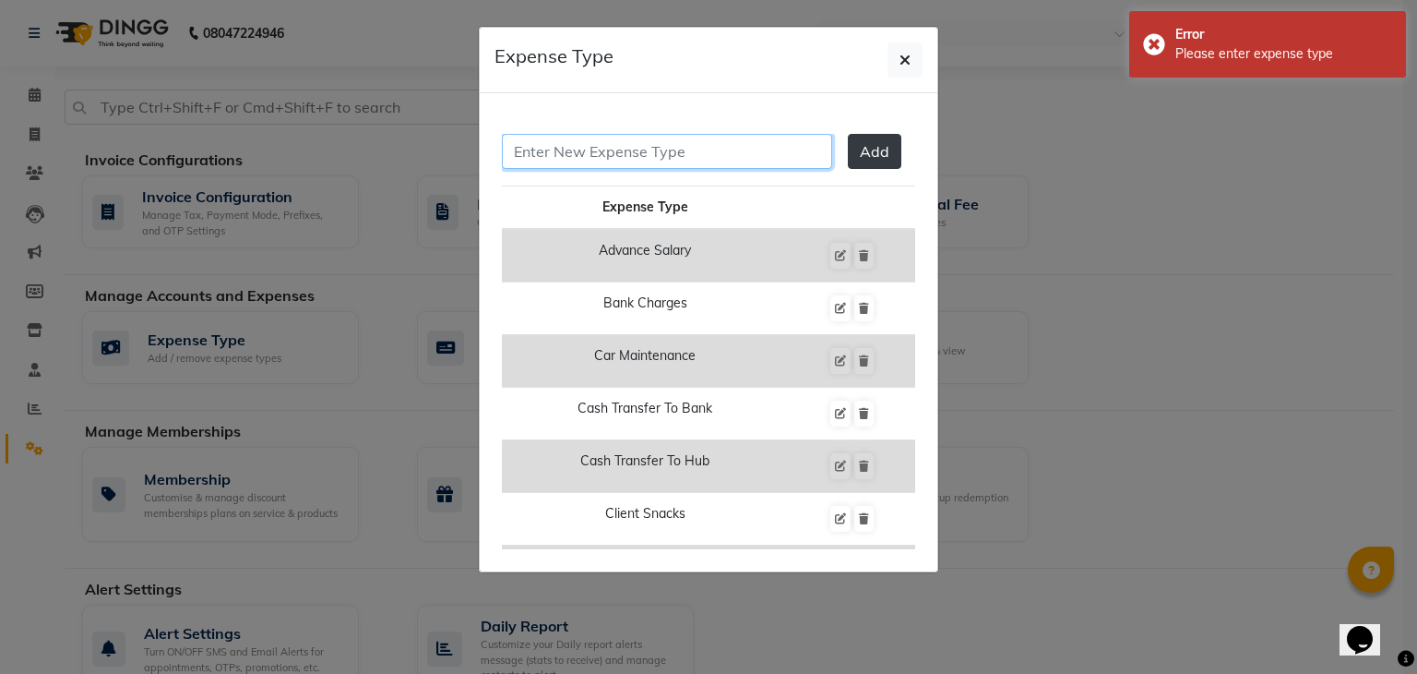
click at [725, 150] on input "text" at bounding box center [667, 151] width 330 height 35
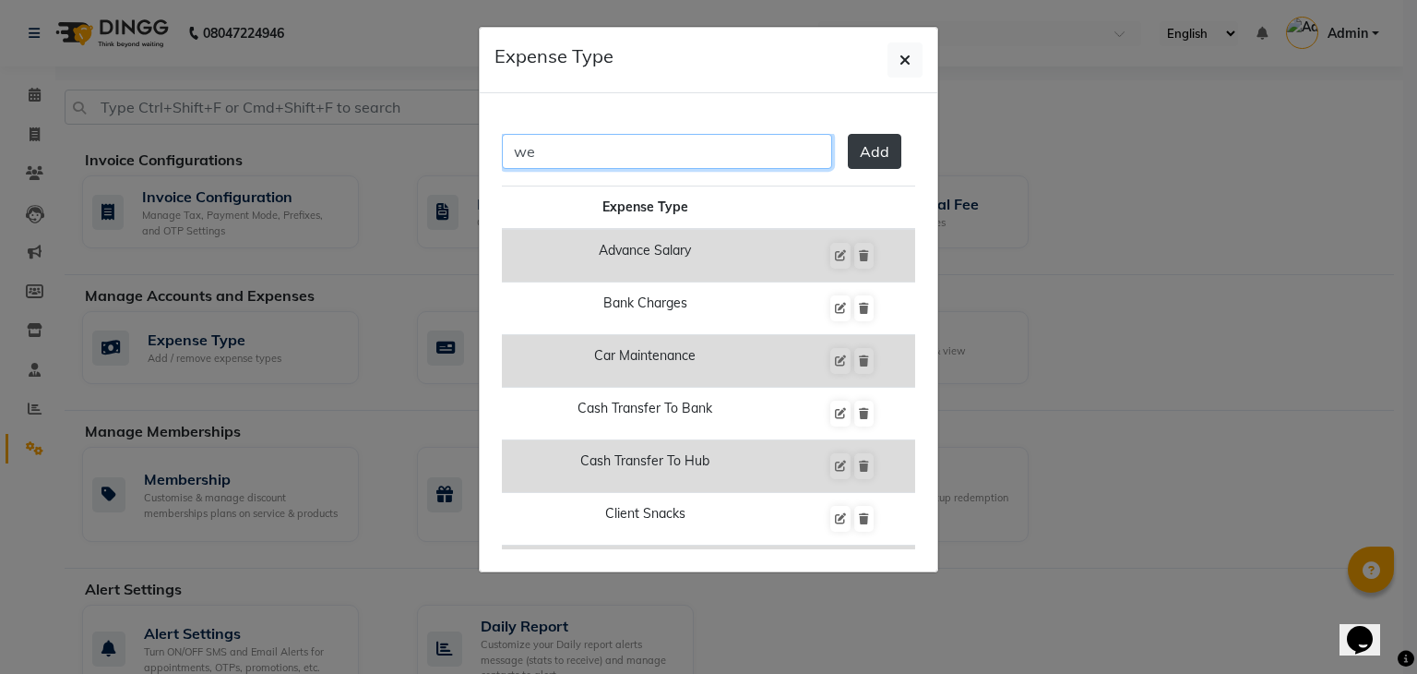
type input "w"
click at [912, 60] on button "button" at bounding box center [905, 59] width 35 height 35
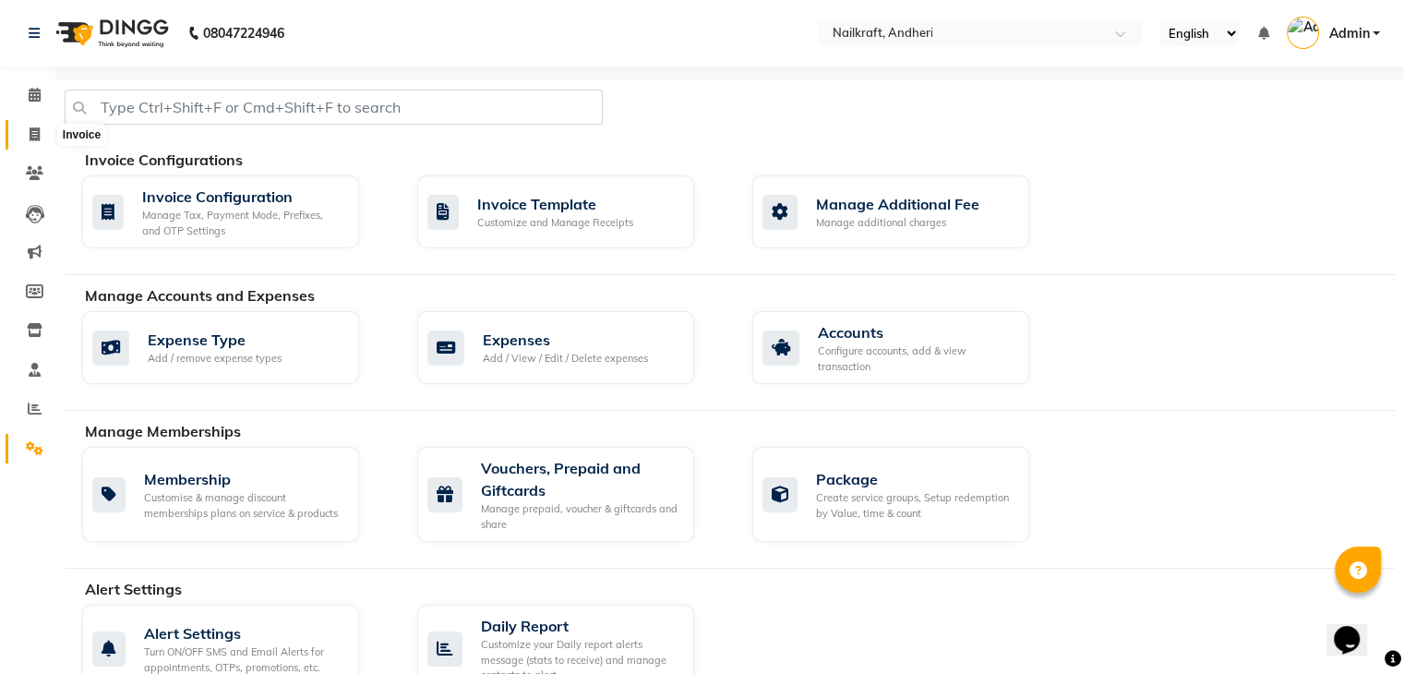
click at [38, 134] on icon at bounding box center [35, 134] width 10 height 14
select select "service"
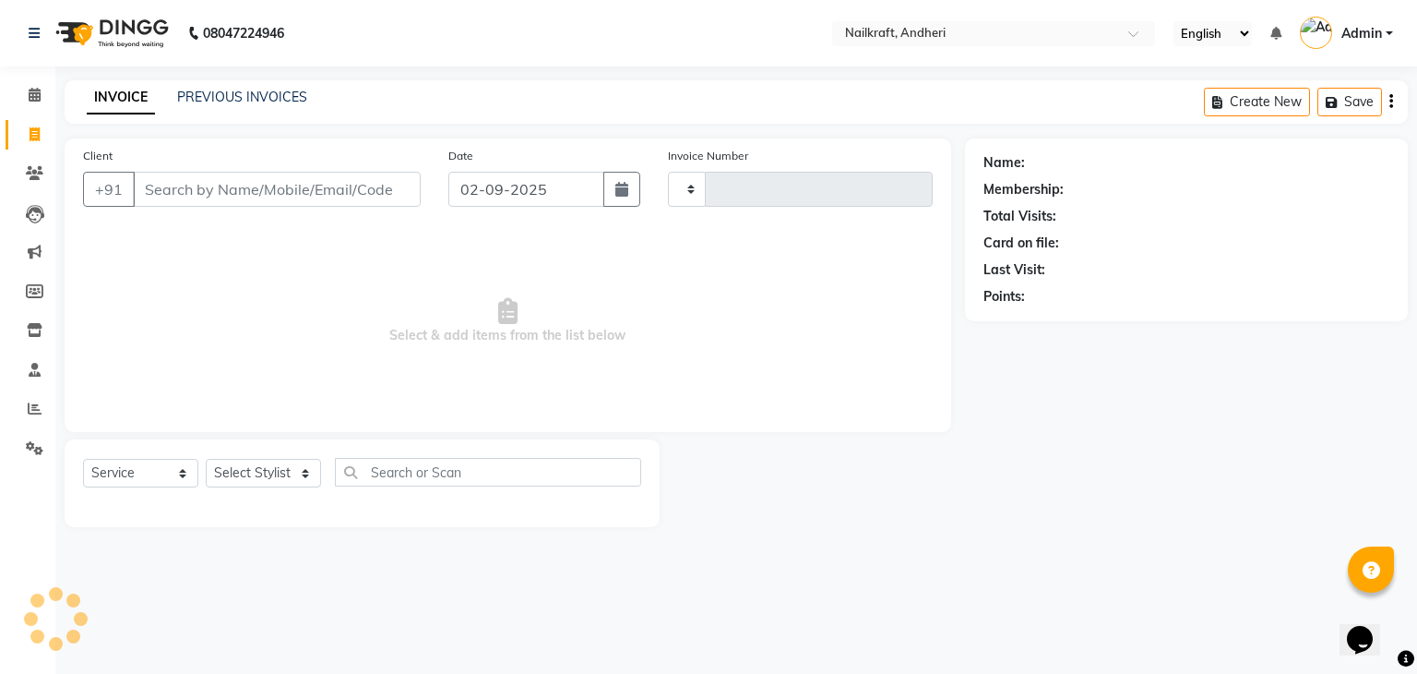
type input "2058"
select select "6081"
click at [36, 97] on icon at bounding box center [35, 95] width 12 height 14
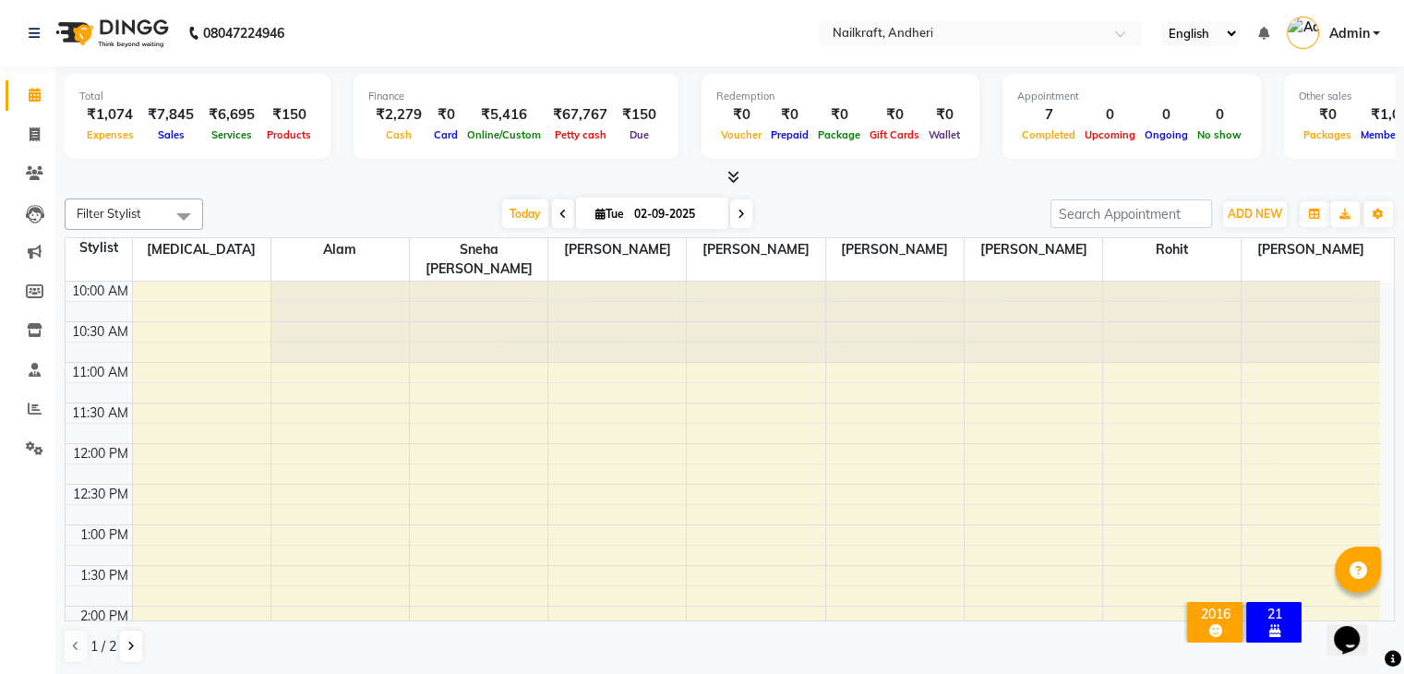
click at [117, 139] on span "Expenses" at bounding box center [110, 134] width 56 height 13
click at [32, 133] on icon at bounding box center [35, 134] width 10 height 14
select select "service"
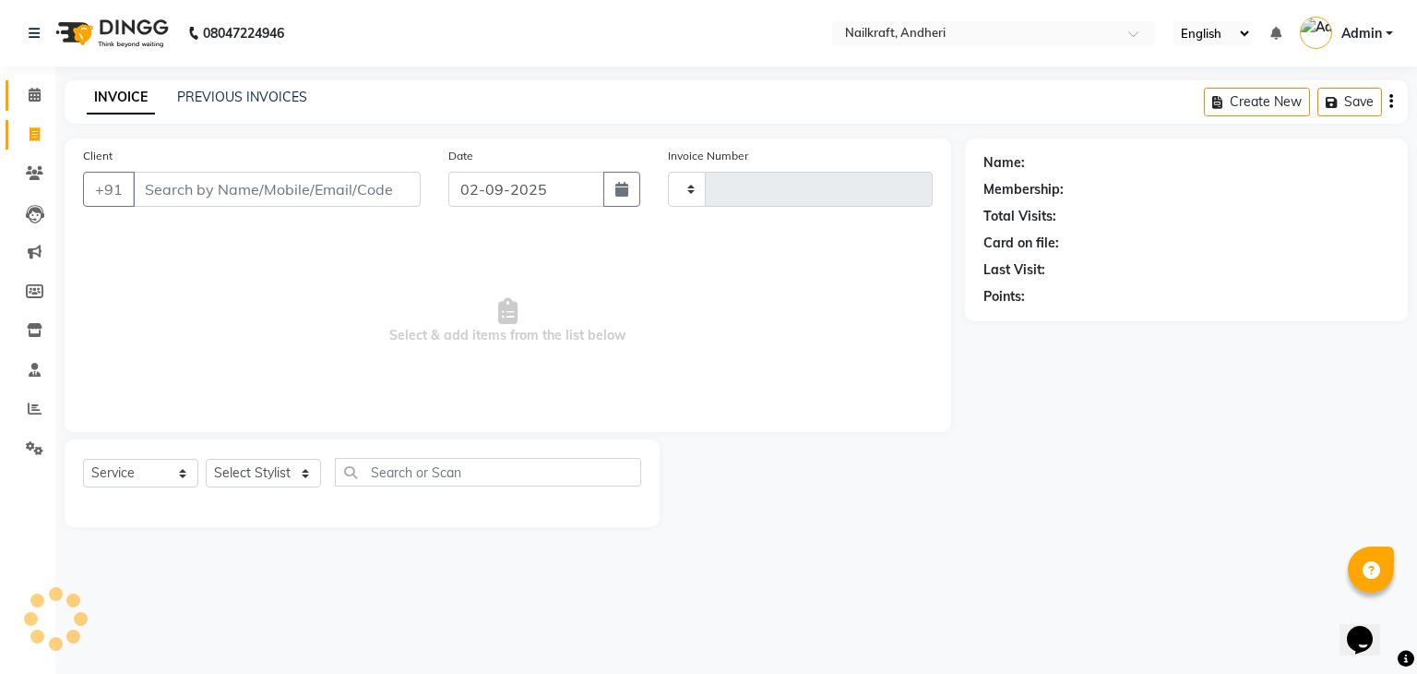
type input "2058"
select select "6081"
click at [28, 446] on icon at bounding box center [35, 448] width 18 height 14
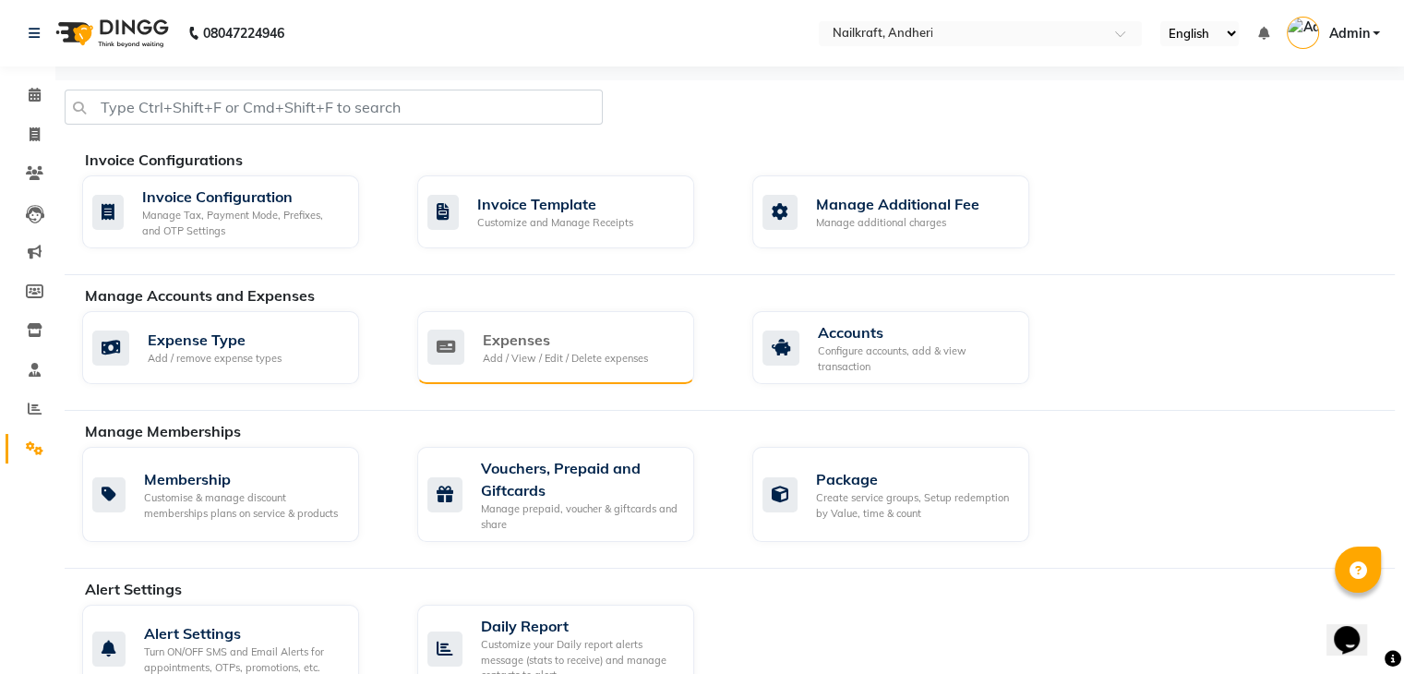
click at [549, 340] on div "Expenses" at bounding box center [565, 340] width 165 height 22
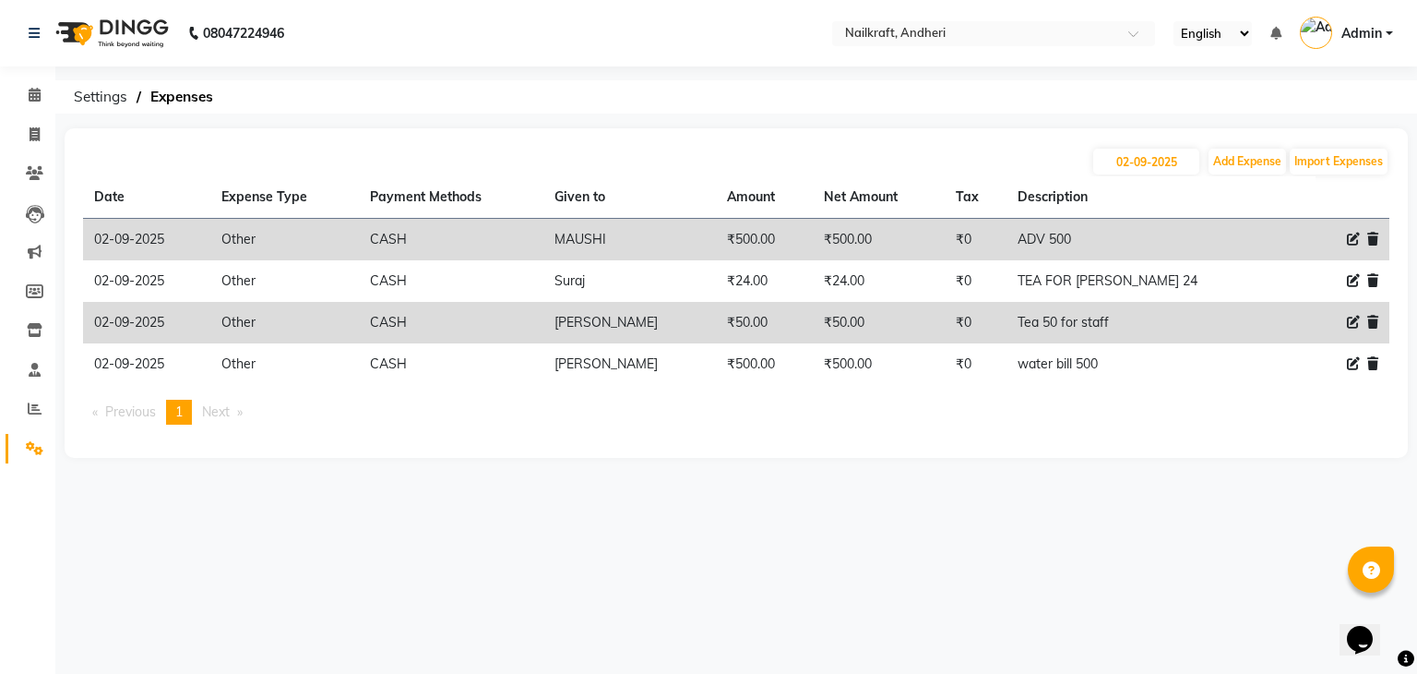
click at [1349, 239] on icon at bounding box center [1353, 239] width 13 height 13
select select "15706"
select select "1"
select select "5067"
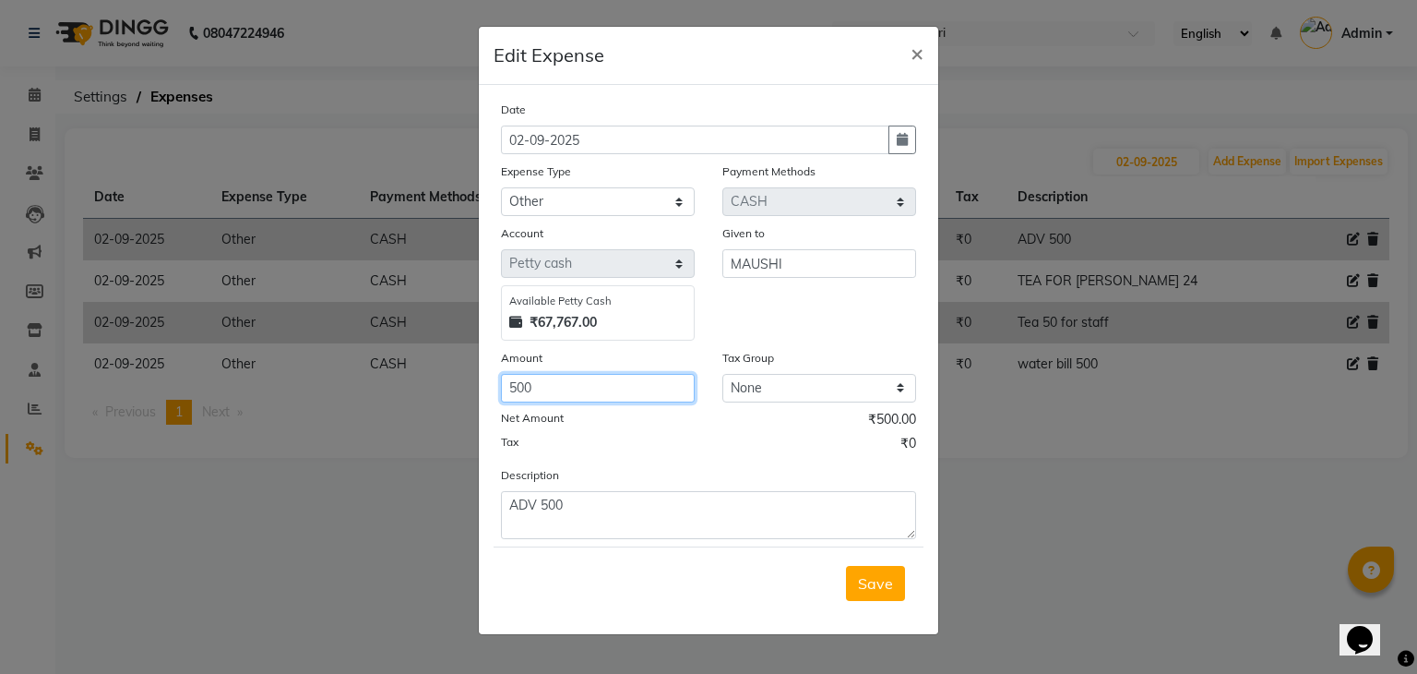
click at [585, 402] on input "500" at bounding box center [598, 388] width 194 height 29
type input "5"
type input "3000"
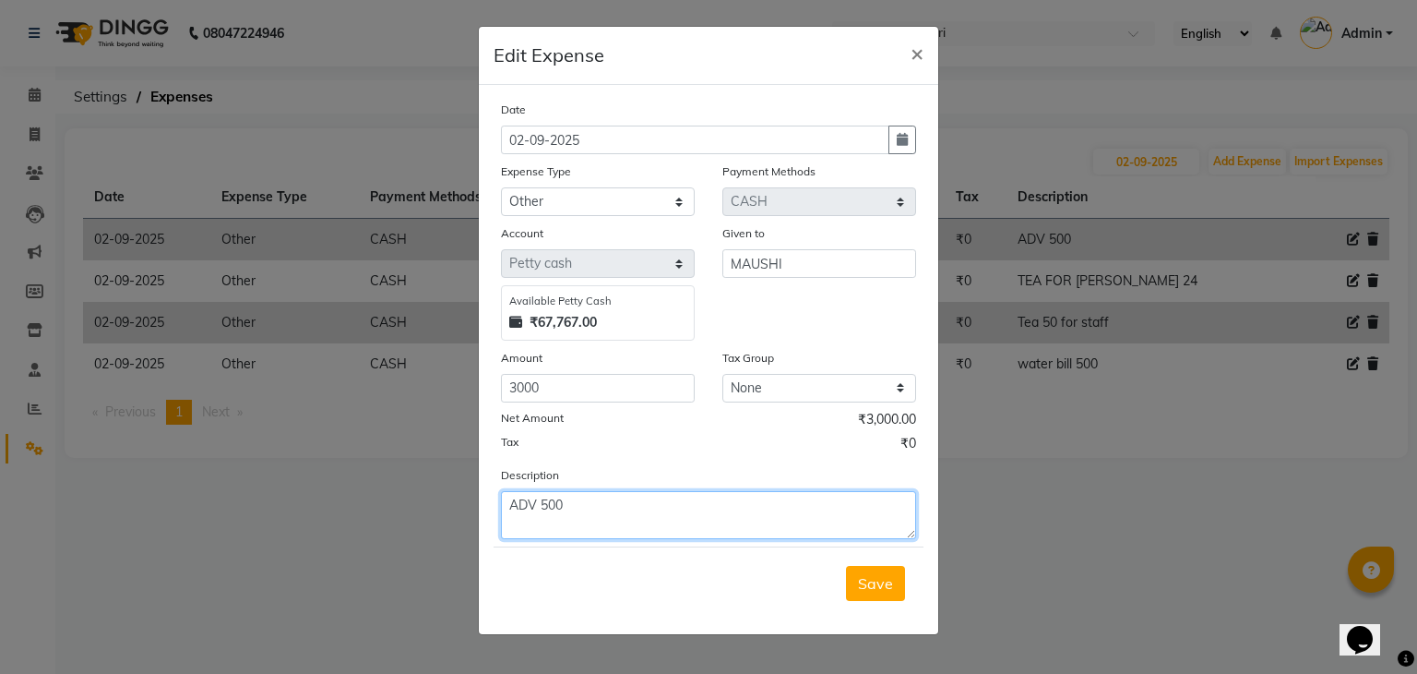
click at [609, 532] on textarea "ADV 500" at bounding box center [708, 515] width 415 height 48
type textarea "ADV 3000"
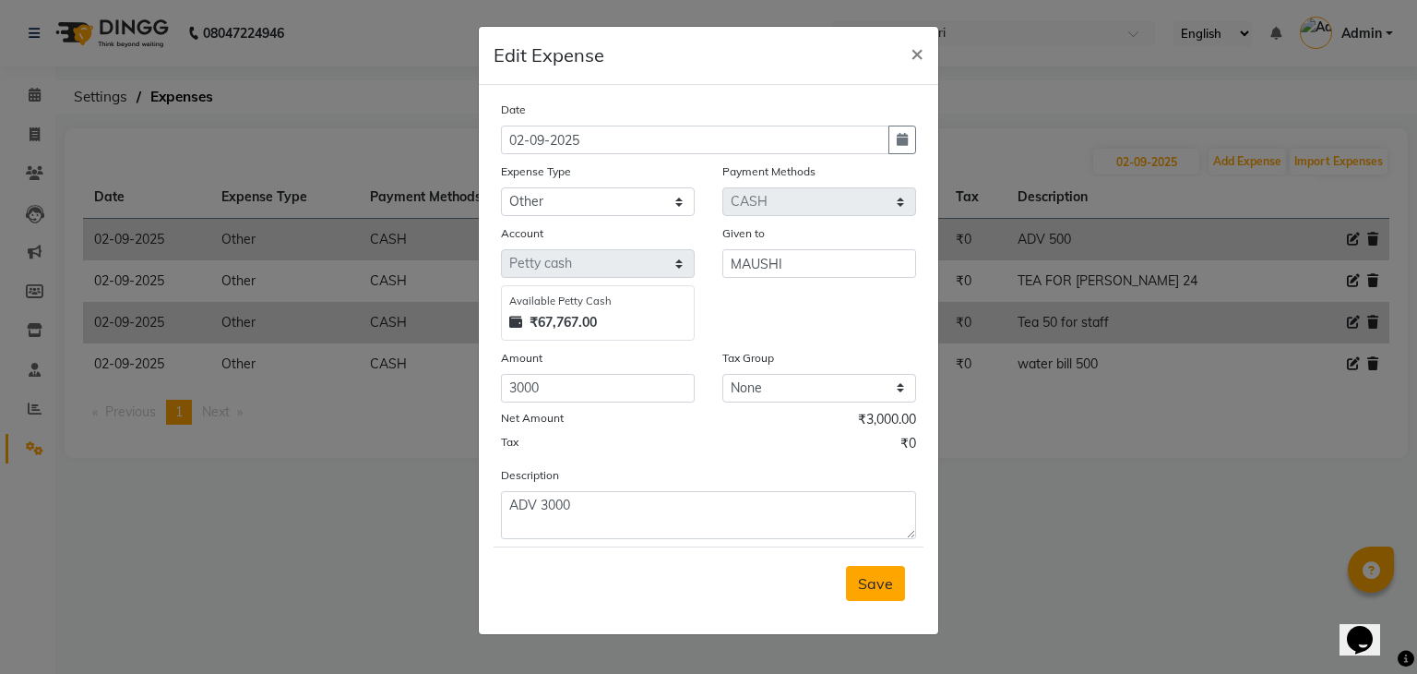
click at [894, 595] on button "Save" at bounding box center [875, 583] width 59 height 35
click at [1034, 462] on ngb-modal-window "Edit Expense × Date 02-09-2025 Expense Type Select Advance Salary Bank charges …" at bounding box center [708, 337] width 1417 height 674
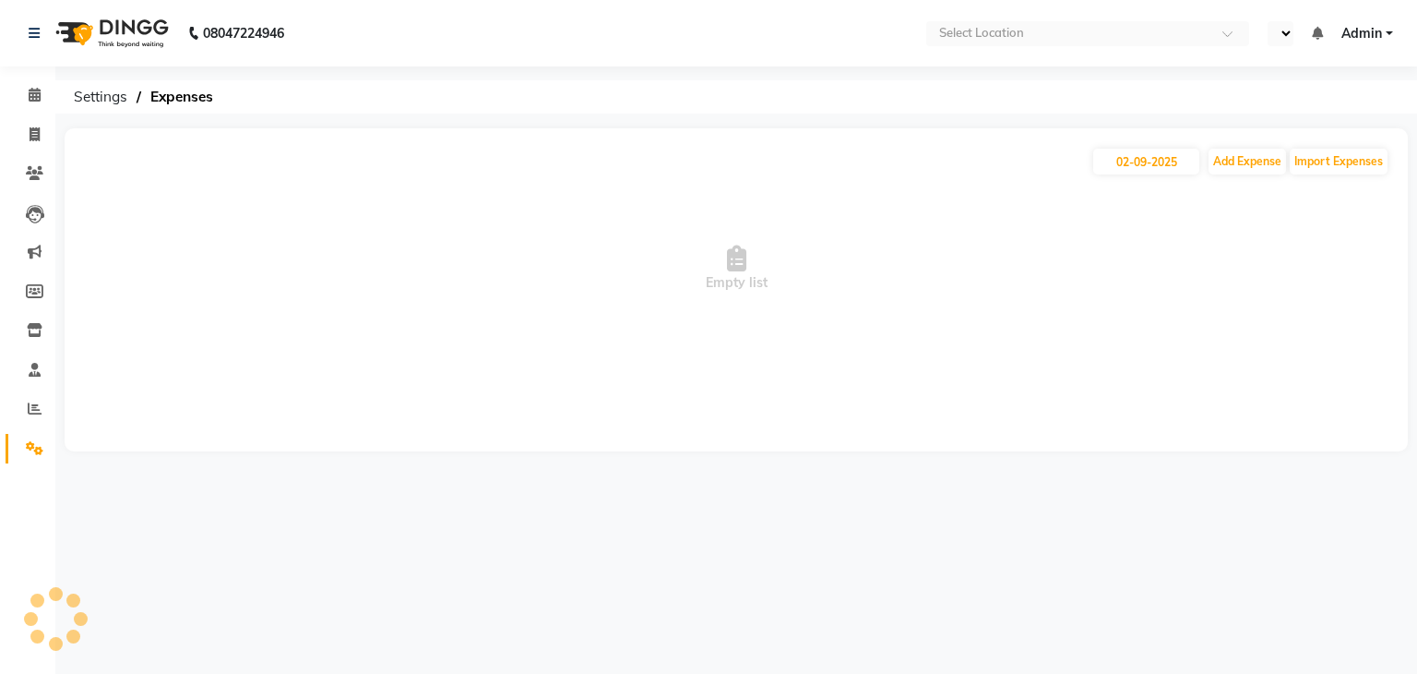
select select "en"
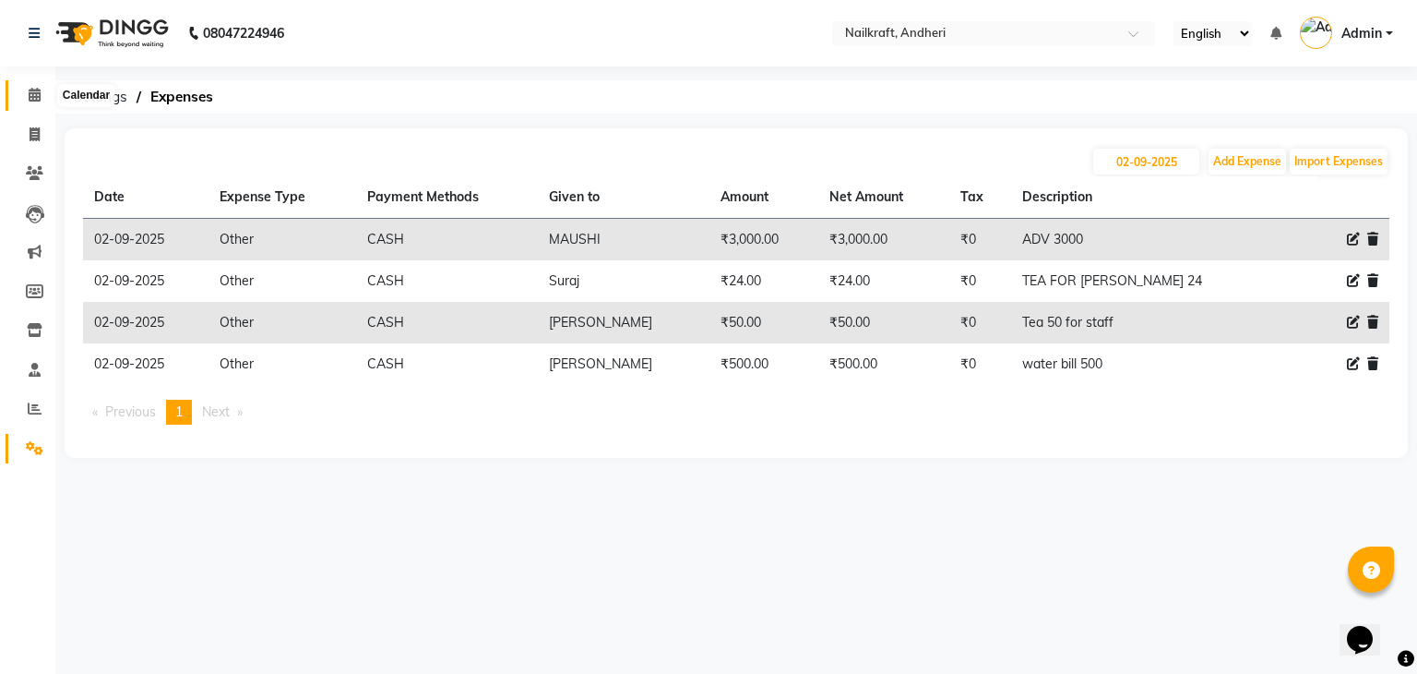
click at [34, 93] on icon at bounding box center [35, 95] width 12 height 14
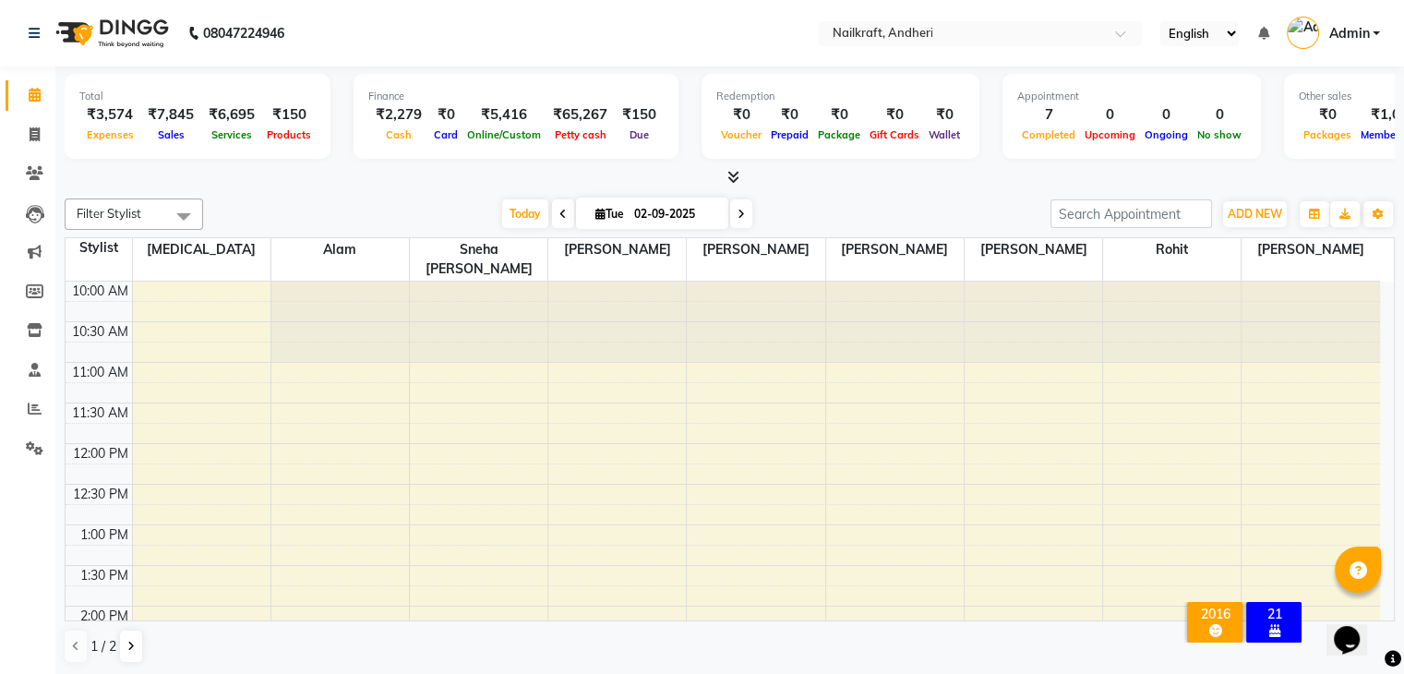
click at [281, 178] on div at bounding box center [730, 177] width 1330 height 19
click at [30, 128] on icon at bounding box center [35, 134] width 10 height 14
select select "service"
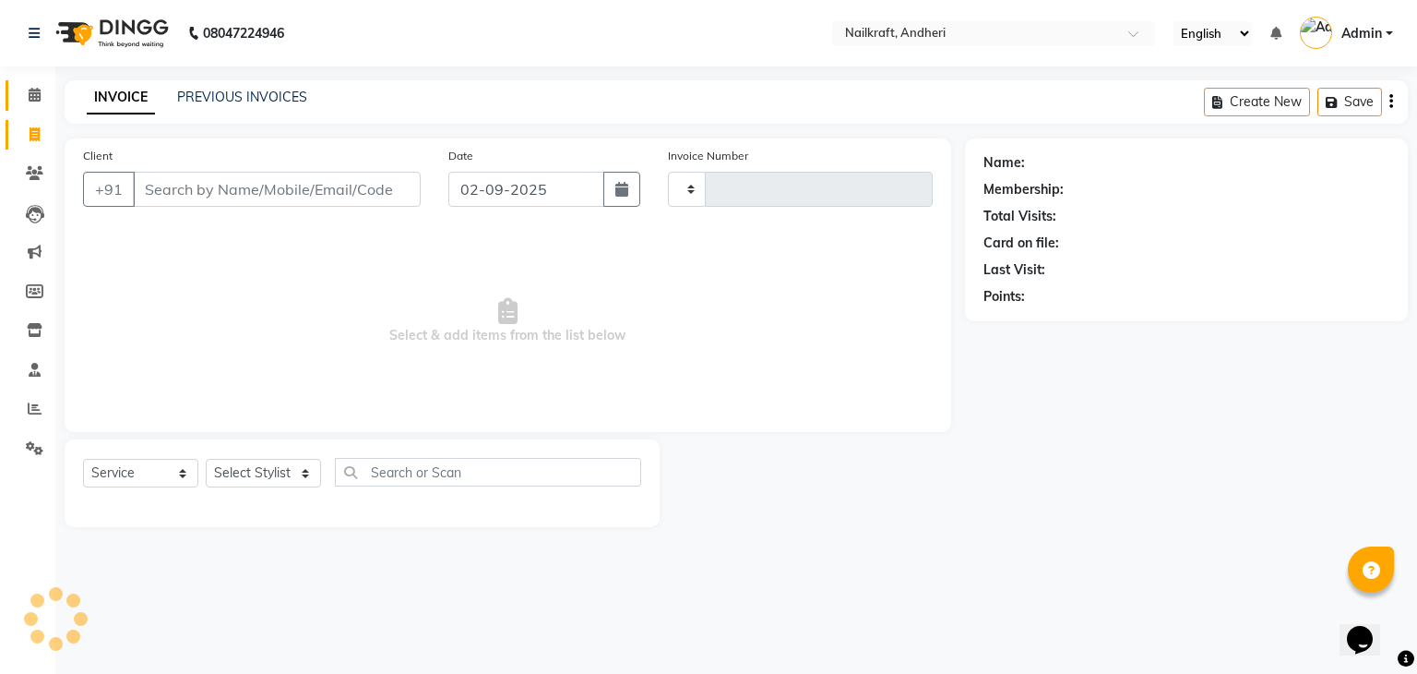
type input "2058"
select select "6081"
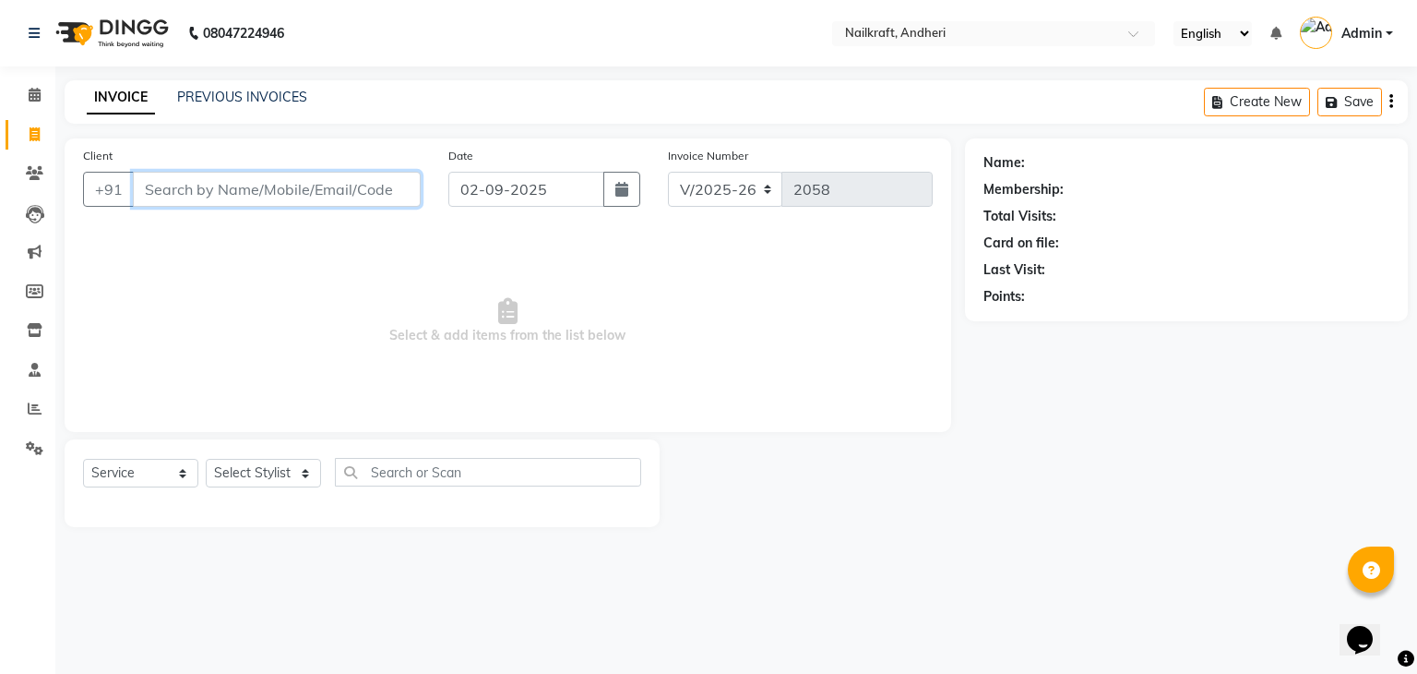
click at [202, 195] on input "Client" at bounding box center [277, 189] width 288 height 35
click at [39, 166] on icon at bounding box center [35, 173] width 18 height 14
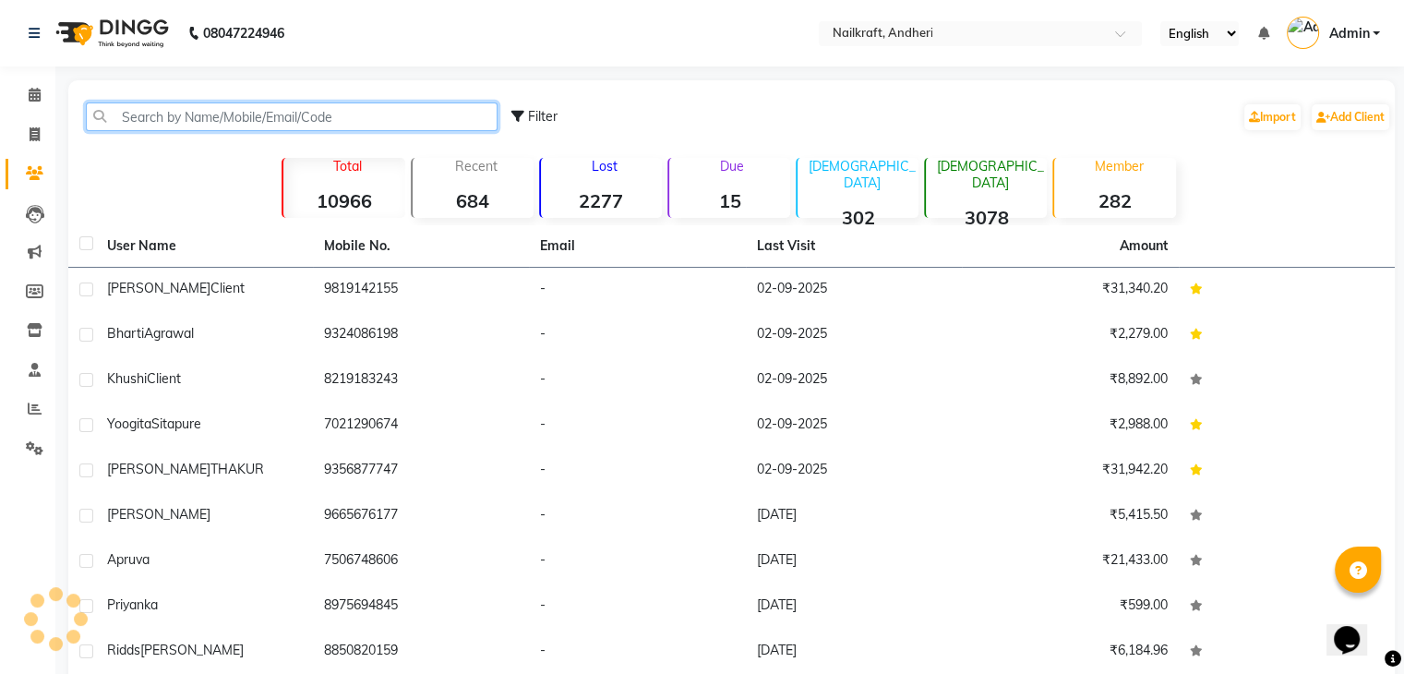
click at [258, 126] on input "text" at bounding box center [292, 116] width 412 height 29
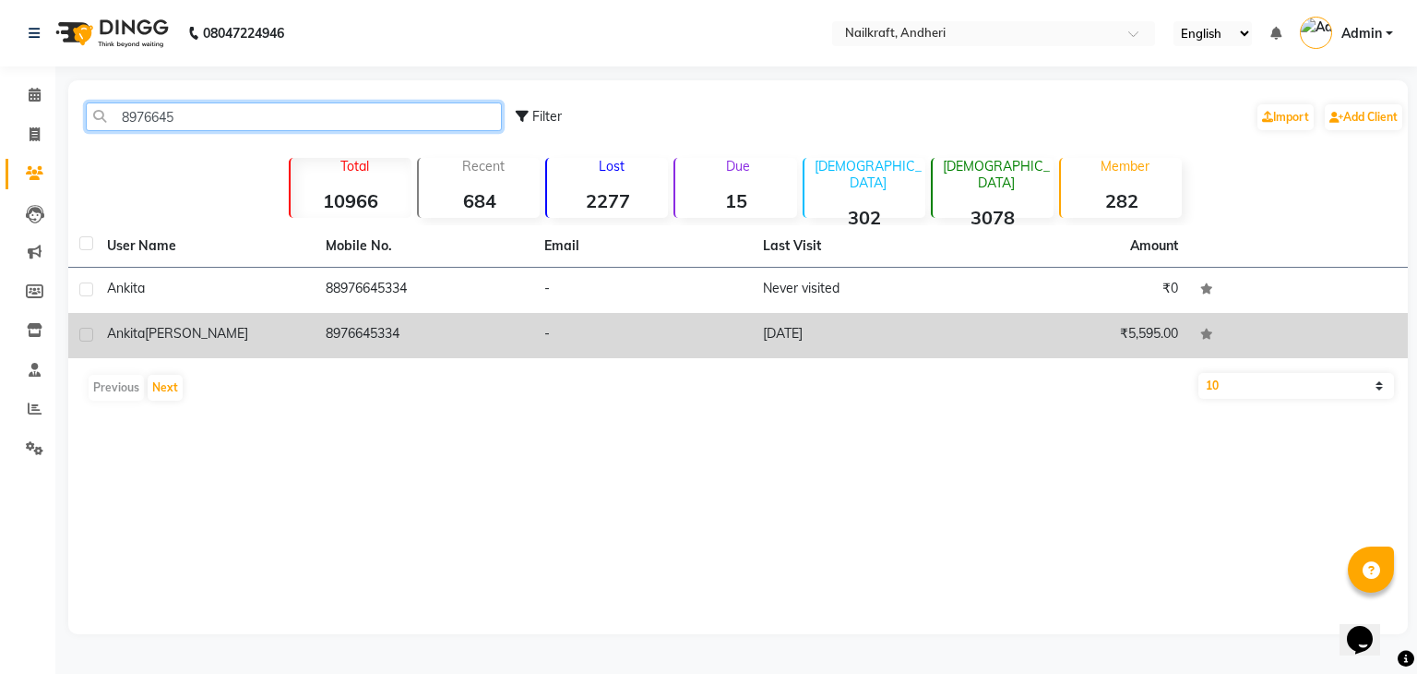
type input "8976645"
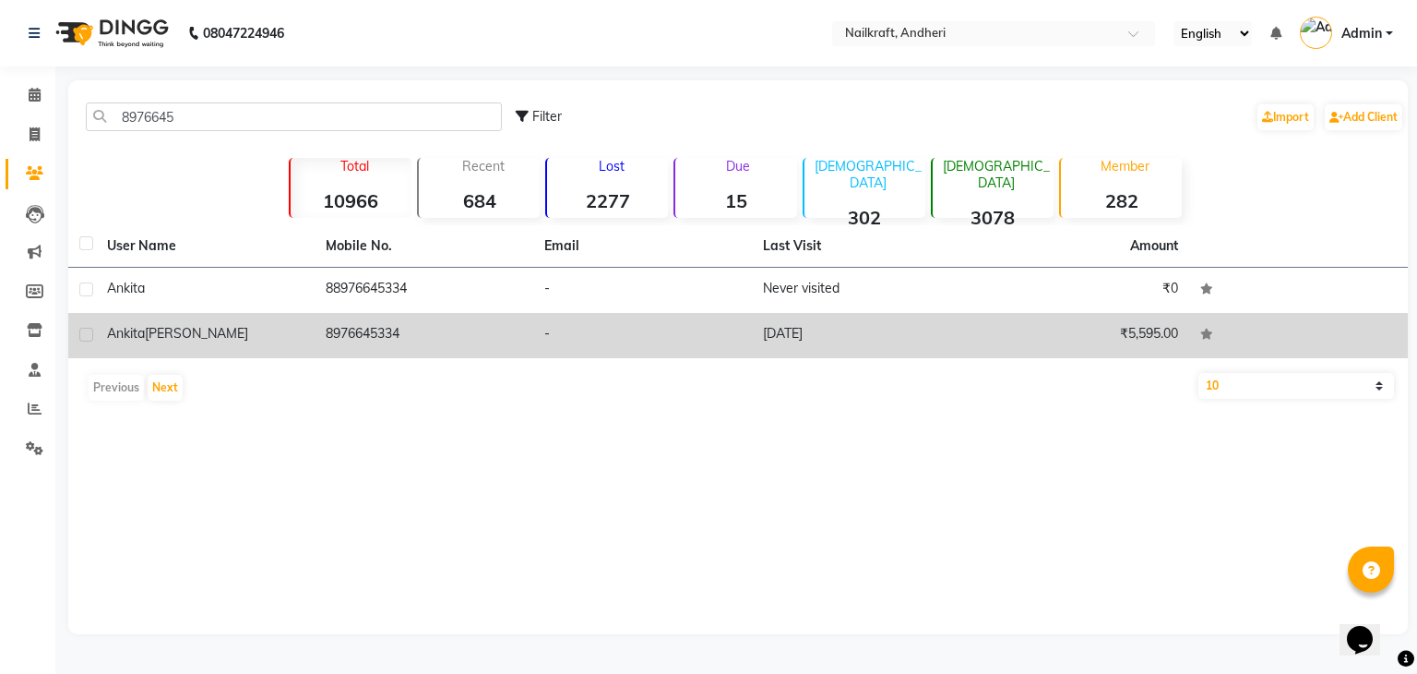
click at [357, 336] on td "8976645334" at bounding box center [424, 335] width 219 height 45
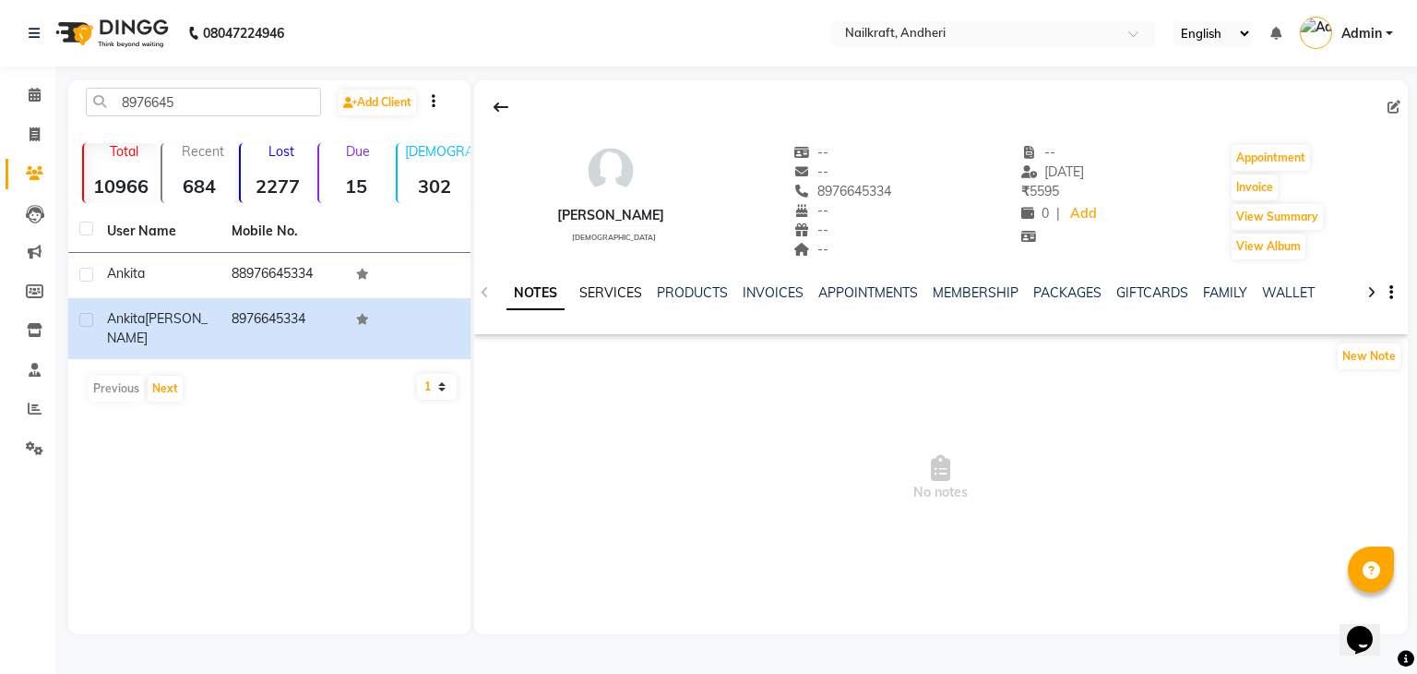
click at [635, 291] on link "SERVICES" at bounding box center [611, 292] width 63 height 17
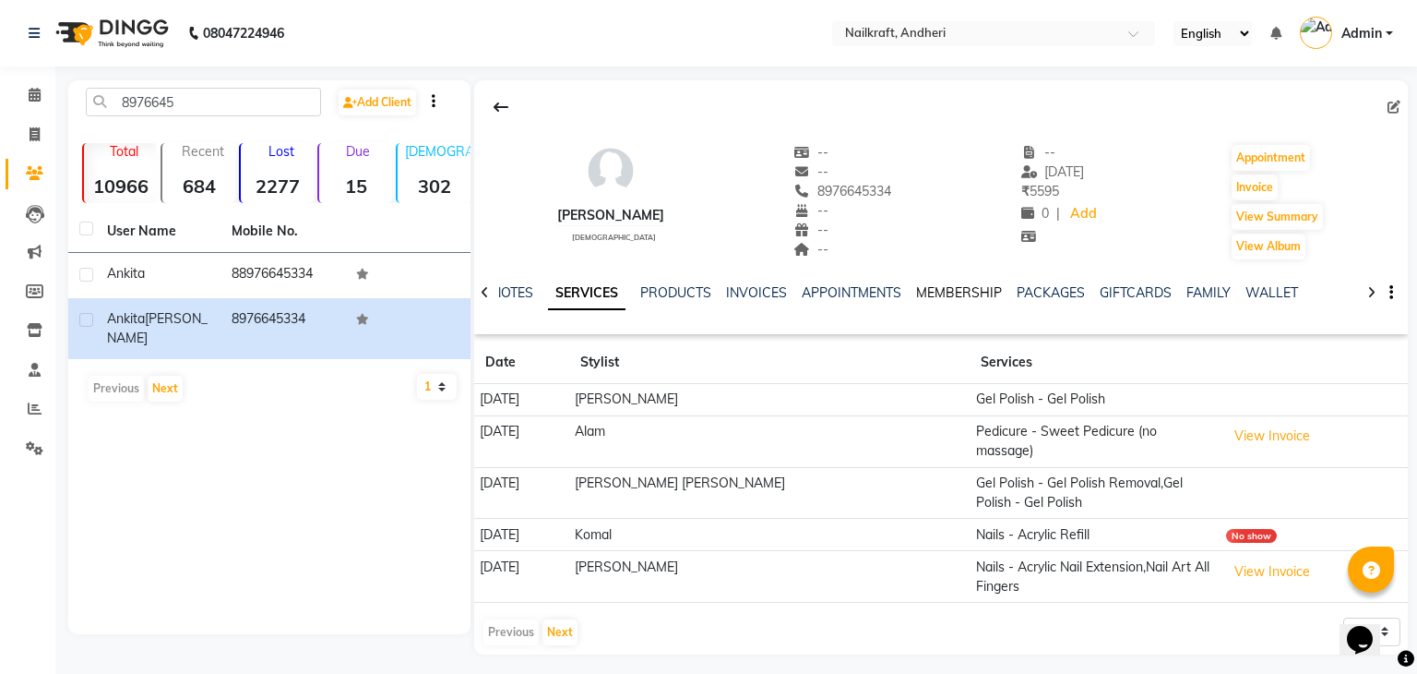
click at [946, 292] on link "MEMBERSHIP" at bounding box center [959, 292] width 86 height 17
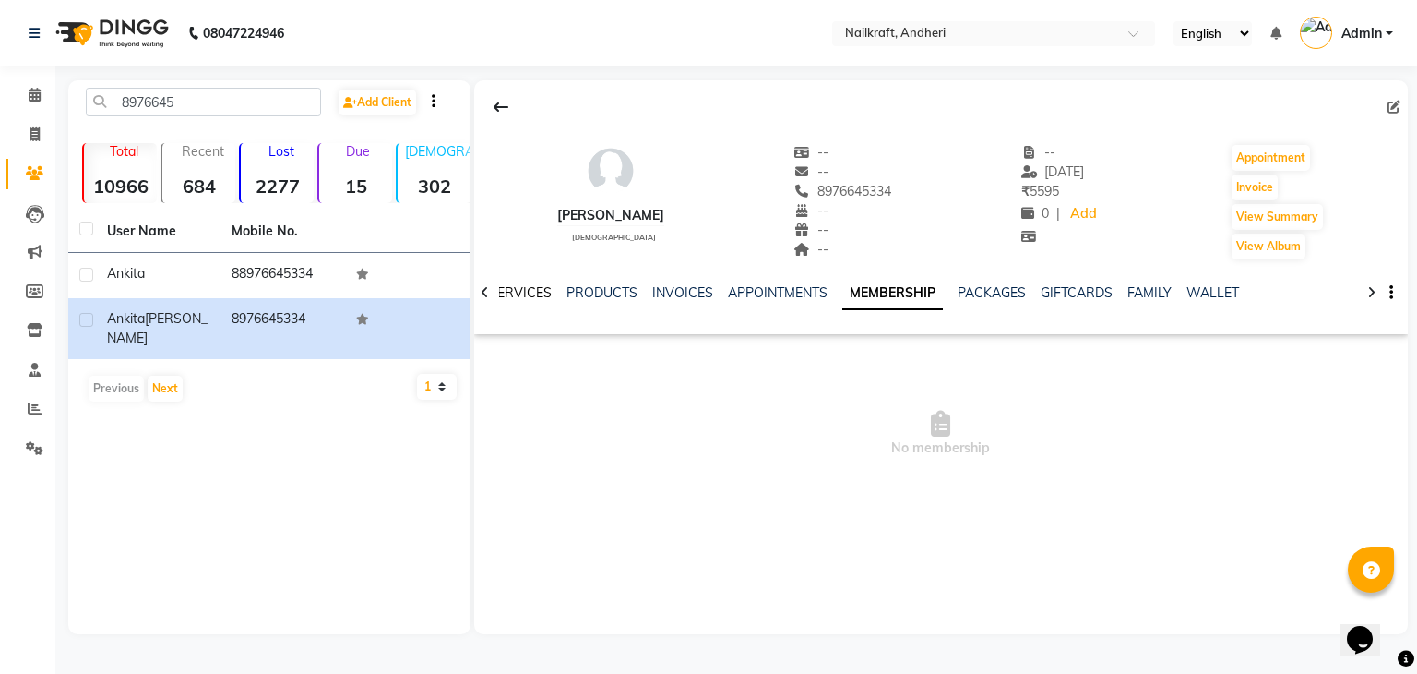
click at [523, 287] on link "SERVICES" at bounding box center [520, 292] width 63 height 17
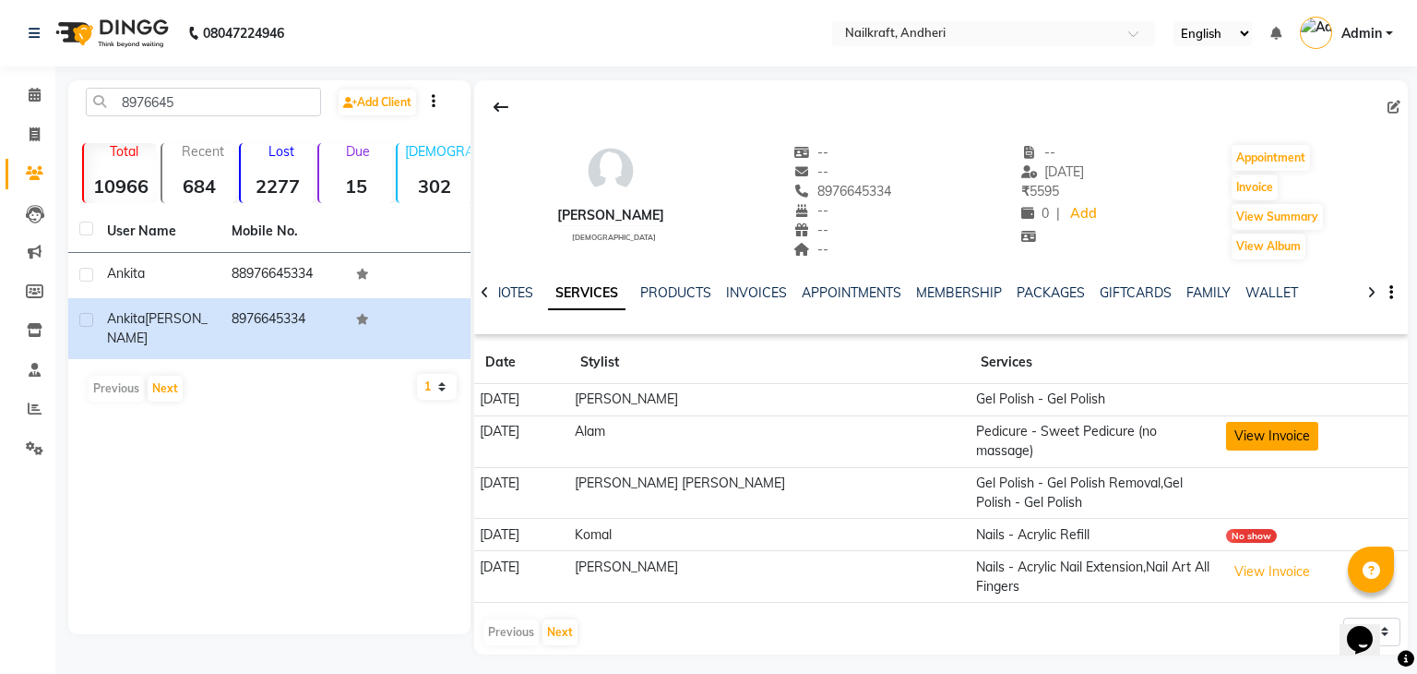
click at [1227, 434] on button "View Invoice" at bounding box center [1272, 436] width 92 height 29
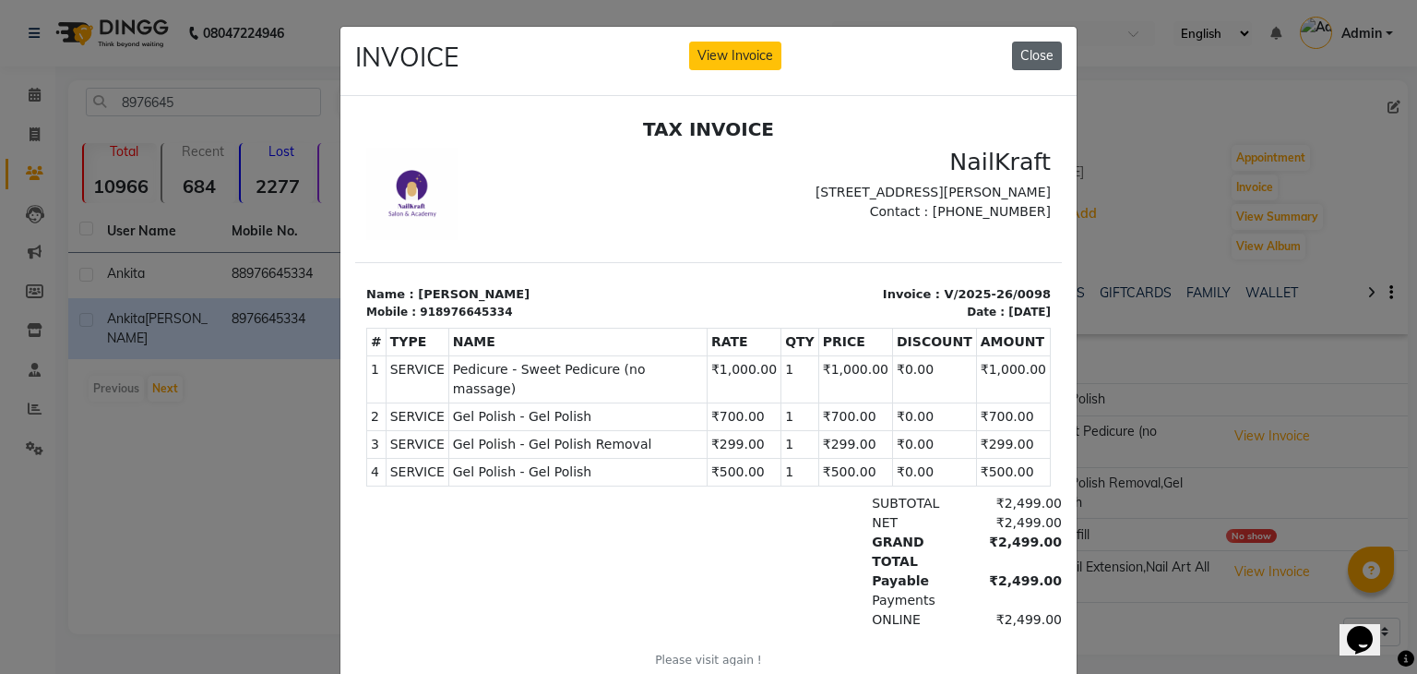
click at [1040, 63] on button "Close" at bounding box center [1037, 56] width 50 height 29
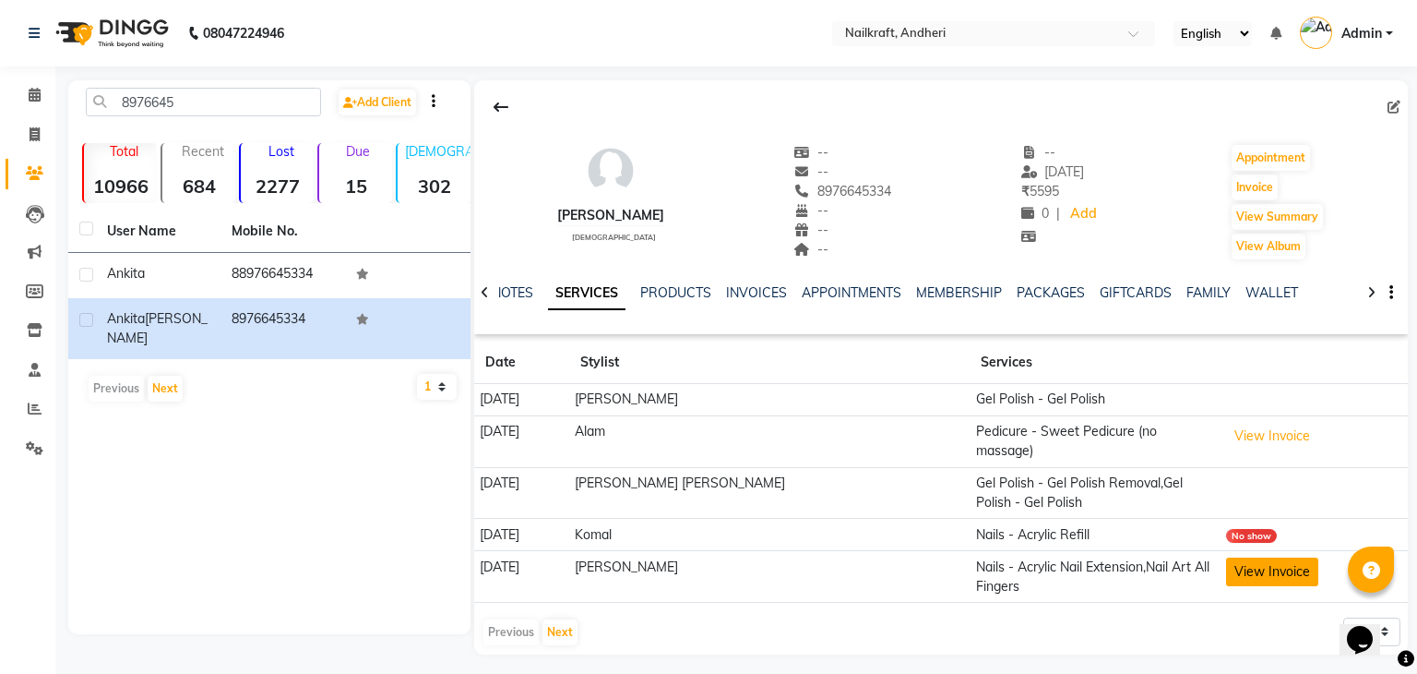
click at [1226, 557] on button "View Invoice" at bounding box center [1272, 571] width 92 height 29
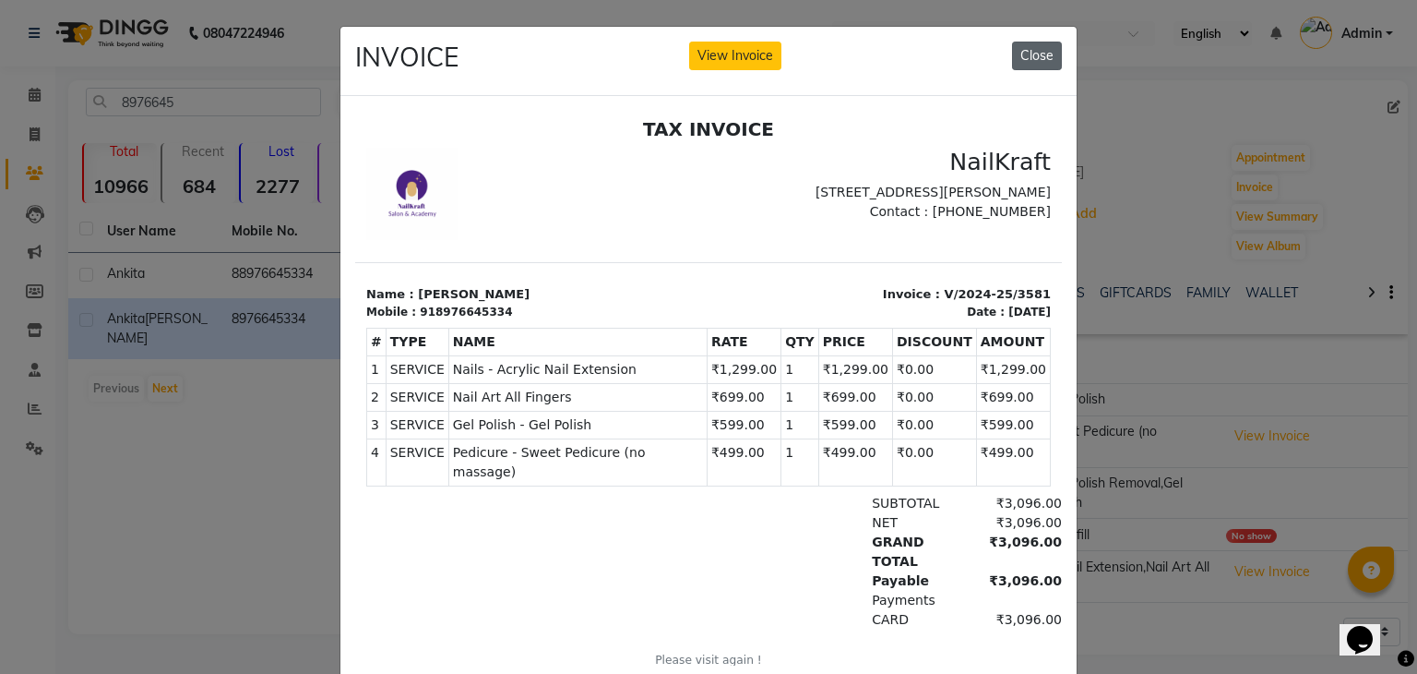
click at [1037, 63] on button "Close" at bounding box center [1037, 56] width 50 height 29
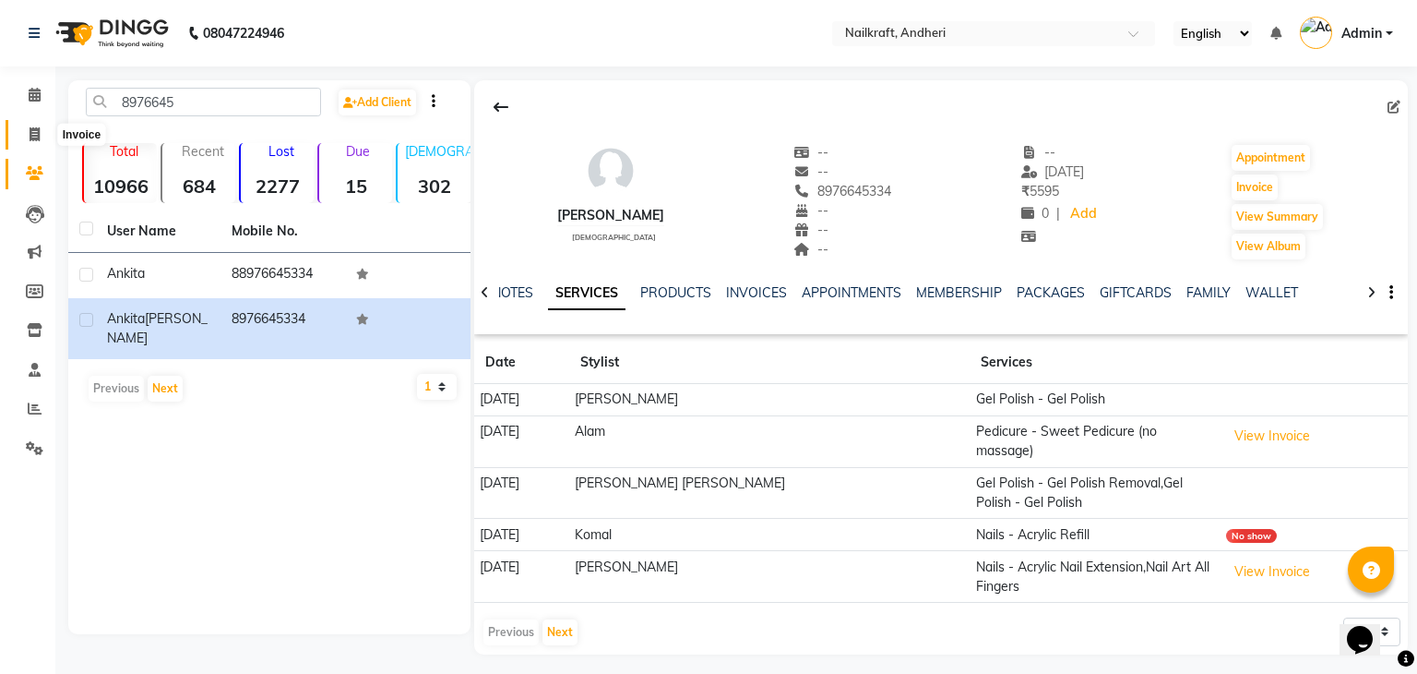
click at [37, 137] on icon at bounding box center [35, 134] width 10 height 14
select select "service"
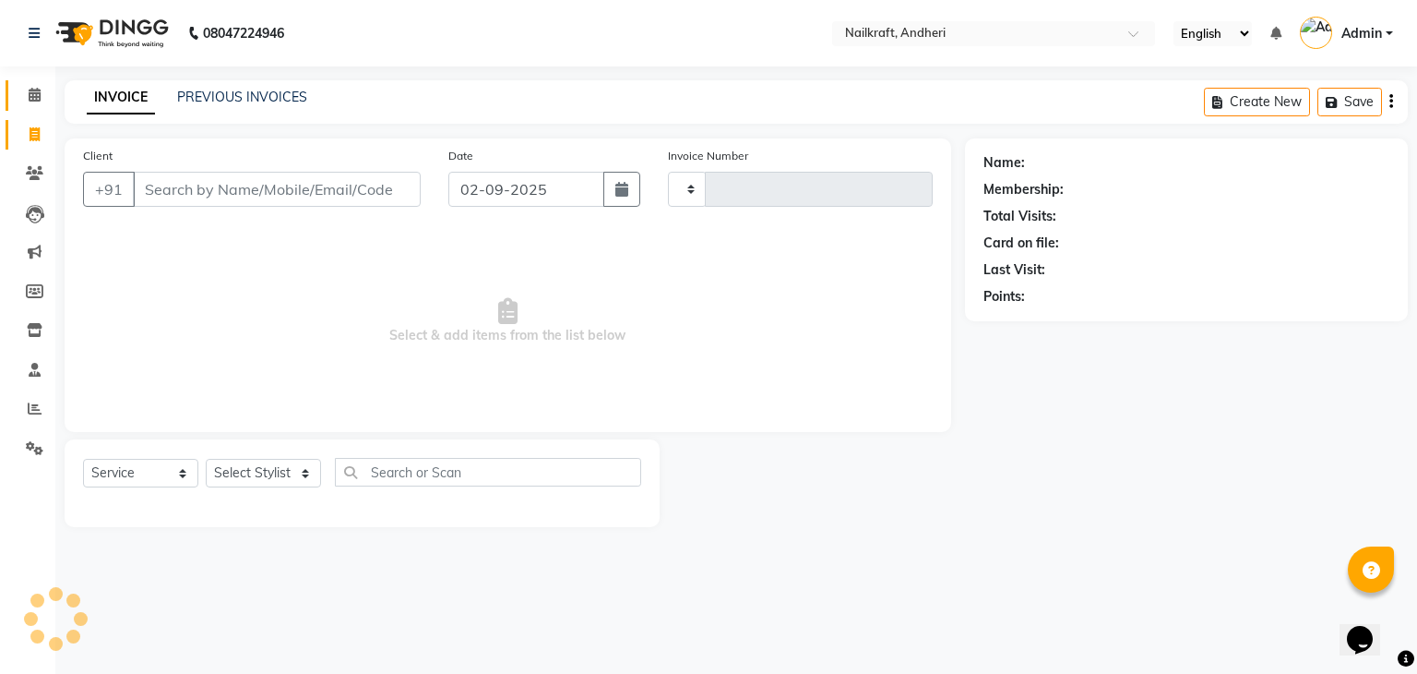
type input "2058"
select select "6081"
click at [37, 99] on icon at bounding box center [35, 95] width 12 height 14
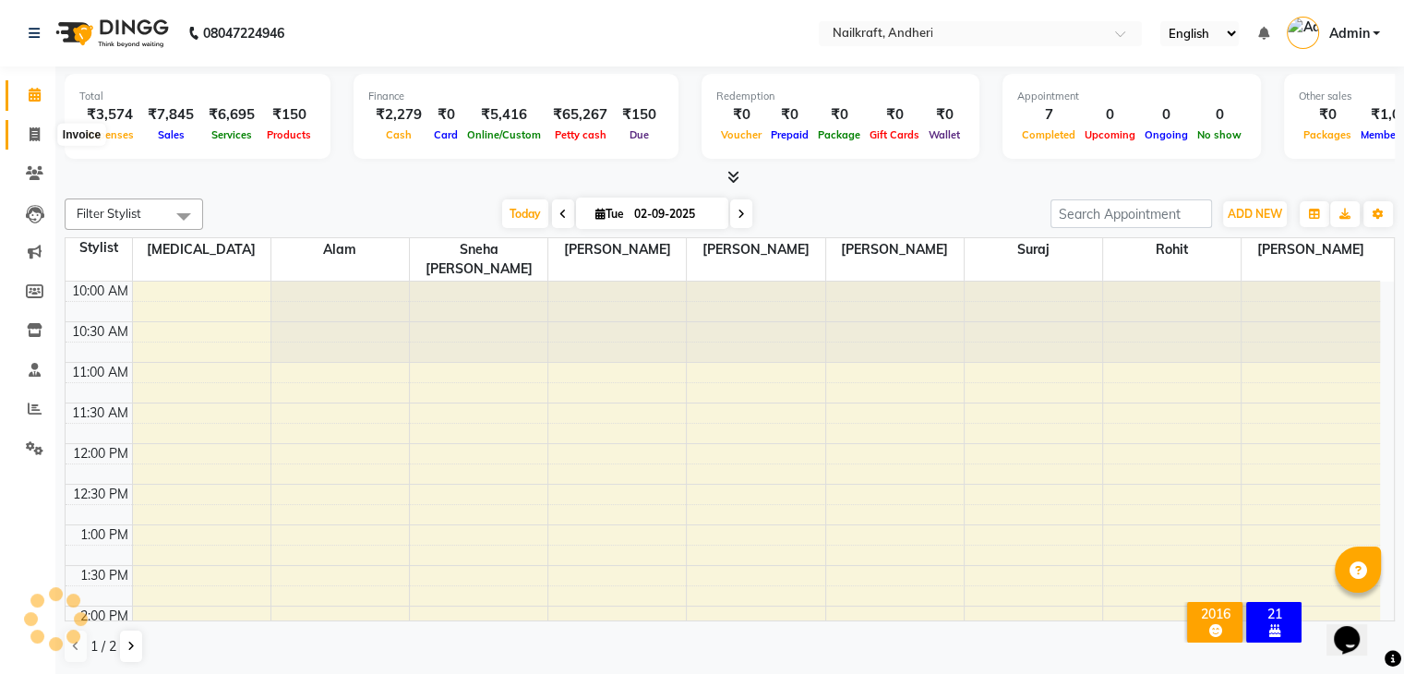
click at [32, 133] on icon at bounding box center [35, 134] width 10 height 14
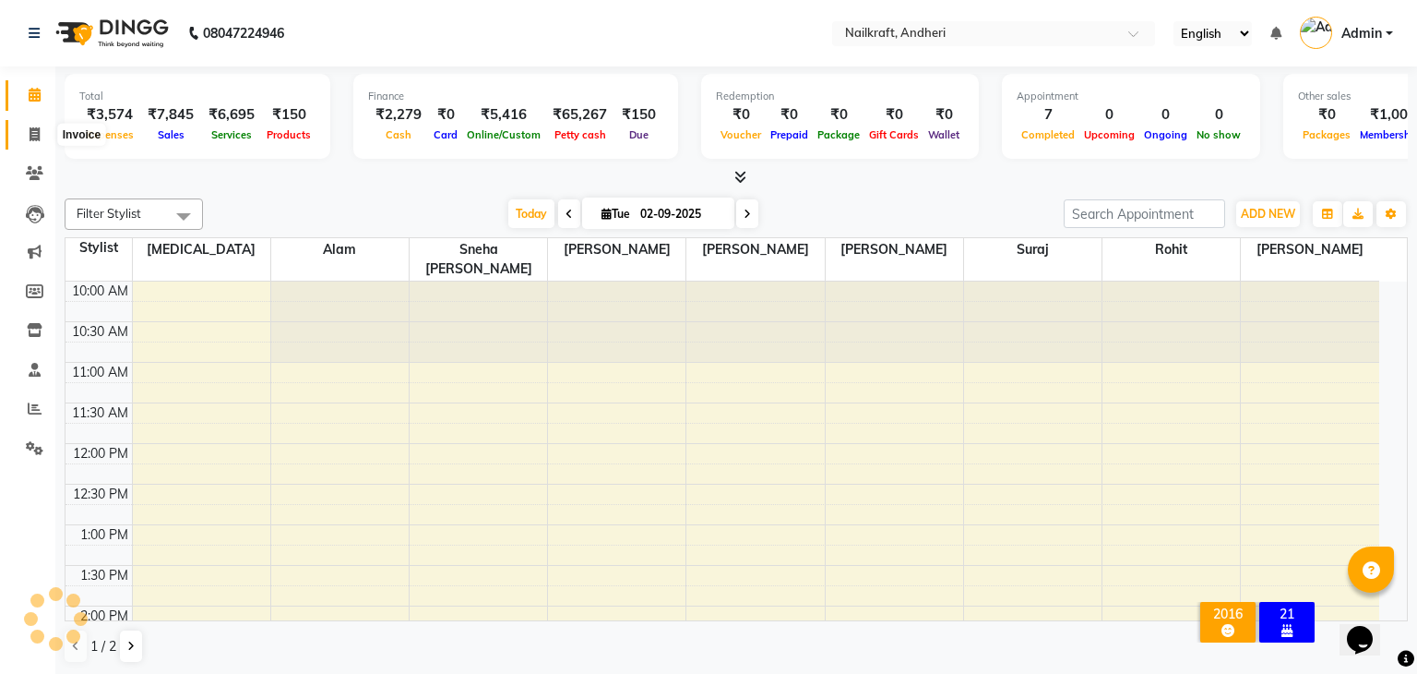
select select "6081"
select select "service"
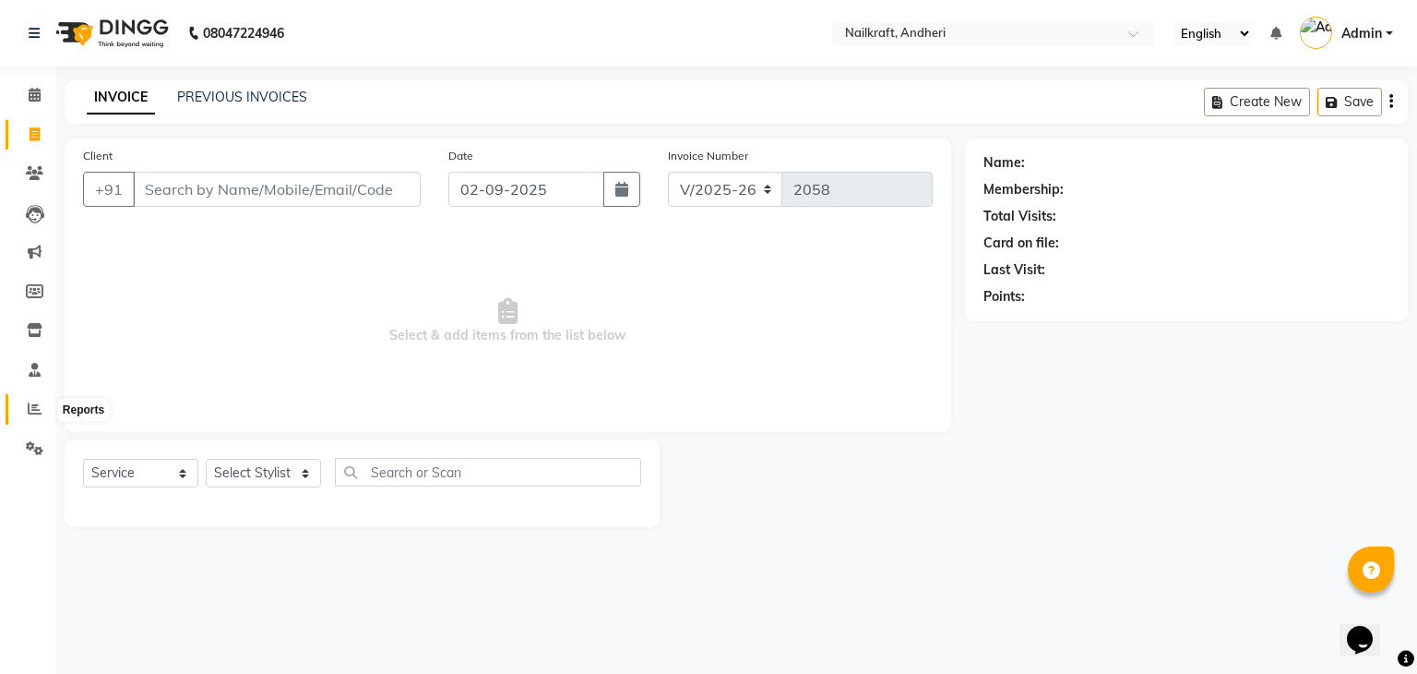
click at [30, 412] on icon at bounding box center [35, 408] width 14 height 14
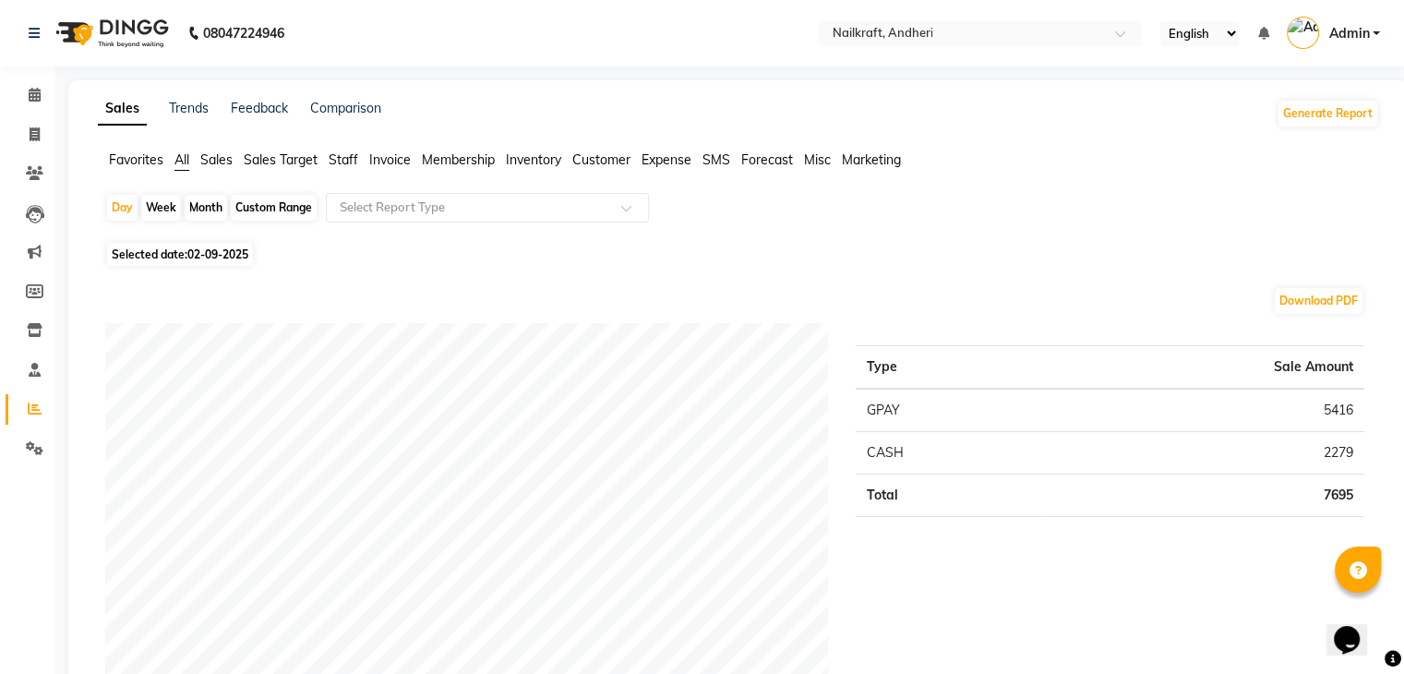
click at [200, 252] on span "02-09-2025" at bounding box center [217, 254] width 61 height 14
select select "9"
select select "2025"
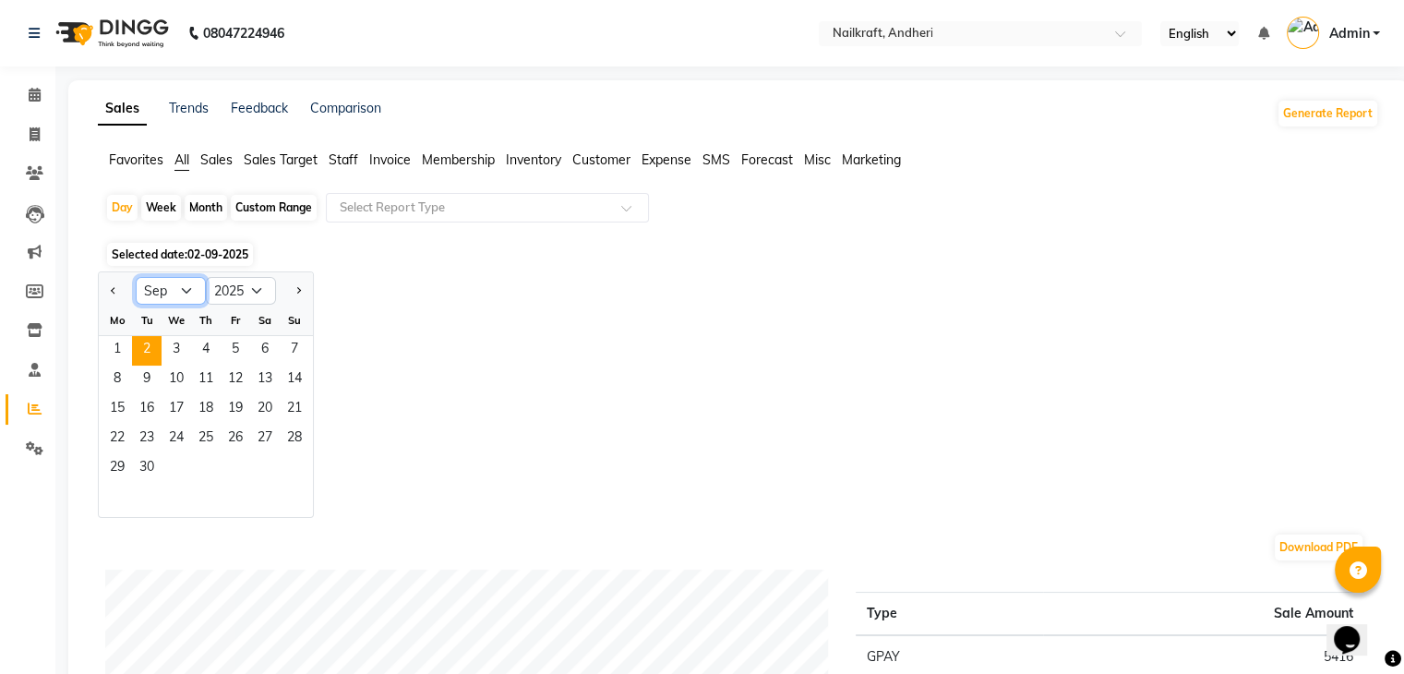
click at [182, 293] on select "Jan Feb Mar Apr May Jun Jul Aug Sep Oct Nov Dec" at bounding box center [171, 291] width 70 height 28
select select "8"
click at [136, 277] on select "Jan Feb Mar Apr May Jun Jul Aug Sep Oct Nov Dec" at bounding box center [171, 291] width 70 height 28
click at [236, 337] on span "1" at bounding box center [236, 351] width 30 height 30
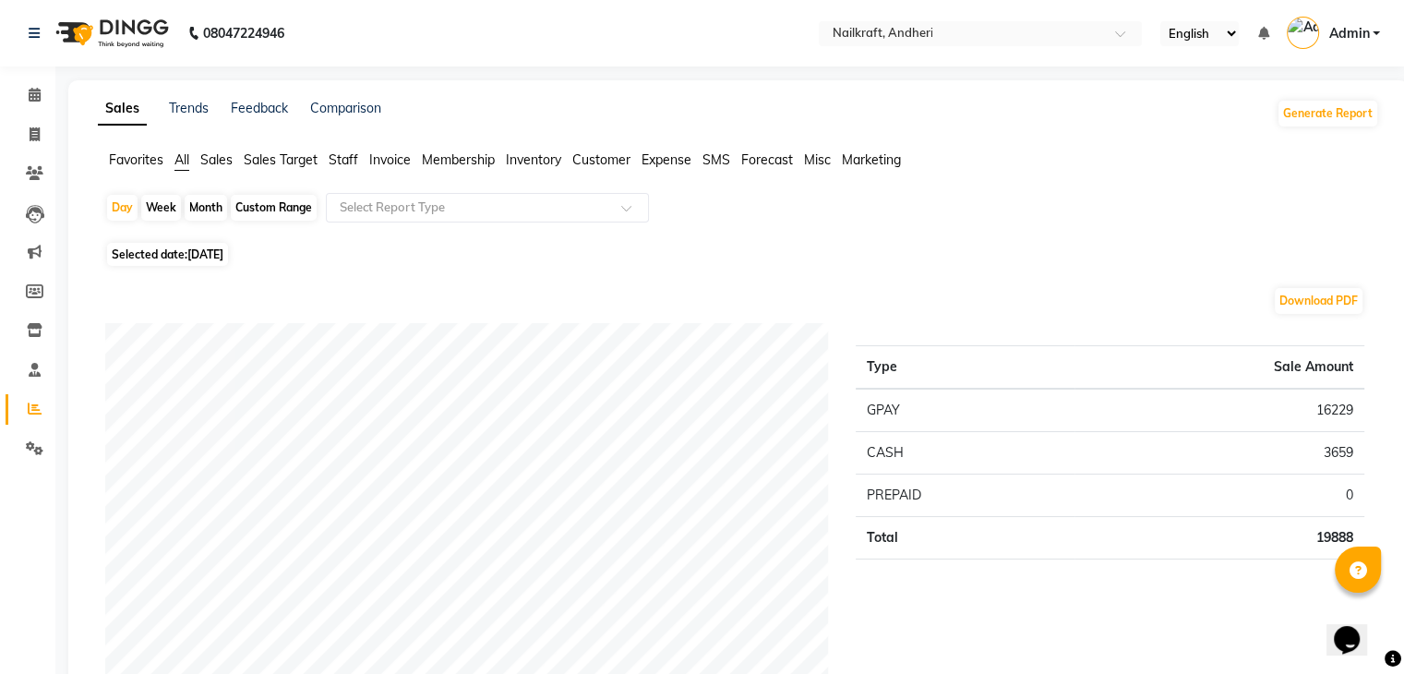
click at [271, 202] on div "Custom Range" at bounding box center [274, 208] width 86 height 26
select select "8"
select select "2025"
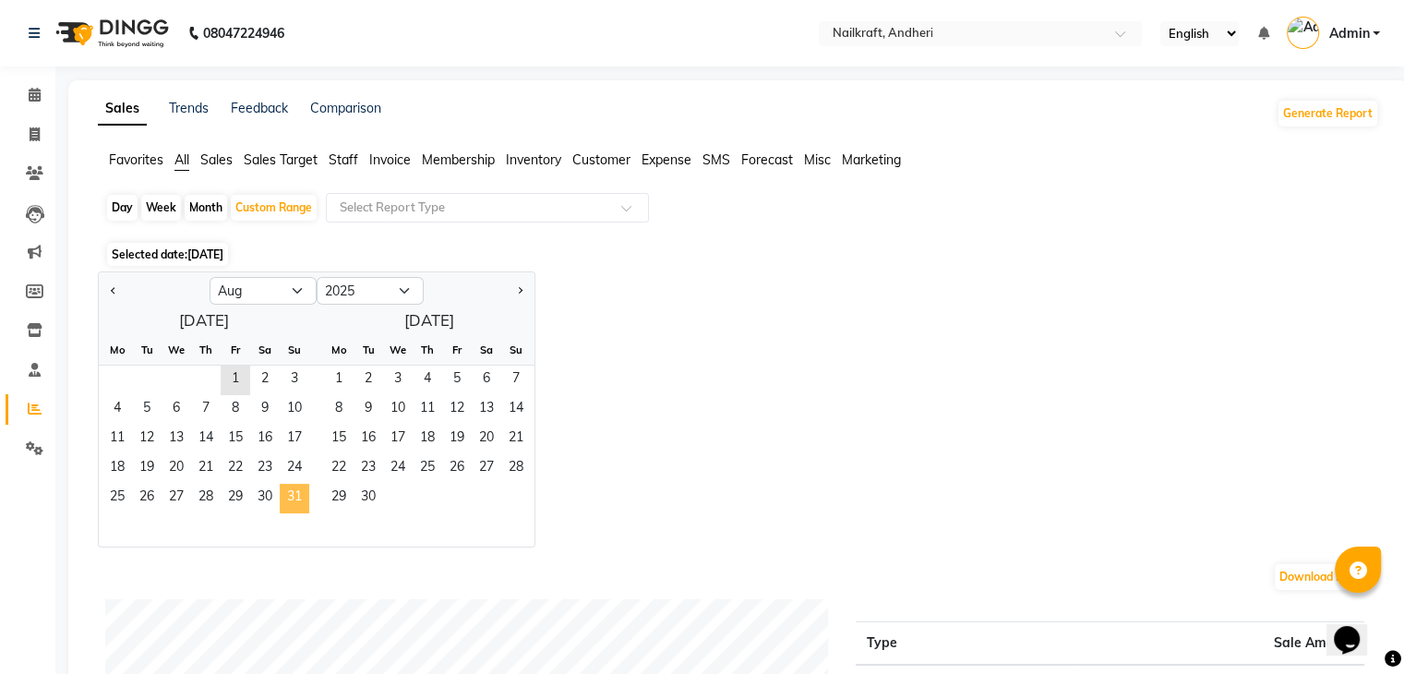
click at [299, 501] on span "31" at bounding box center [295, 499] width 30 height 30
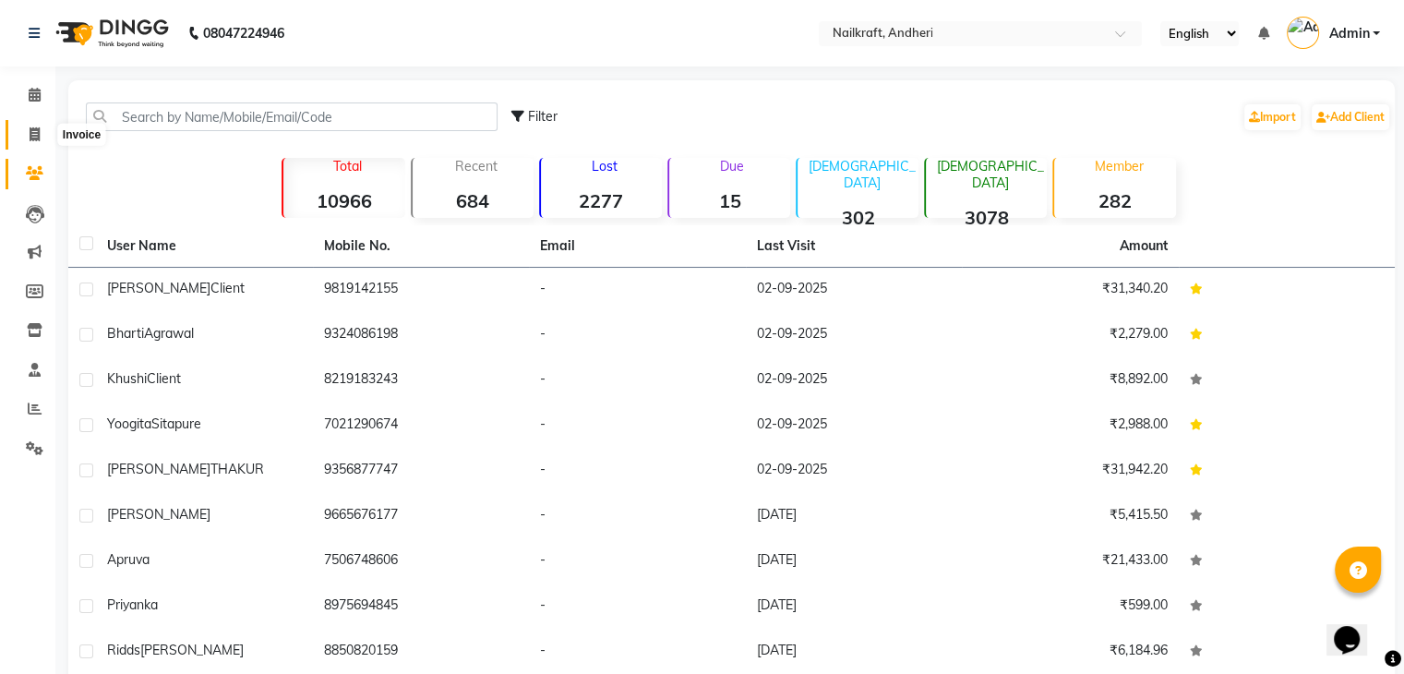
click at [33, 135] on icon at bounding box center [35, 134] width 10 height 14
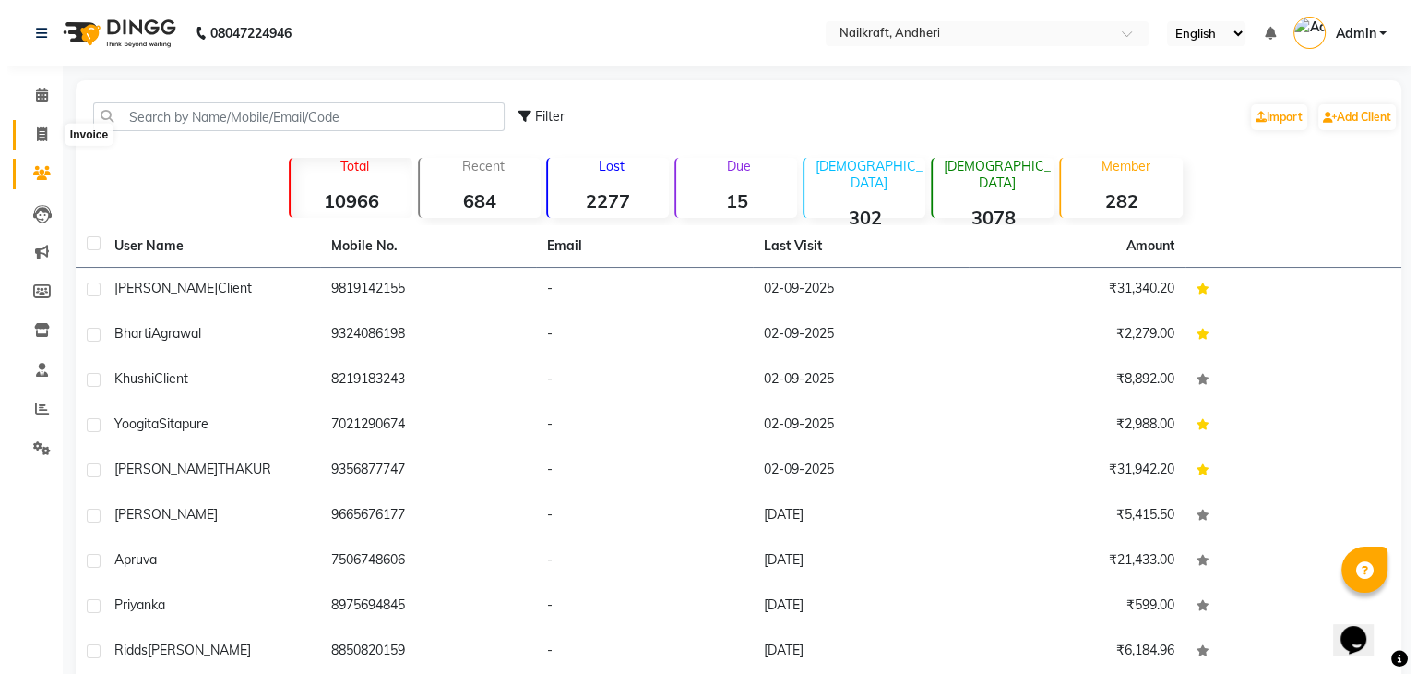
select select "service"
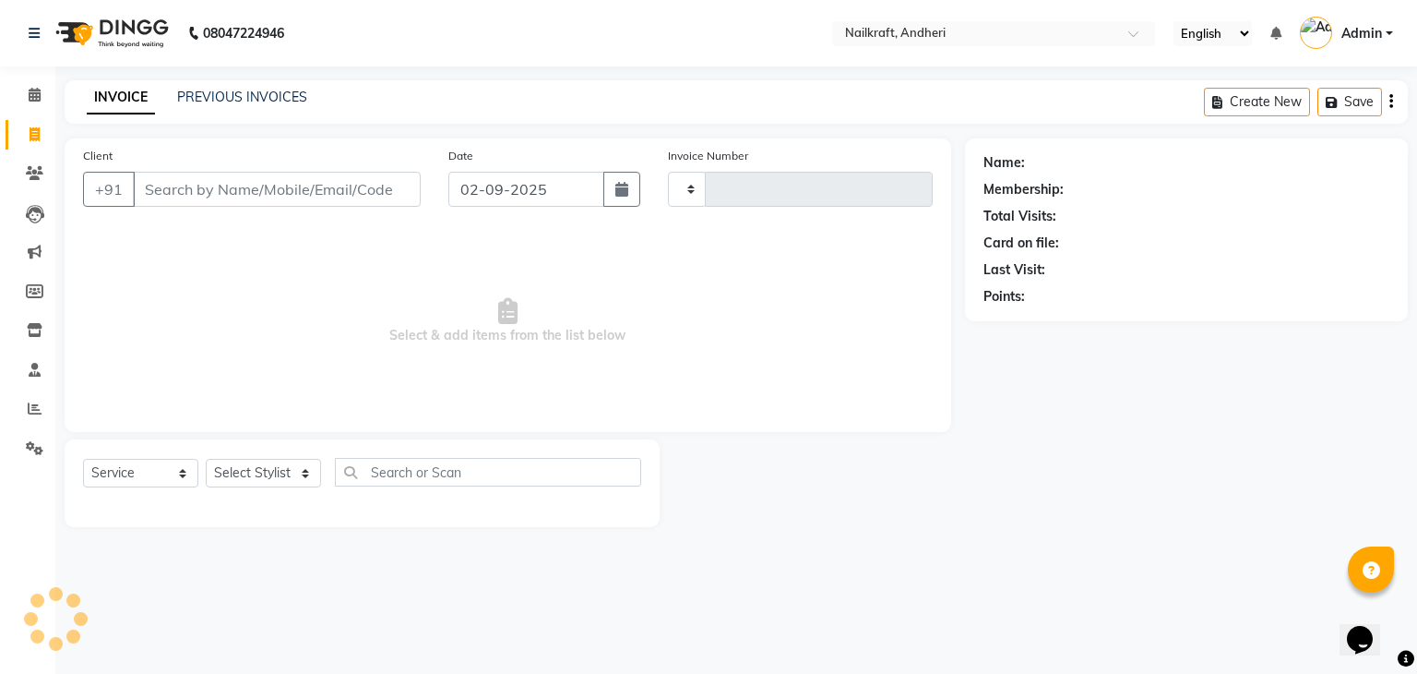
type input "2058"
select select "6081"
click at [37, 252] on icon at bounding box center [35, 252] width 14 height 14
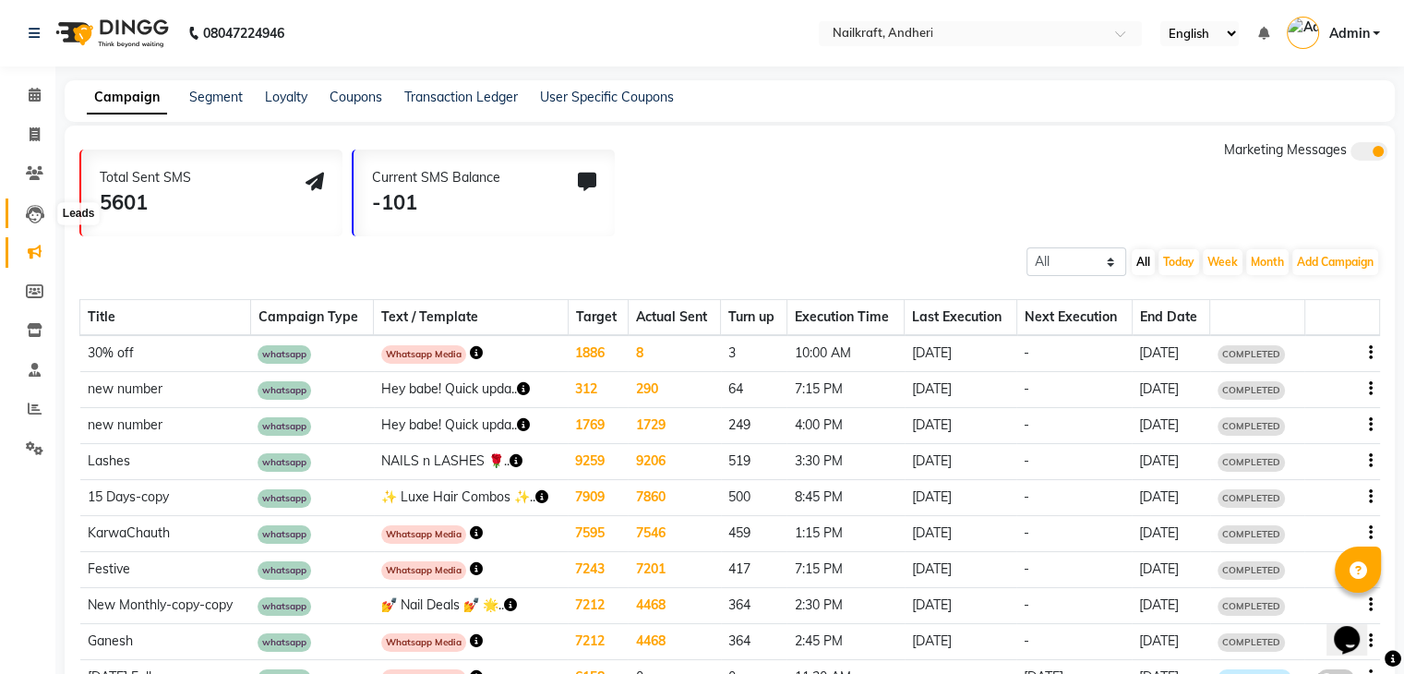
click at [36, 219] on icon at bounding box center [35, 214] width 18 height 18
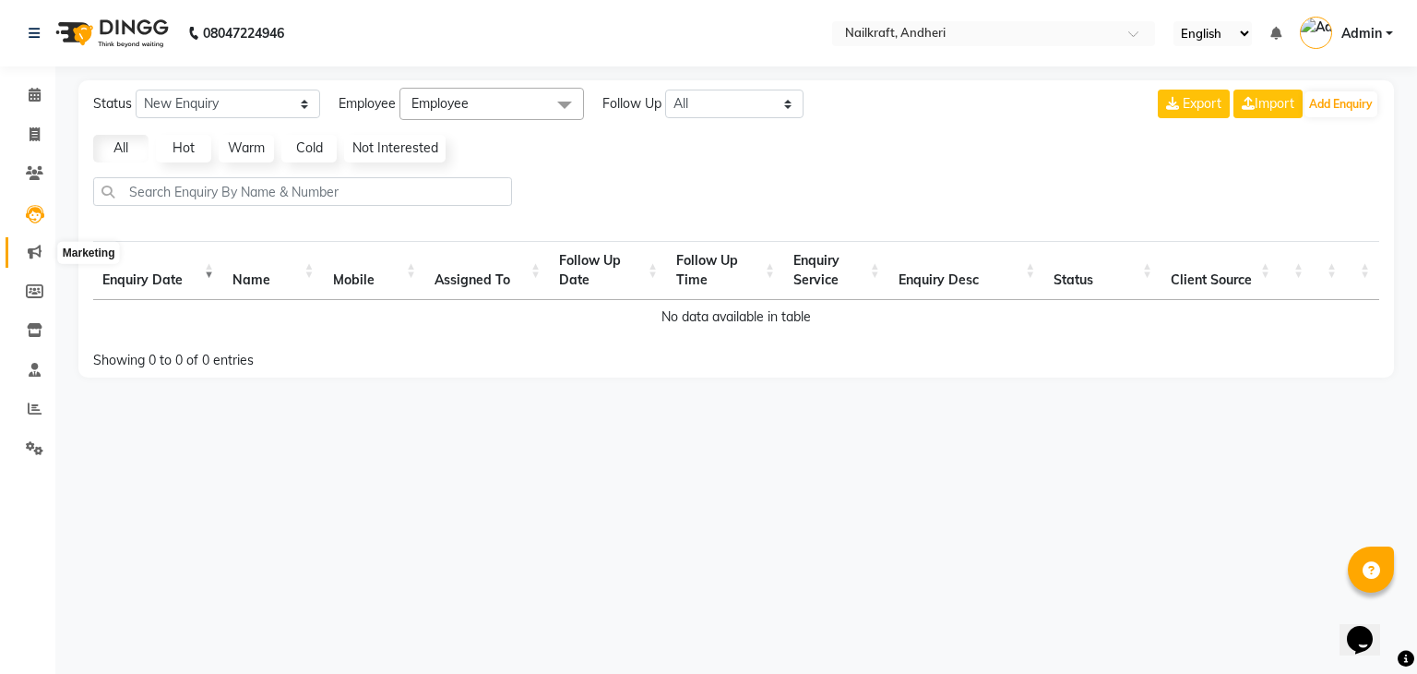
click at [33, 257] on icon at bounding box center [35, 252] width 14 height 14
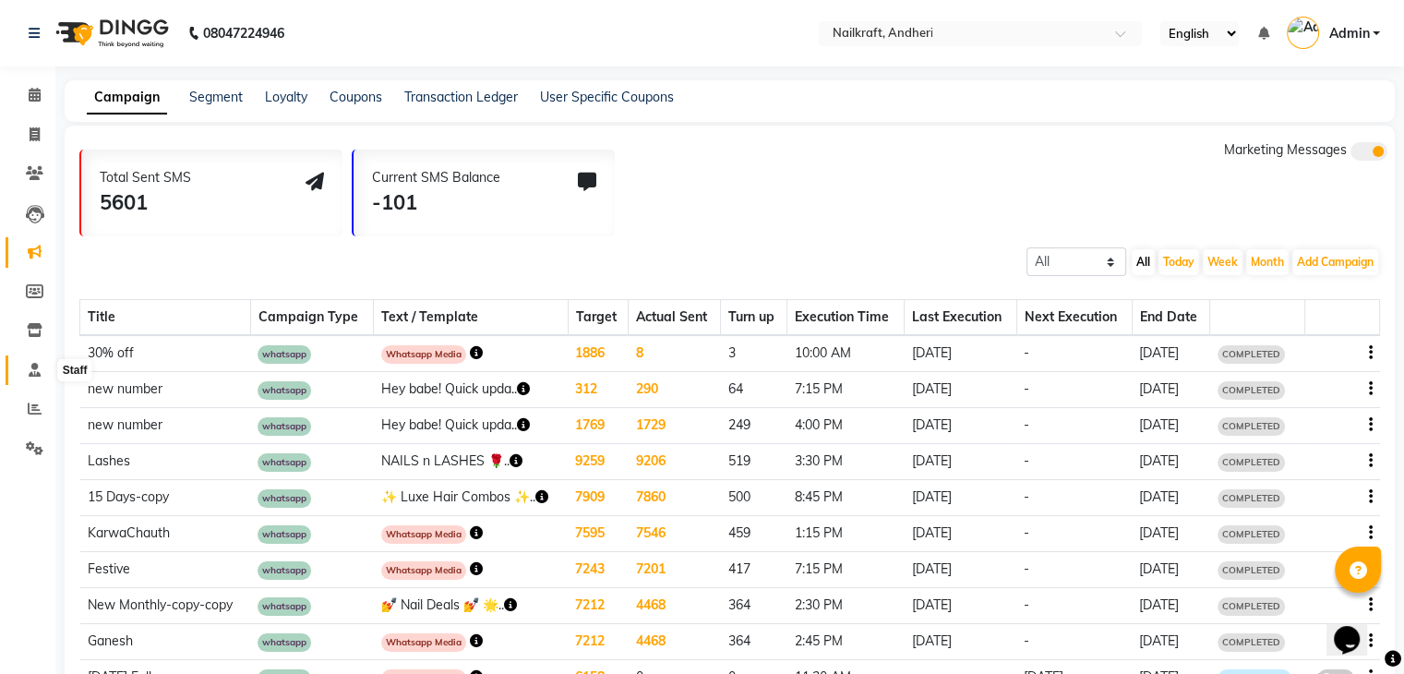
click at [30, 372] on icon at bounding box center [35, 370] width 12 height 14
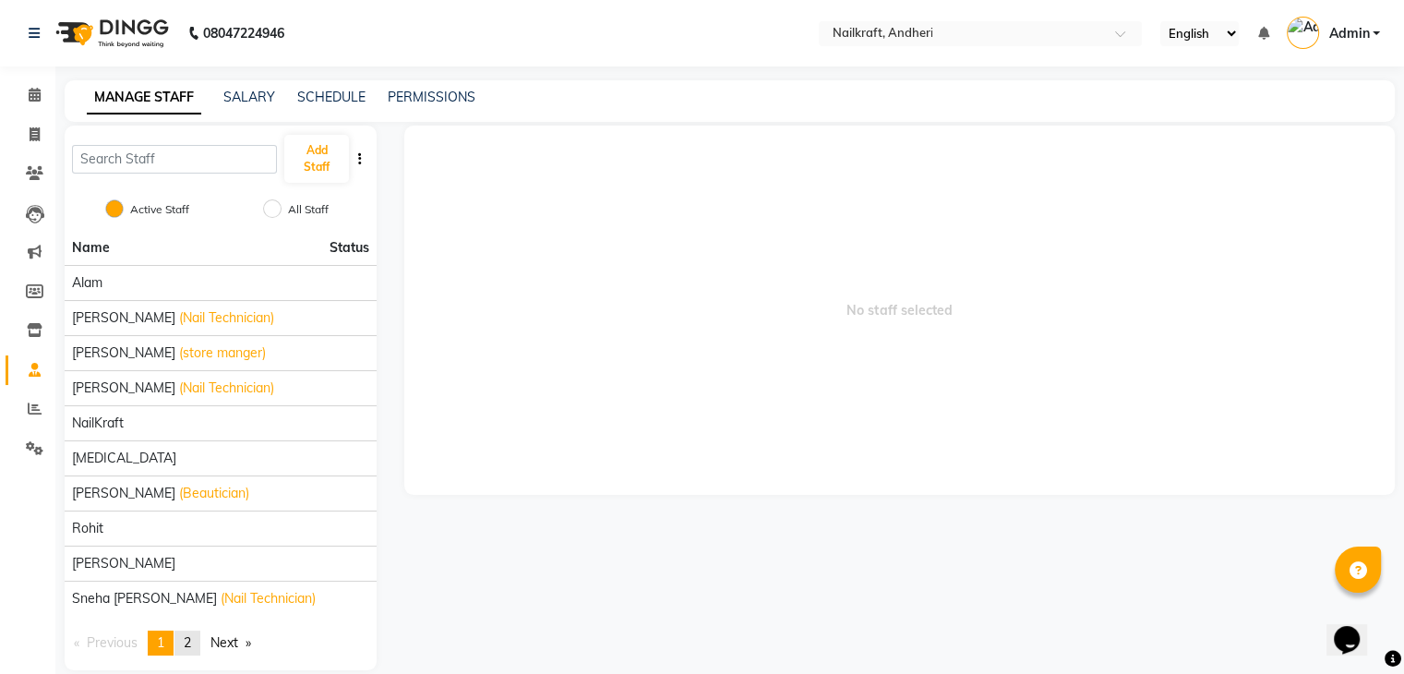
click at [191, 638] on span "2" at bounding box center [187, 642] width 7 height 17
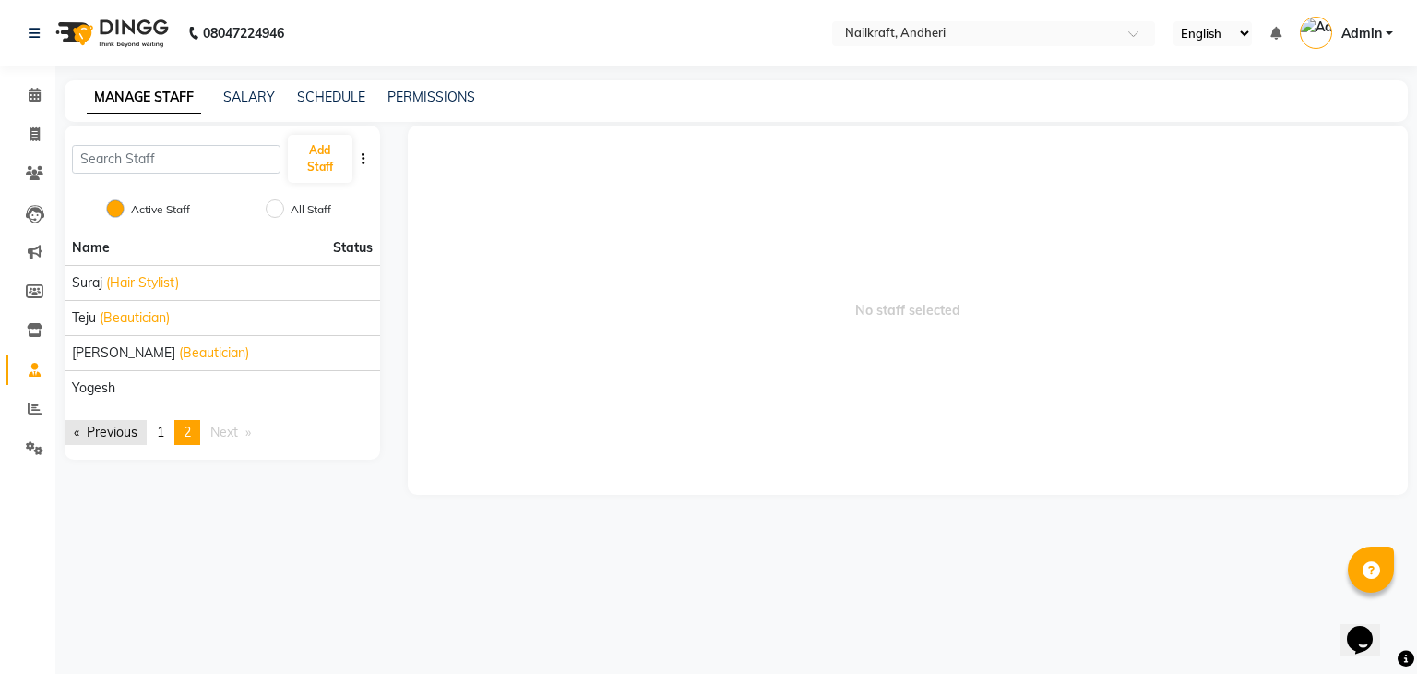
click at [127, 424] on link "Previous page" at bounding box center [106, 432] width 82 height 25
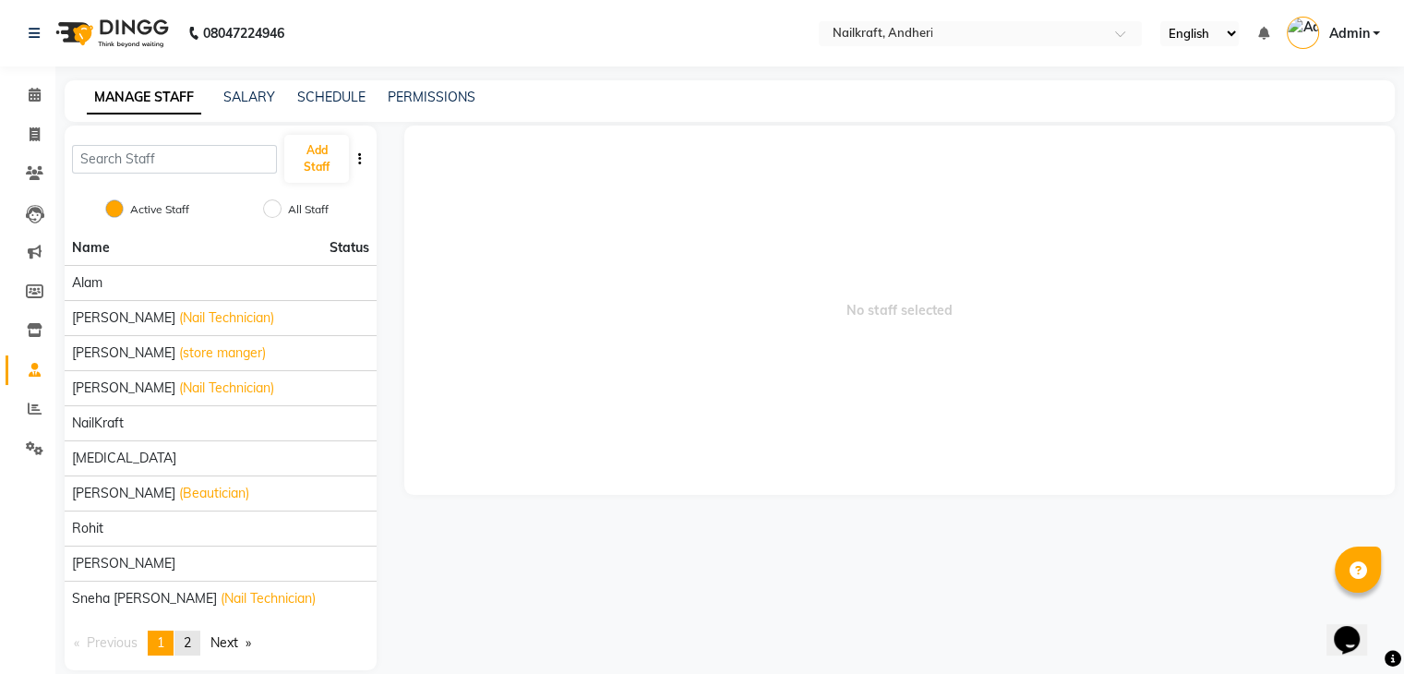
click at [191, 636] on span "2" at bounding box center [187, 642] width 7 height 17
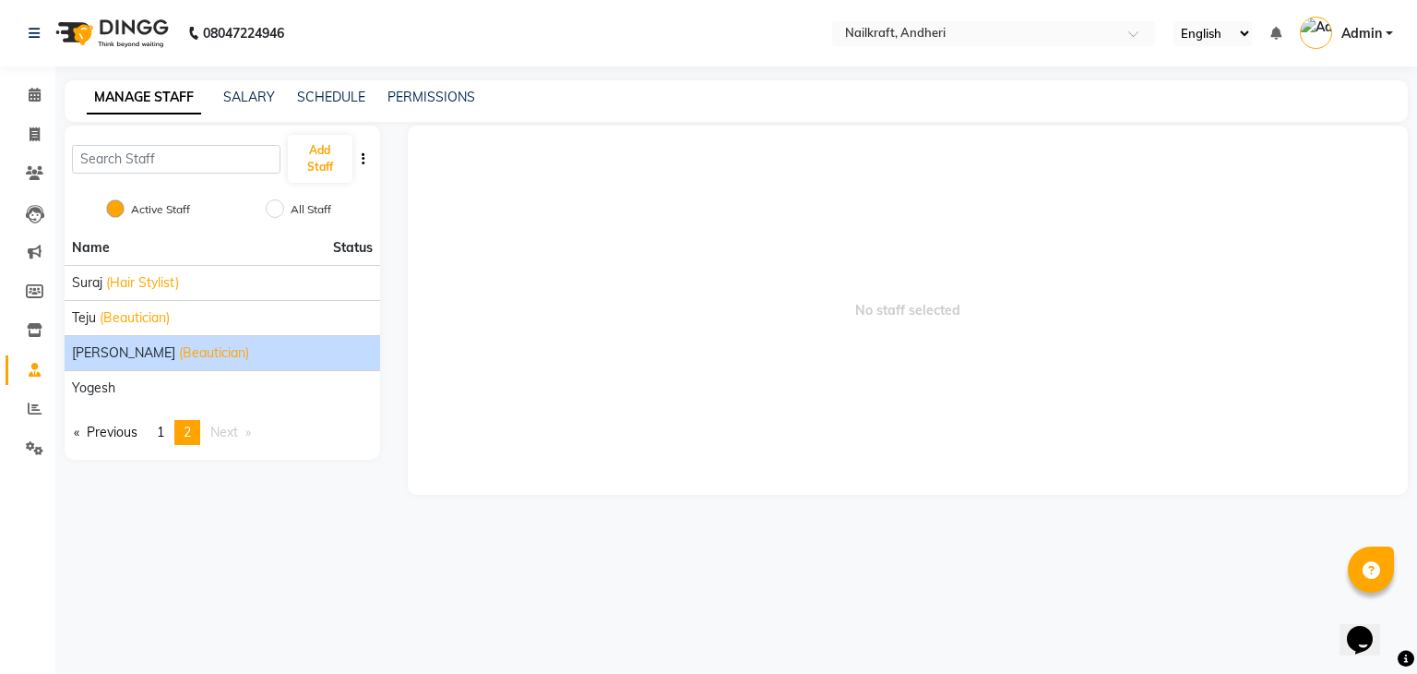
drag, startPoint x: 192, startPoint y: 334, endPoint x: 161, endPoint y: 348, distance: 34.3
click at [161, 348] on span "[PERSON_NAME]" at bounding box center [123, 352] width 103 height 19
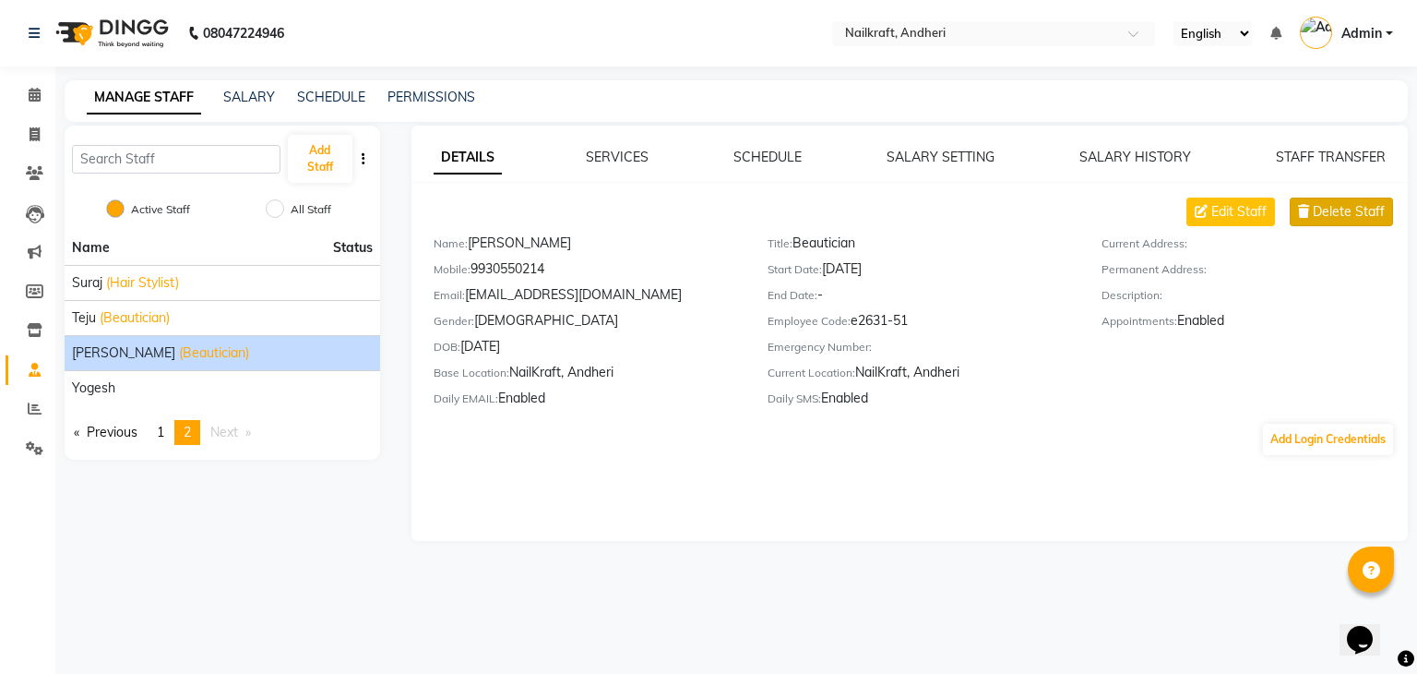
click at [1336, 209] on span "Delete Staff" at bounding box center [1349, 211] width 72 height 19
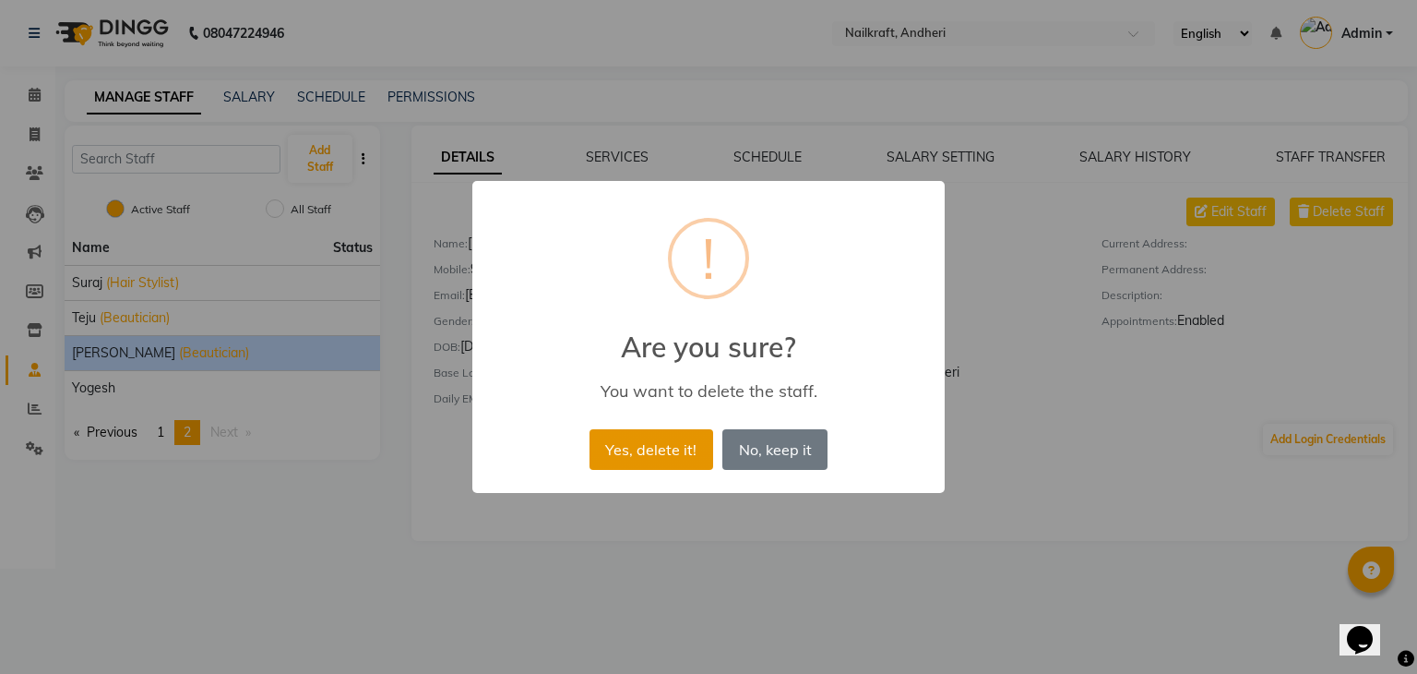
click at [674, 460] on button "Yes, delete it!" at bounding box center [652, 449] width 124 height 41
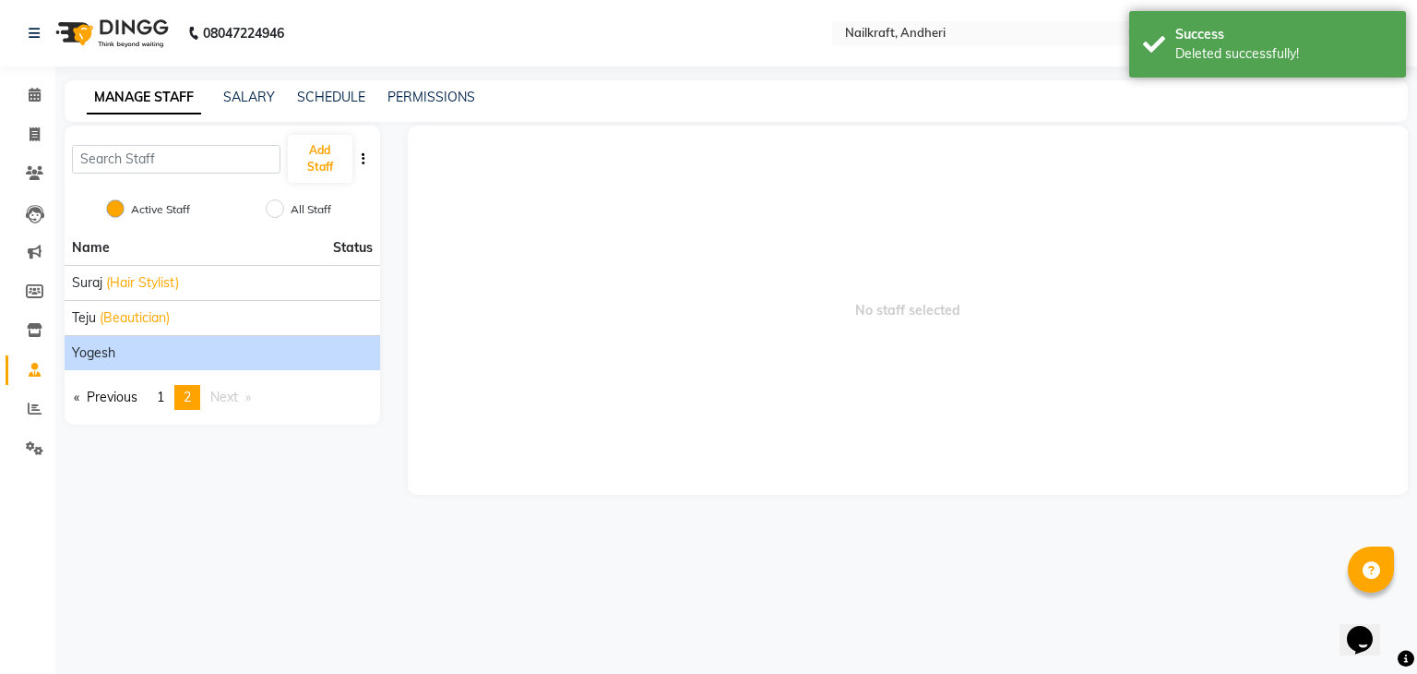
click at [231, 355] on div "yogesh" at bounding box center [222, 352] width 301 height 19
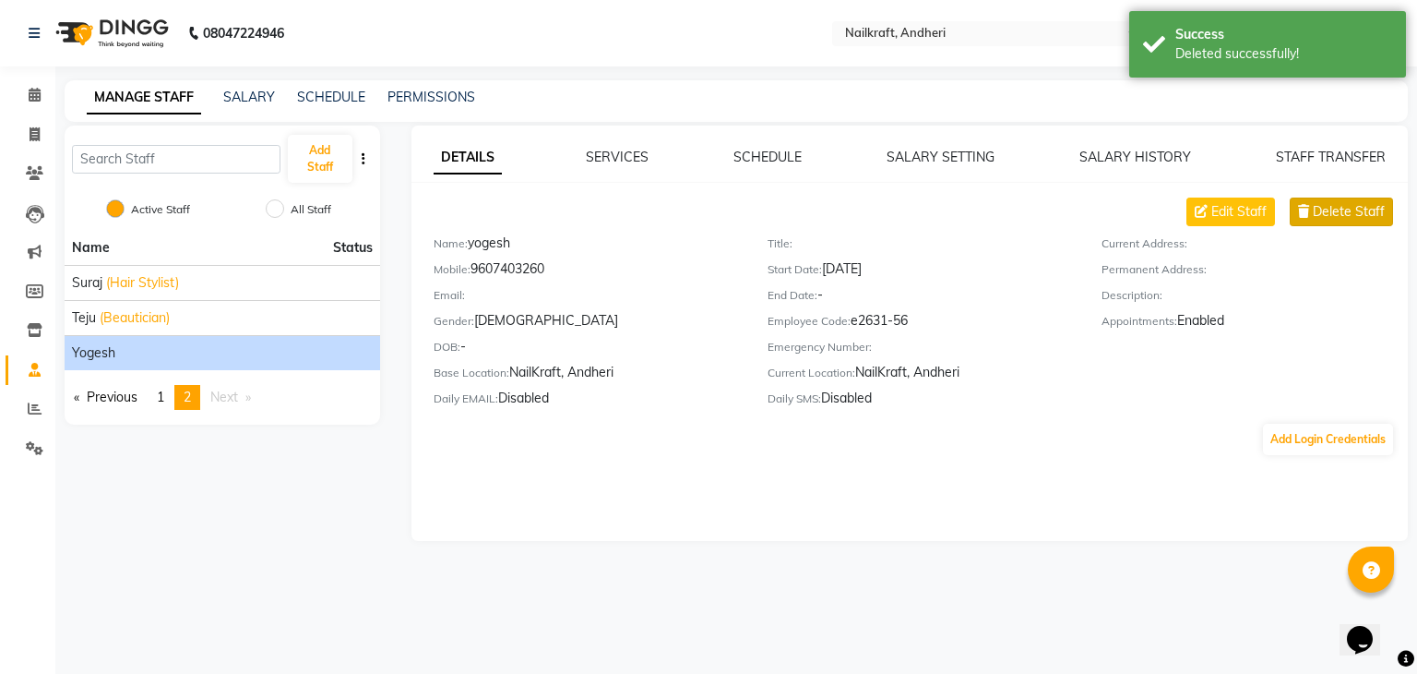
click at [1369, 211] on span "Delete Staff" at bounding box center [1349, 211] width 72 height 19
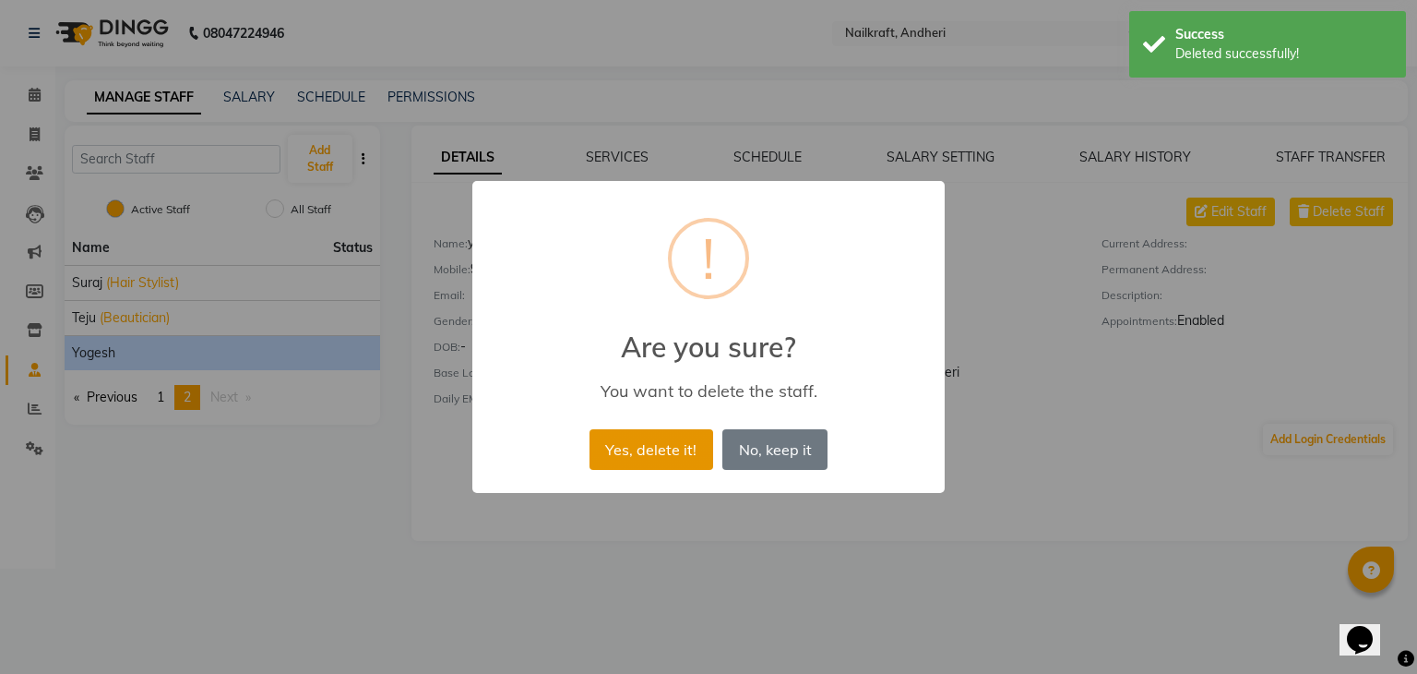
click at [614, 451] on button "Yes, delete it!" at bounding box center [652, 449] width 124 height 41
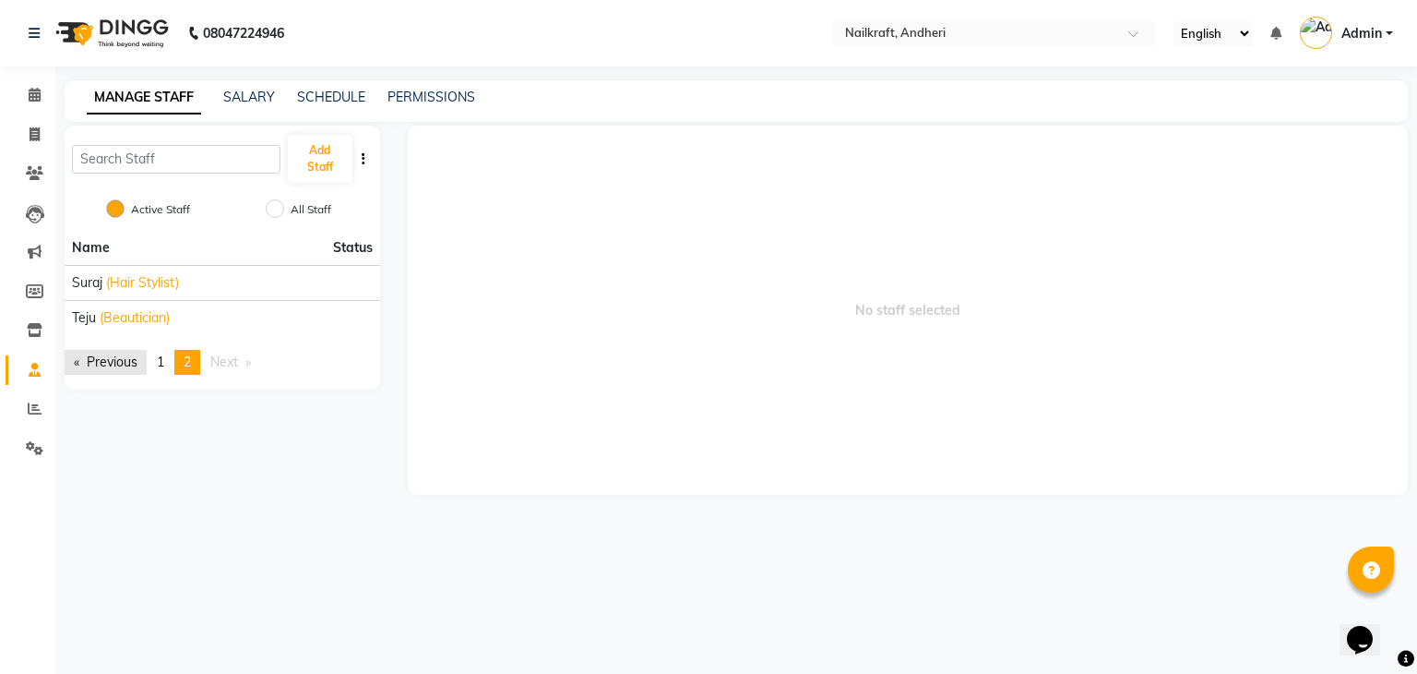
click at [126, 364] on link "Previous page" at bounding box center [106, 362] width 82 height 25
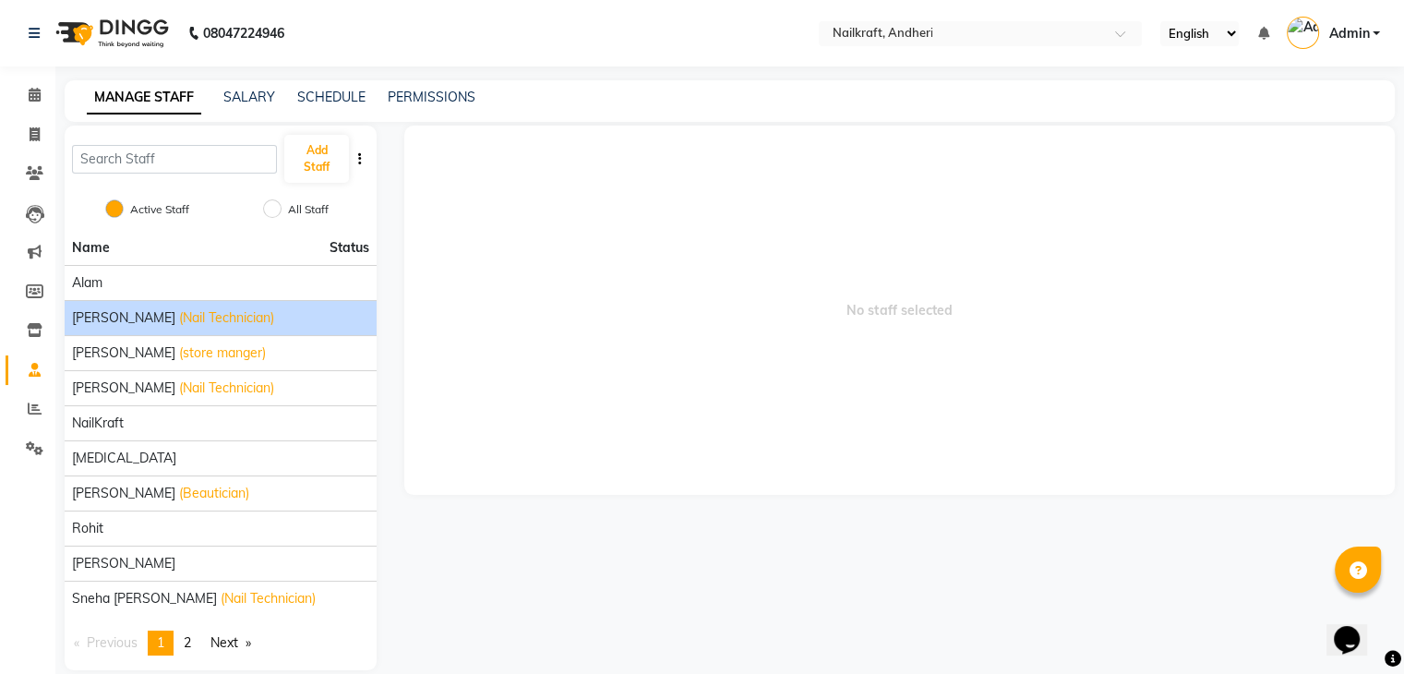
click at [179, 313] on span "(Nail Technician)" at bounding box center [226, 317] width 95 height 19
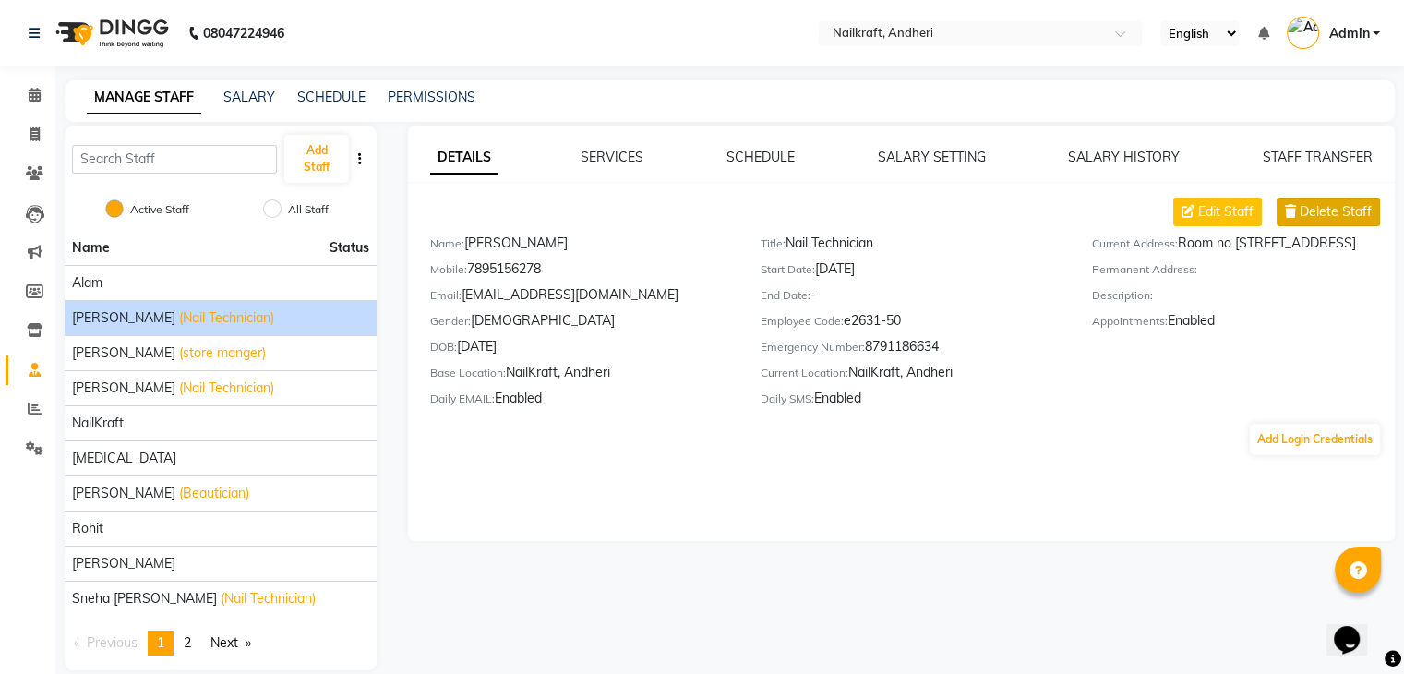
click at [1304, 216] on span "Delete Staff" at bounding box center [1335, 211] width 72 height 19
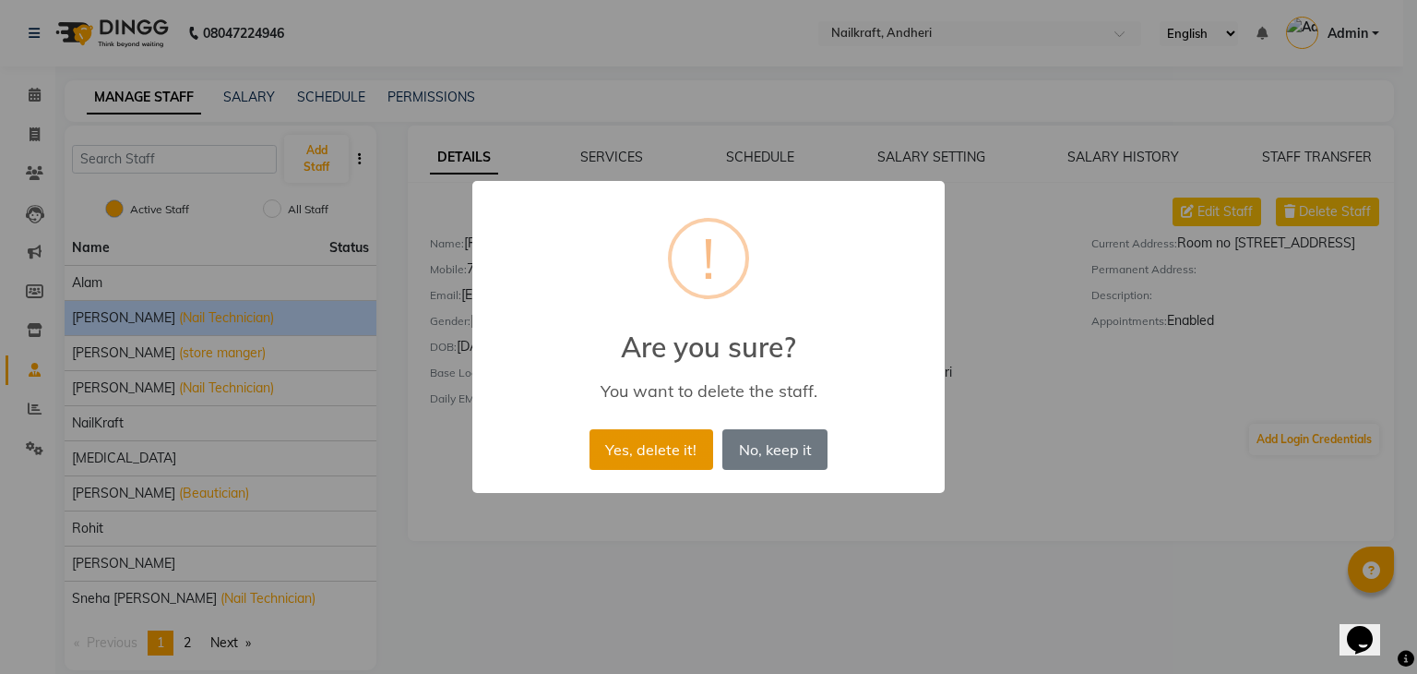
click at [661, 444] on button "Yes, delete it!" at bounding box center [652, 449] width 124 height 41
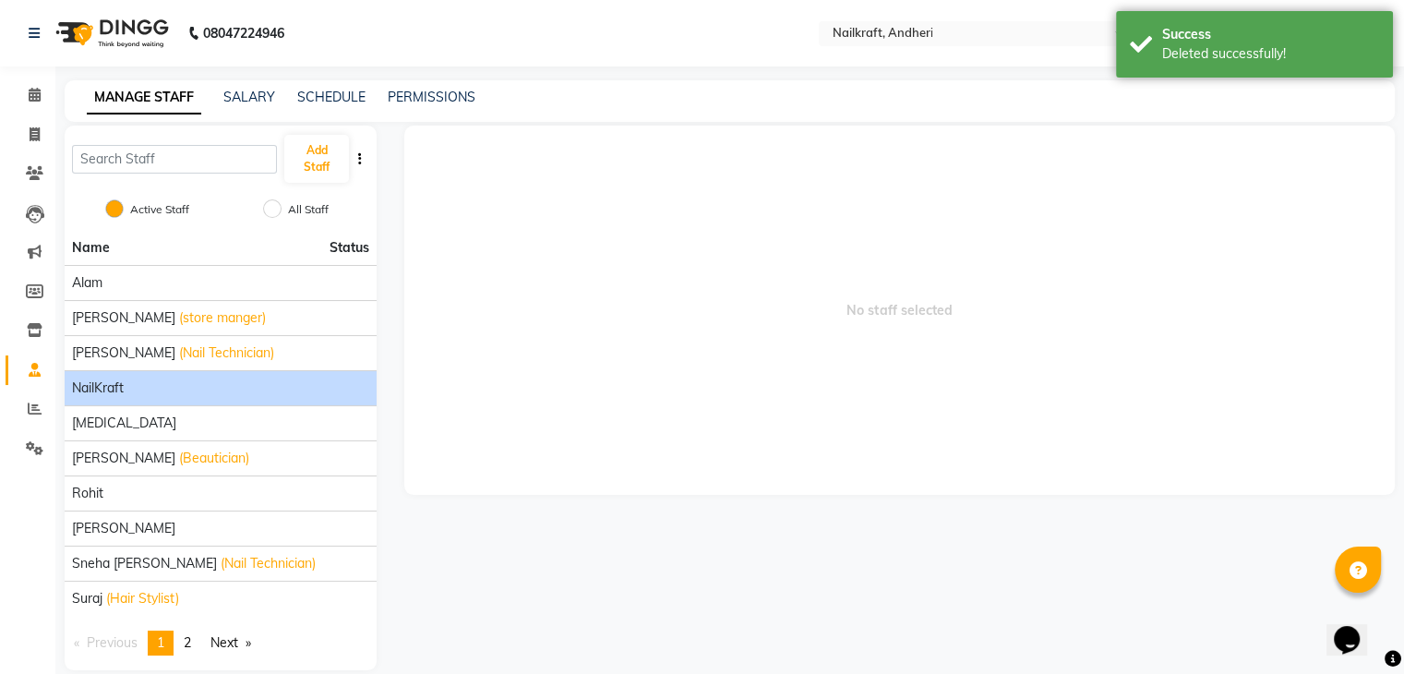
click at [103, 381] on span "NailKraft" at bounding box center [98, 387] width 52 height 19
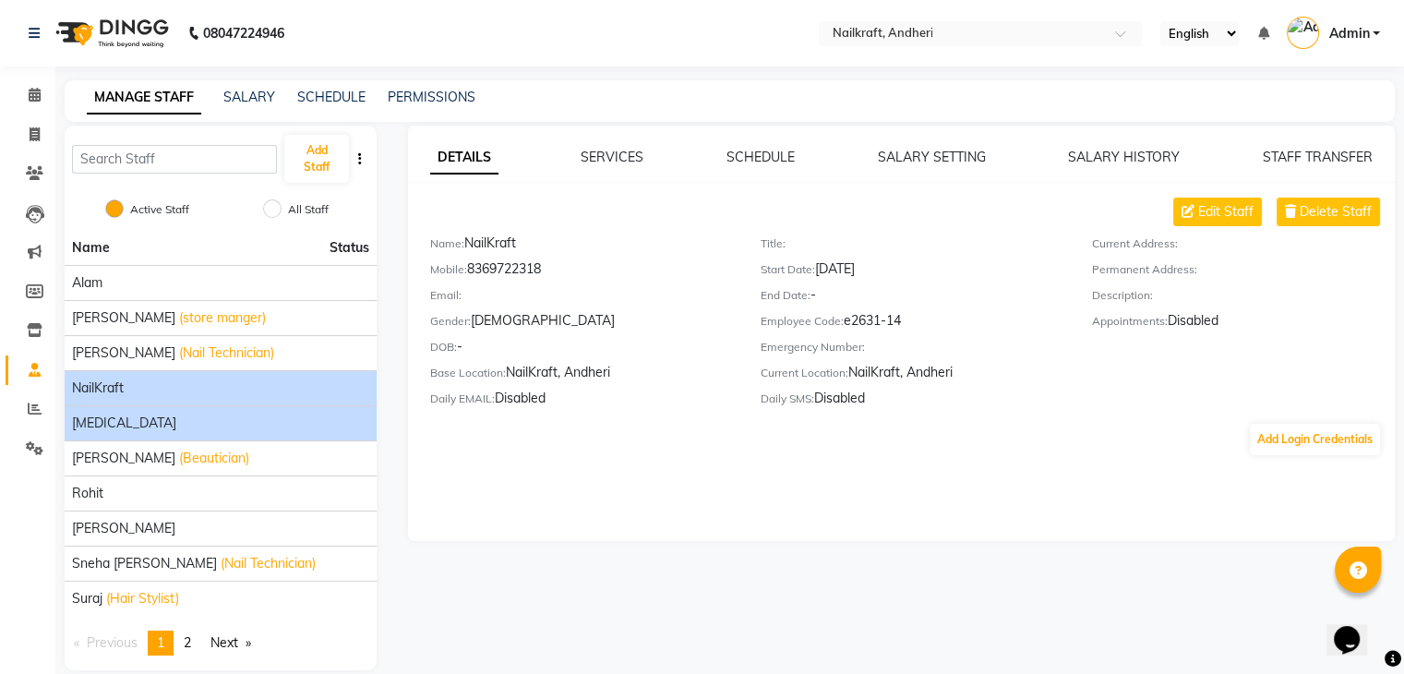
click at [241, 425] on div "[MEDICAL_DATA]" at bounding box center [220, 422] width 297 height 19
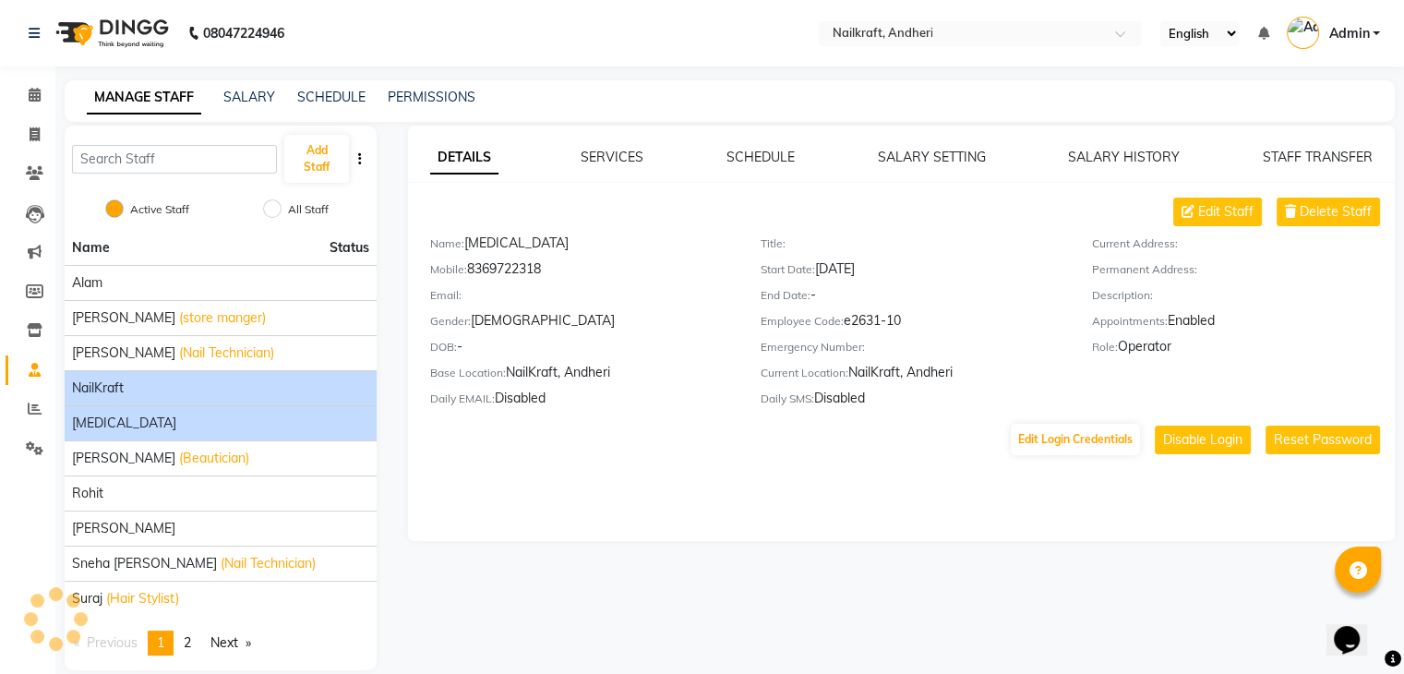
click at [225, 392] on div "NailKraft" at bounding box center [220, 387] width 297 height 19
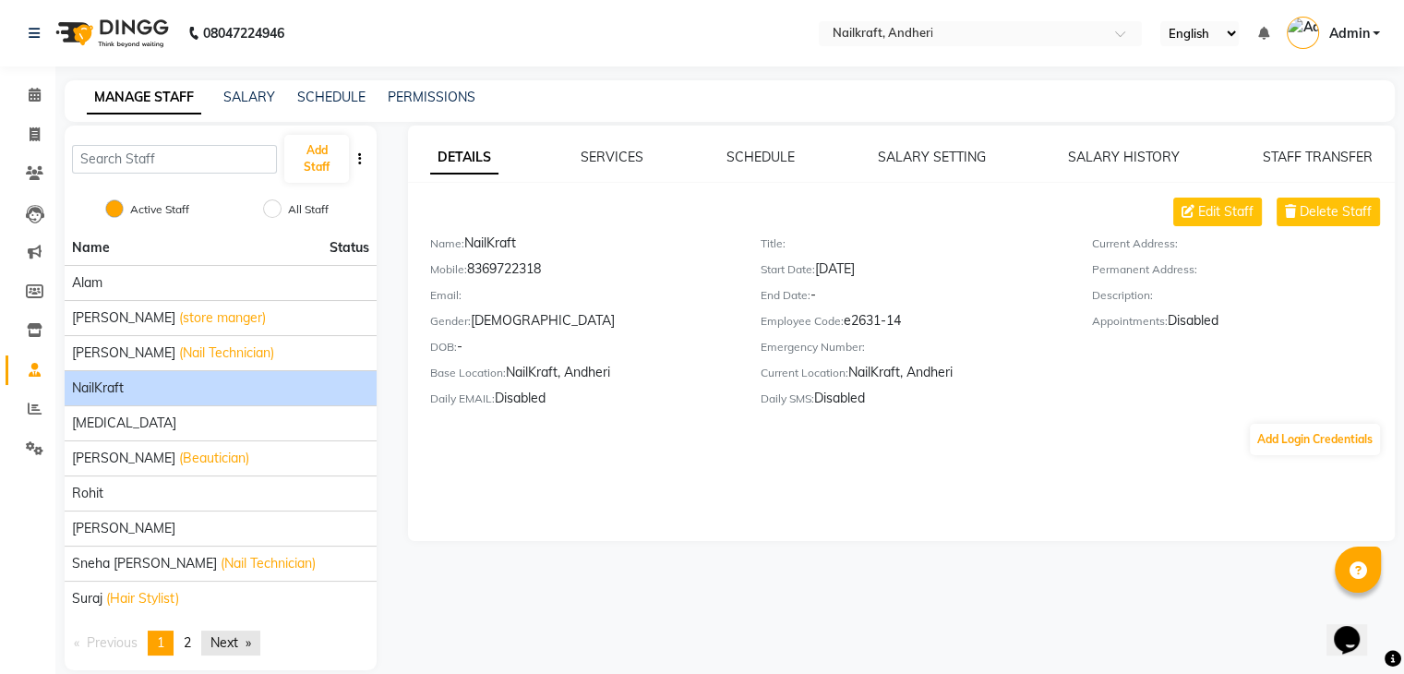
click at [240, 641] on link "Next page" at bounding box center [230, 642] width 59 height 25
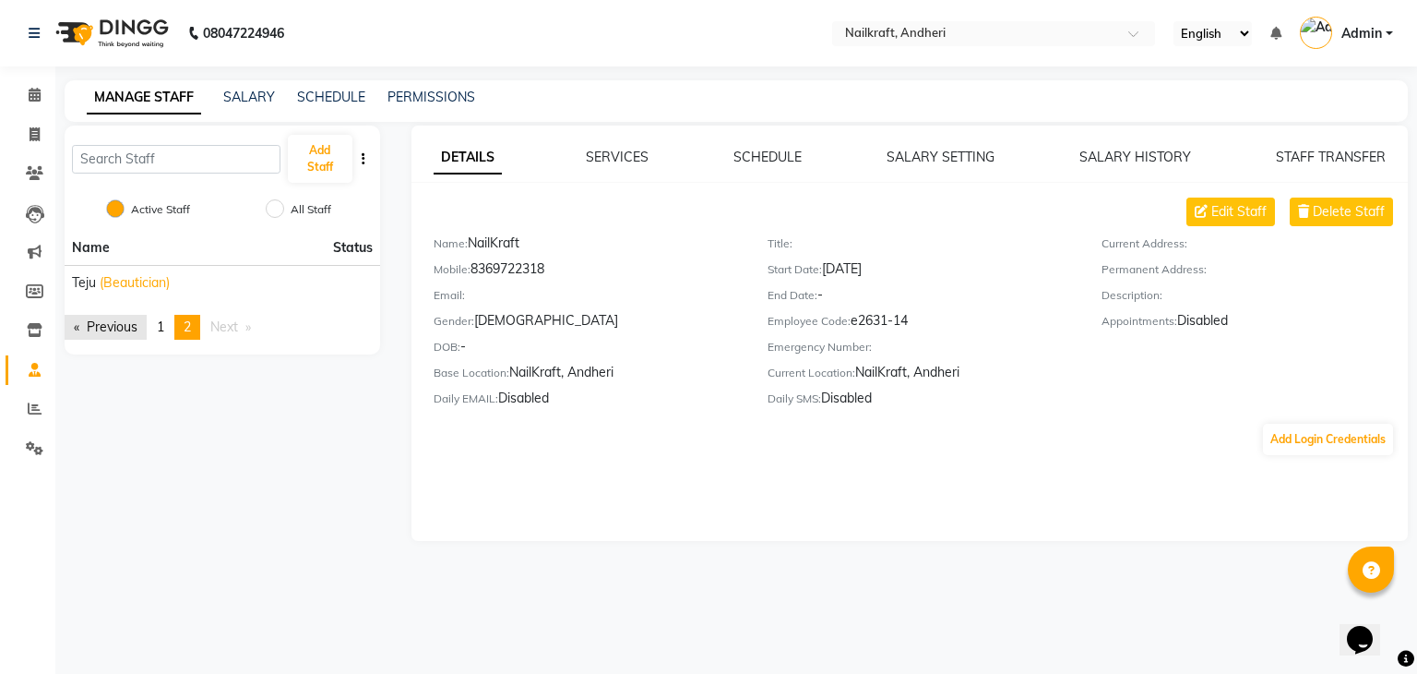
click at [109, 318] on link "Previous page" at bounding box center [106, 327] width 82 height 25
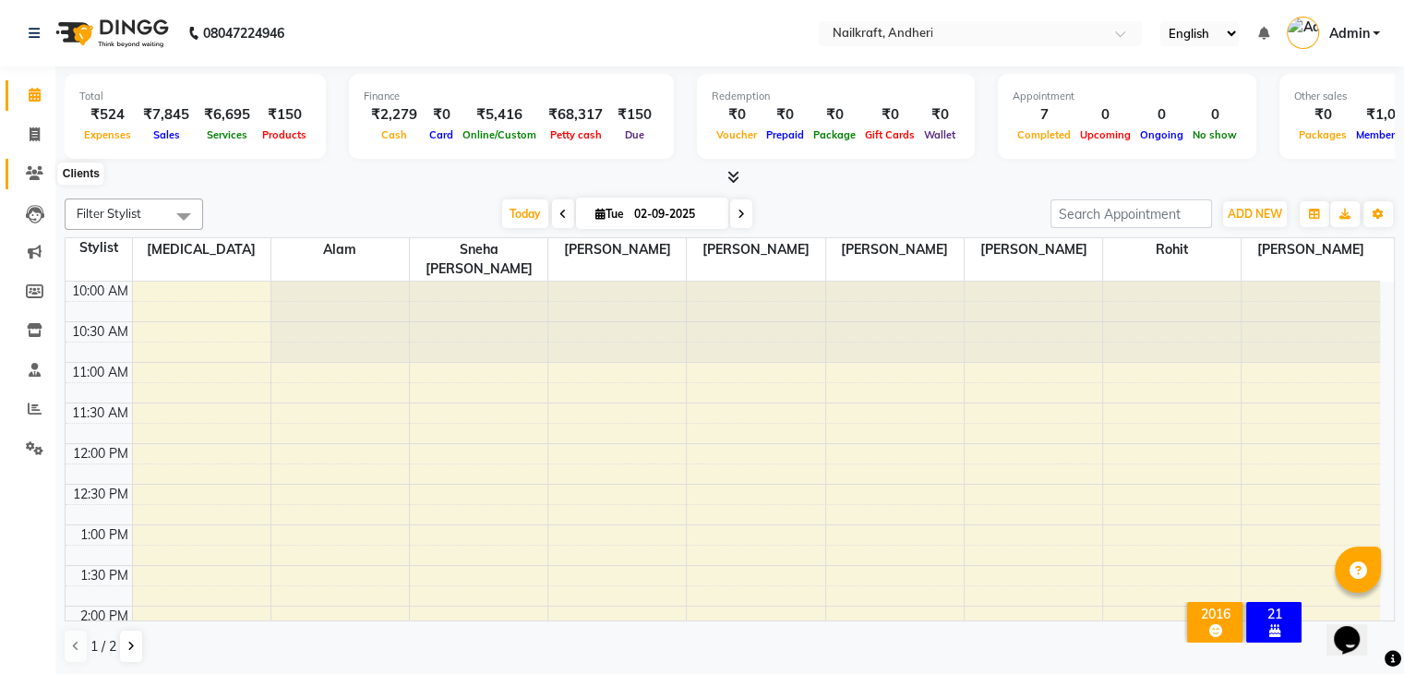
click at [26, 168] on icon at bounding box center [35, 173] width 18 height 14
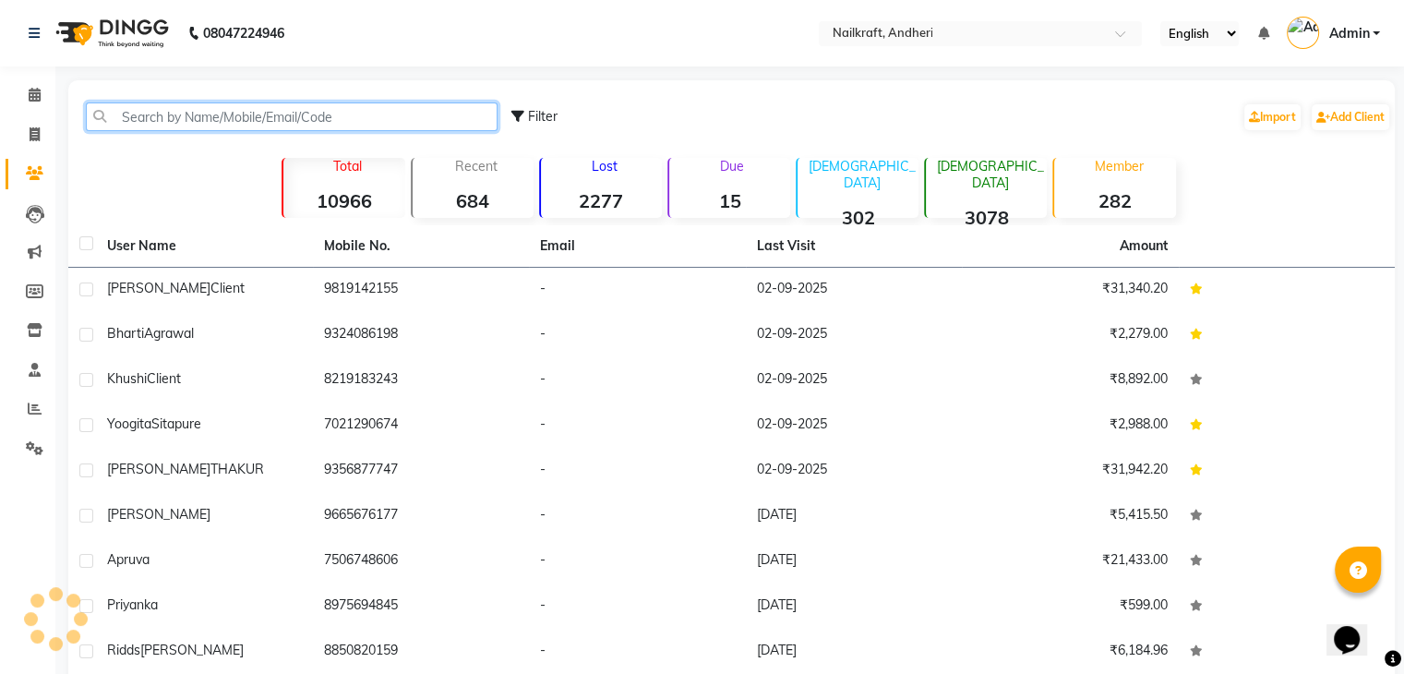
click at [282, 126] on input "text" at bounding box center [292, 116] width 412 height 29
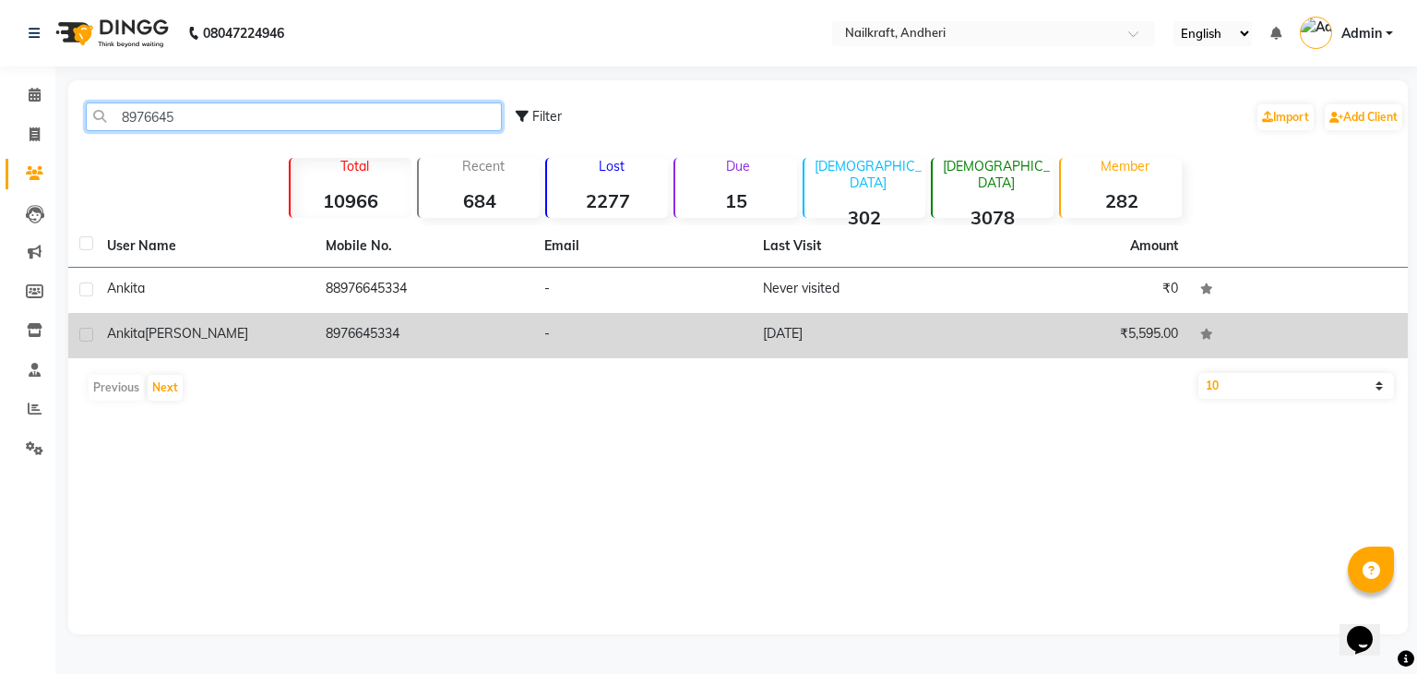
type input "8976645"
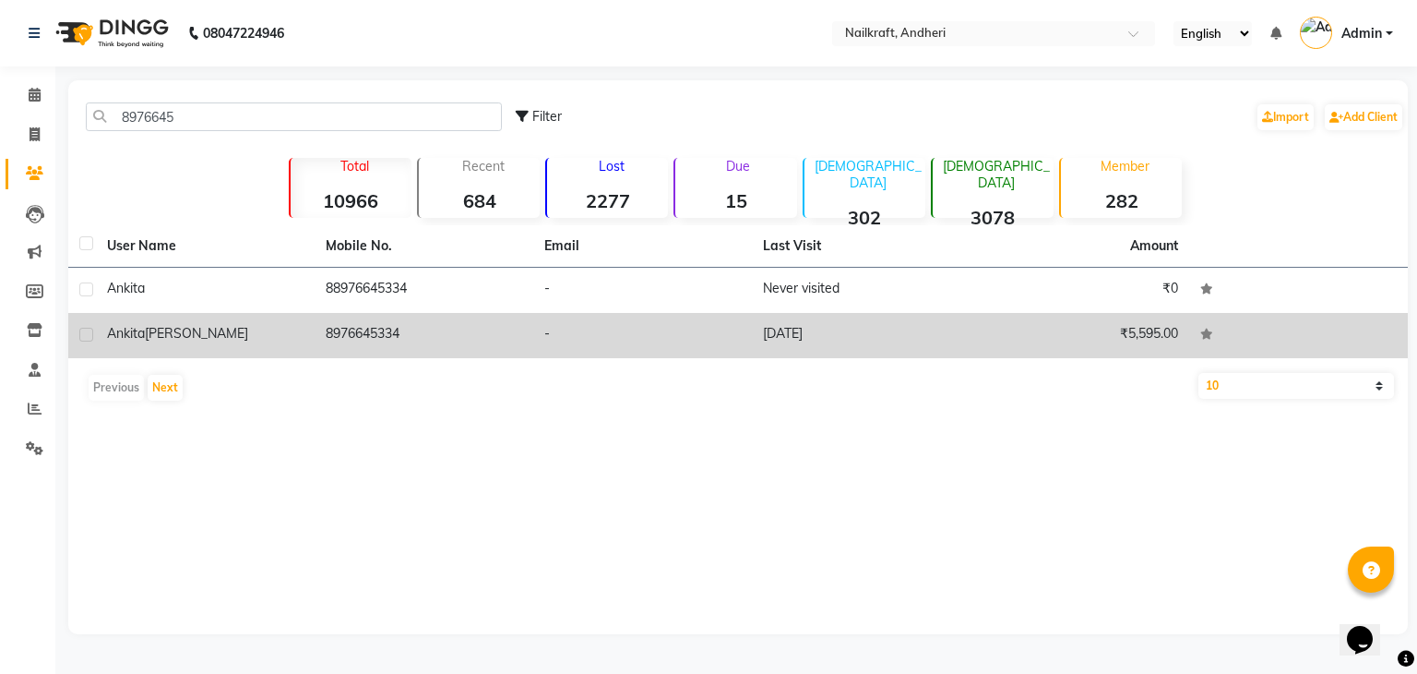
click at [358, 343] on td "8976645334" at bounding box center [424, 335] width 219 height 45
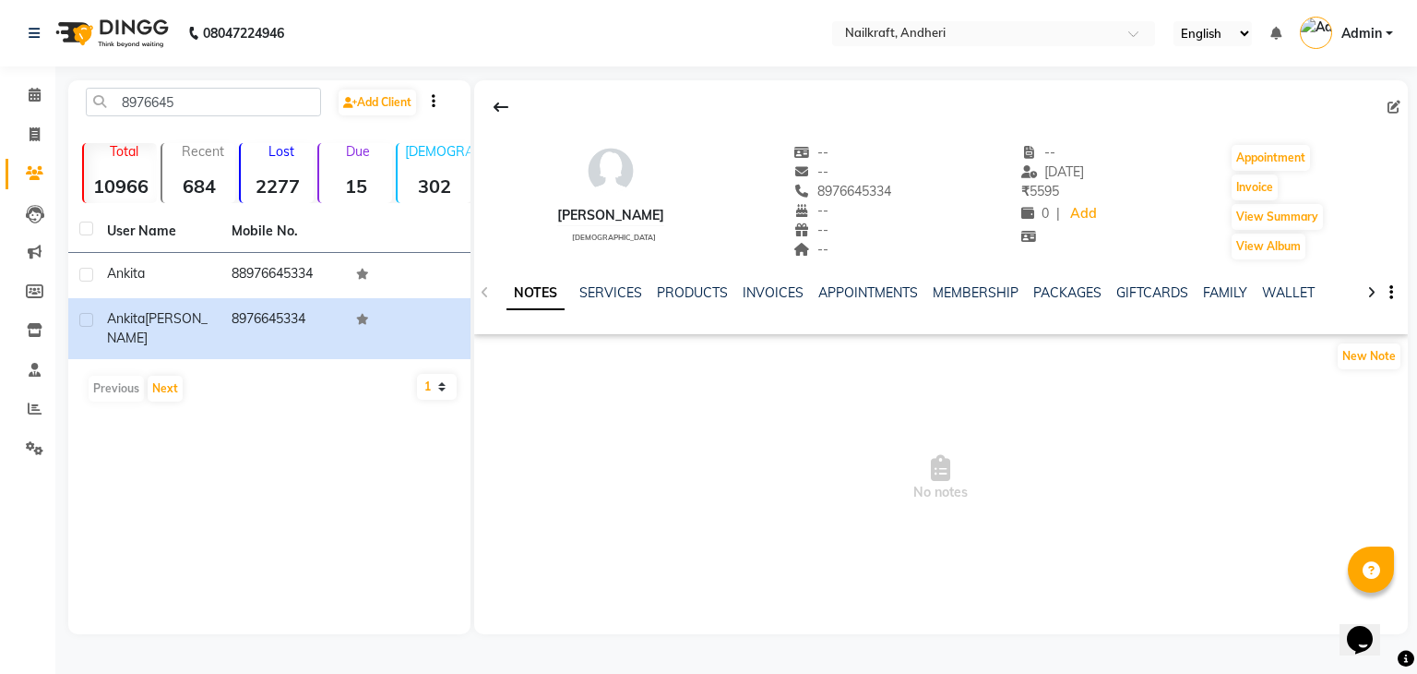
click at [594, 300] on div "SERVICES" at bounding box center [611, 292] width 63 height 19
click at [598, 294] on link "SERVICES" at bounding box center [611, 292] width 63 height 17
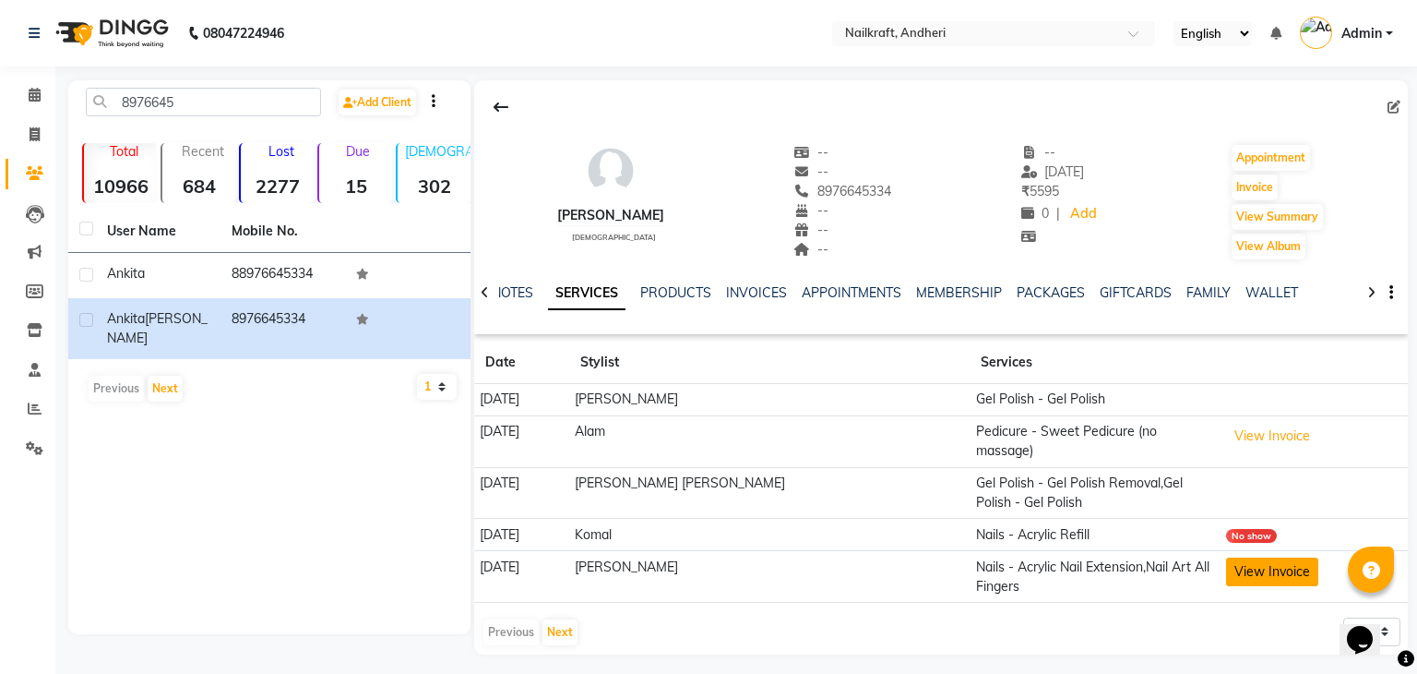
click at [1237, 557] on button "View Invoice" at bounding box center [1272, 571] width 92 height 29
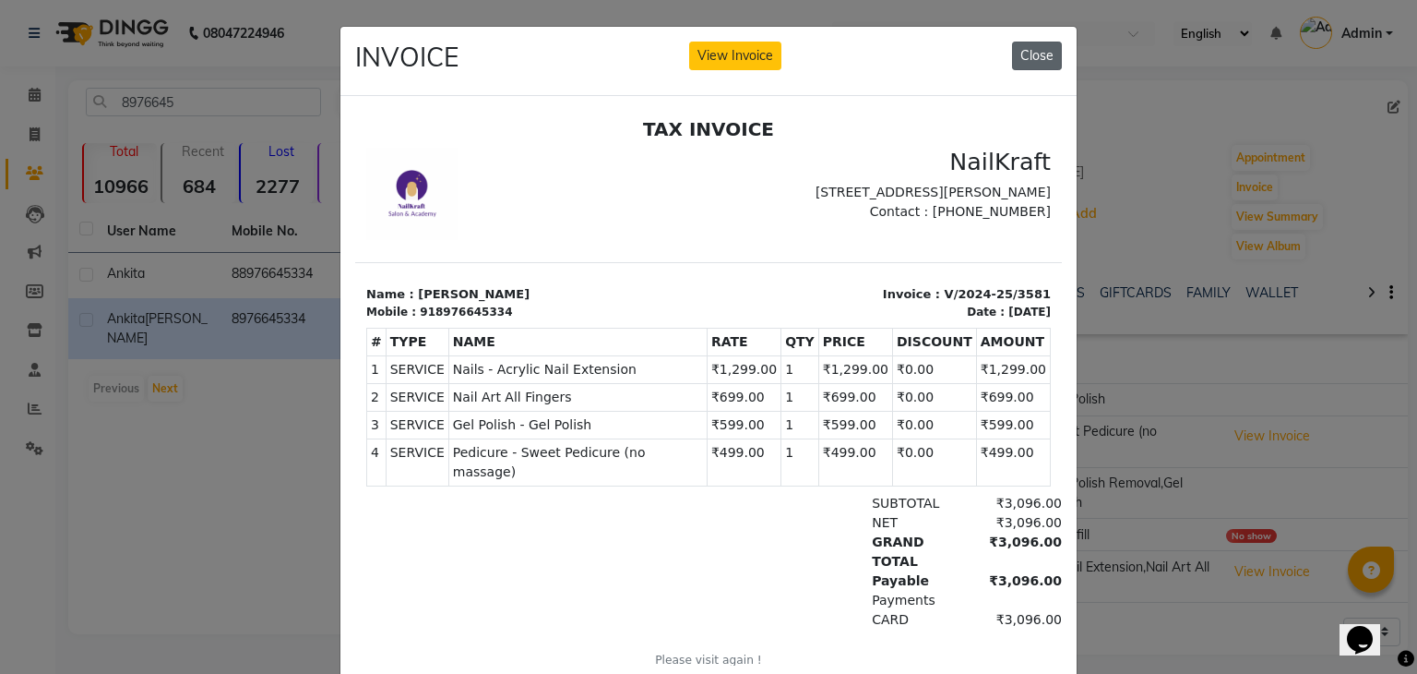
click at [1034, 55] on button "Close" at bounding box center [1037, 56] width 50 height 29
